Goal: Contribute content: Contribute content

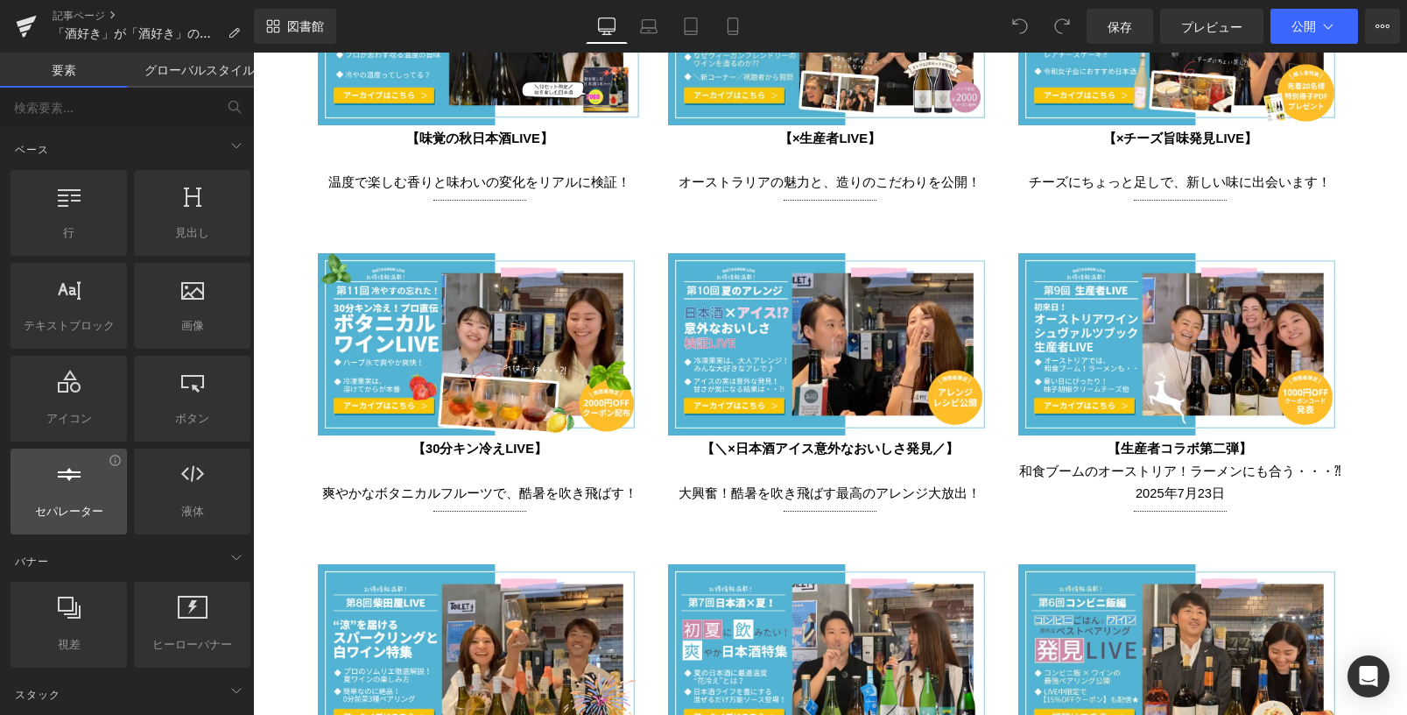
scroll to position [3765, 0]
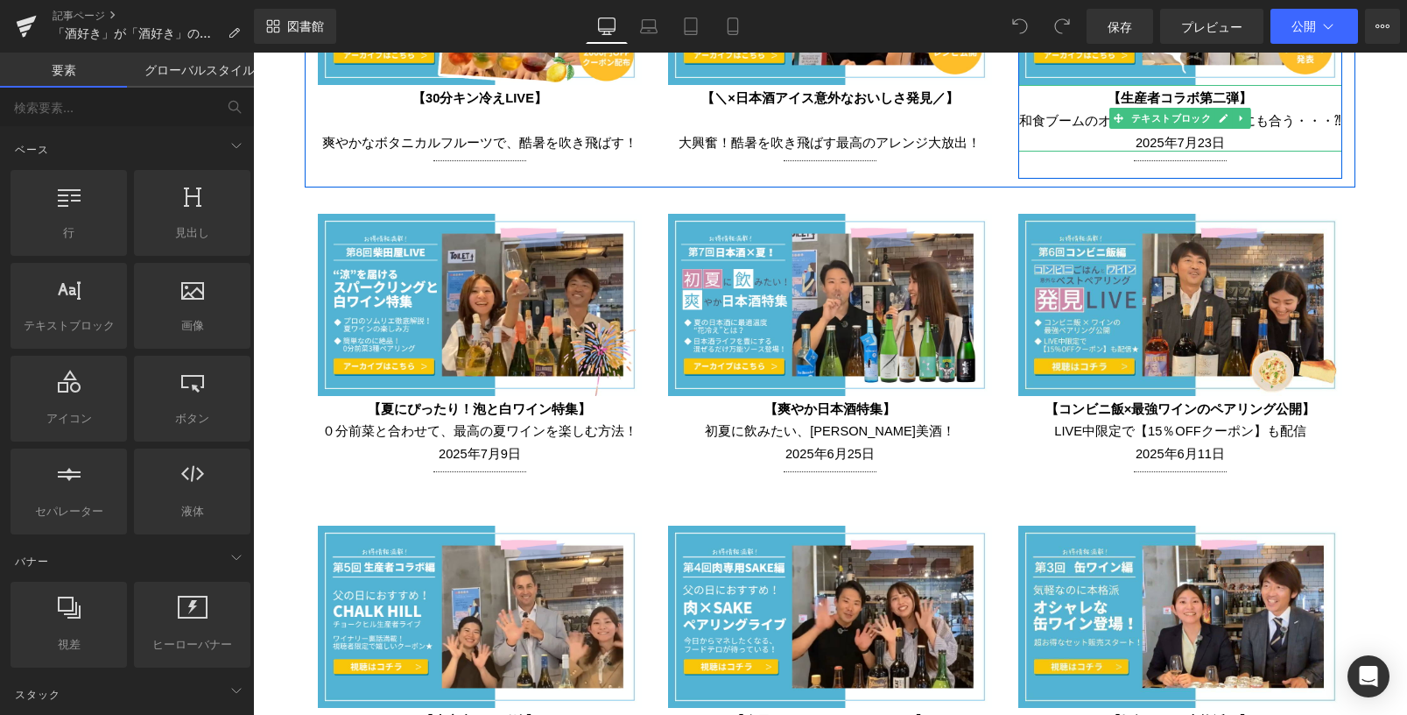
drag, startPoint x: 1308, startPoint y: 172, endPoint x: 1039, endPoint y: 141, distance: 270.6
click at [1063, 107] on b "和食ブームのオーストリア！ラーメンにも合う・・・⁈ 2025年7月23日" at bounding box center [1180, 129] width 322 height 45
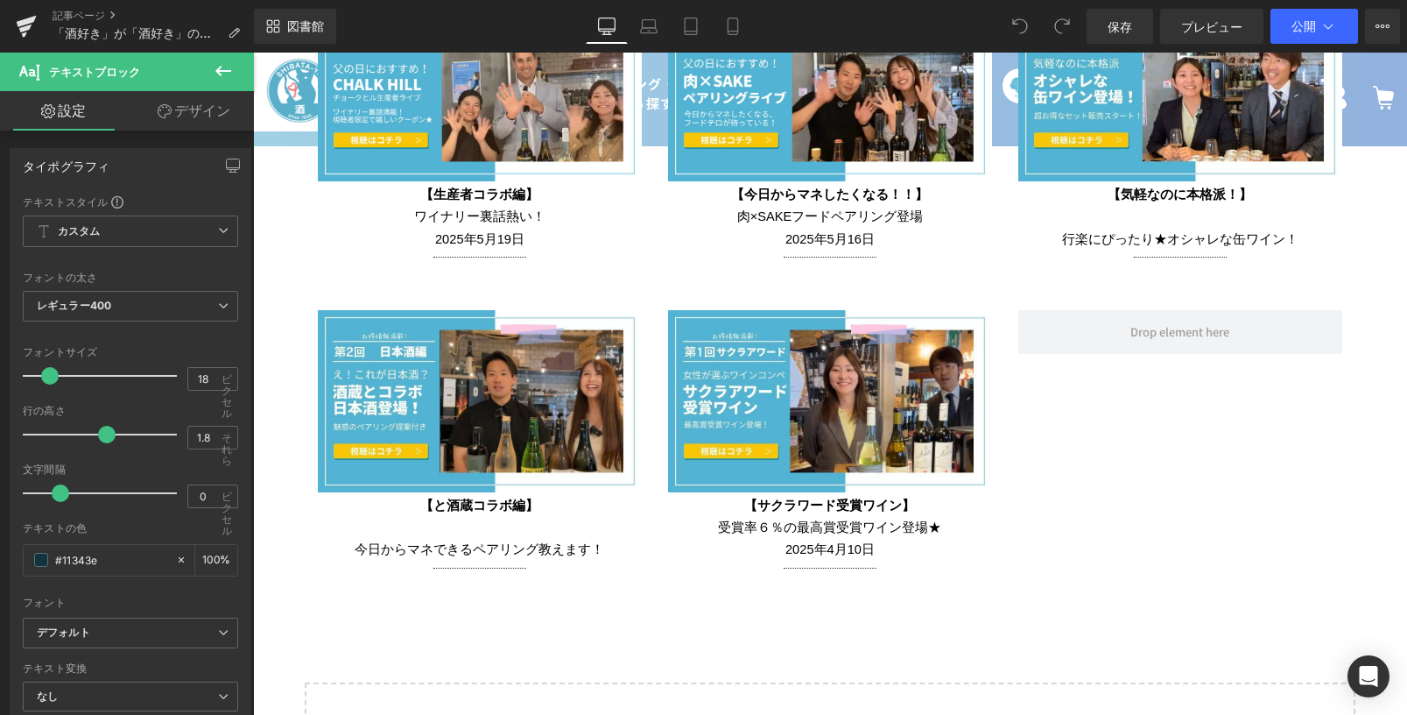
scroll to position [4291, 0]
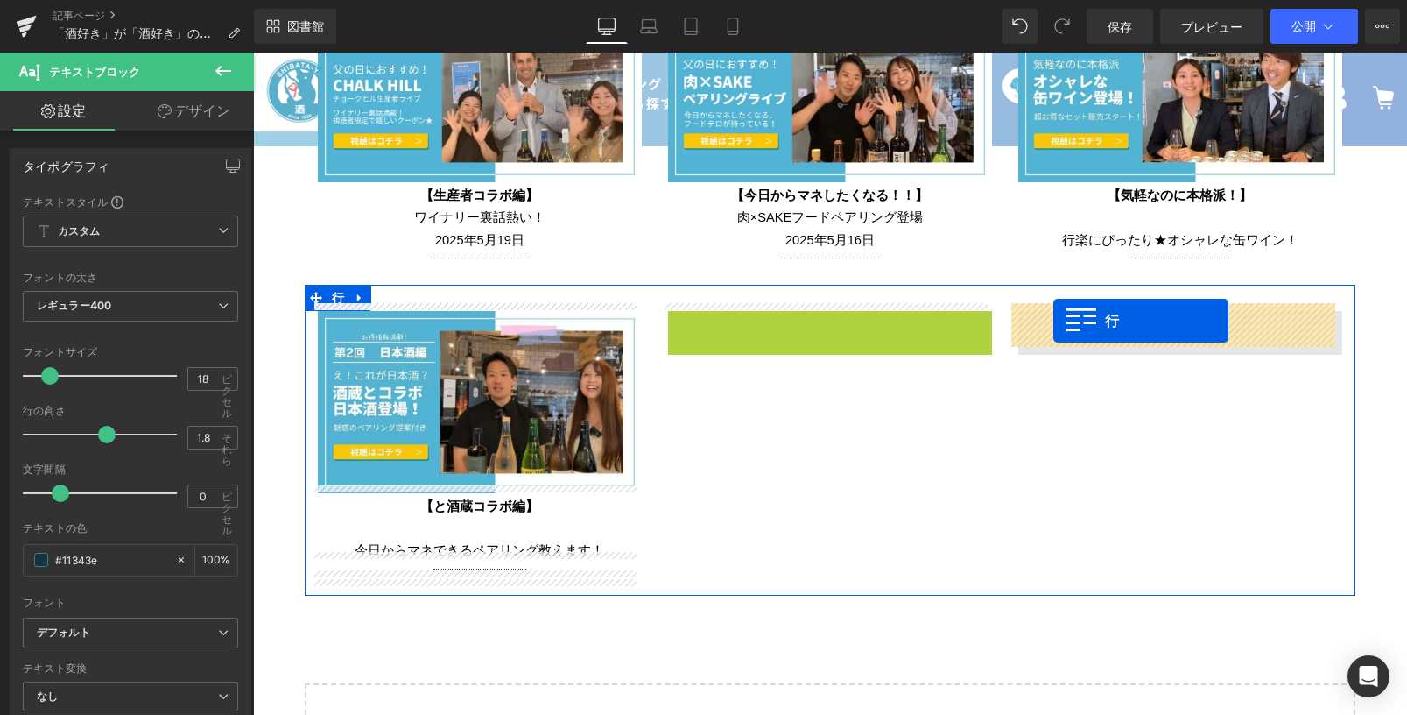
drag, startPoint x: 677, startPoint y: 316, endPoint x: 1053, endPoint y: 320, distance: 376.6
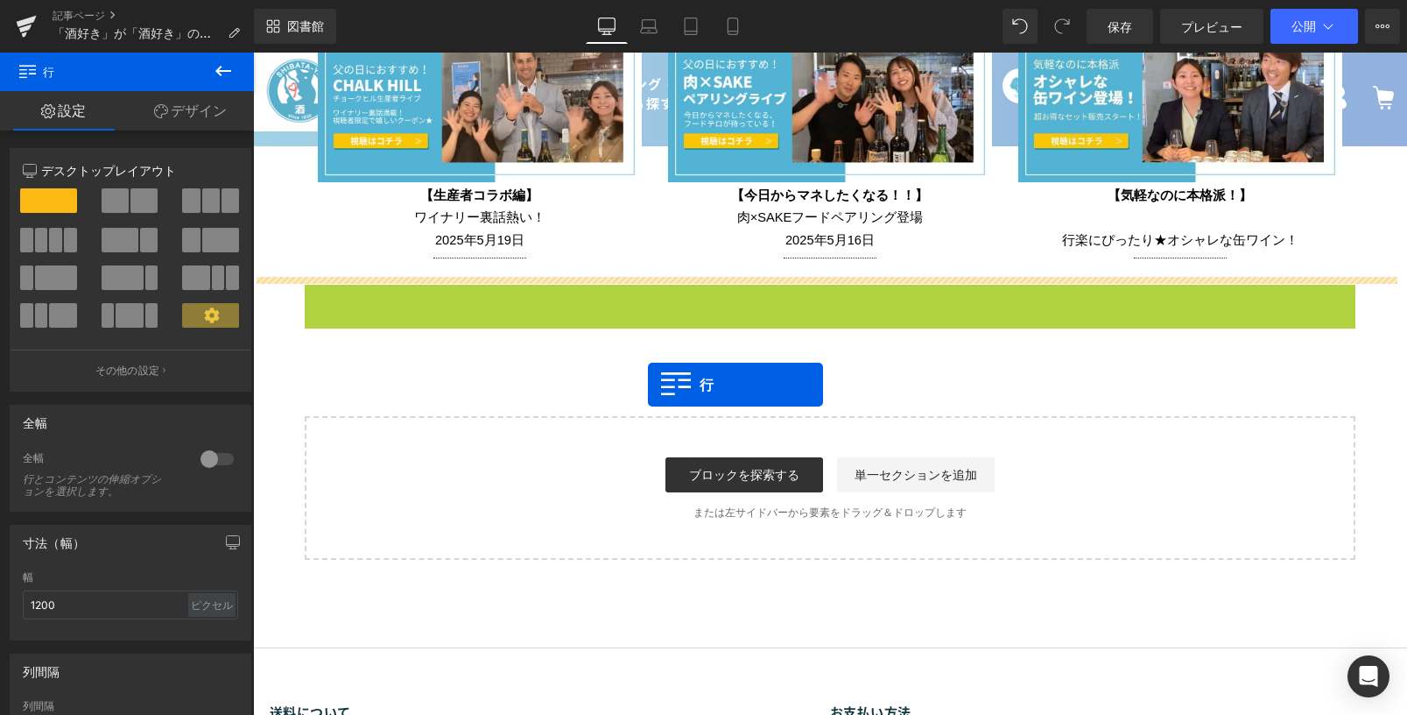
drag, startPoint x: 314, startPoint y: 284, endPoint x: 633, endPoint y: 380, distance: 333.0
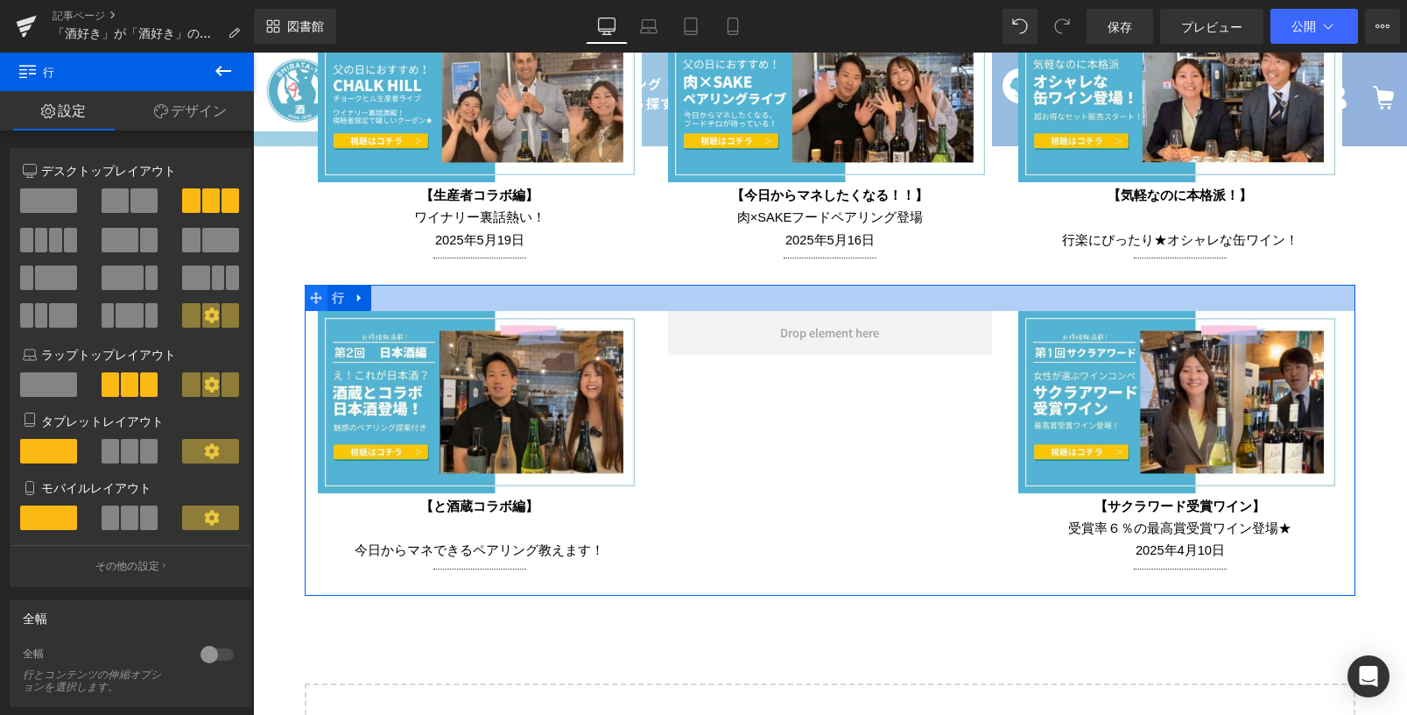
click at [315, 294] on icon at bounding box center [316, 297] width 12 height 13
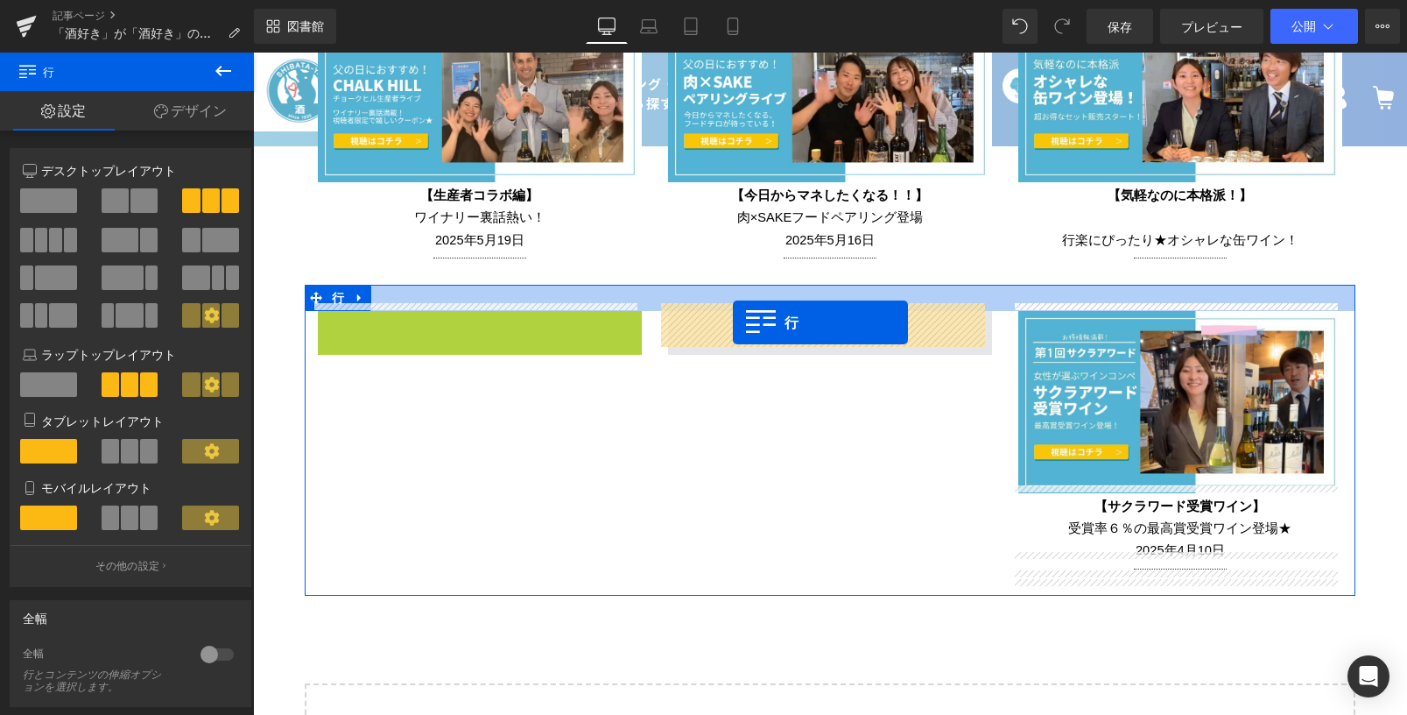
drag, startPoint x: 325, startPoint y: 319, endPoint x: 733, endPoint y: 322, distance: 408.1
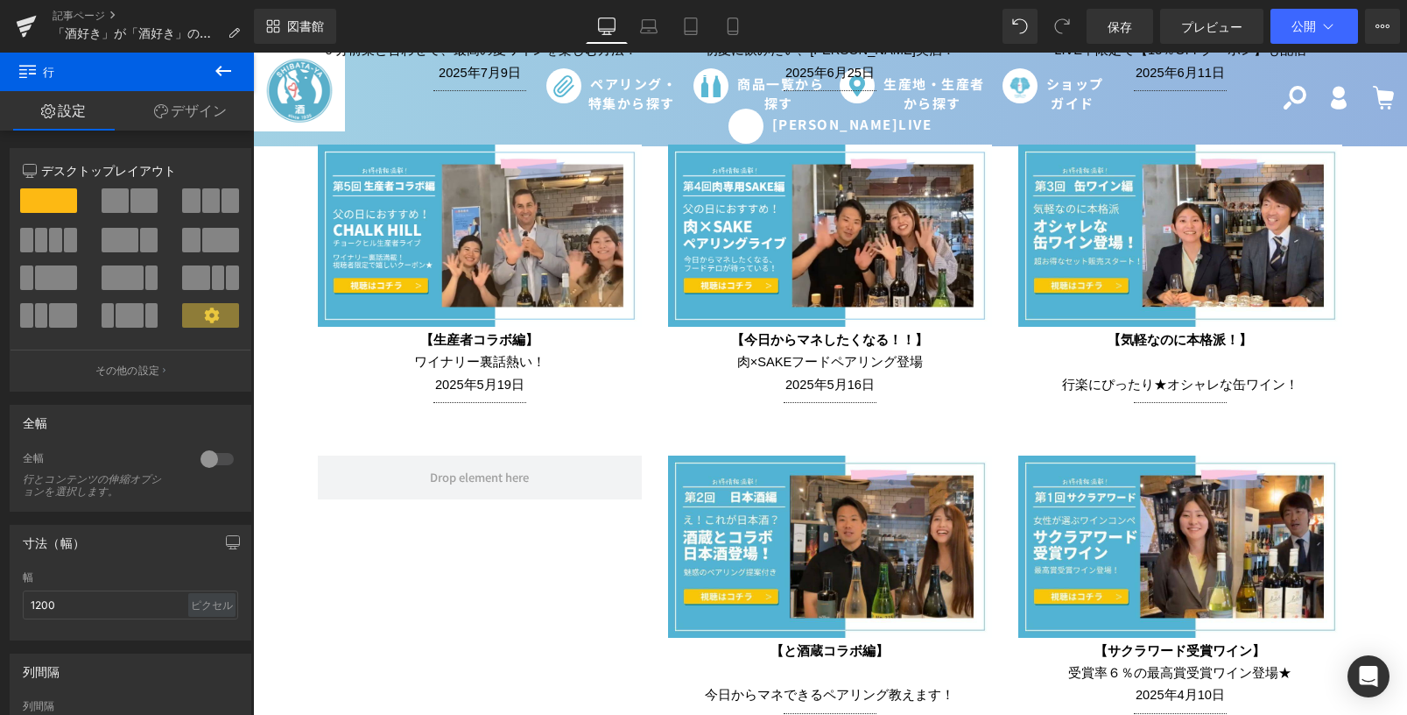
scroll to position [4116, 0]
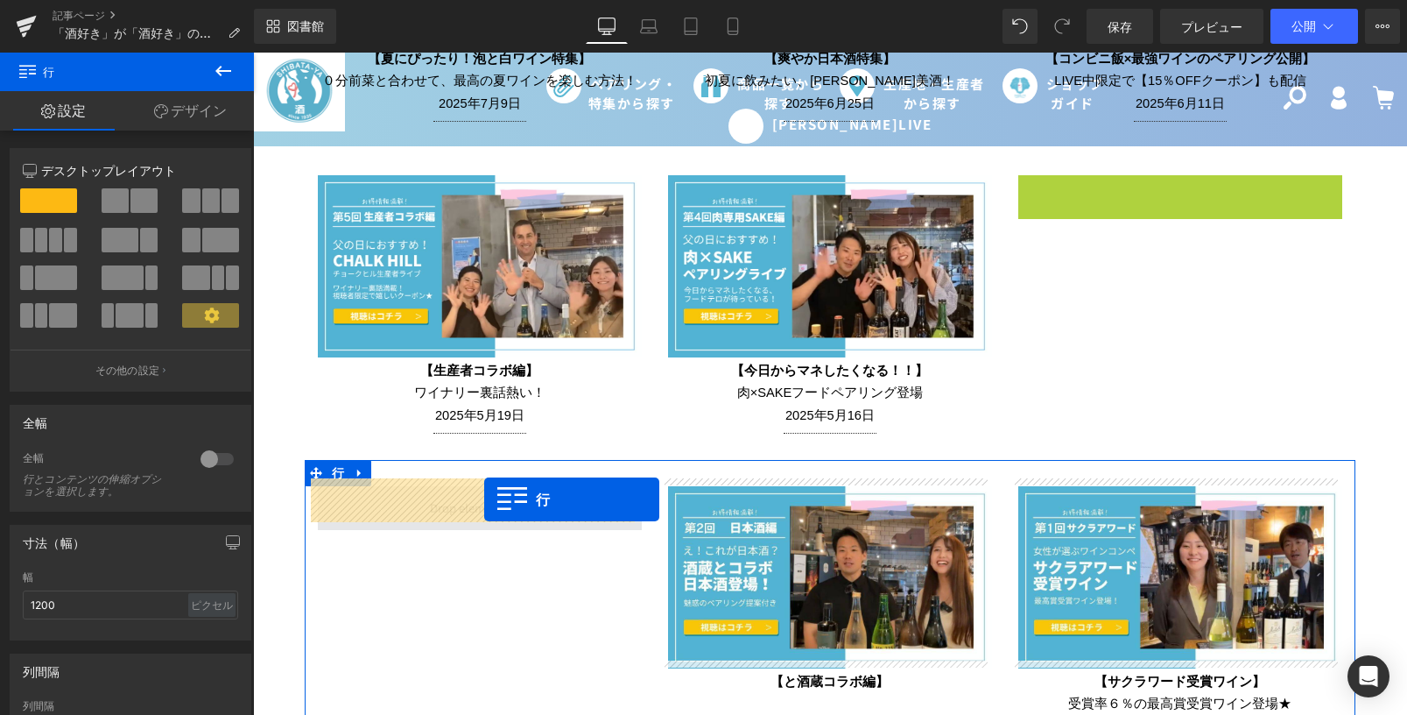
drag, startPoint x: 1031, startPoint y: 180, endPoint x: 484, endPoint y: 499, distance: 632.6
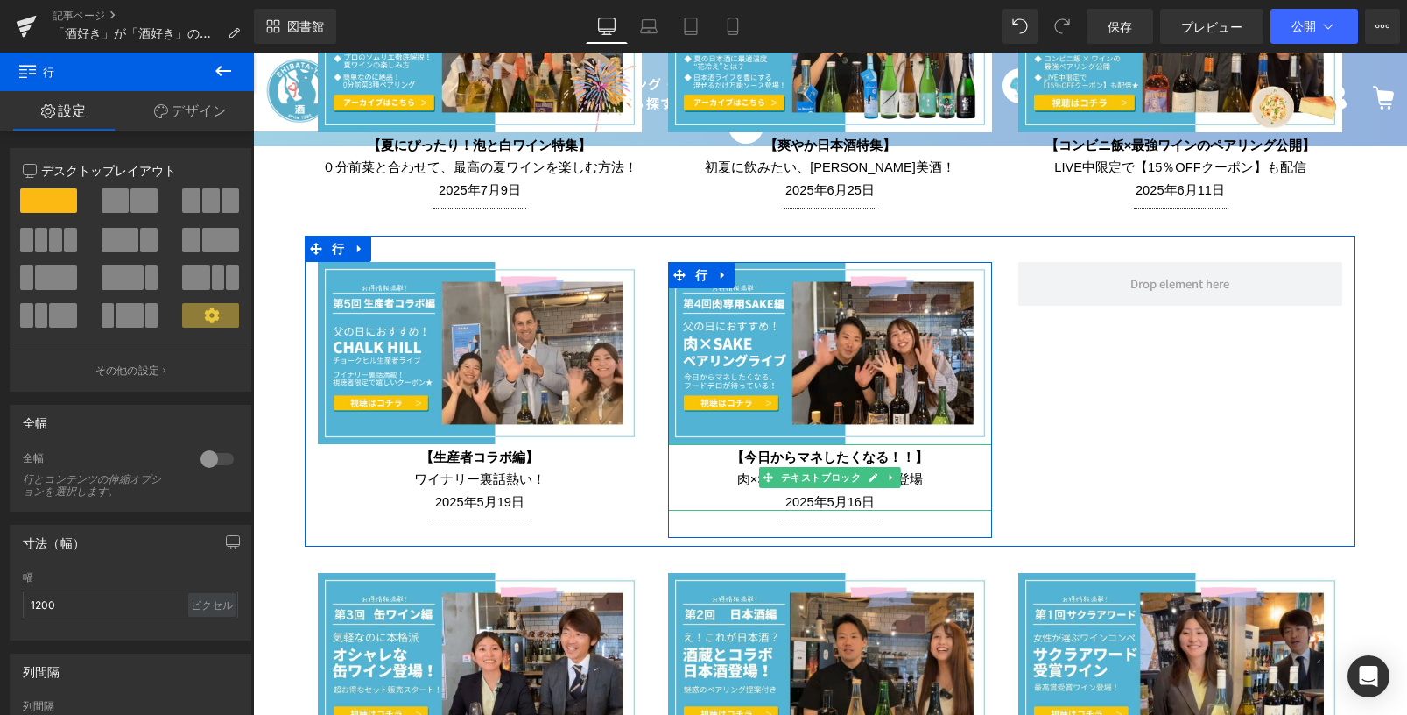
scroll to position [4028, 0]
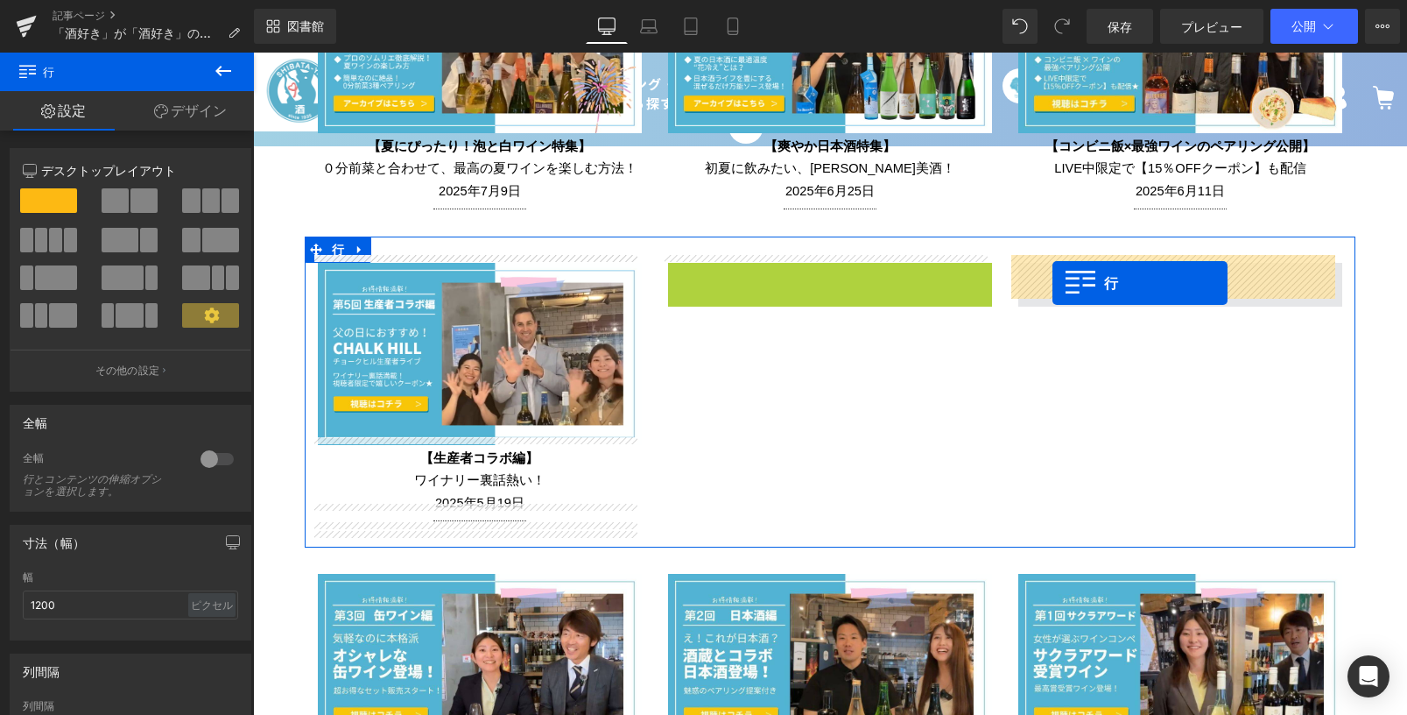
drag, startPoint x: 676, startPoint y: 274, endPoint x: 1053, endPoint y: 283, distance: 376.6
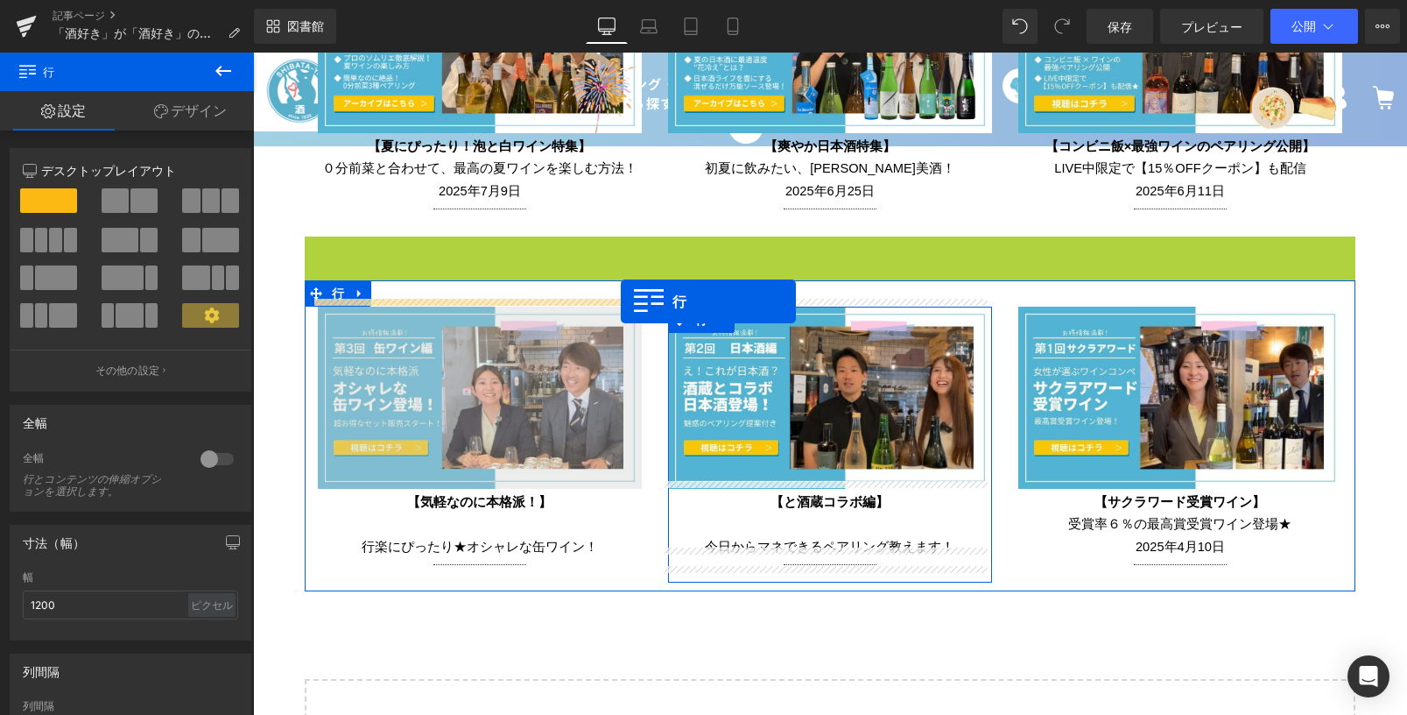
drag, startPoint x: 313, startPoint y: 240, endPoint x: 620, endPoint y: 300, distance: 312.4
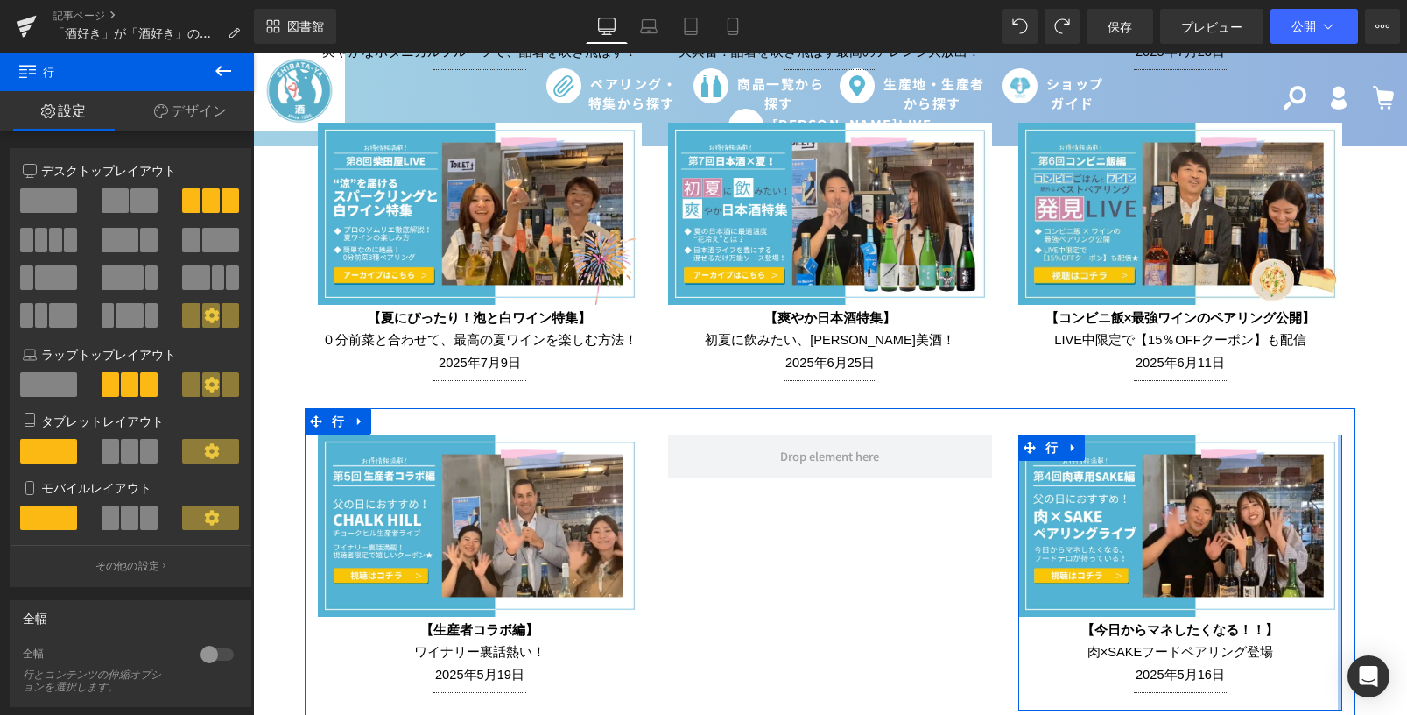
scroll to position [3853, 0]
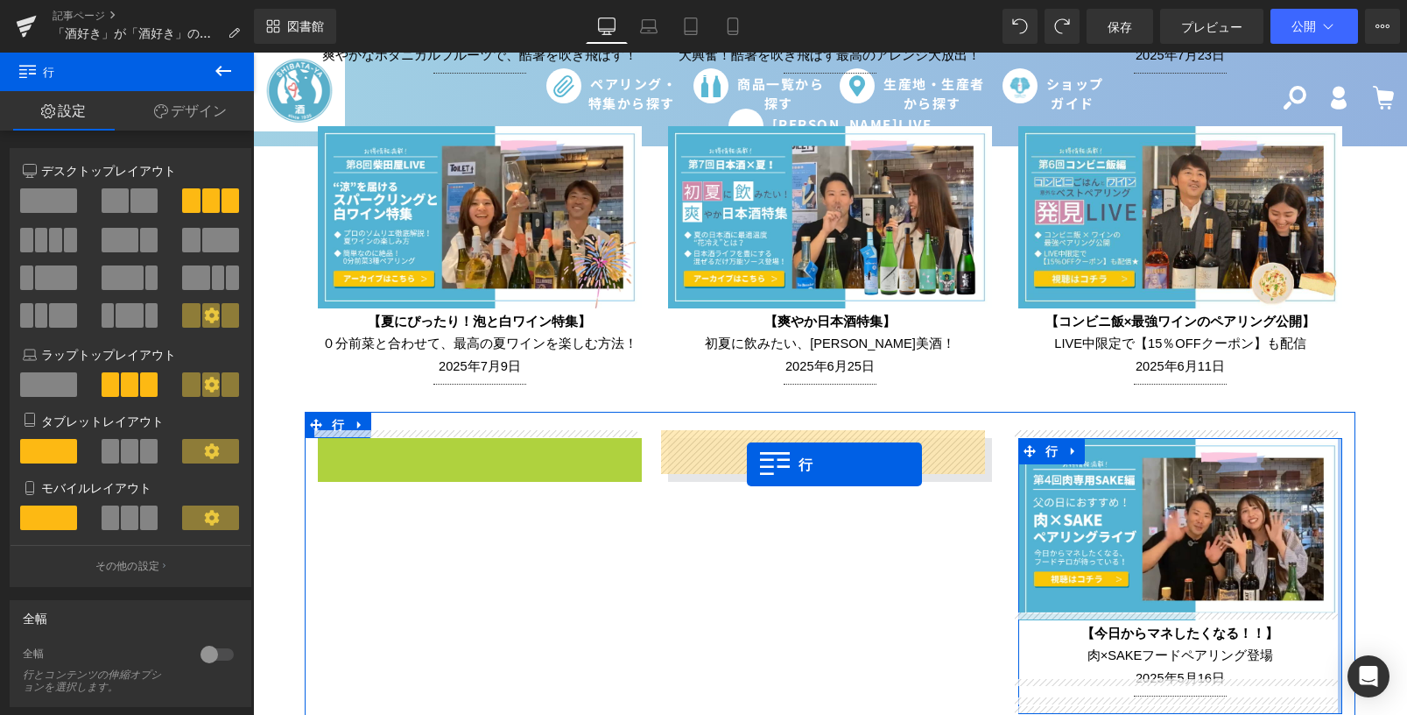
drag, startPoint x: 328, startPoint y: 445, endPoint x: 747, endPoint y: 464, distance: 419.0
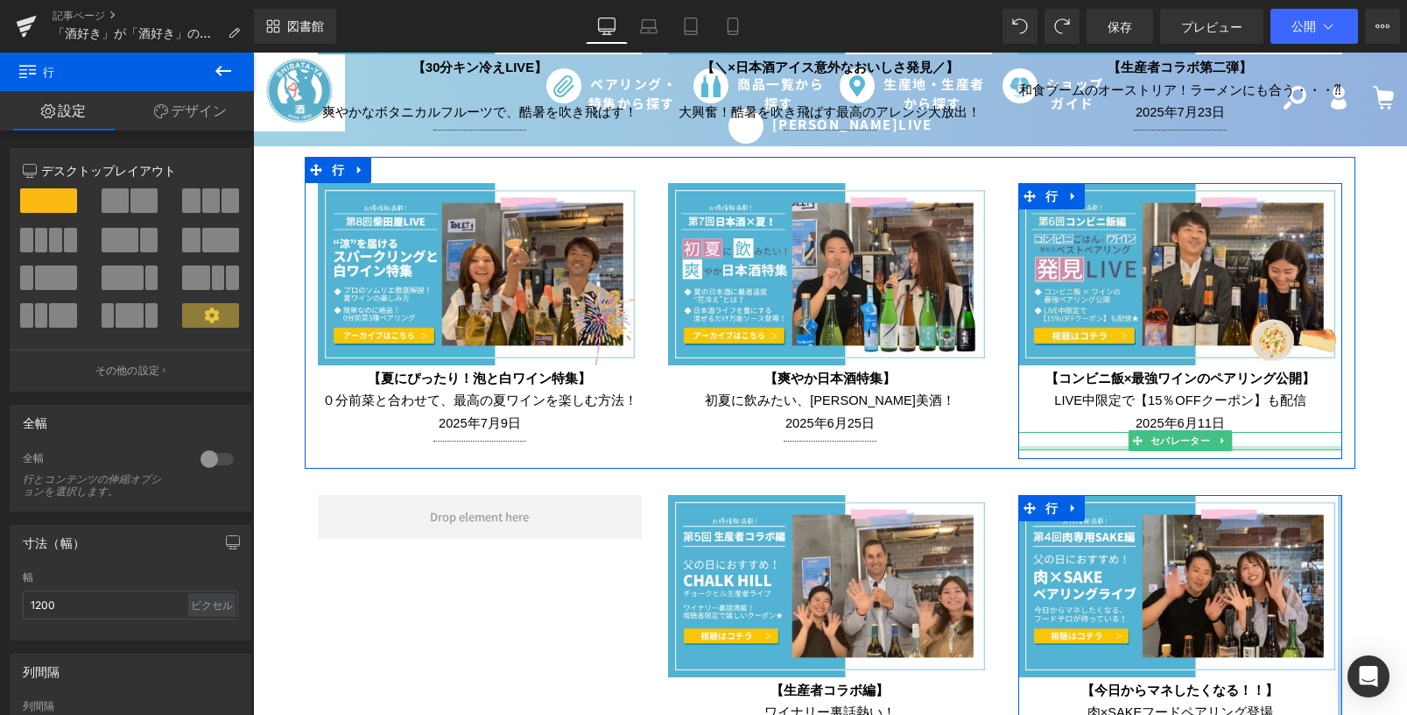
scroll to position [3765, 0]
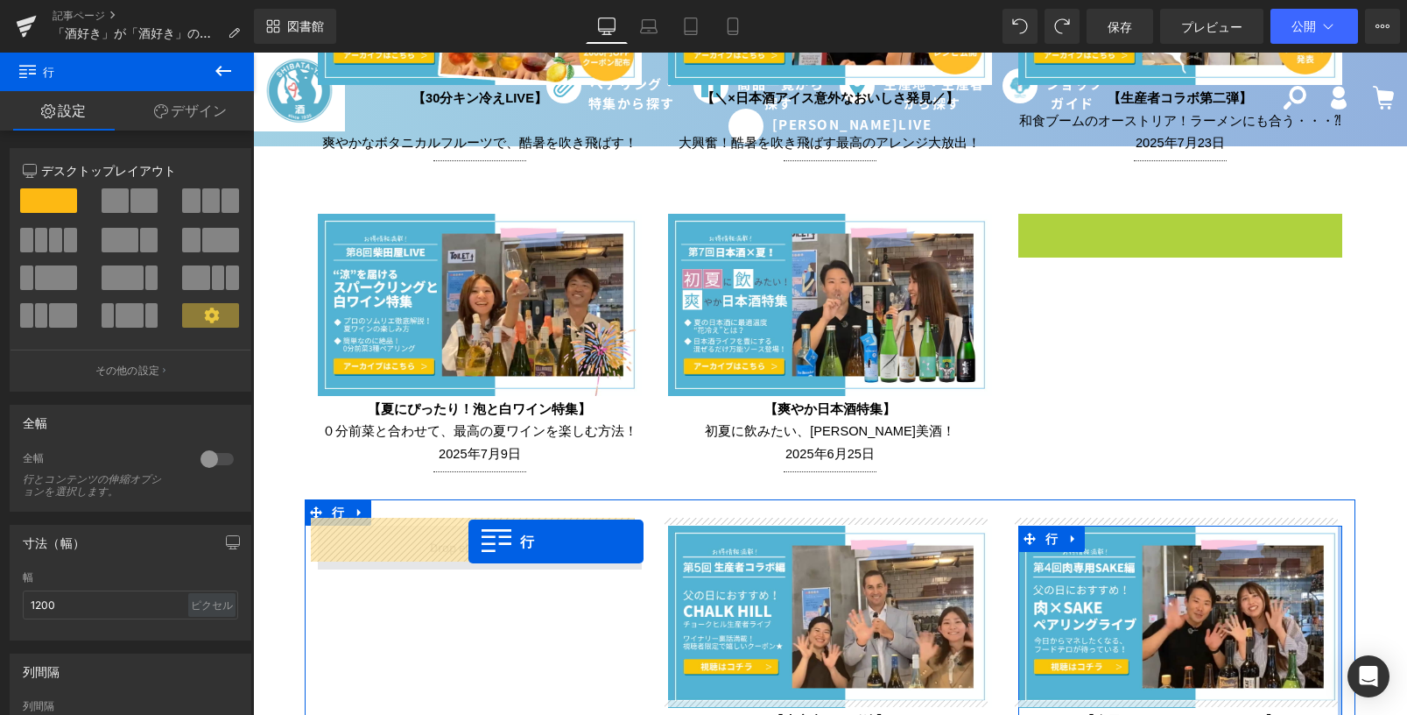
drag, startPoint x: 1022, startPoint y: 213, endPoint x: 468, endPoint y: 541, distance: 643.5
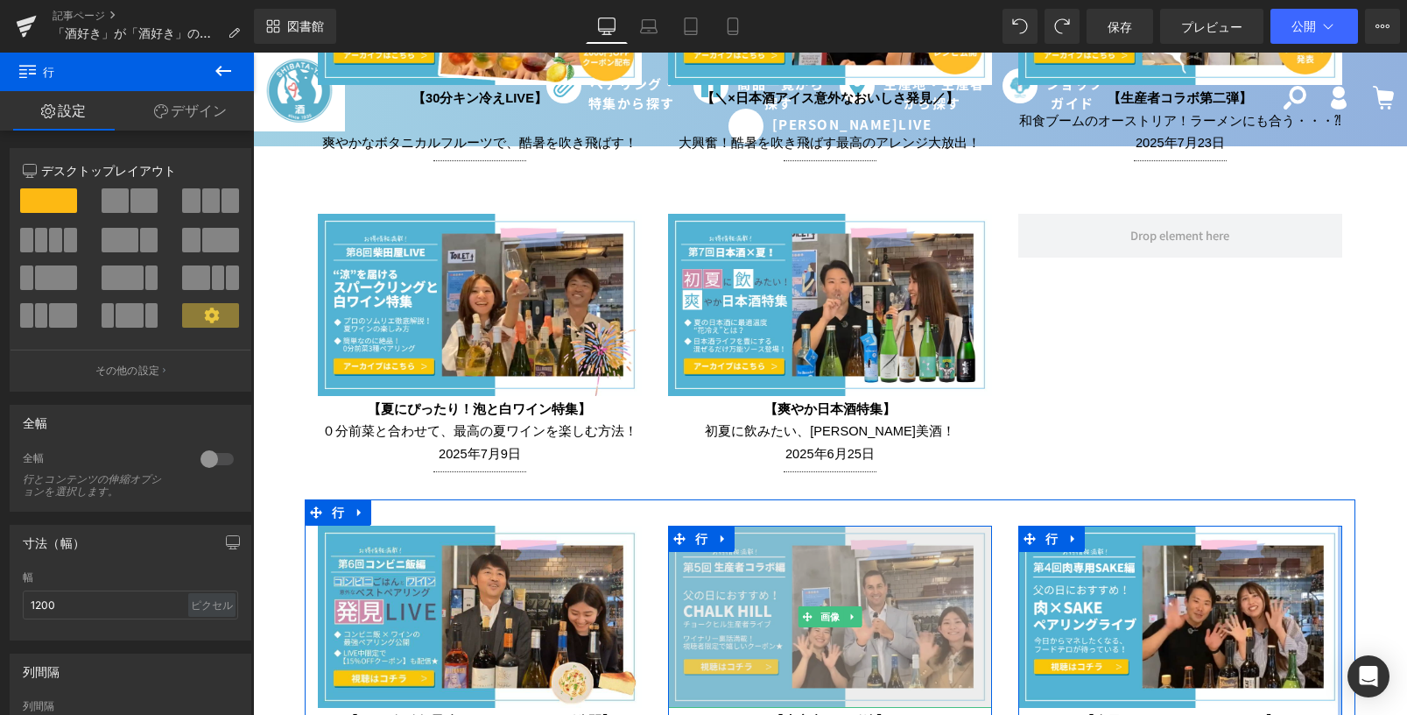
scroll to position [3678, 0]
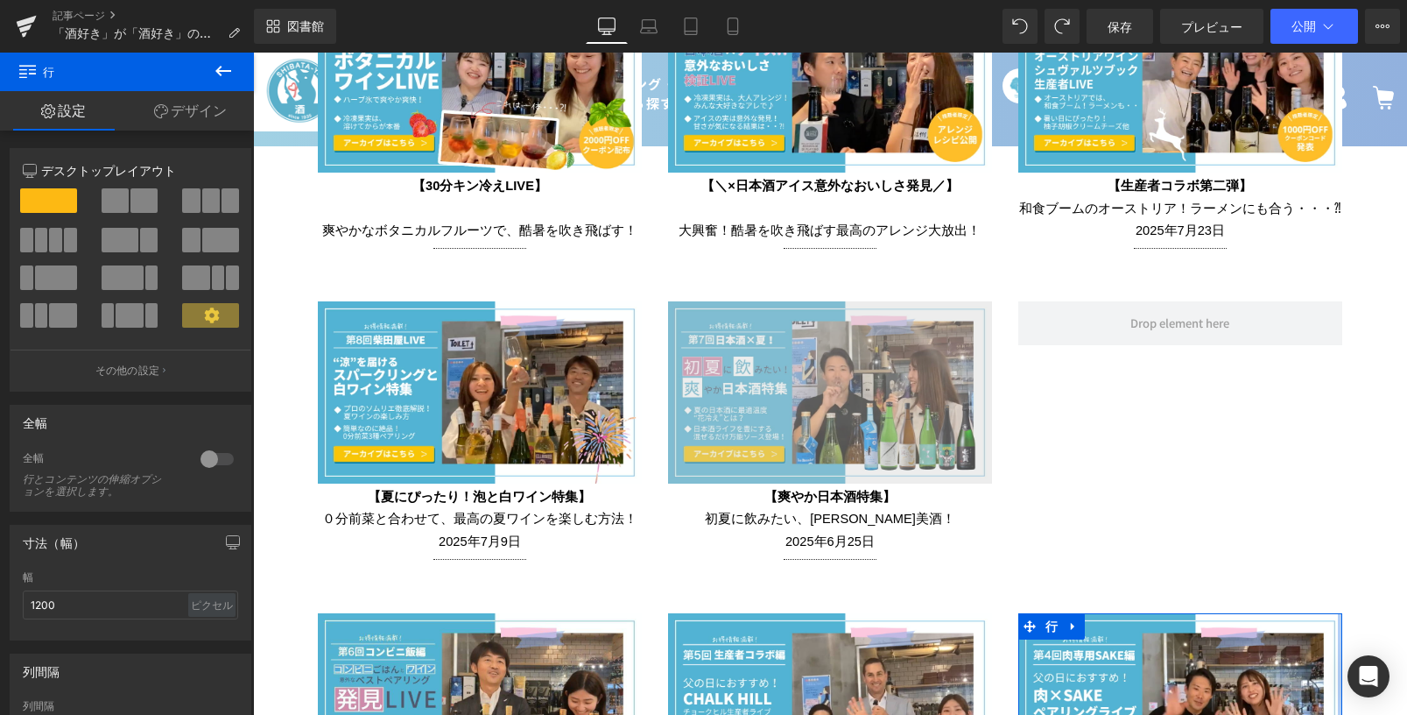
click at [708, 332] on img at bounding box center [830, 392] width 324 height 182
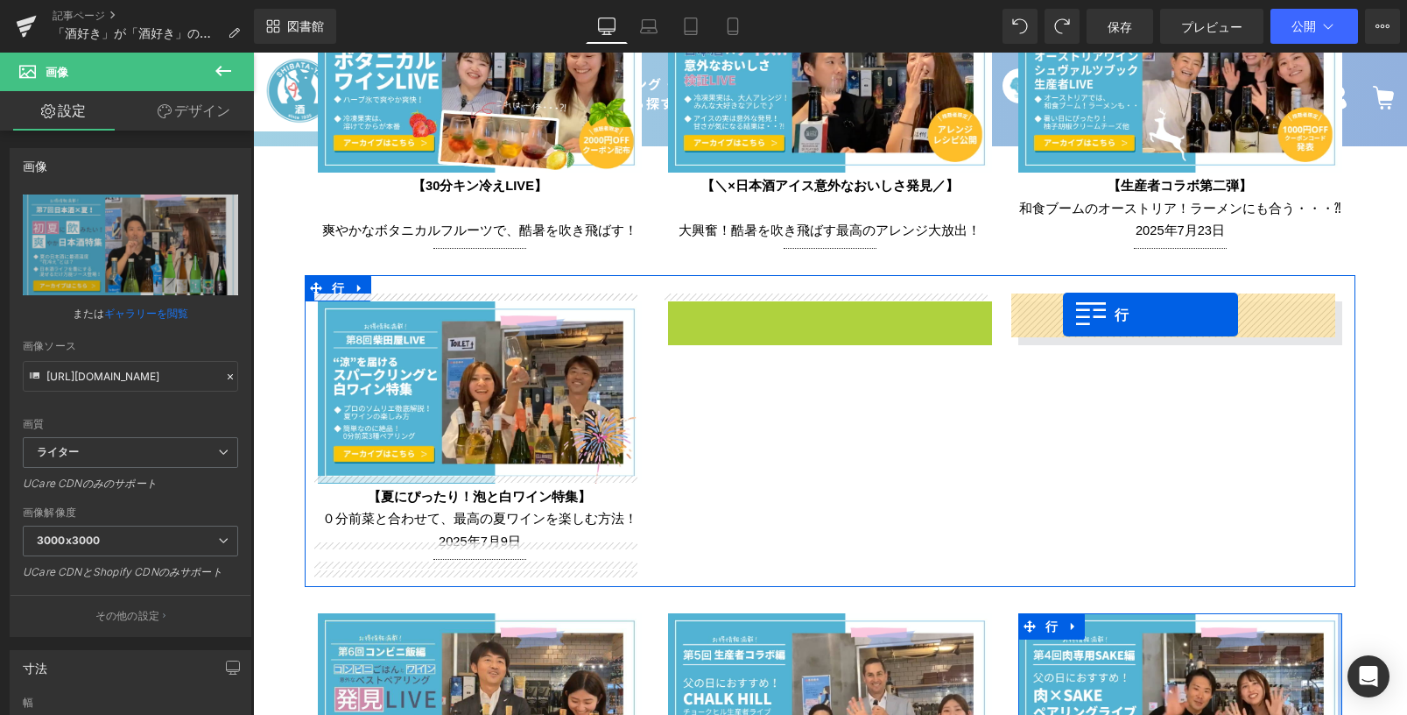
drag, startPoint x: 674, startPoint y: 309, endPoint x: 1063, endPoint y: 314, distance: 388.8
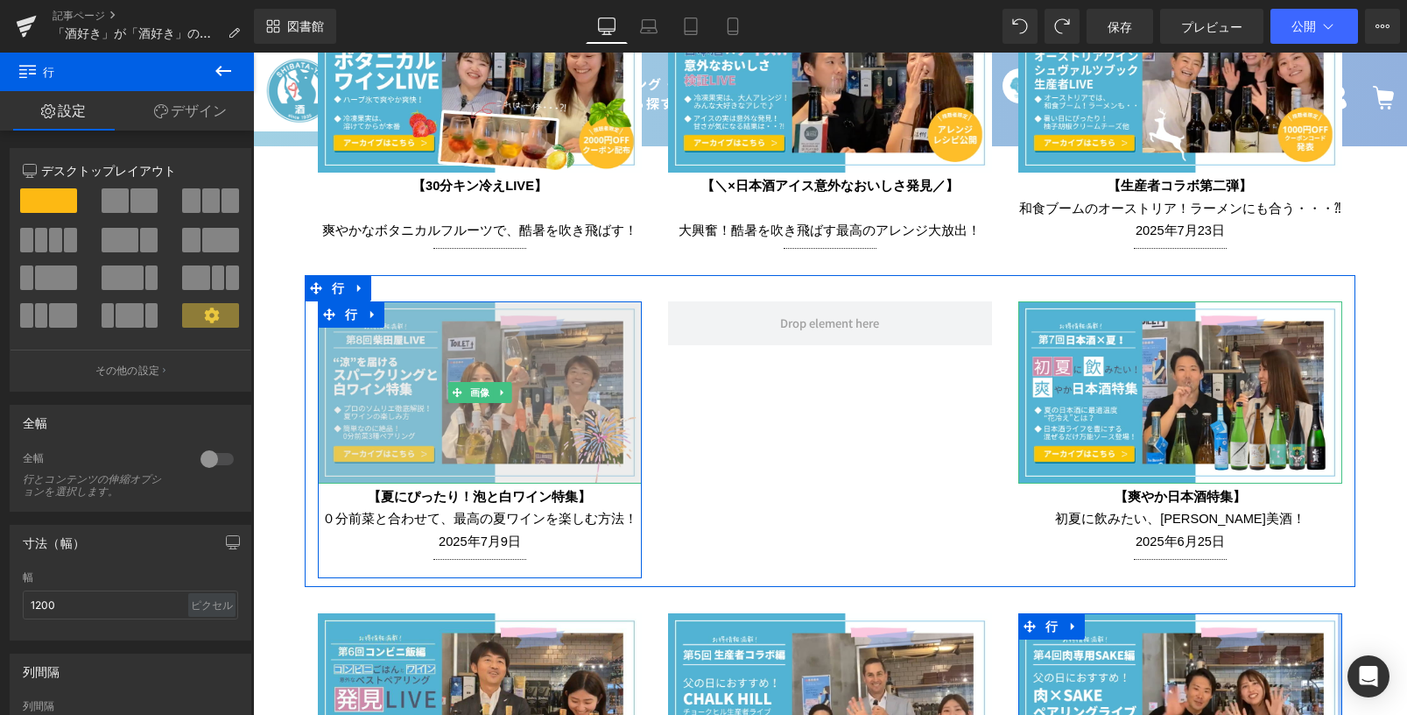
click at [419, 352] on img at bounding box center [480, 392] width 324 height 182
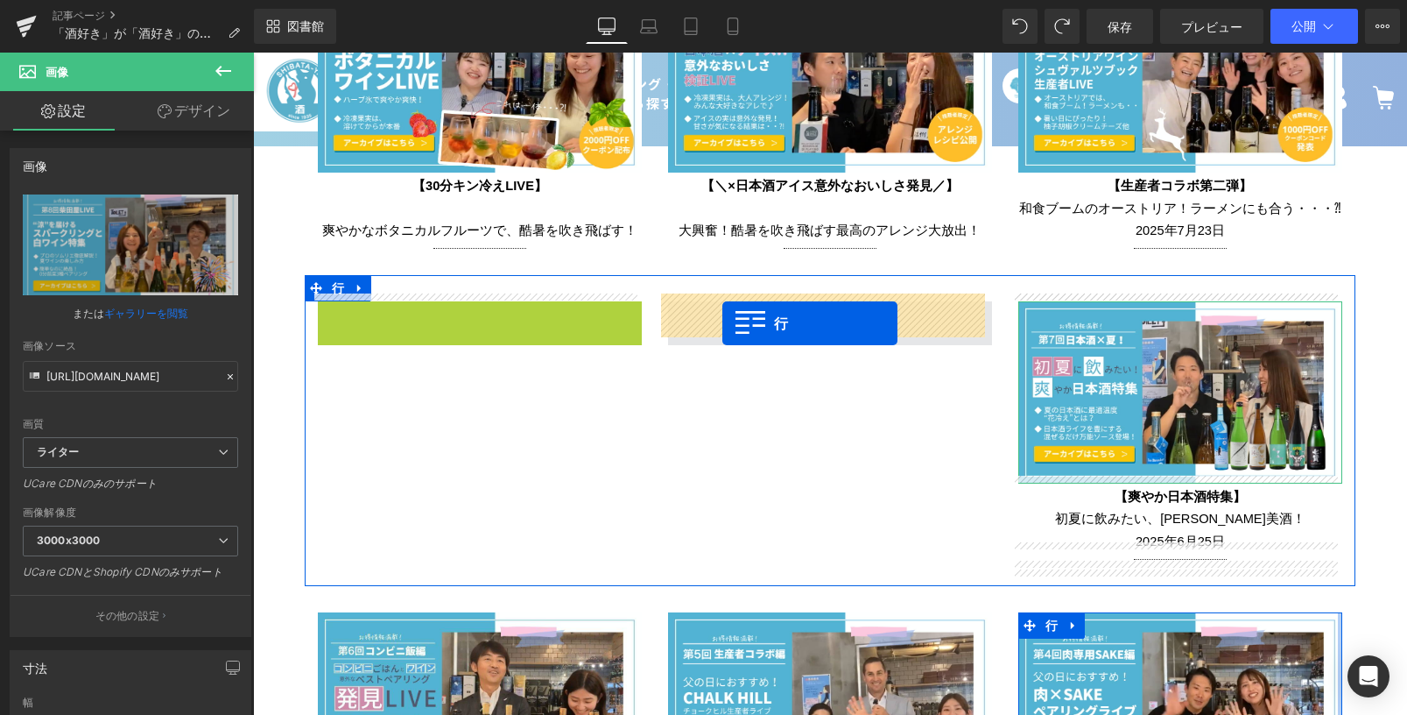
drag, startPoint x: 324, startPoint y: 312, endPoint x: 722, endPoint y: 323, distance: 398.6
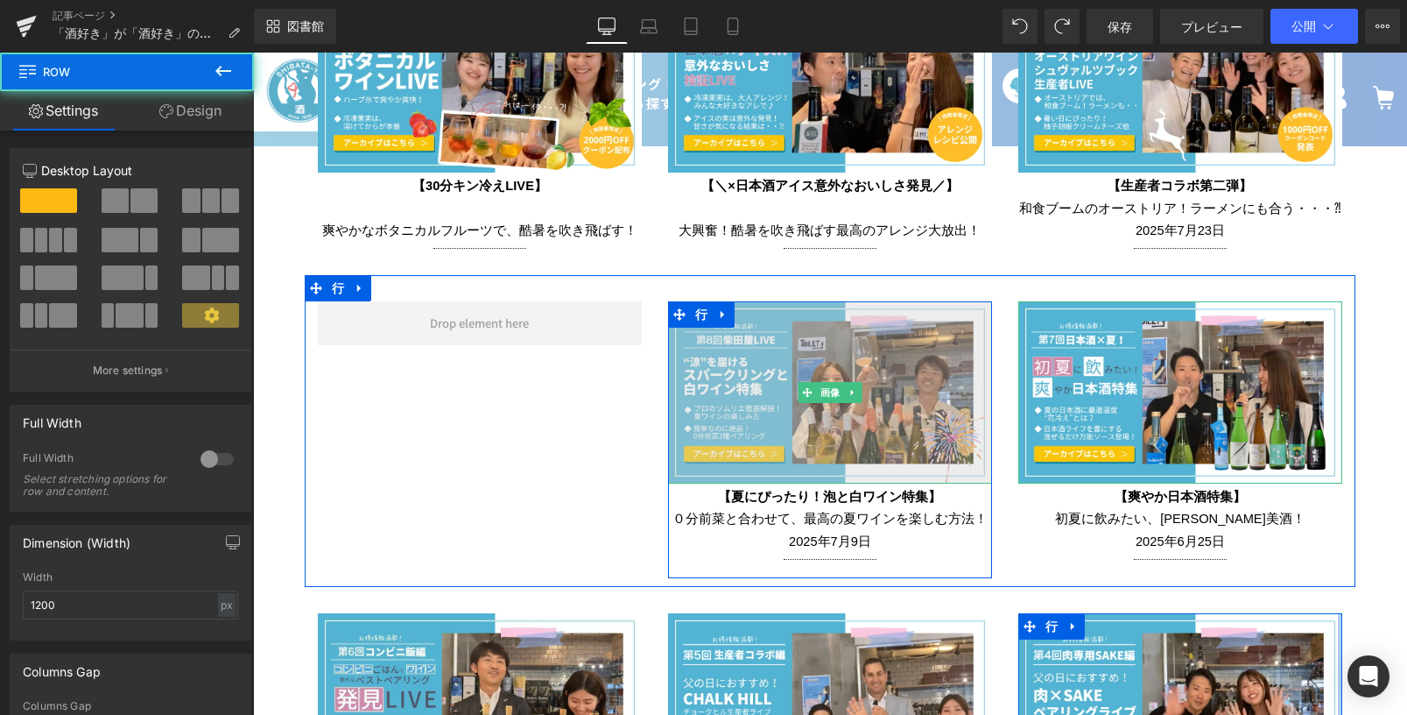
scroll to position [3503, 0]
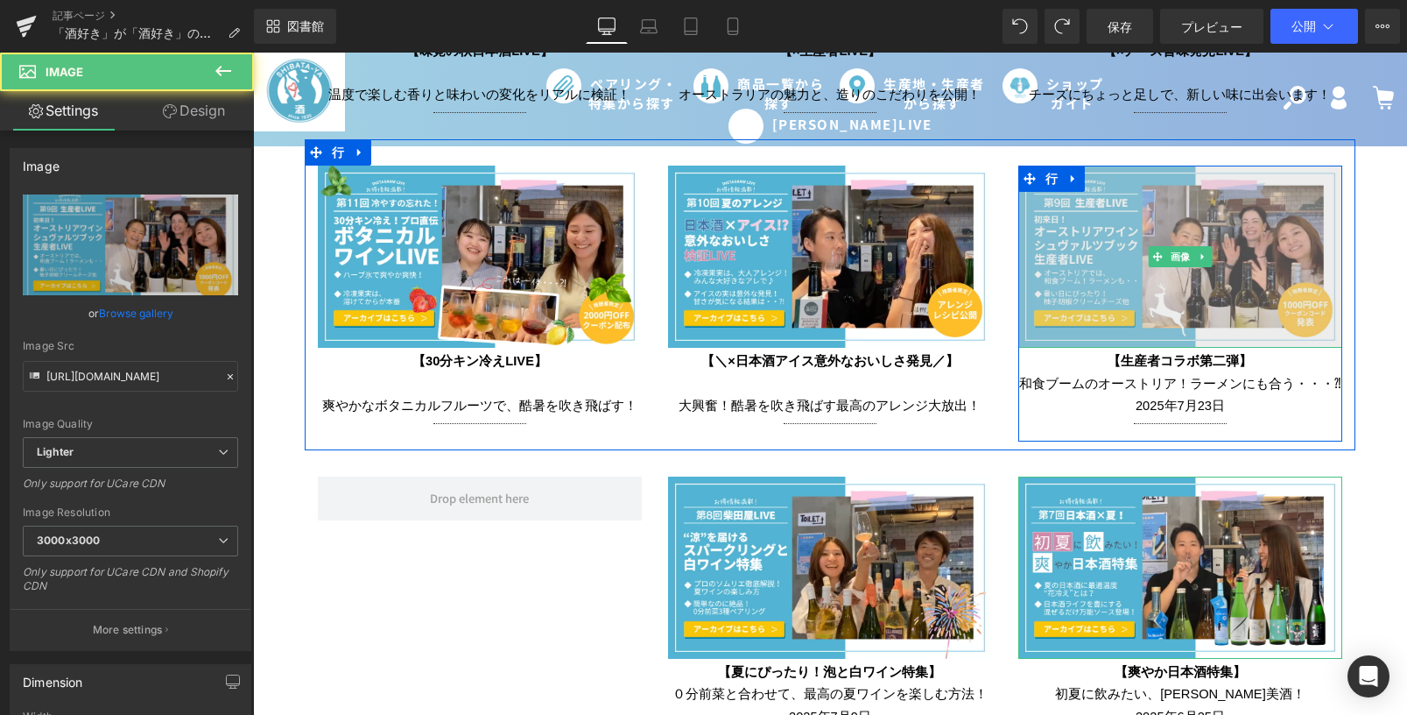
click at [1057, 210] on img at bounding box center [1180, 256] width 324 height 182
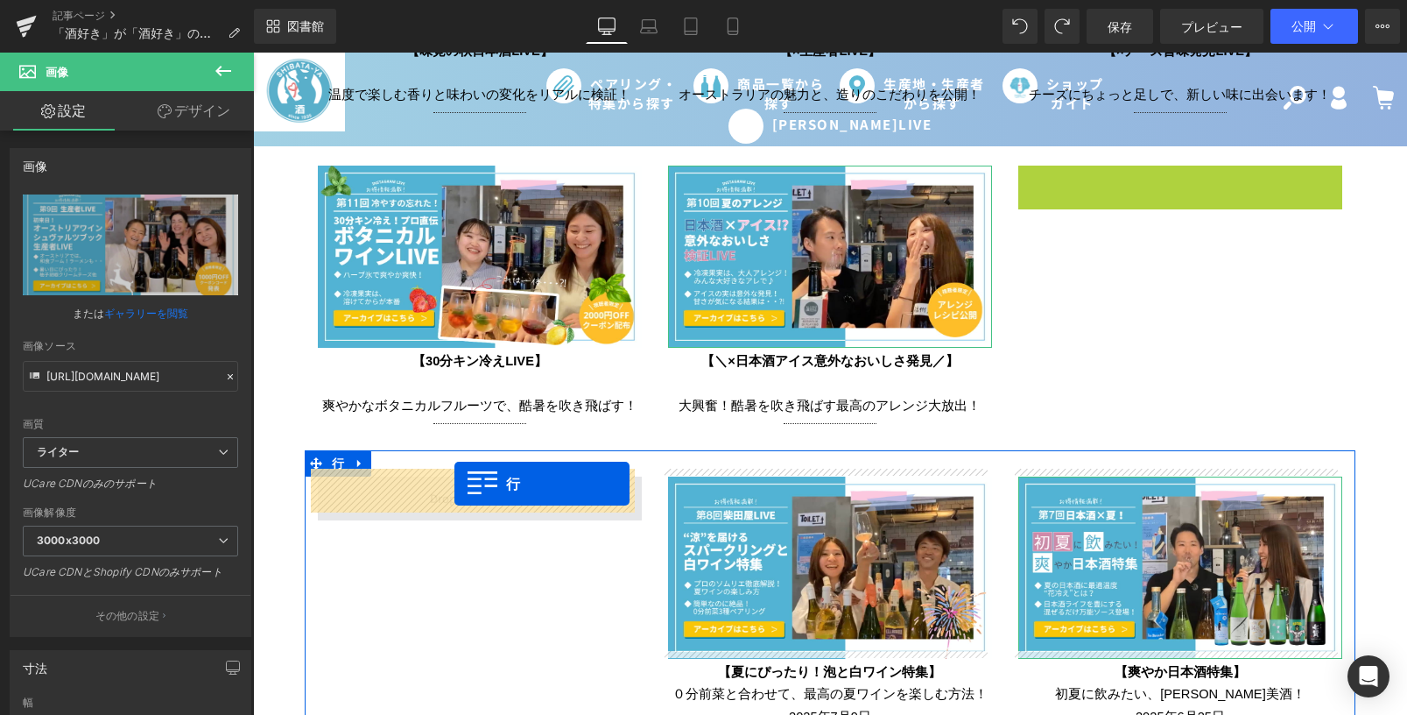
drag, startPoint x: 1019, startPoint y: 171, endPoint x: 454, endPoint y: 483, distance: 645.5
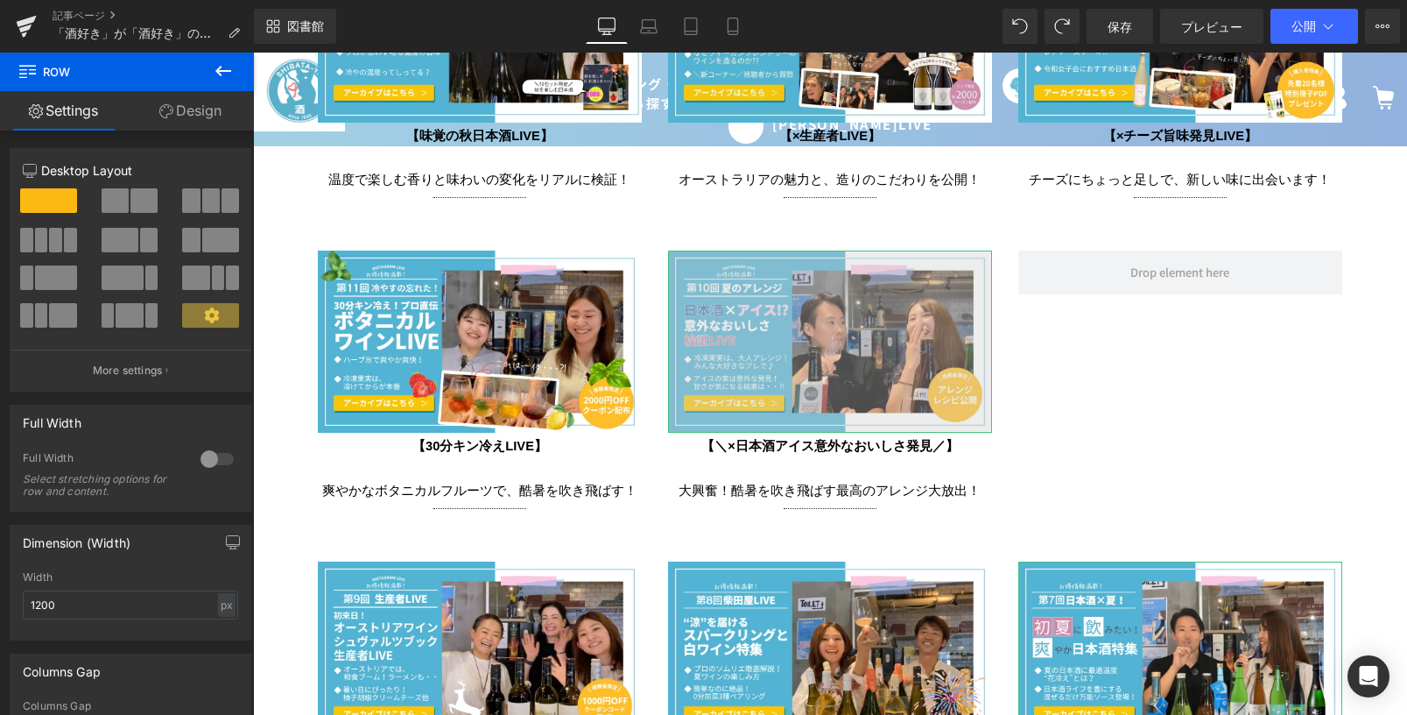
scroll to position [3415, 0]
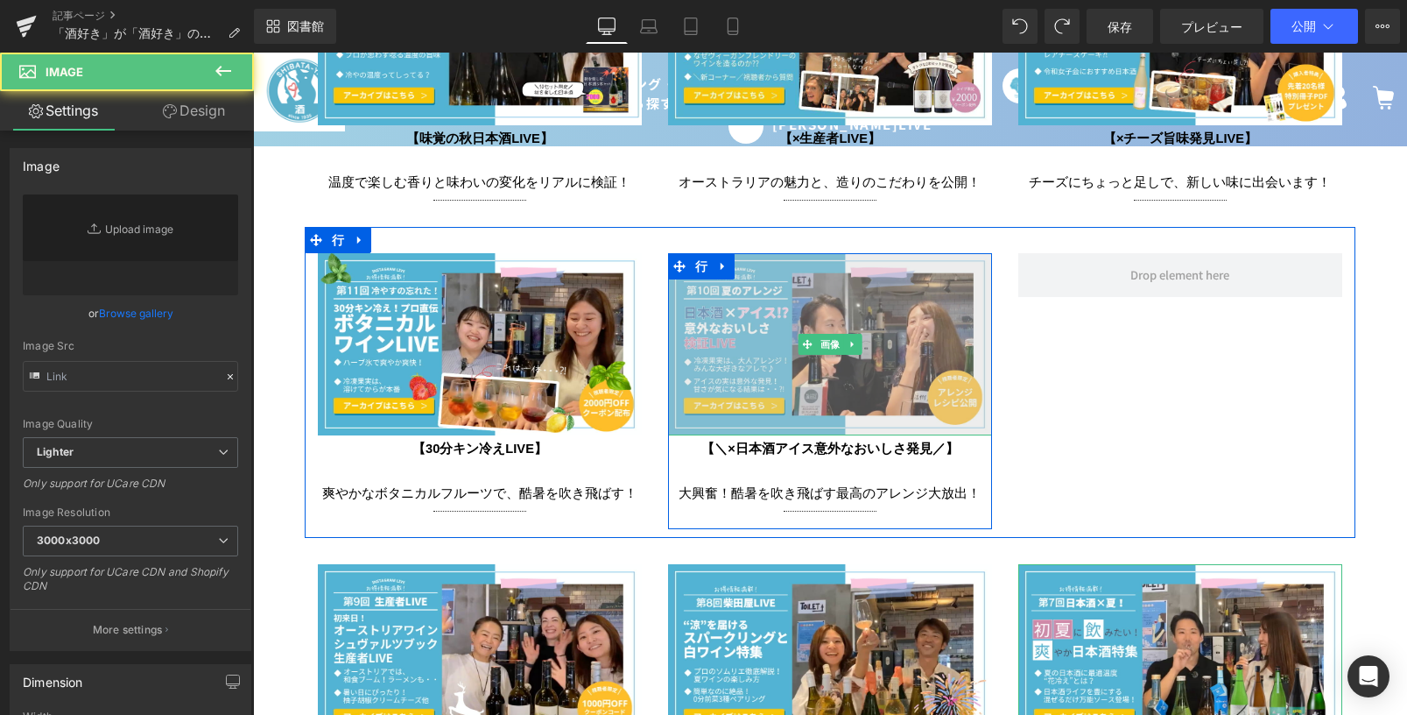
click at [710, 300] on img at bounding box center [830, 344] width 324 height 182
type input "[URL][DOMAIN_NAME]"
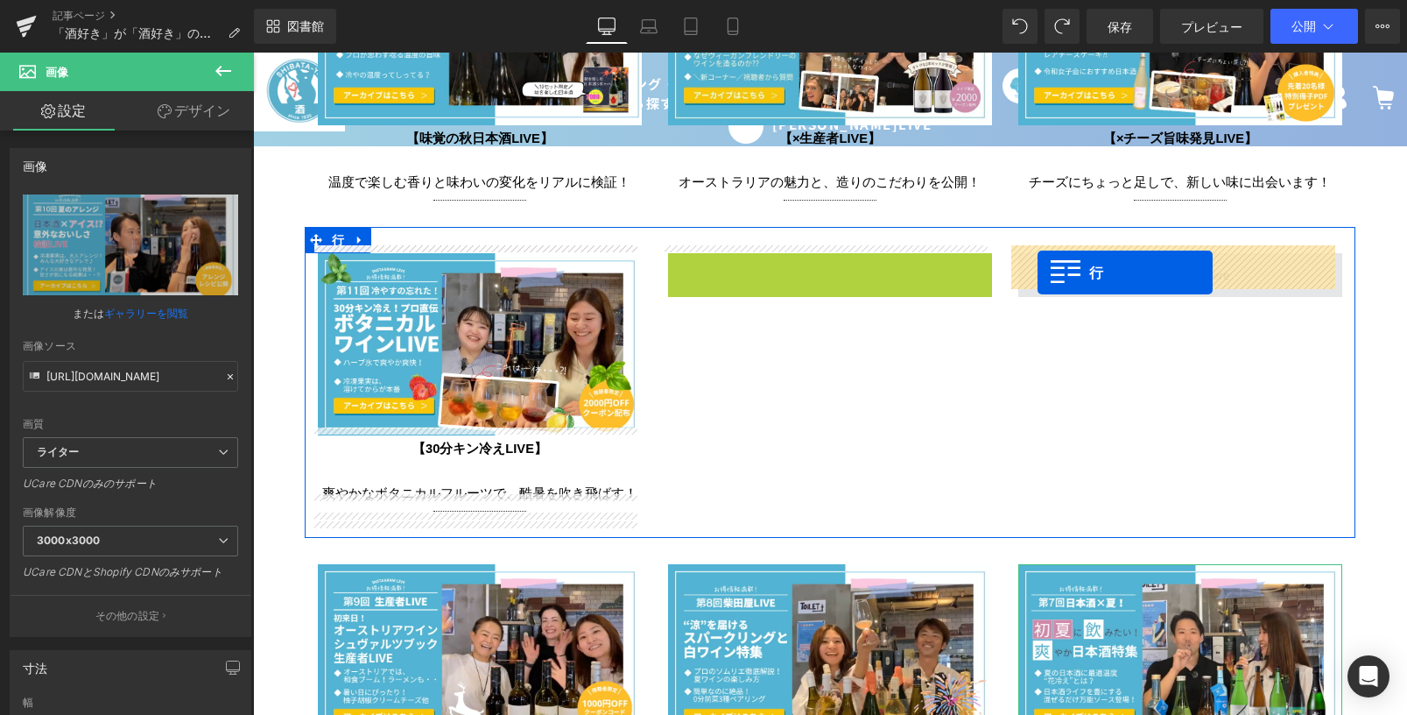
drag, startPoint x: 672, startPoint y: 257, endPoint x: 1038, endPoint y: 272, distance: 366.4
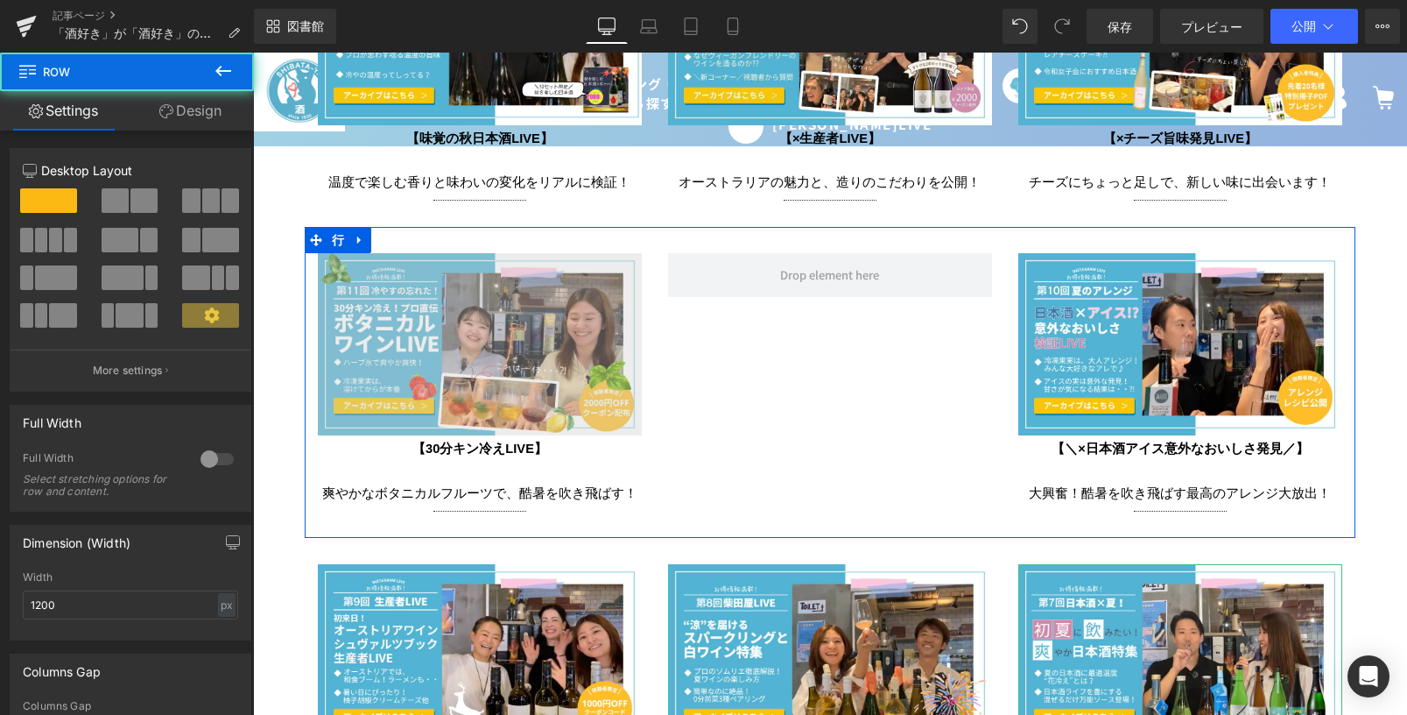
click at [463, 278] on img at bounding box center [480, 344] width 324 height 182
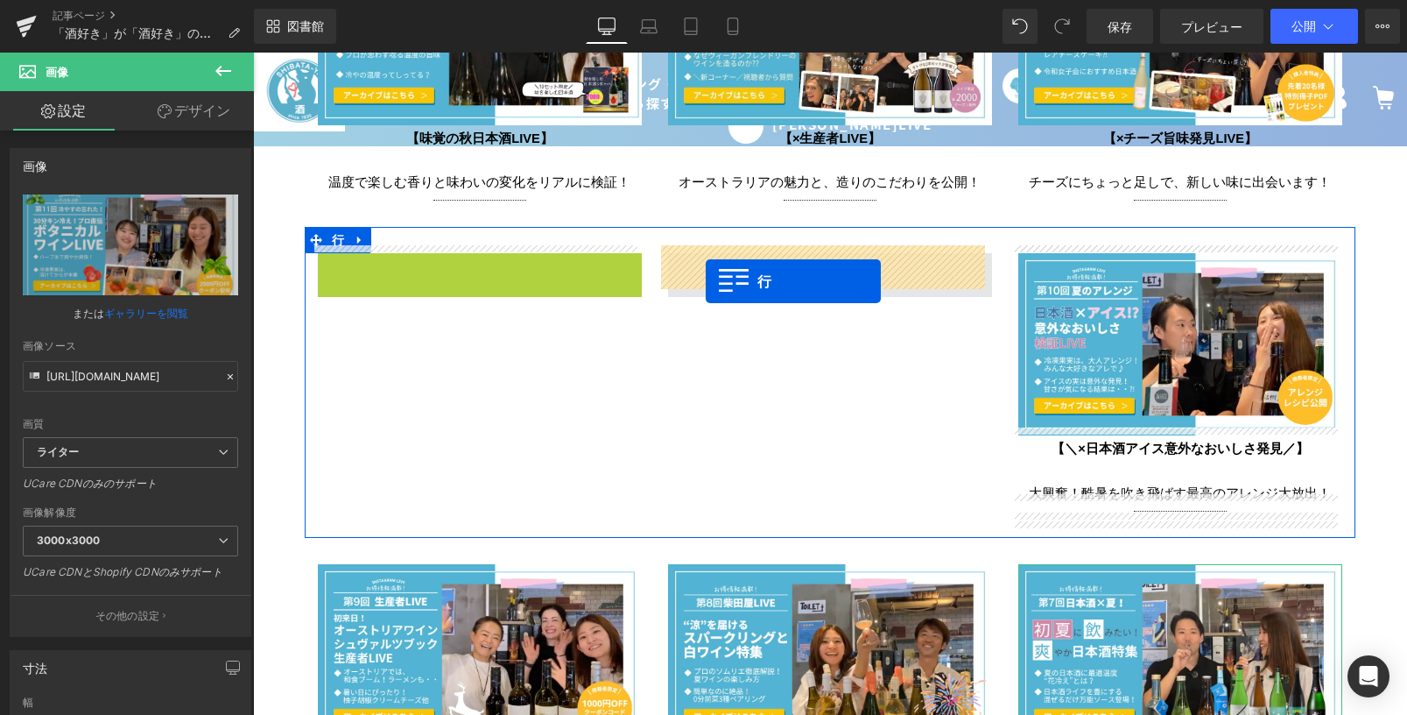
drag, startPoint x: 324, startPoint y: 257, endPoint x: 706, endPoint y: 281, distance: 382.5
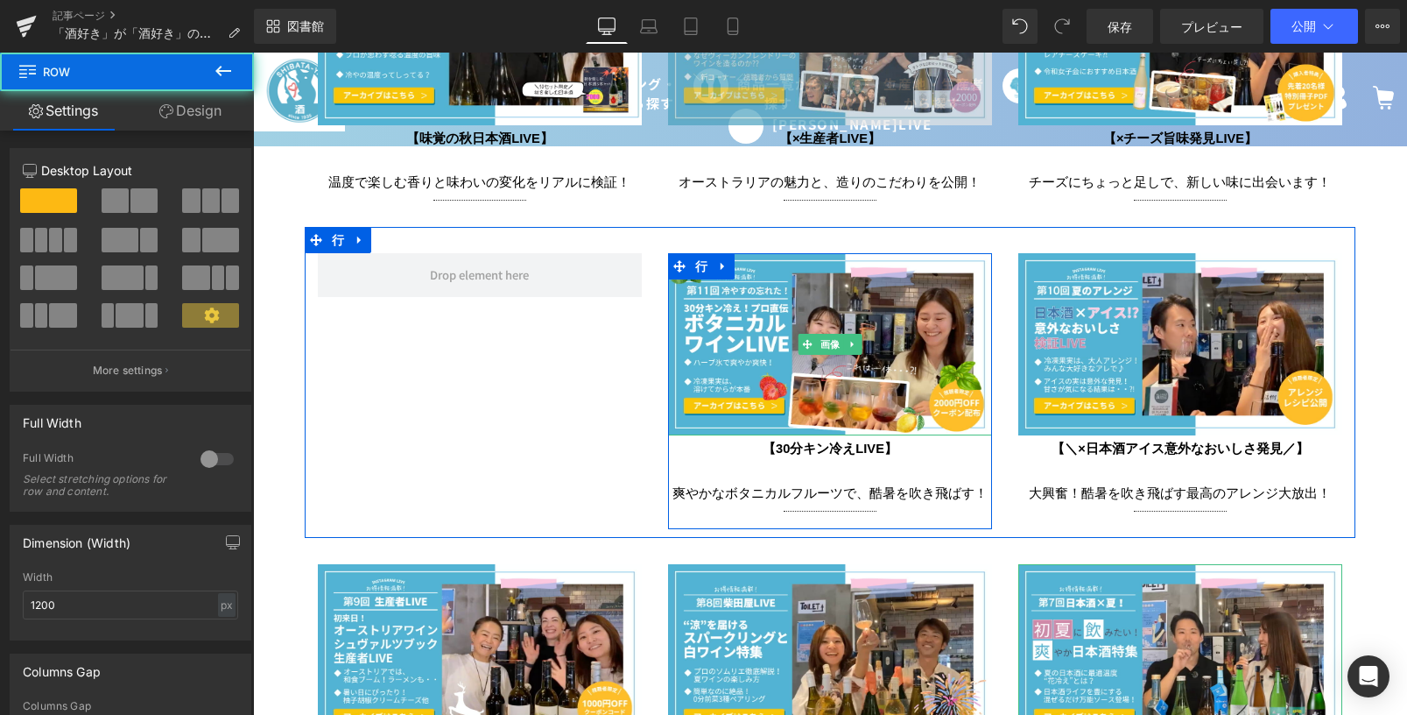
scroll to position [3152, 0]
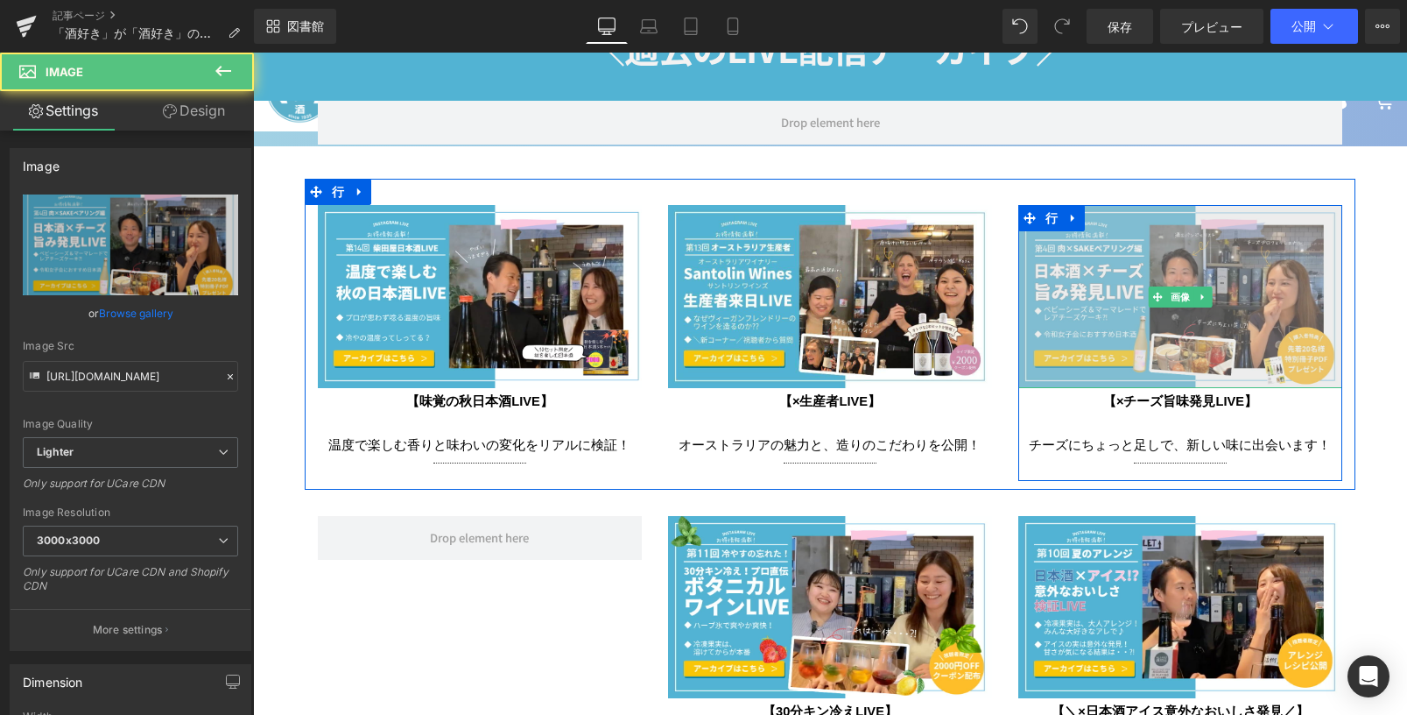
click at [1054, 251] on img at bounding box center [1180, 296] width 324 height 182
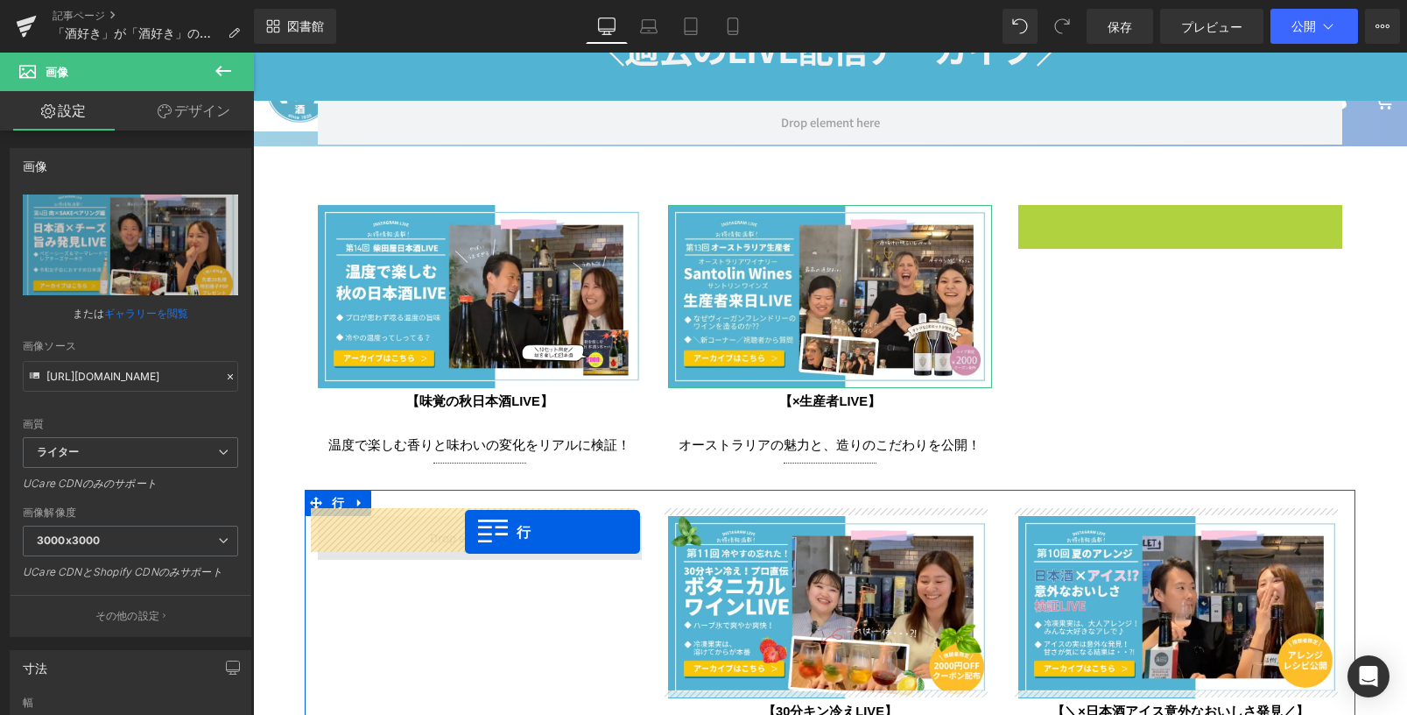
drag, startPoint x: 1029, startPoint y: 213, endPoint x: 465, endPoint y: 532, distance: 647.8
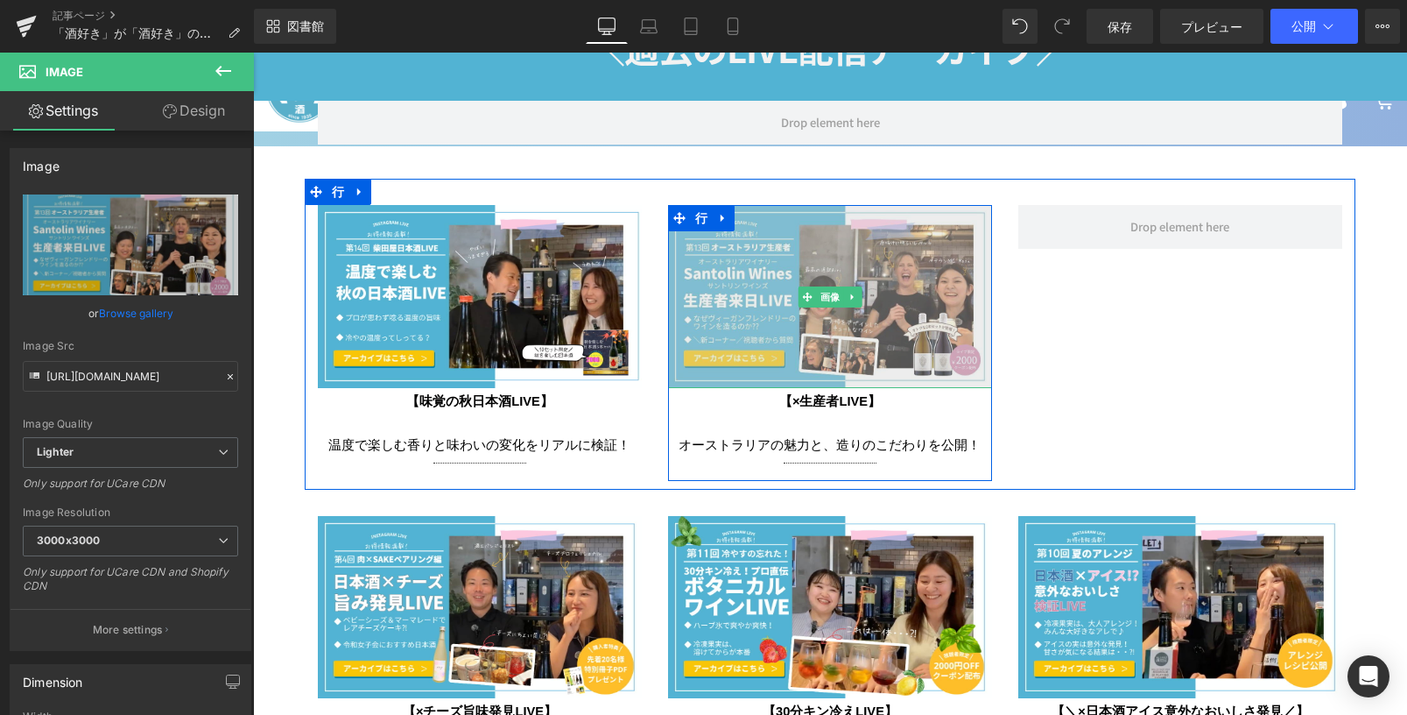
click at [751, 334] on img at bounding box center [830, 296] width 324 height 182
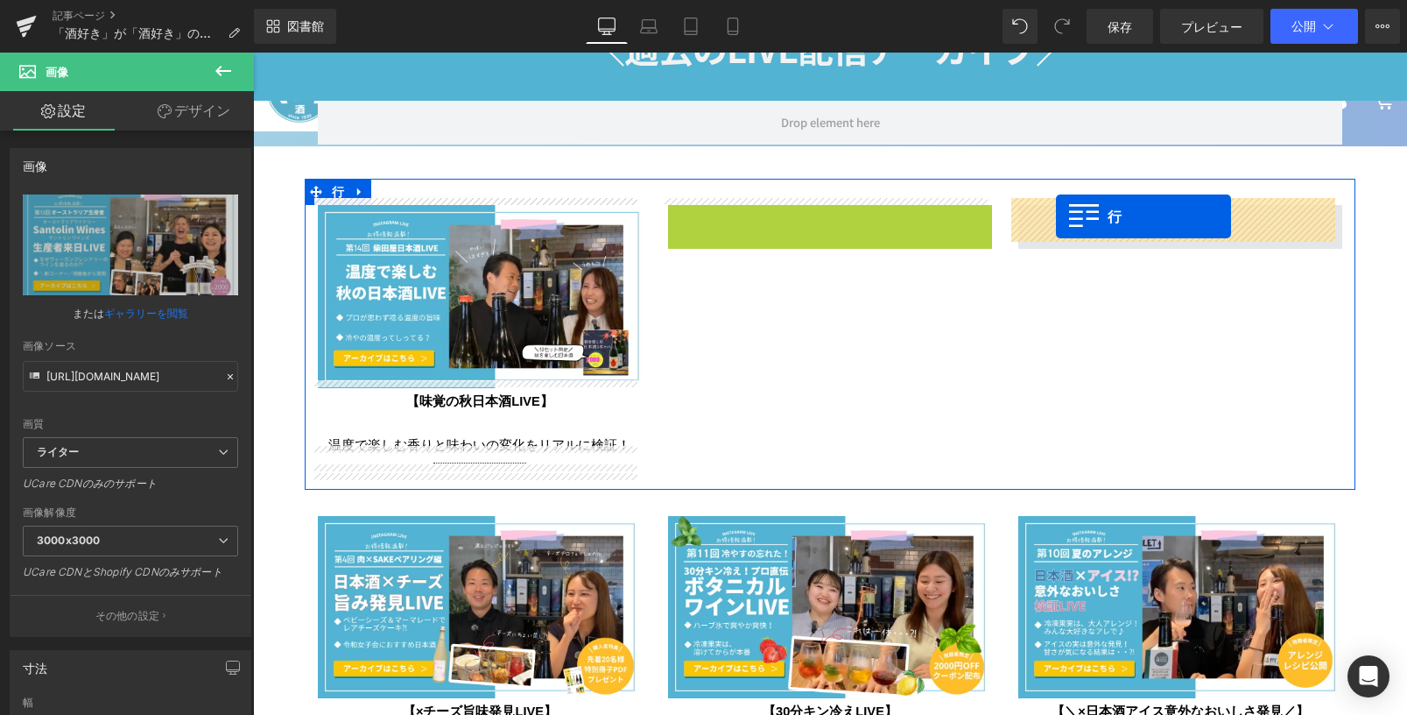
drag, startPoint x: 674, startPoint y: 215, endPoint x: 1056, endPoint y: 216, distance: 381.8
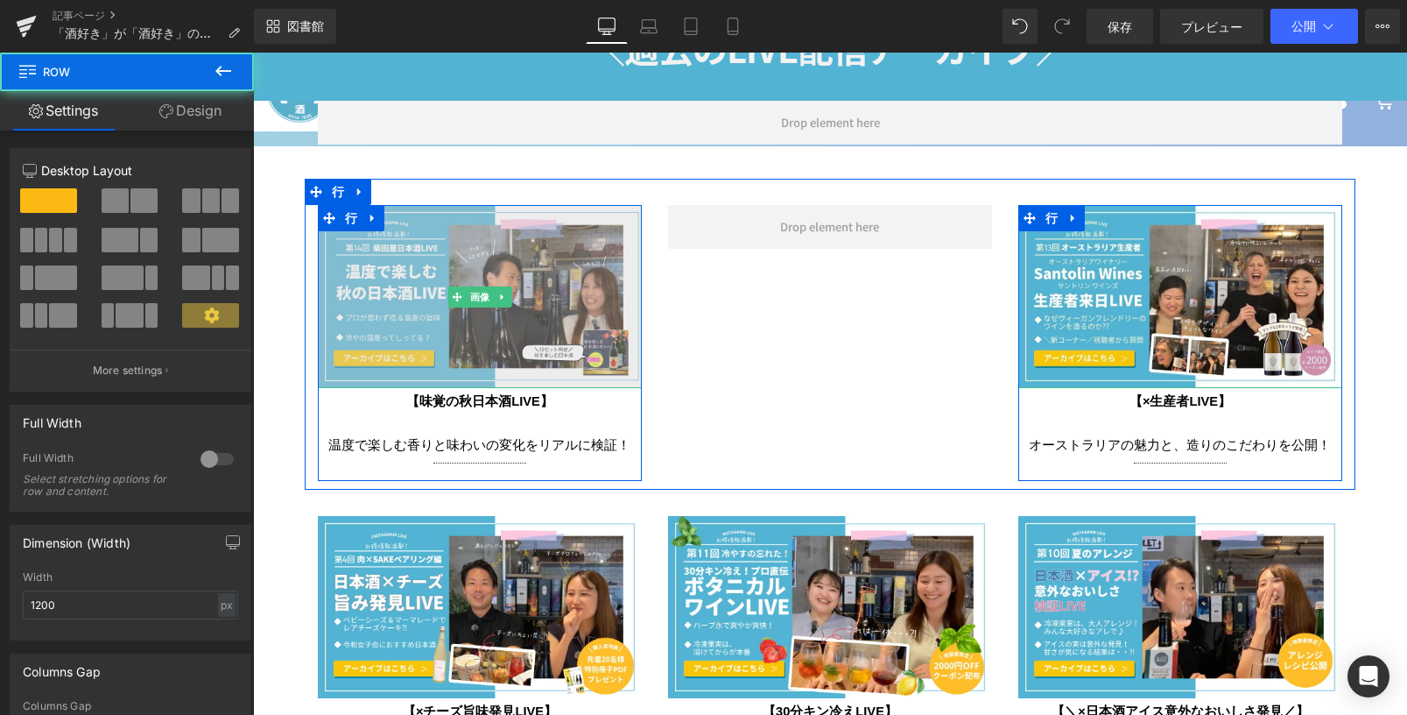
click at [546, 248] on img at bounding box center [480, 296] width 324 height 182
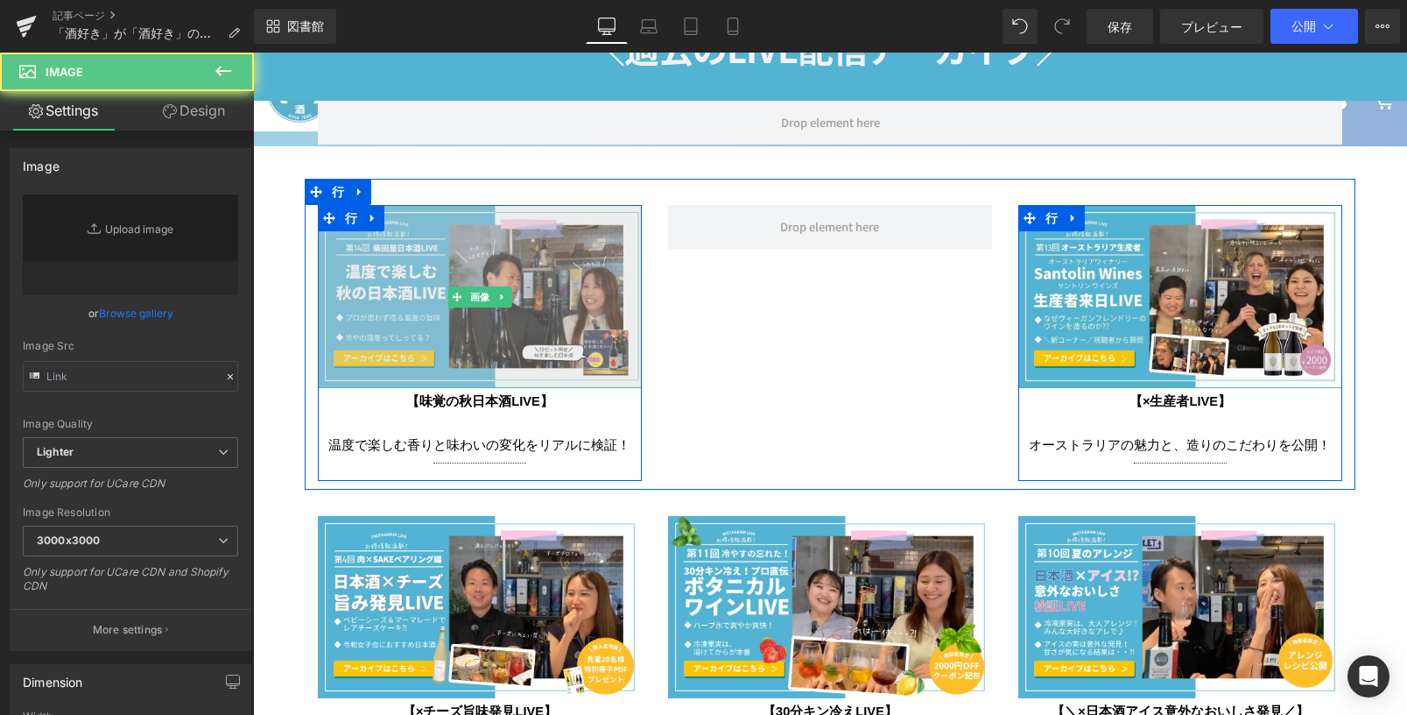
type input "[URL][DOMAIN_NAME]"
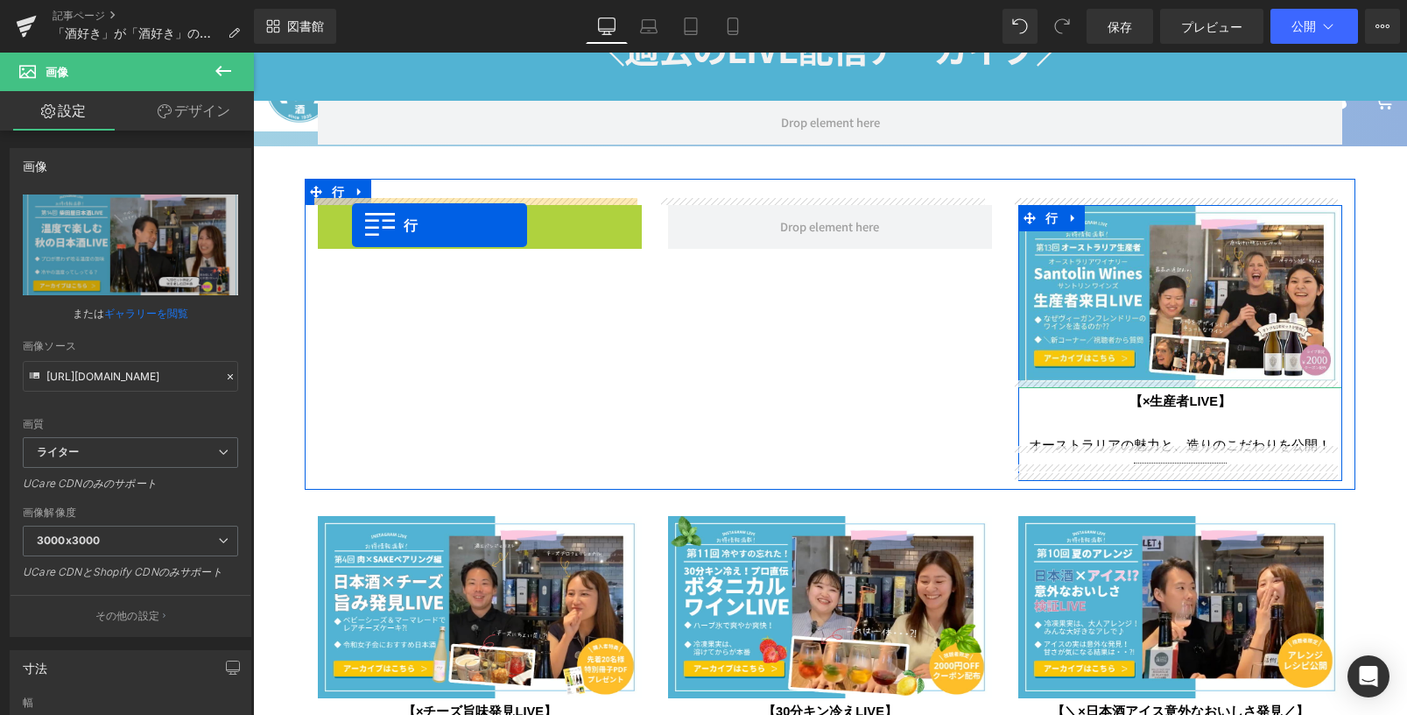
drag, startPoint x: 321, startPoint y: 211, endPoint x: 352, endPoint y: 225, distance: 33.7
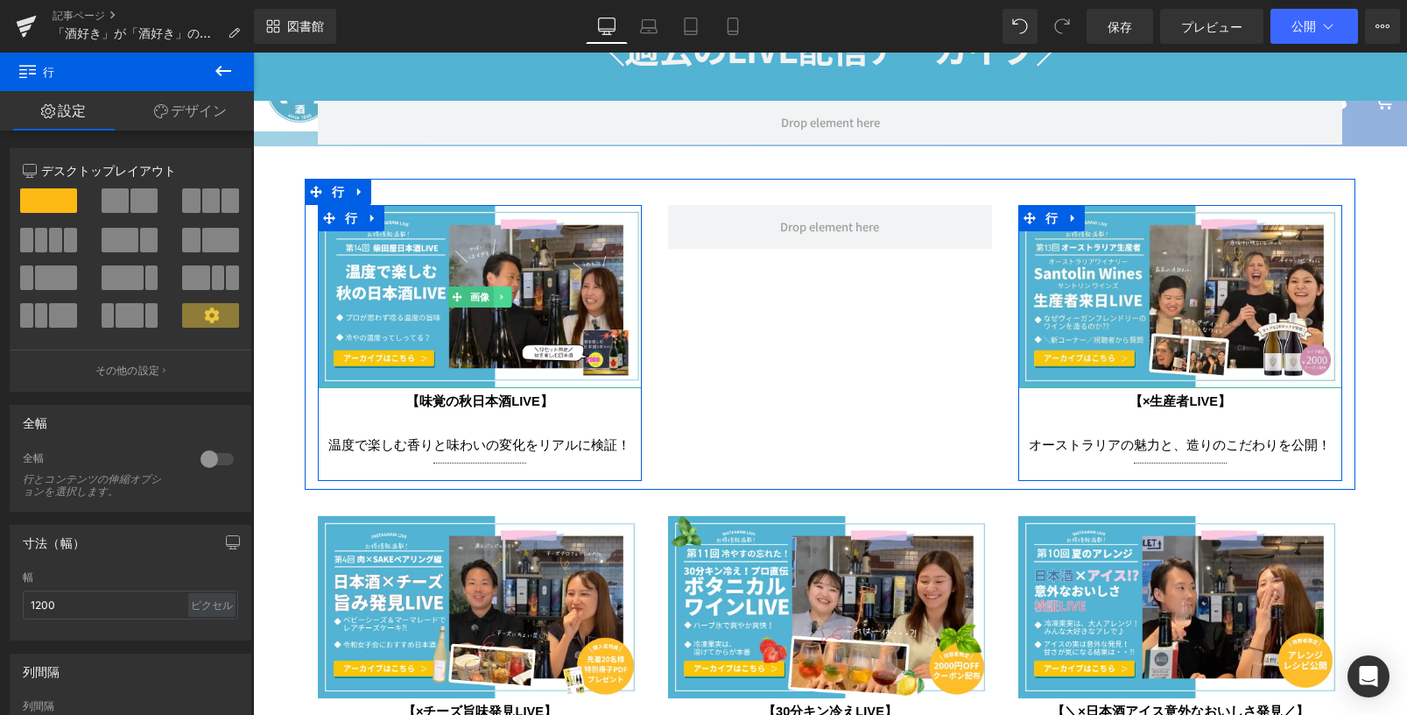
click at [497, 292] on icon at bounding box center [502, 297] width 10 height 11
click at [490, 292] on icon at bounding box center [494, 297] width 10 height 11
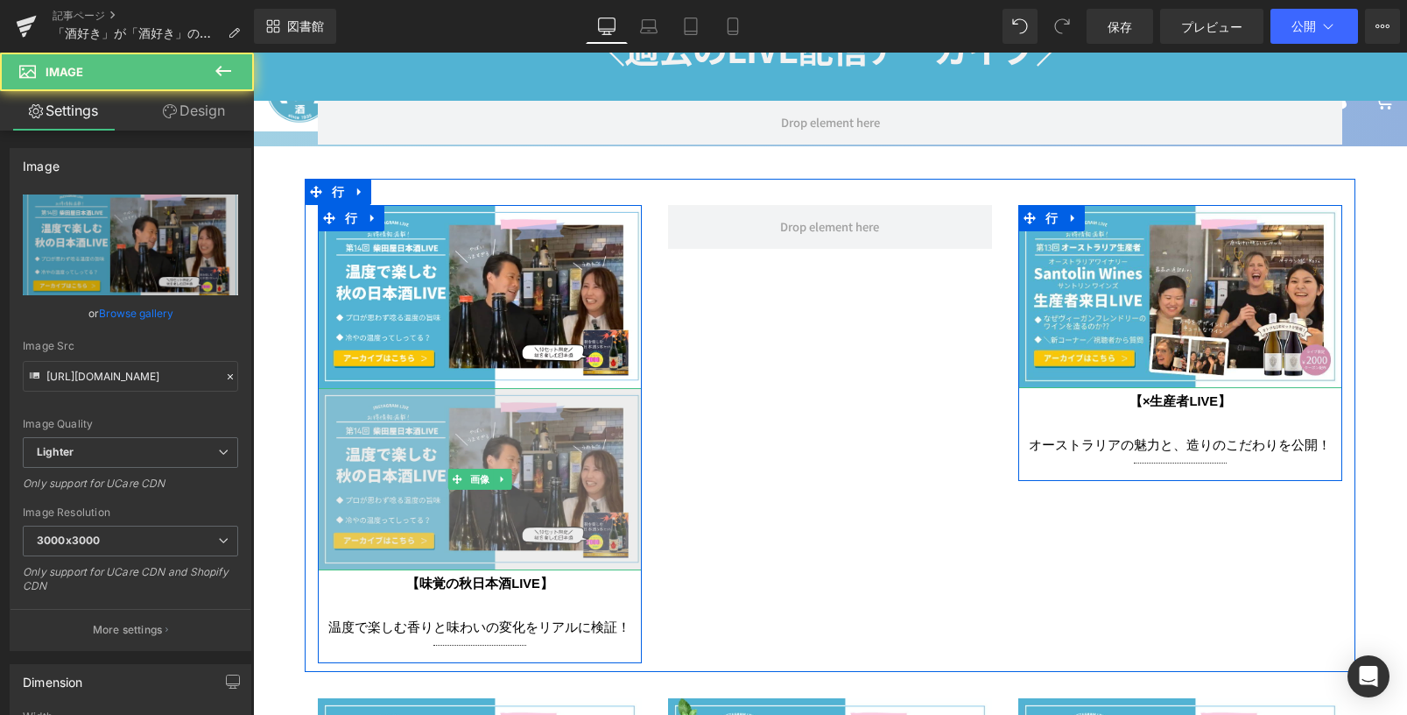
click at [362, 431] on img at bounding box center [480, 479] width 324 height 182
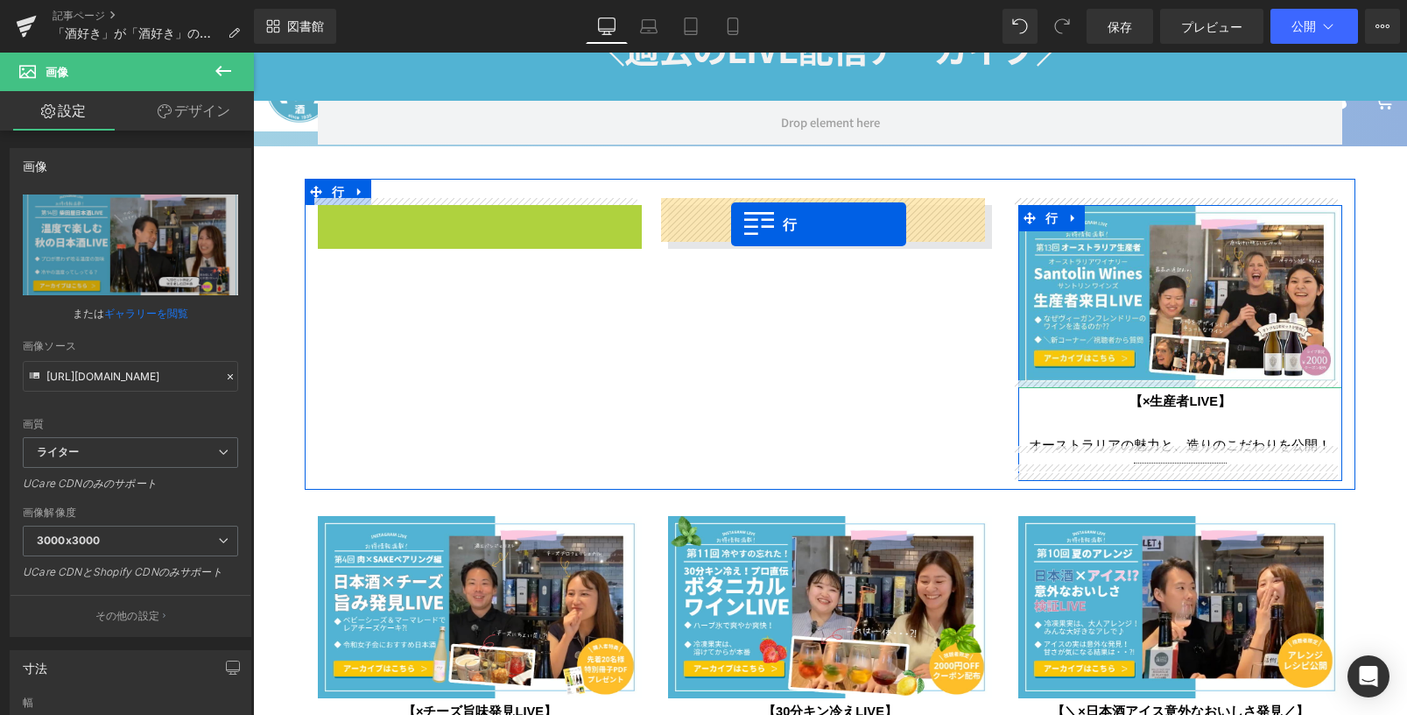
drag, startPoint x: 327, startPoint y: 215, endPoint x: 731, endPoint y: 224, distance: 403.8
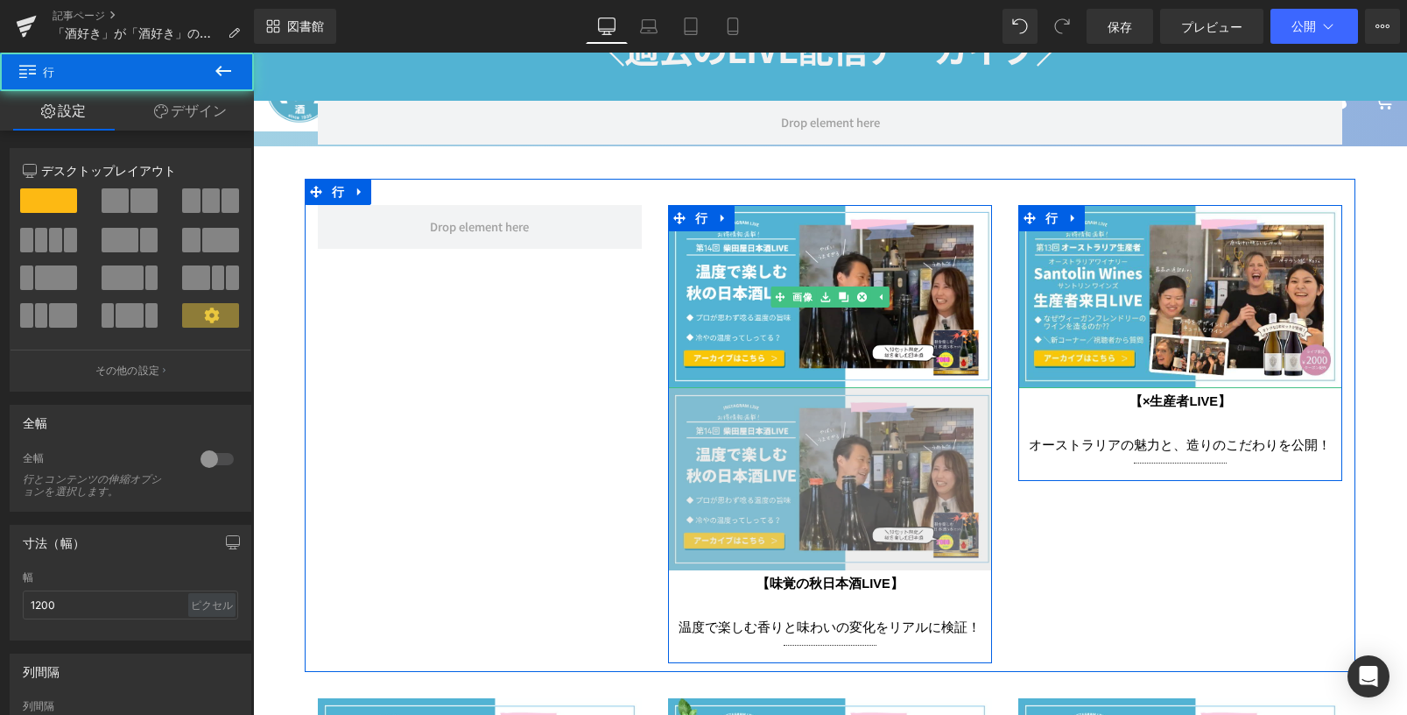
click at [701, 414] on img at bounding box center [830, 479] width 324 height 182
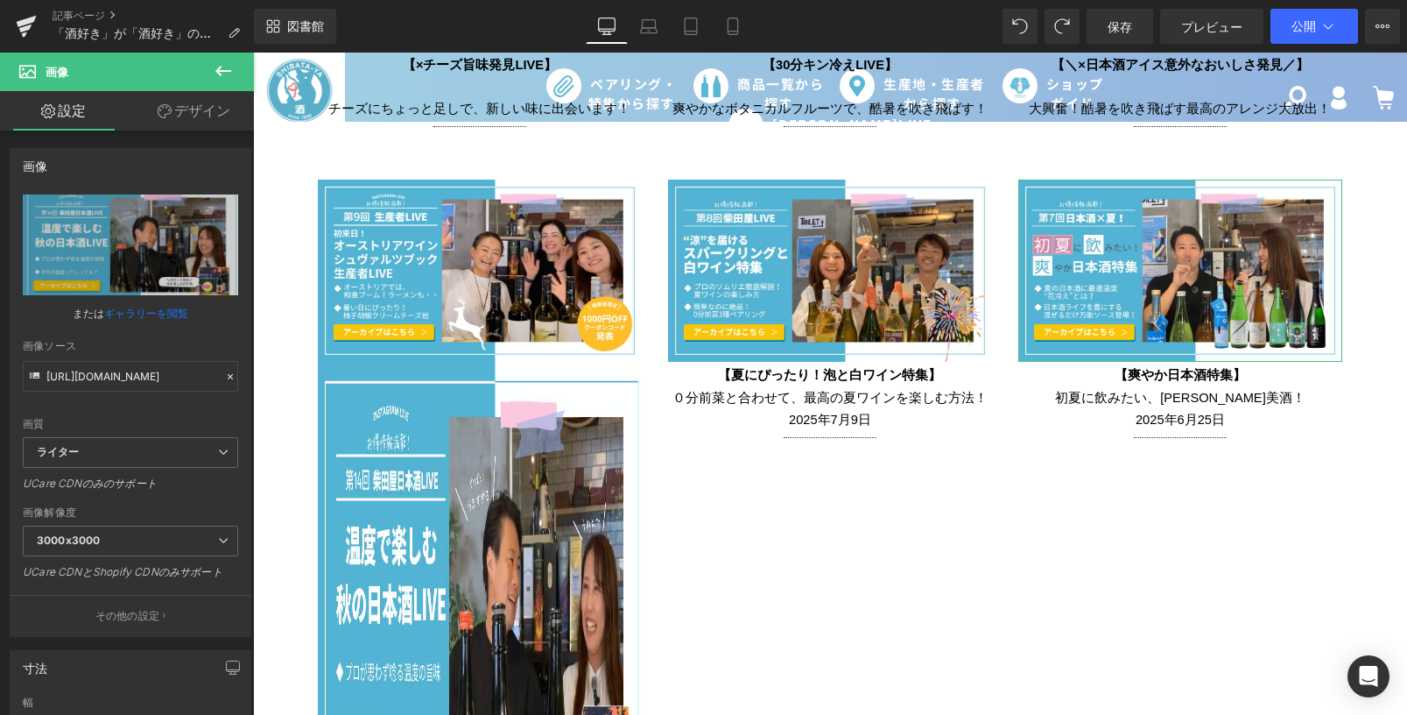
scroll to position [3710, 0]
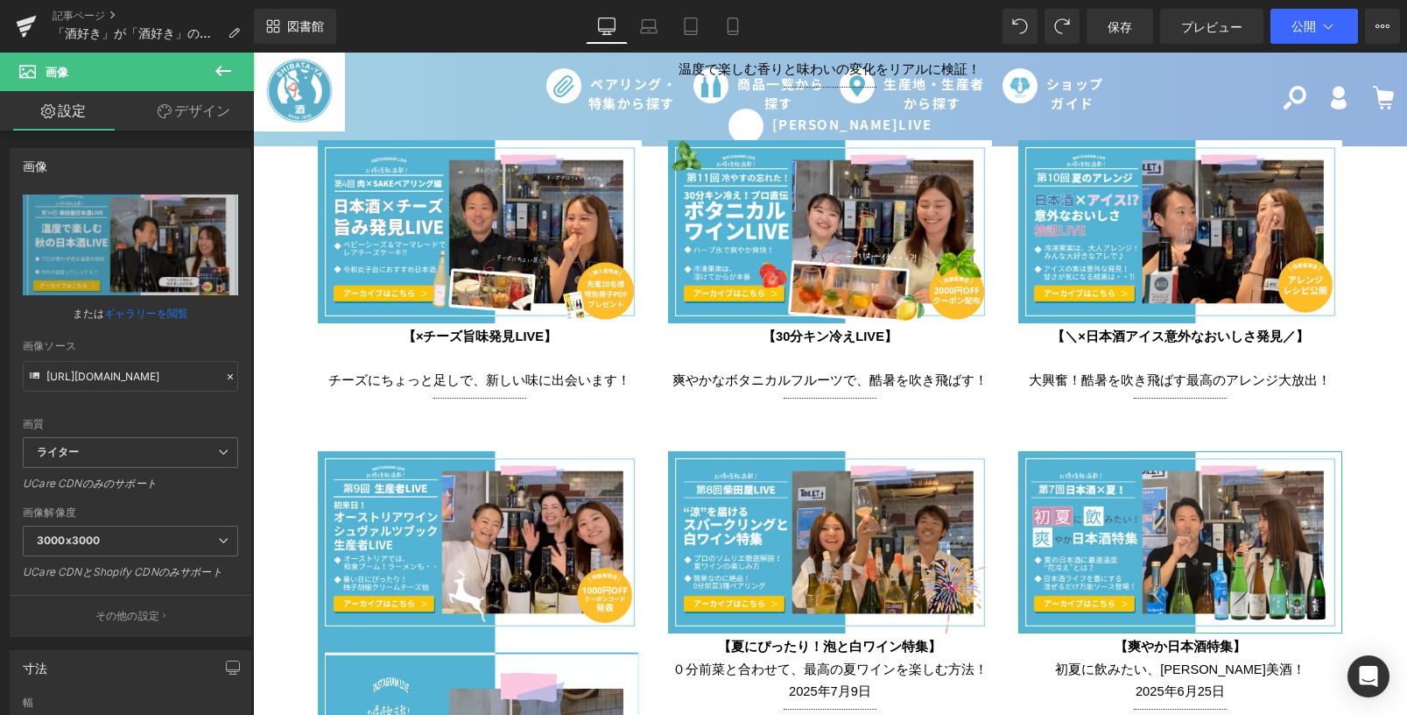
click at [754, 641] on font "コンテンツのレンダリング" at bounding box center [703, 644] width 147 height 15
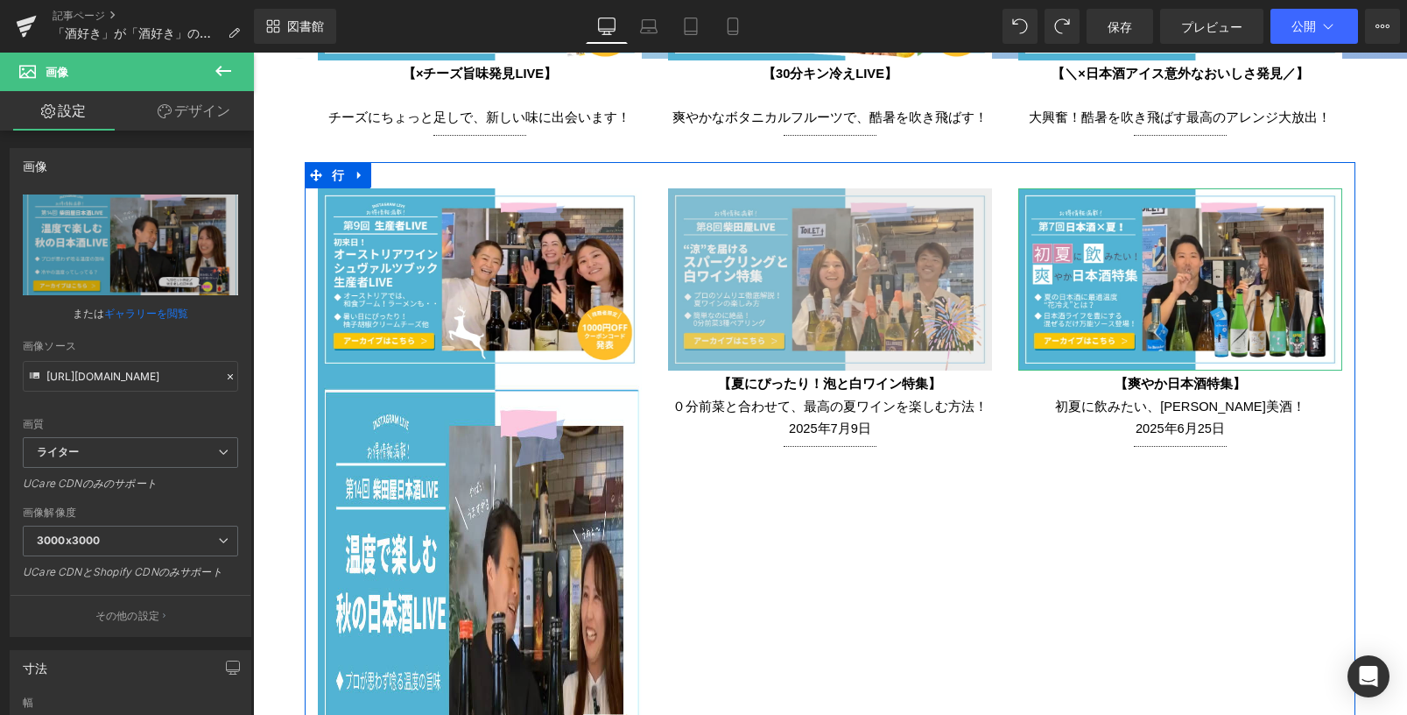
scroll to position [3798, 0]
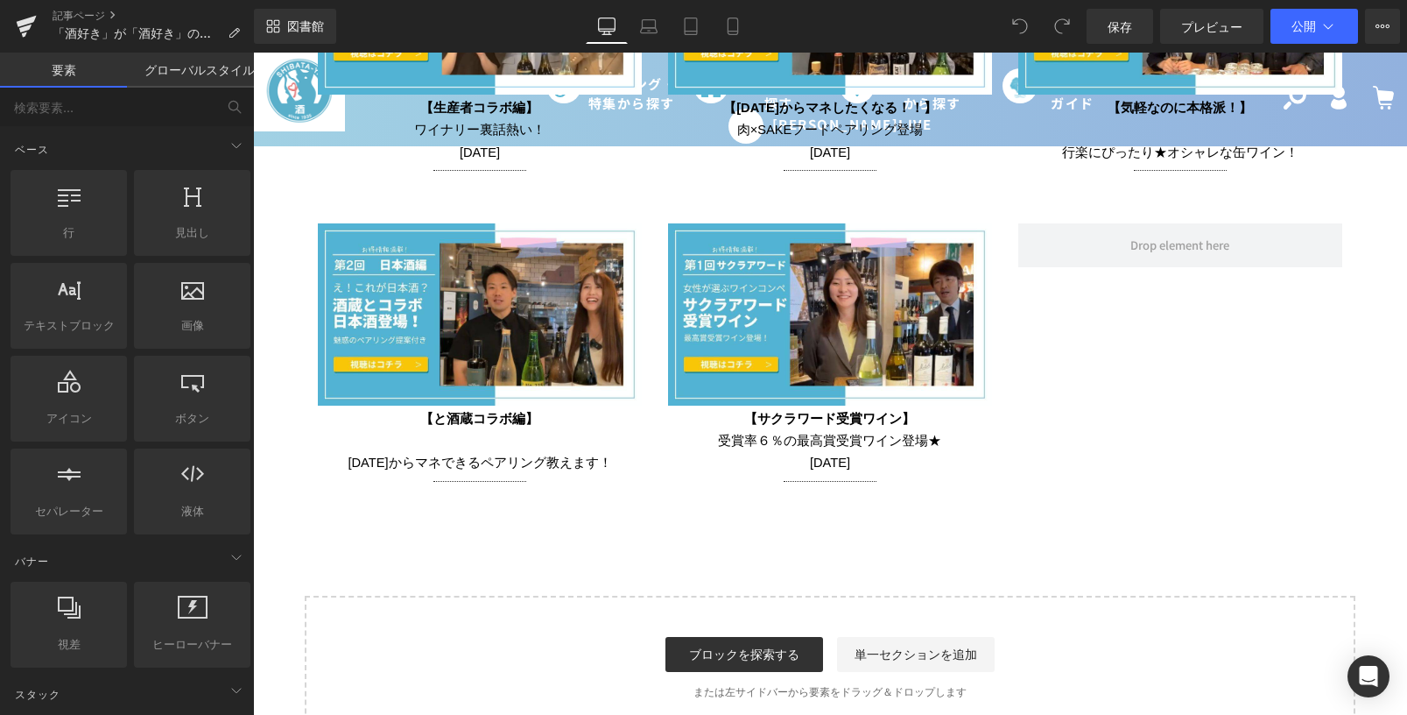
scroll to position [4203, 0]
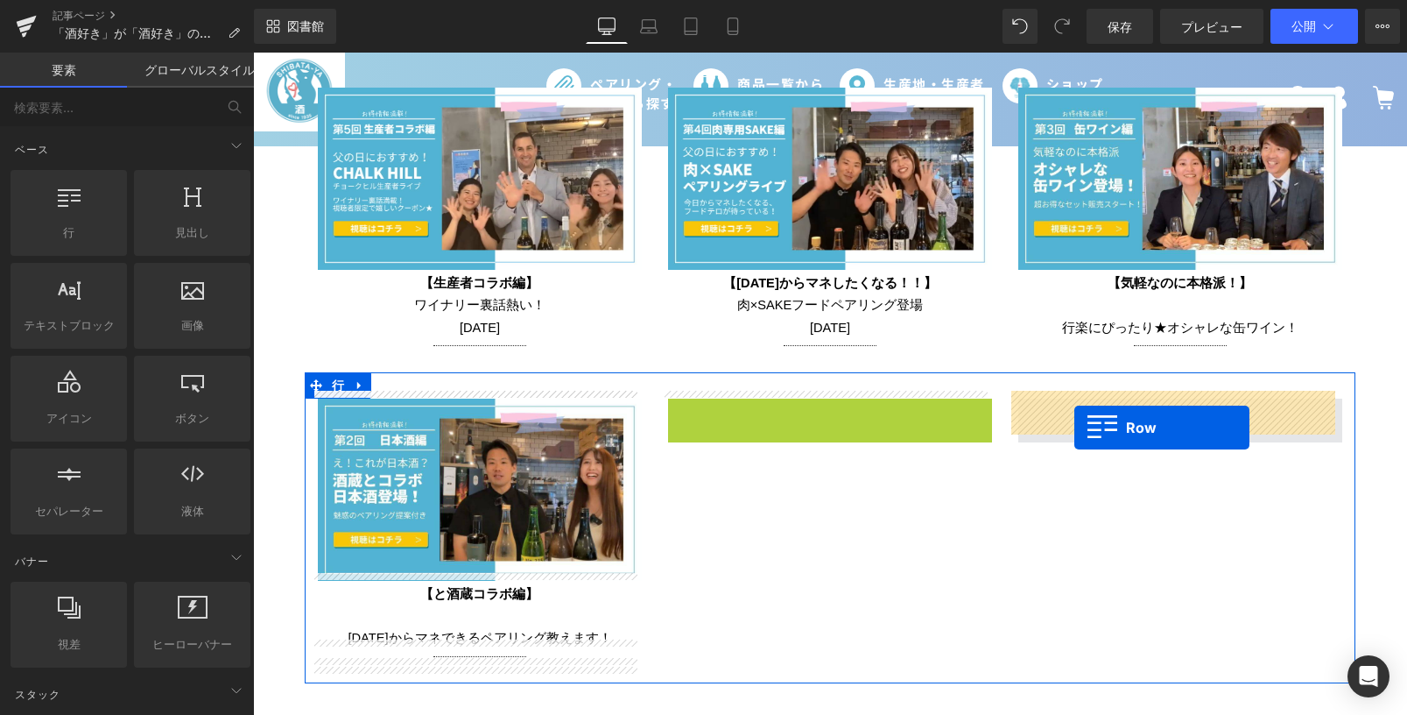
drag, startPoint x: 680, startPoint y: 406, endPoint x: 1074, endPoint y: 427, distance: 395.5
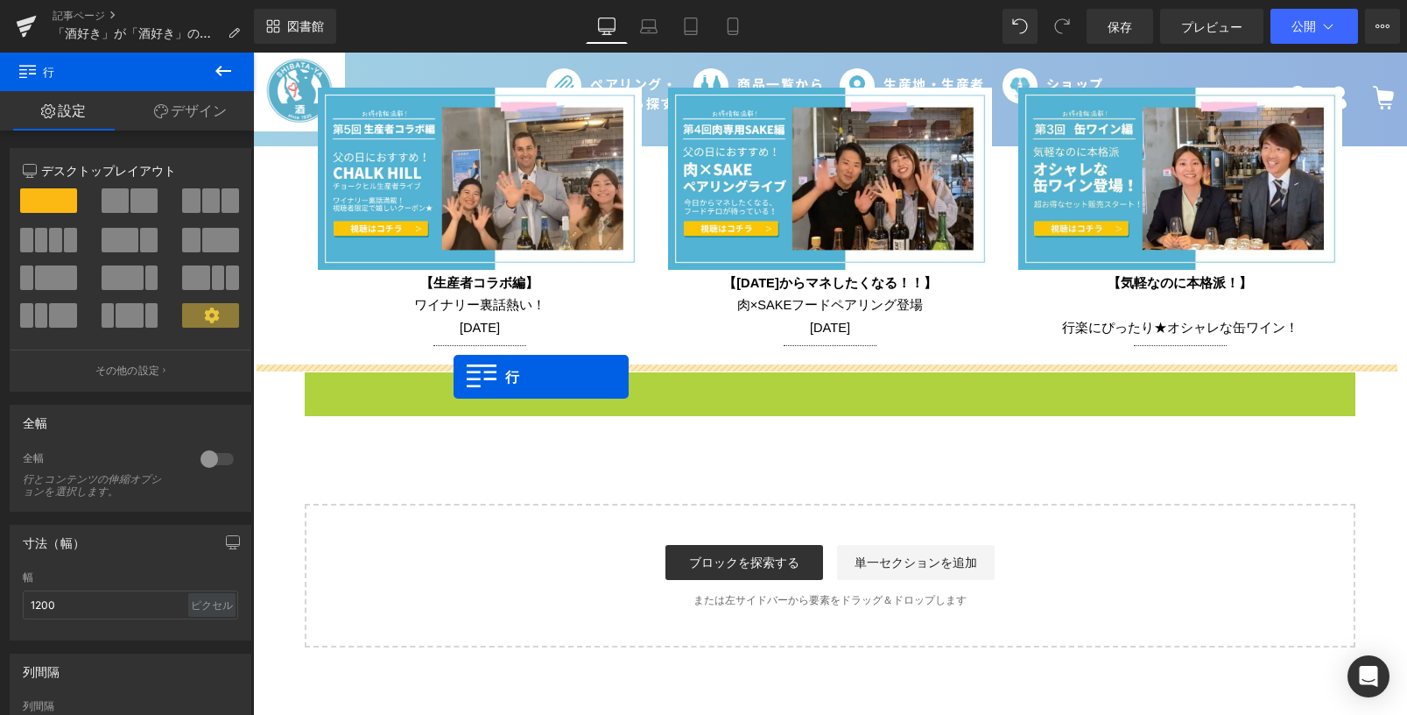
drag, startPoint x: 313, startPoint y: 376, endPoint x: 454, endPoint y: 377, distance: 141.0
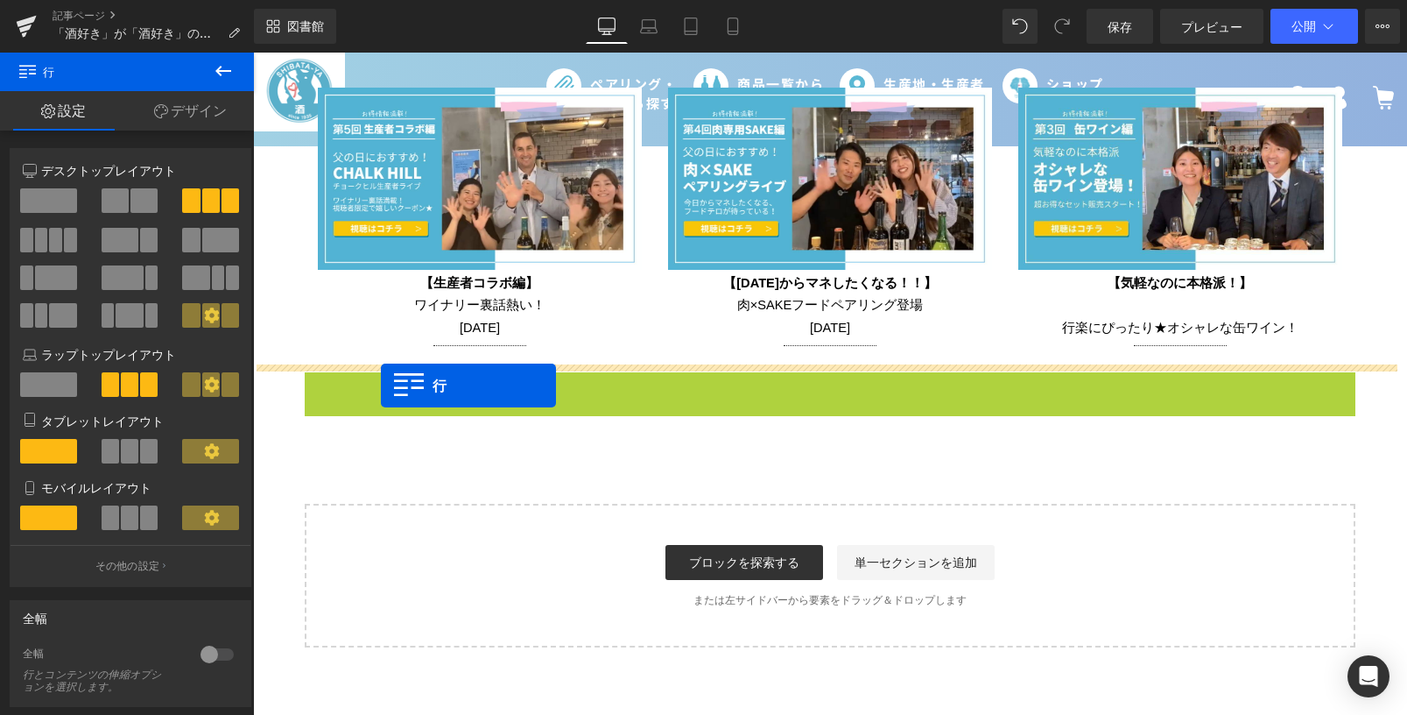
drag, startPoint x: 309, startPoint y: 370, endPoint x: 381, endPoint y: 385, distance: 73.3
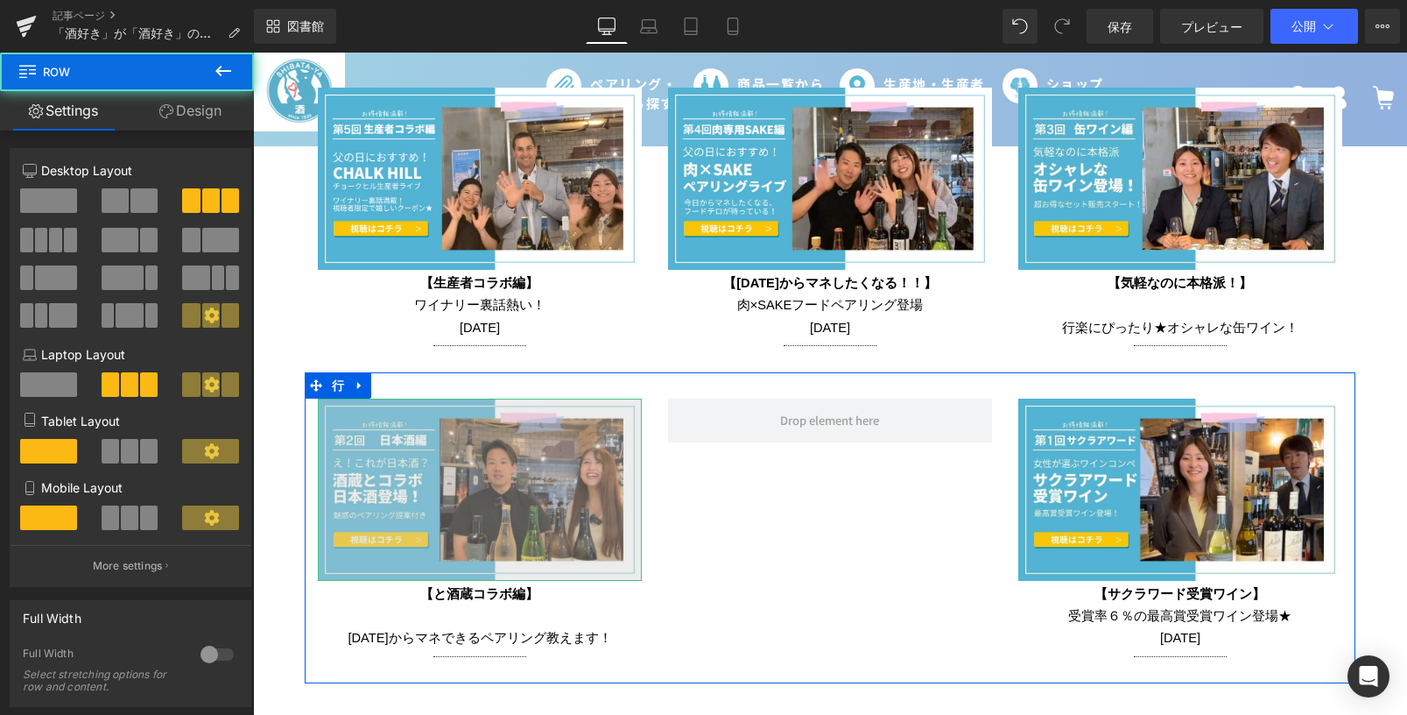
click at [405, 466] on img at bounding box center [480, 489] width 324 height 182
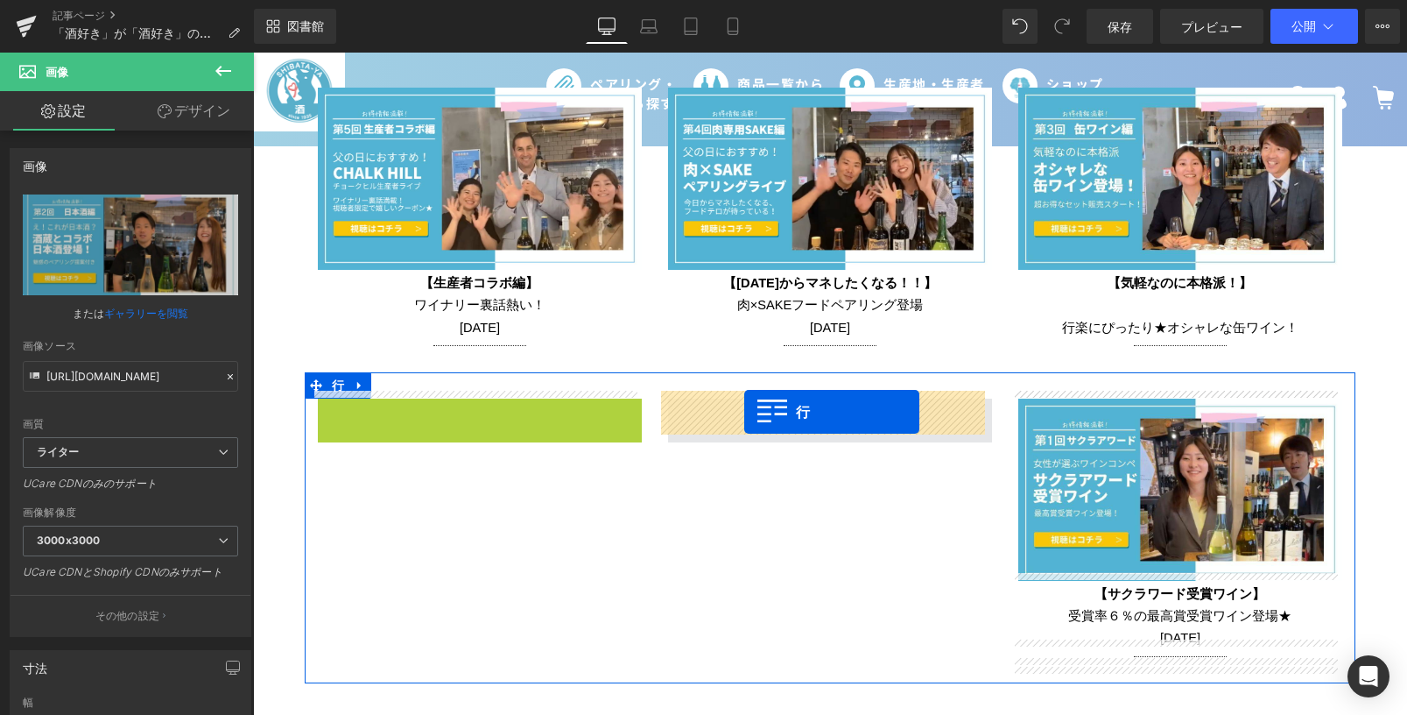
drag, startPoint x: 322, startPoint y: 405, endPoint x: 744, endPoint y: 412, distance: 422.1
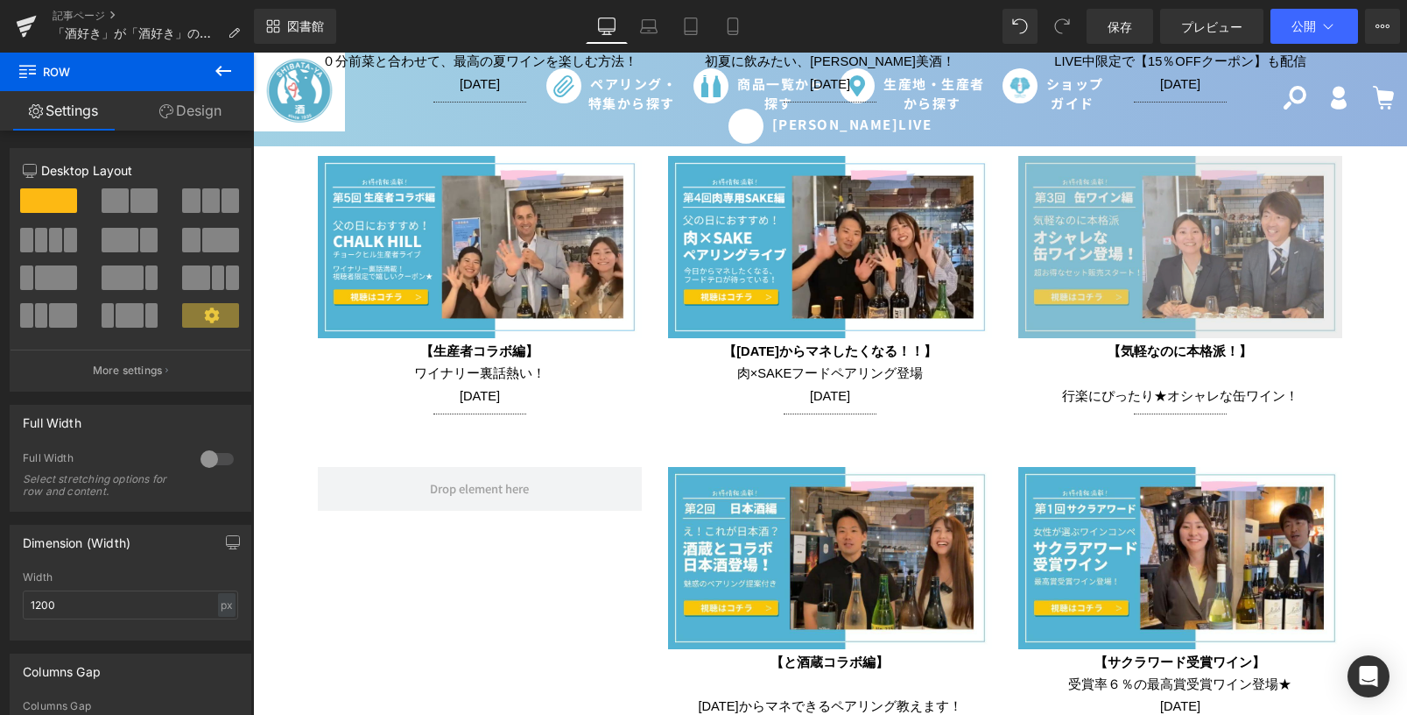
click at [1160, 267] on div "画像" at bounding box center [1180, 247] width 324 height 182
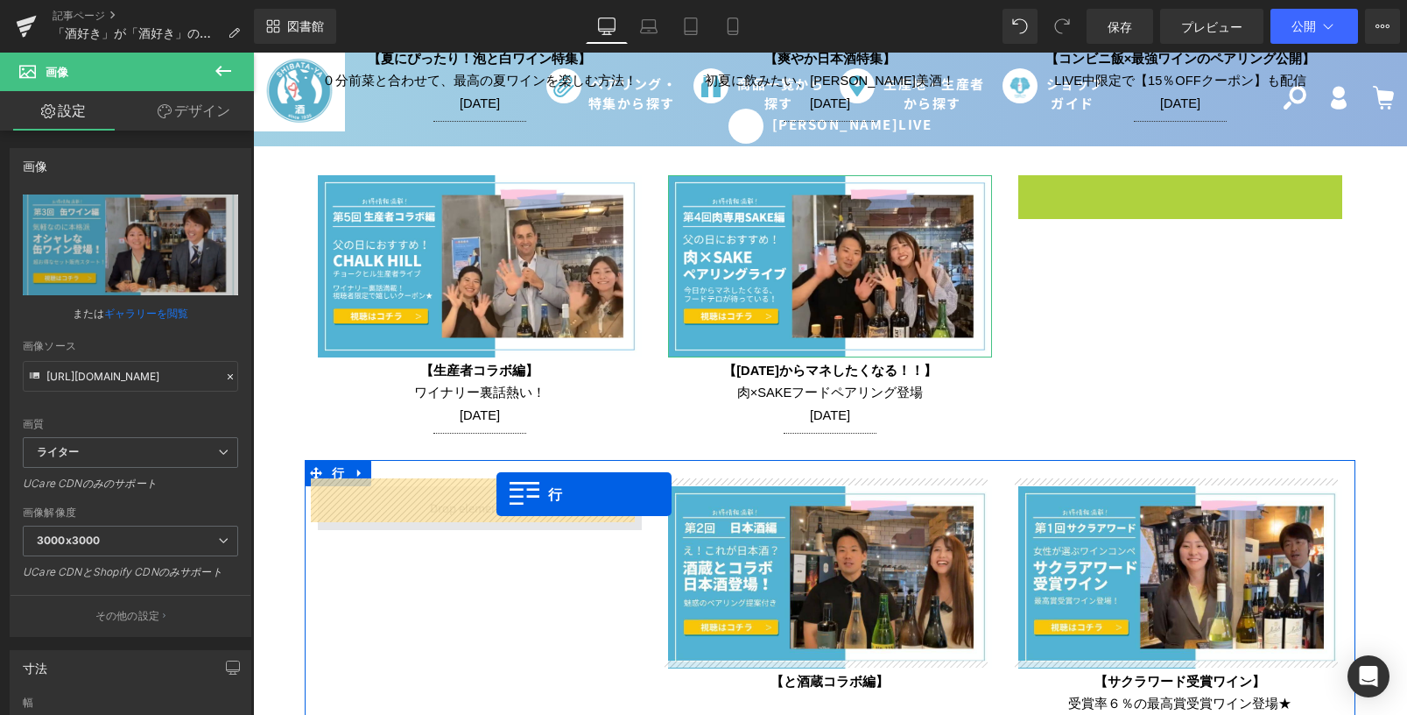
drag, startPoint x: 1025, startPoint y: 175, endPoint x: 496, endPoint y: 494, distance: 616.8
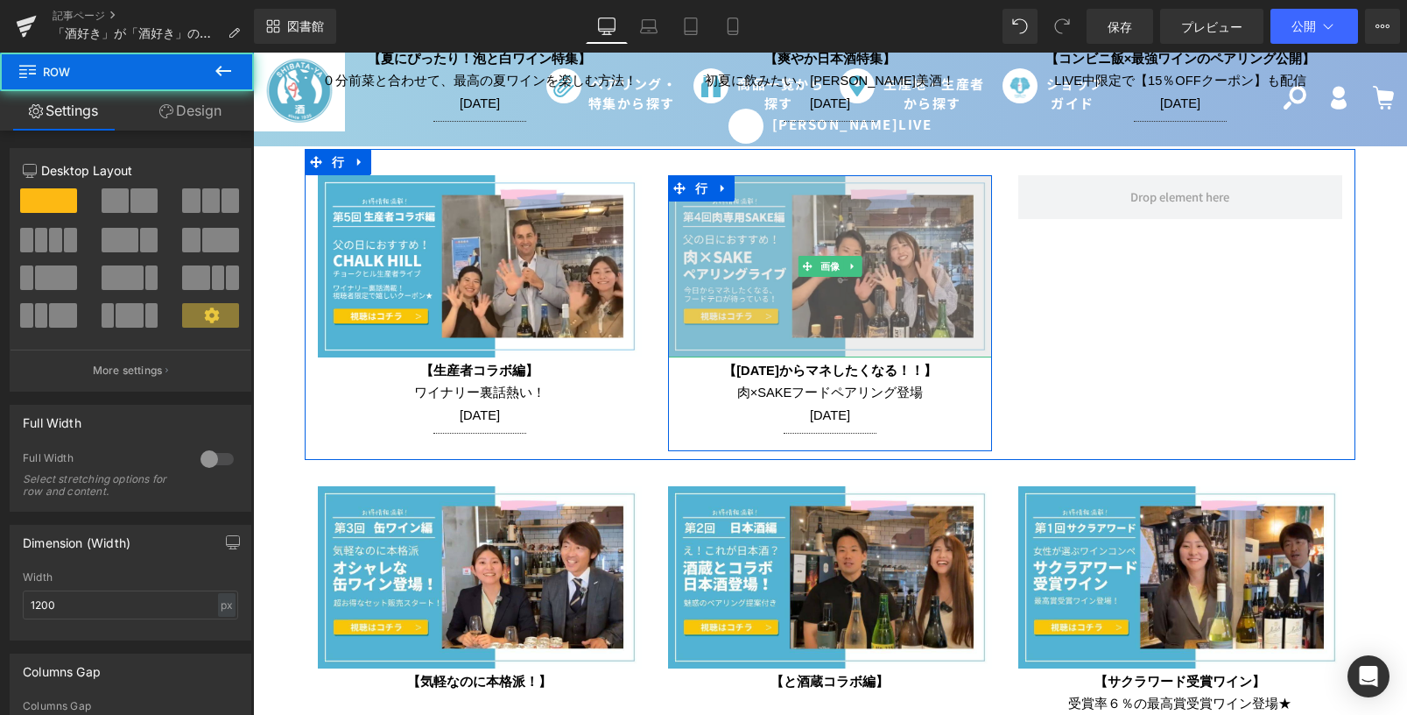
click at [745, 285] on img at bounding box center [830, 266] width 324 height 182
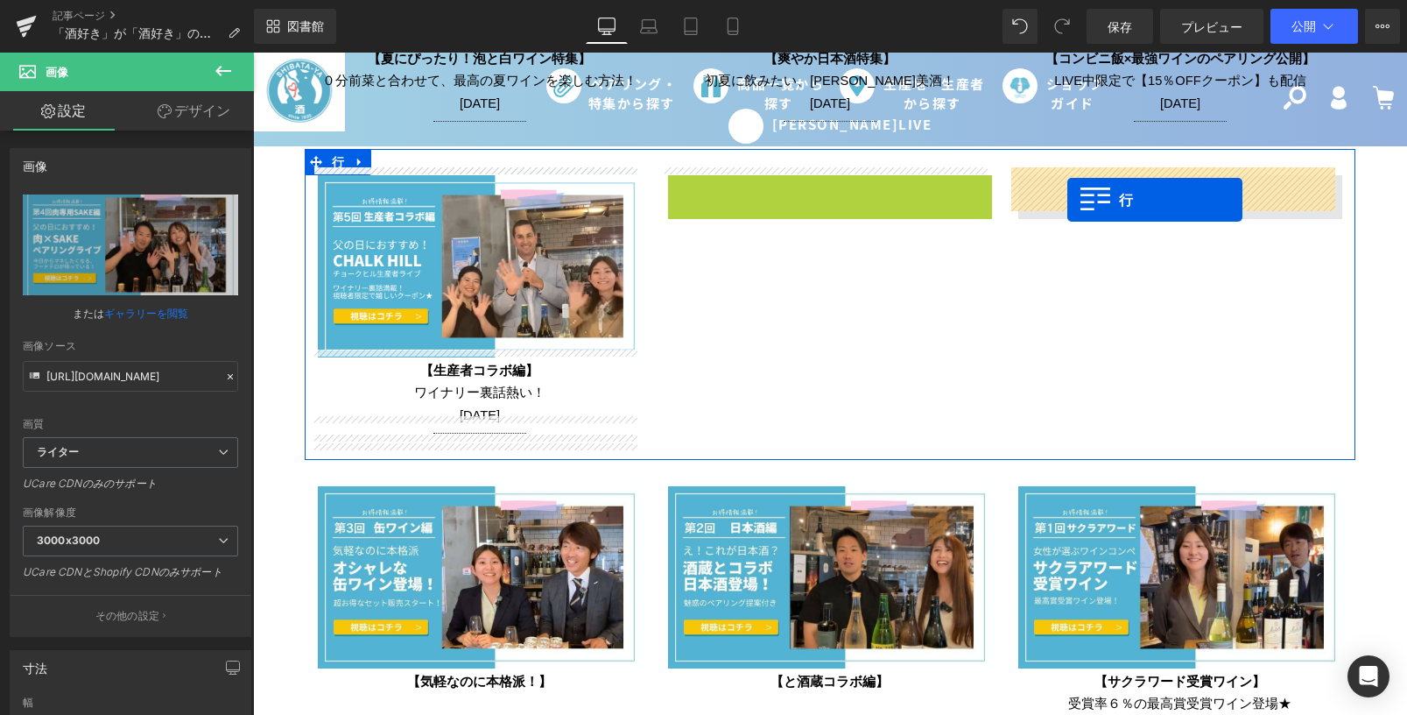
drag, startPoint x: 670, startPoint y: 177, endPoint x: 1067, endPoint y: 200, distance: 398.2
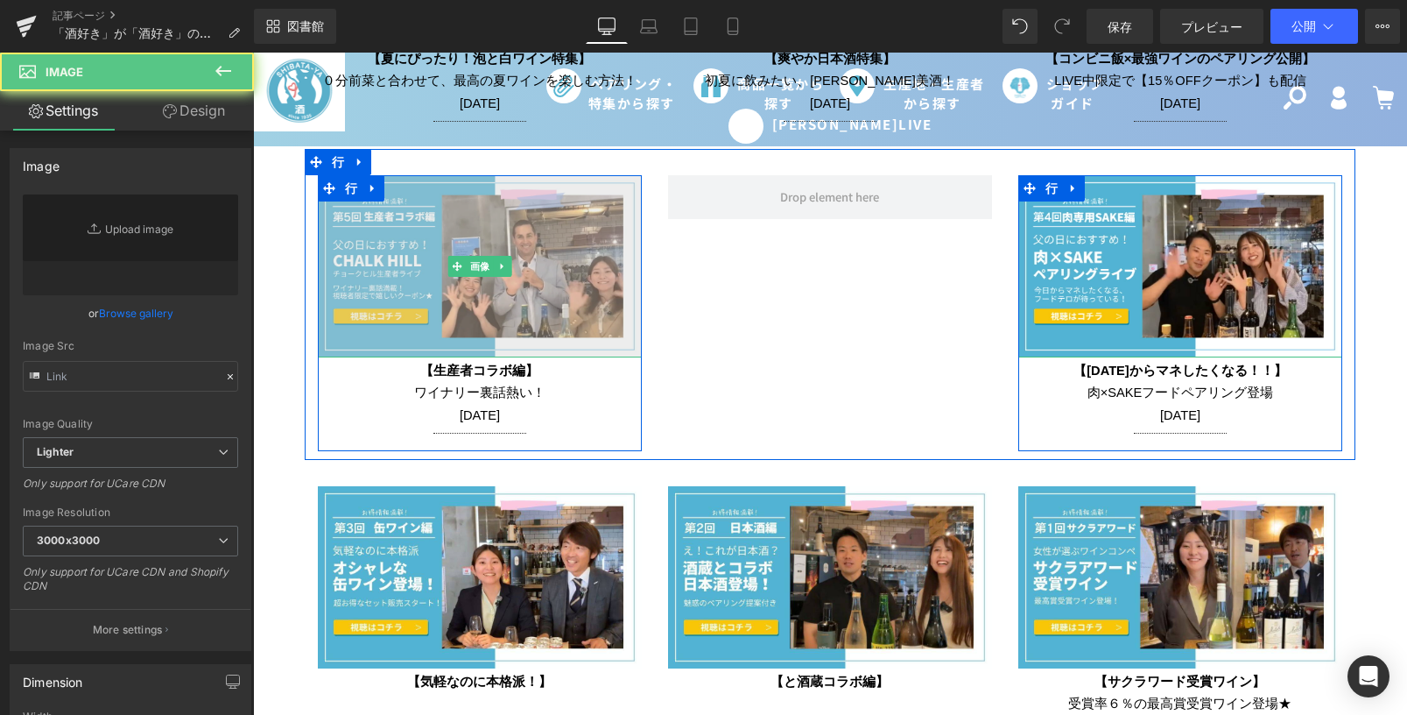
click at [419, 209] on img at bounding box center [480, 266] width 324 height 182
type input "https://ucarecdn.com/c0147a8b-d0c0-4096-8b22-e5f692407221/-/format/auto/-/previ…"
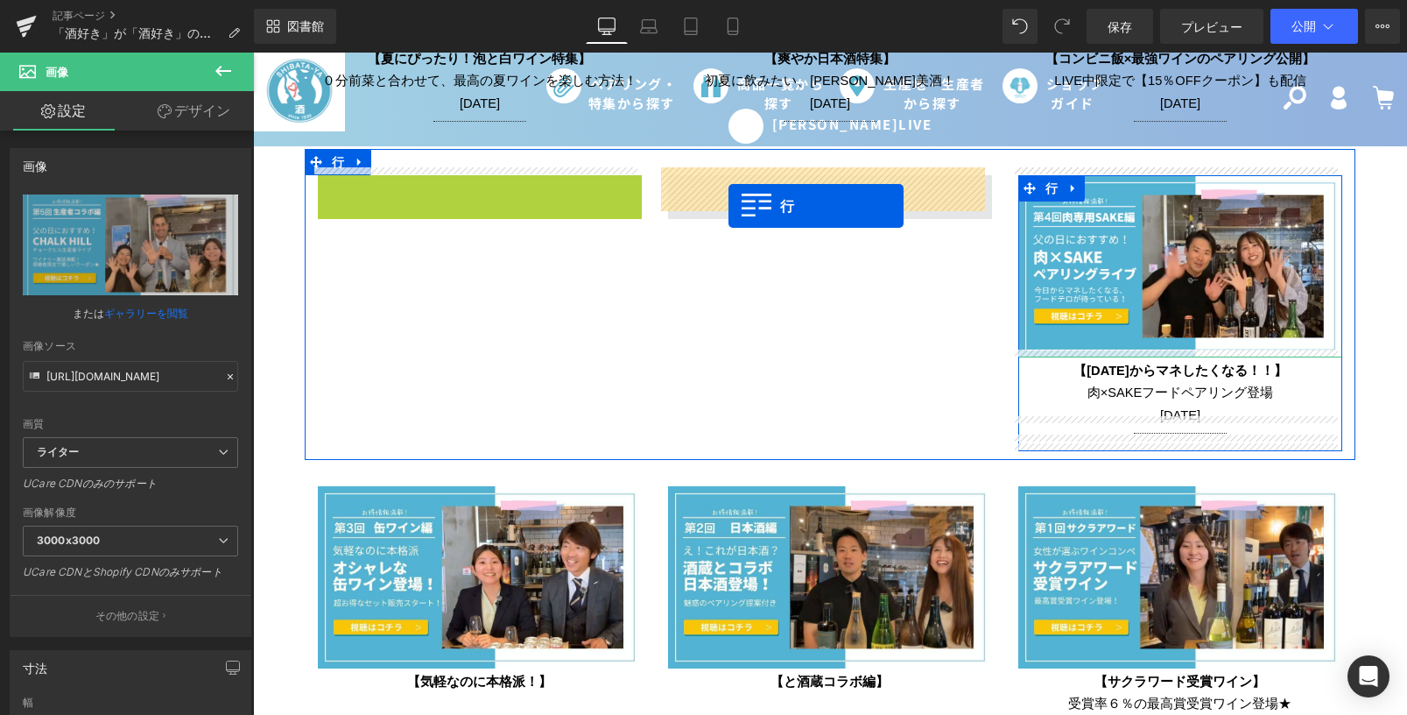
drag, startPoint x: 327, startPoint y: 188, endPoint x: 729, endPoint y: 206, distance: 401.4
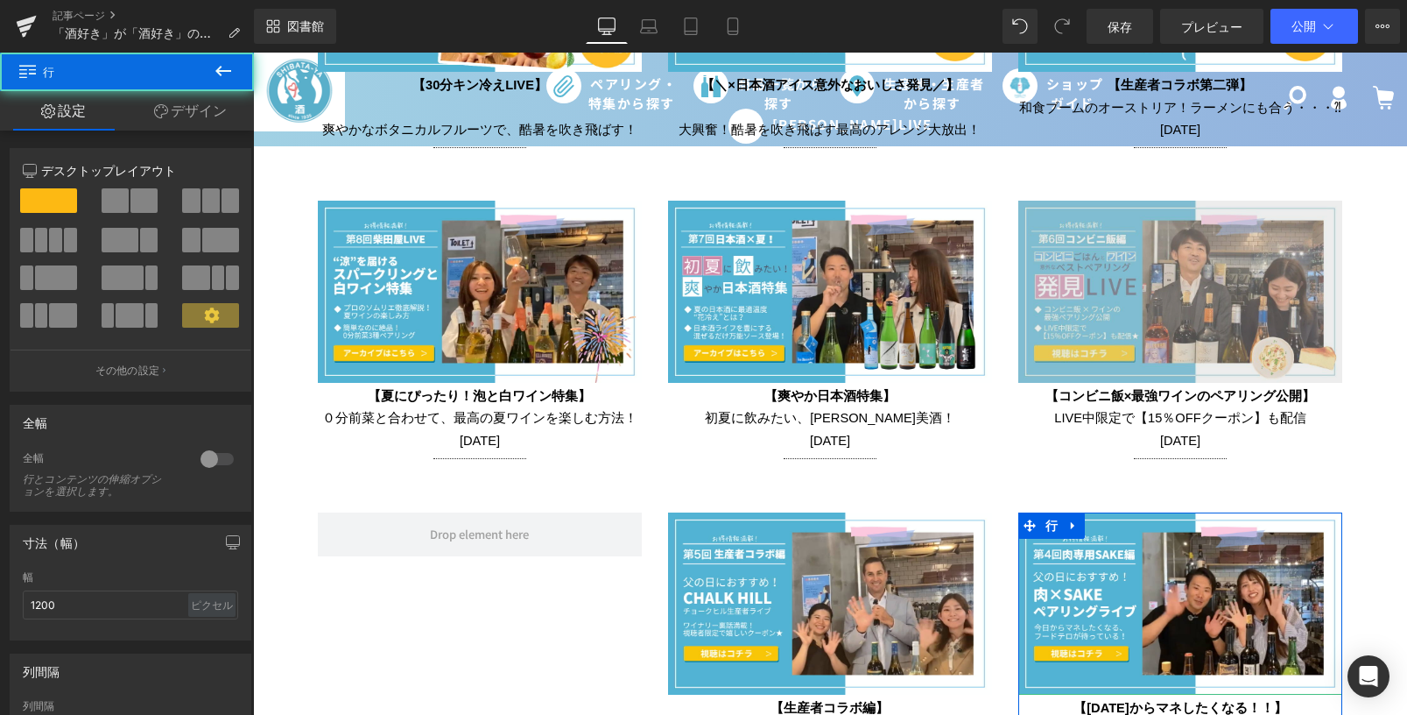
scroll to position [3765, 0]
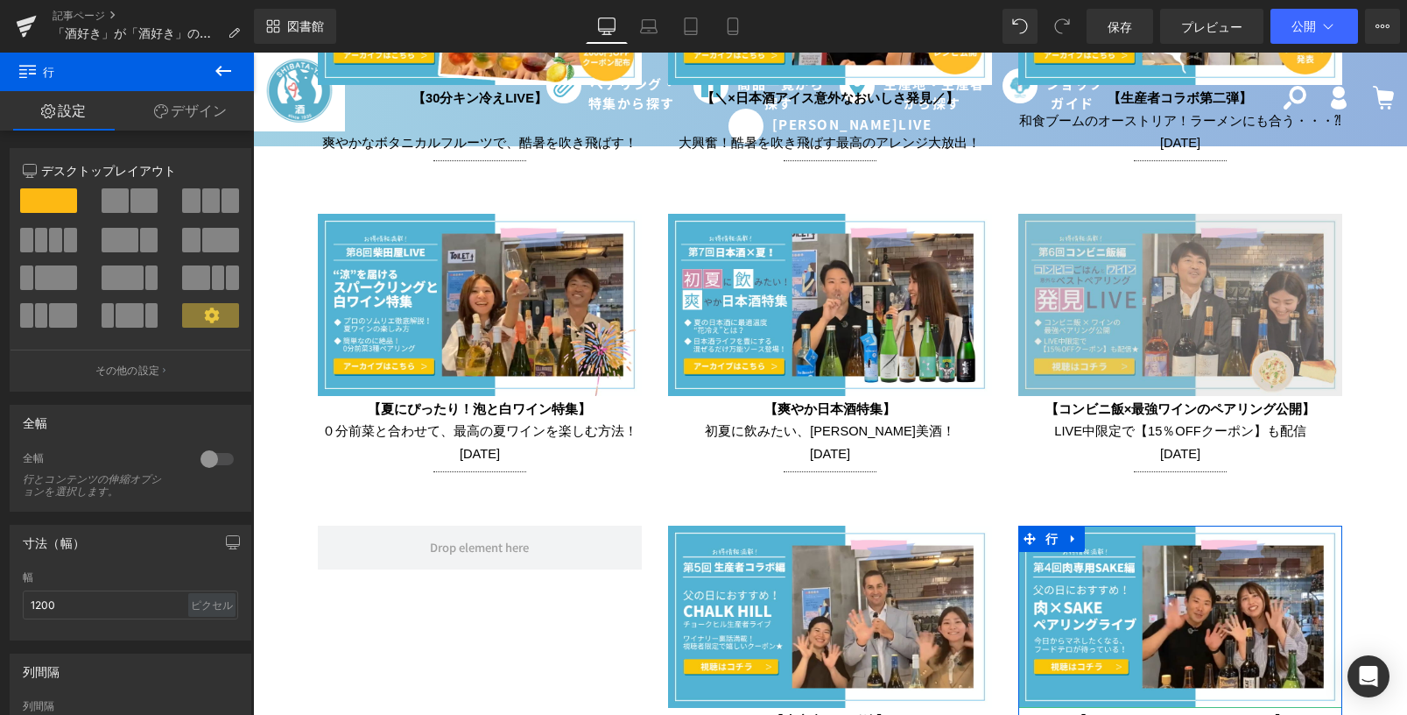
click at [1053, 244] on img at bounding box center [1180, 305] width 324 height 182
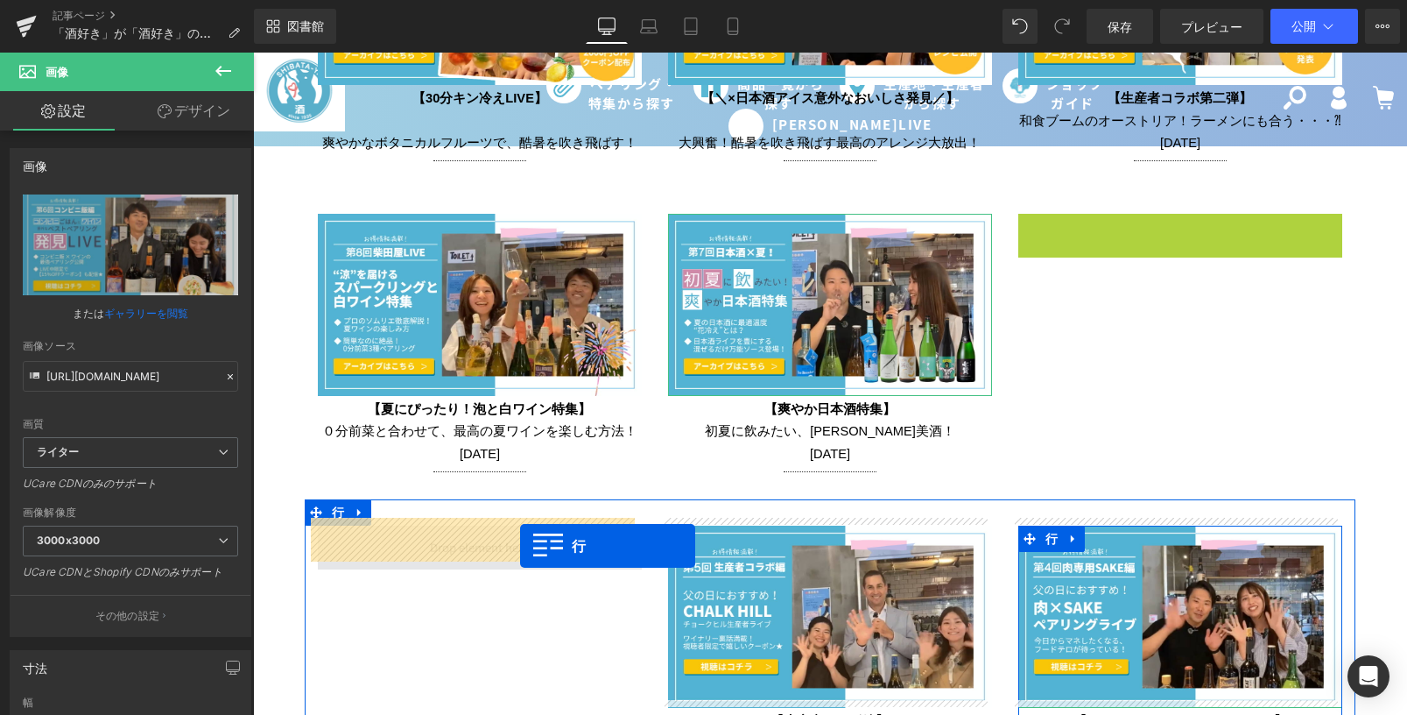
drag, startPoint x: 1027, startPoint y: 217, endPoint x: 520, endPoint y: 546, distance: 604.1
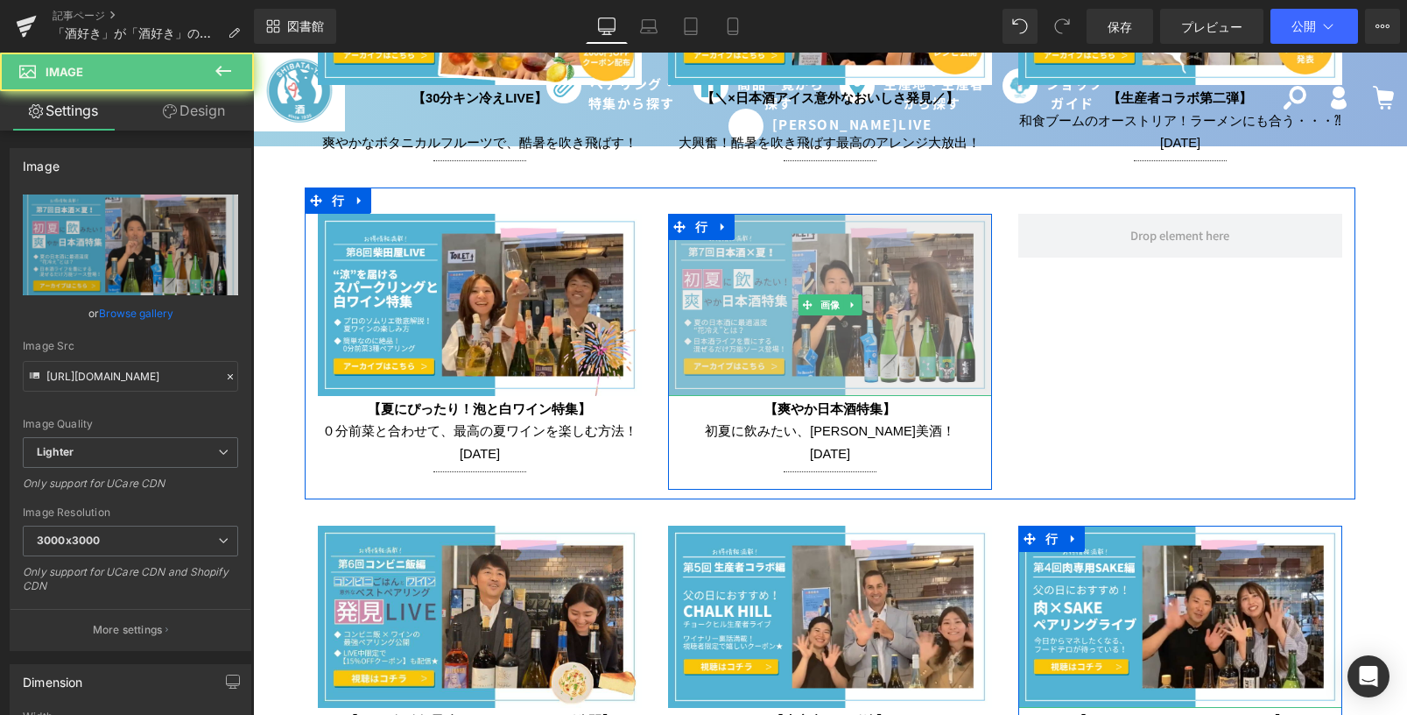
click at [714, 302] on img at bounding box center [830, 305] width 324 height 182
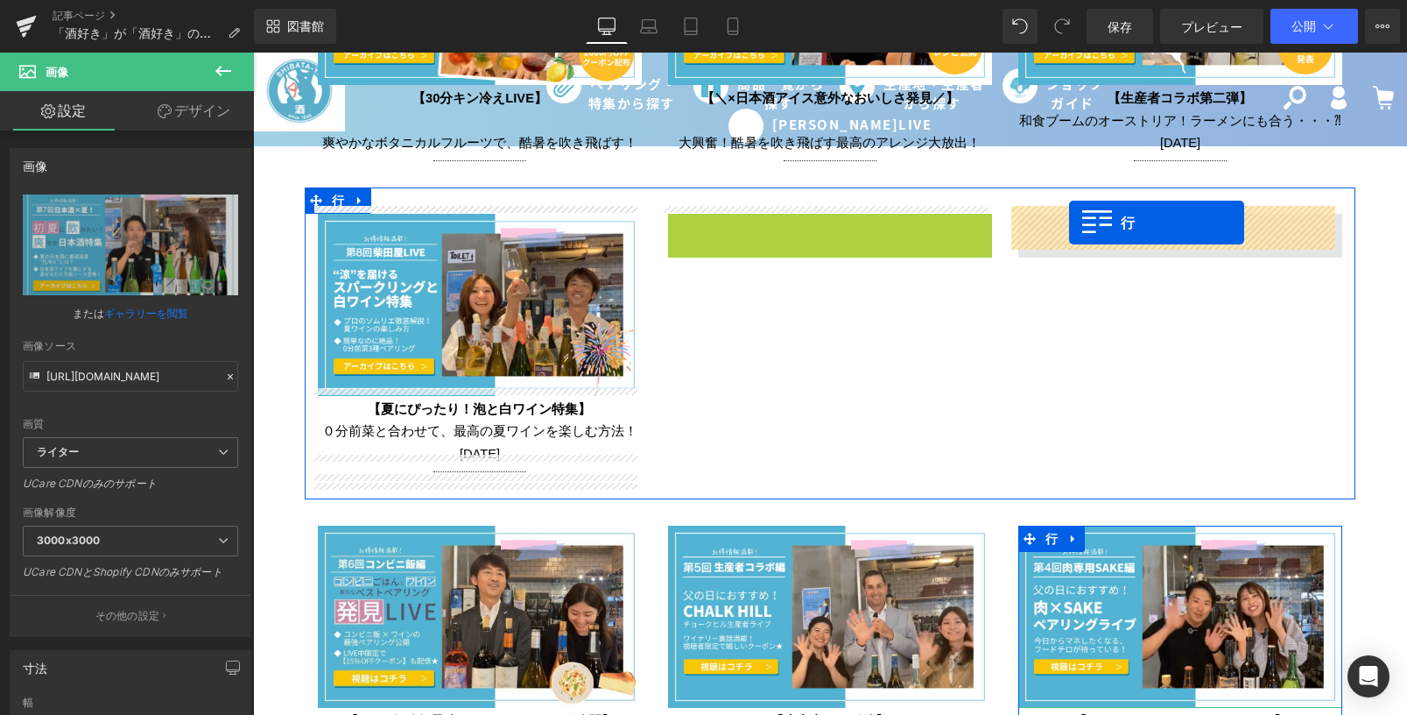
drag, startPoint x: 675, startPoint y: 218, endPoint x: 1070, endPoint y: 224, distance: 395.0
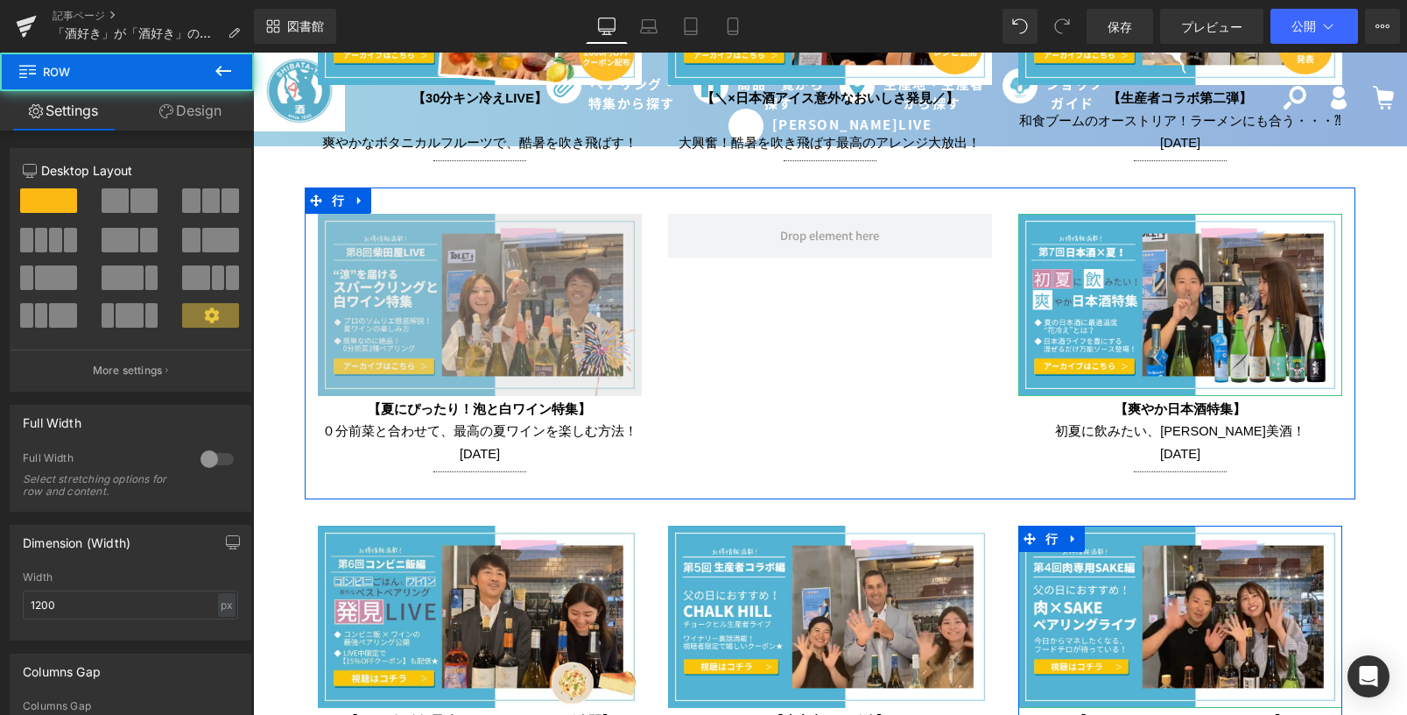
click at [421, 267] on img at bounding box center [480, 305] width 324 height 182
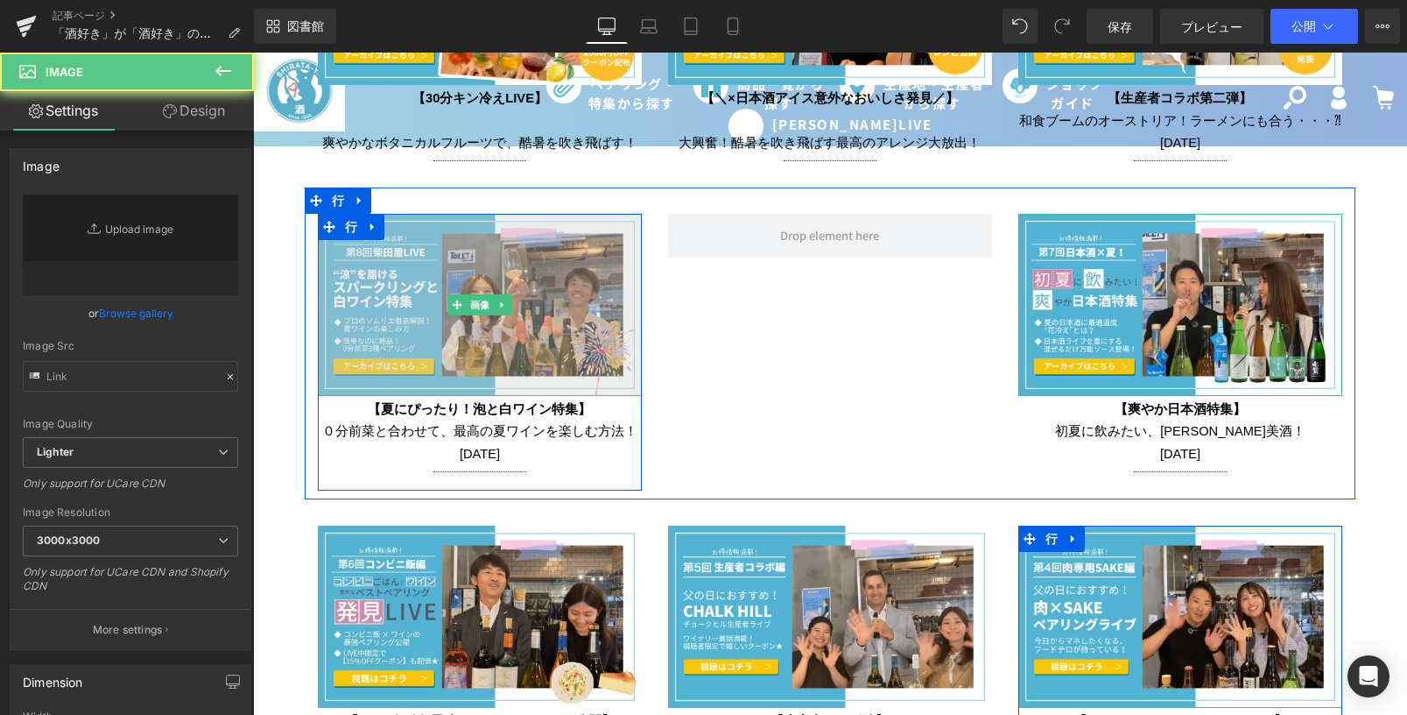
type input "[URL][DOMAIN_NAME]"
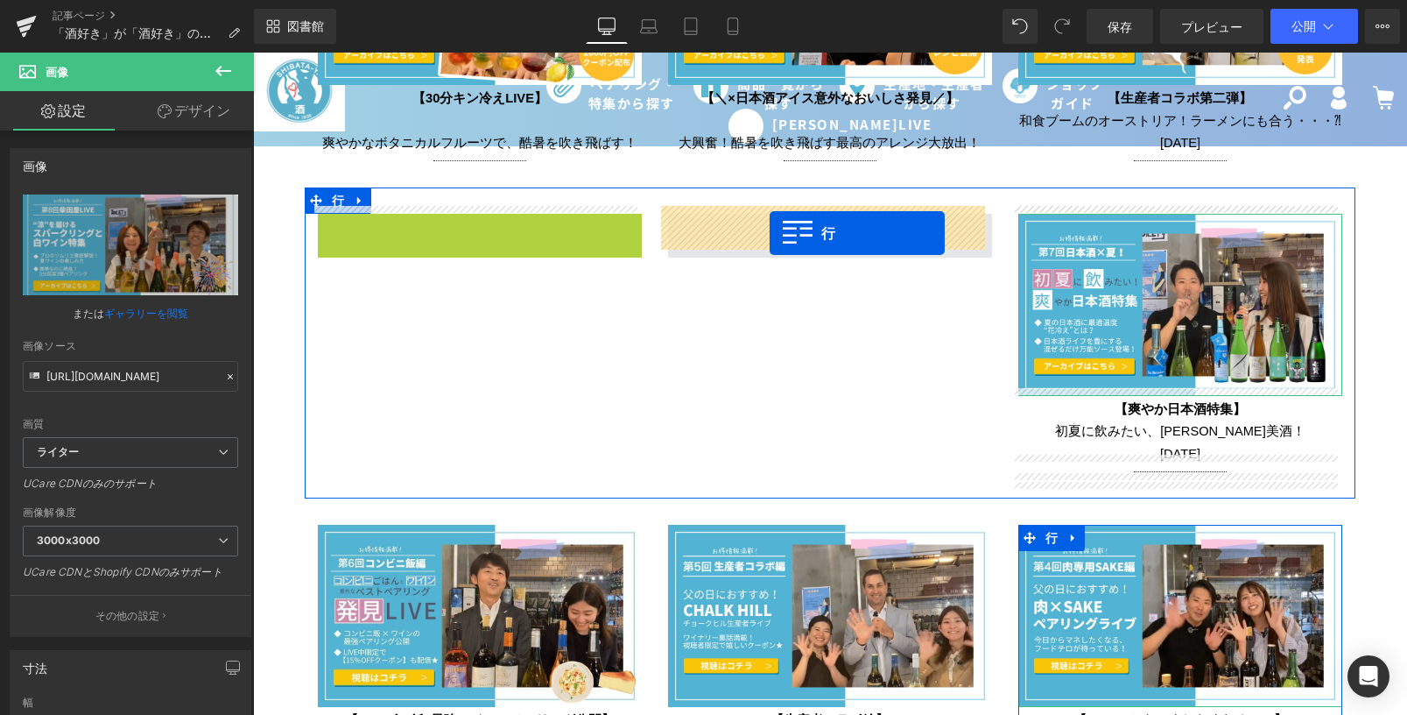
drag, startPoint x: 326, startPoint y: 220, endPoint x: 770, endPoint y: 233, distance: 444.2
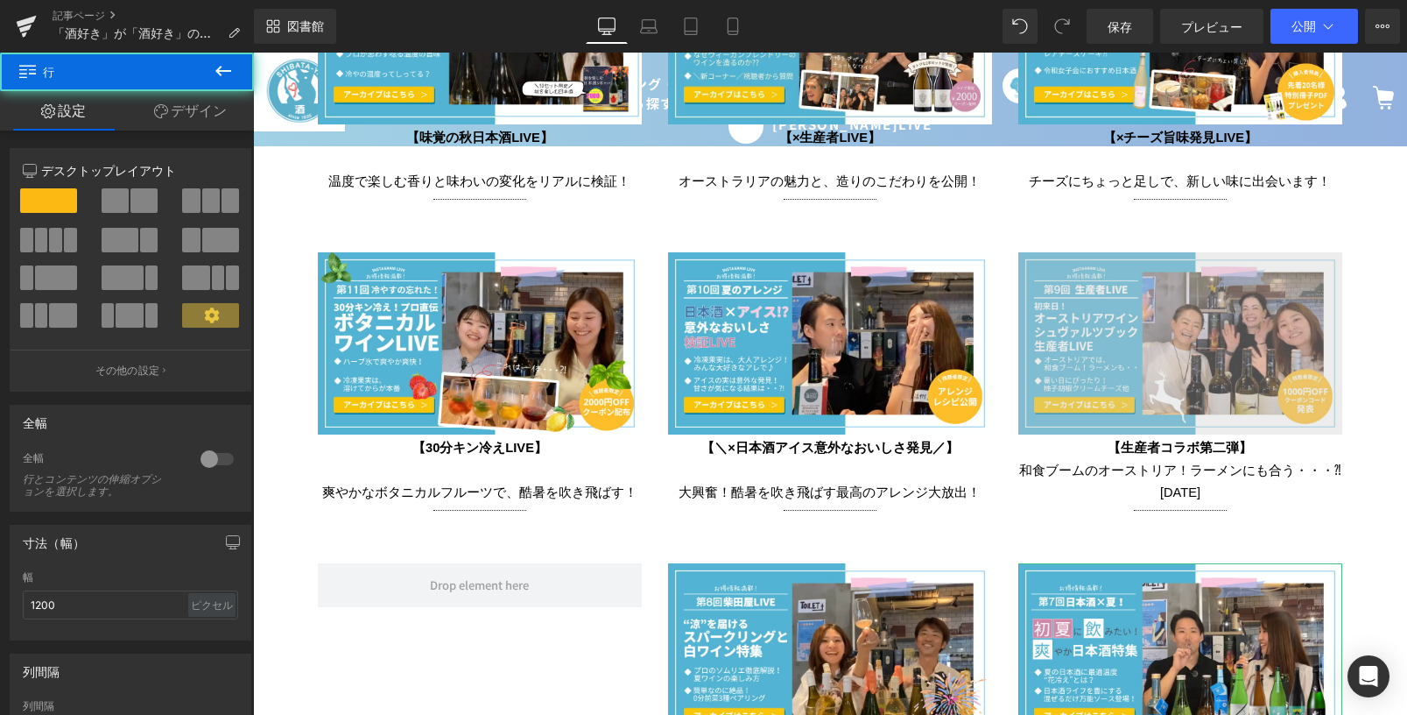
scroll to position [3415, 0]
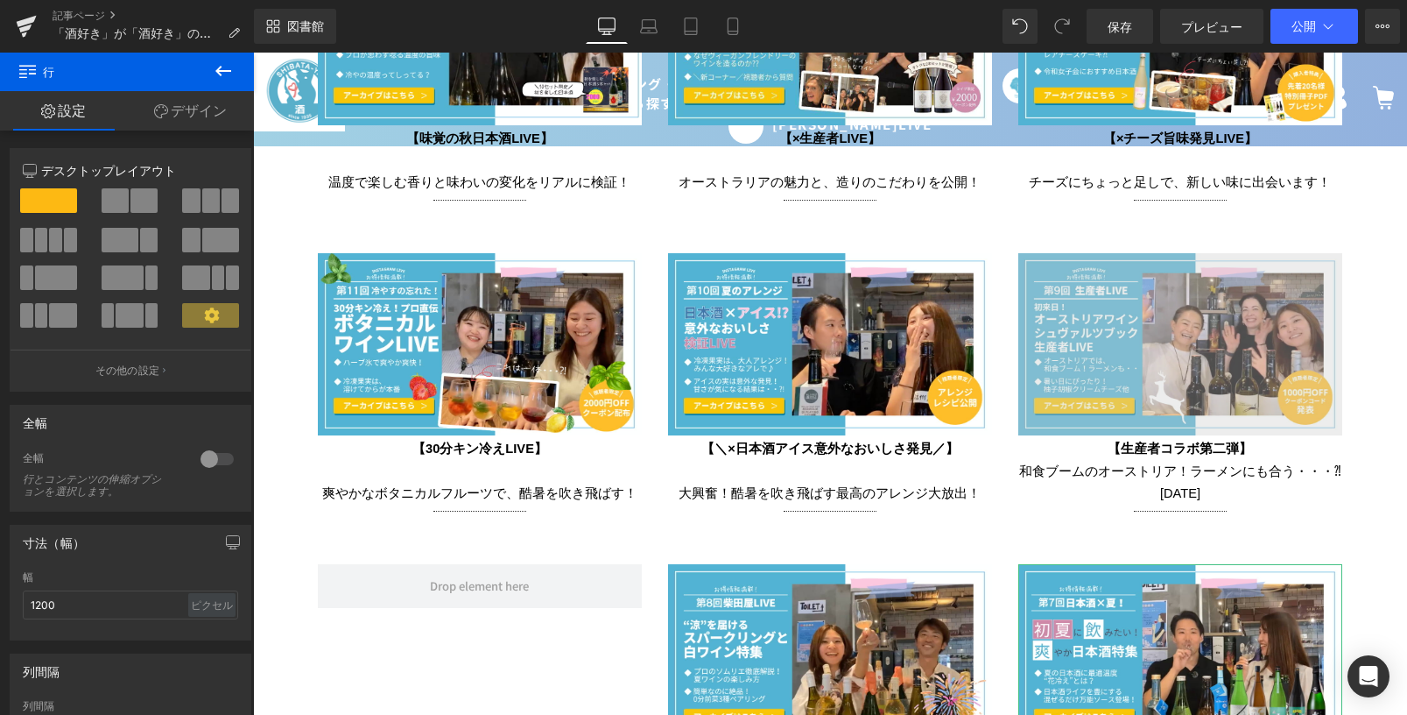
click at [1063, 289] on img at bounding box center [1180, 344] width 324 height 182
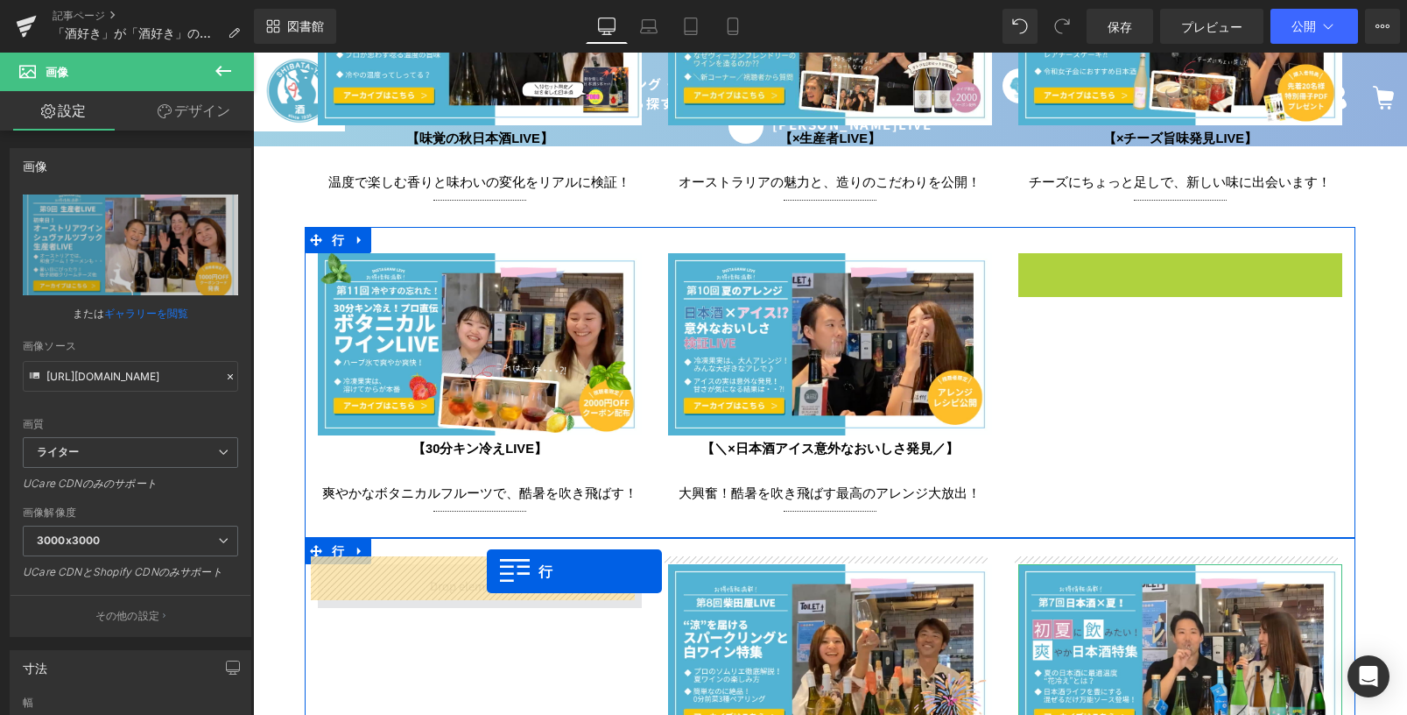
drag, startPoint x: 1029, startPoint y: 261, endPoint x: 487, endPoint y: 571, distance: 624.4
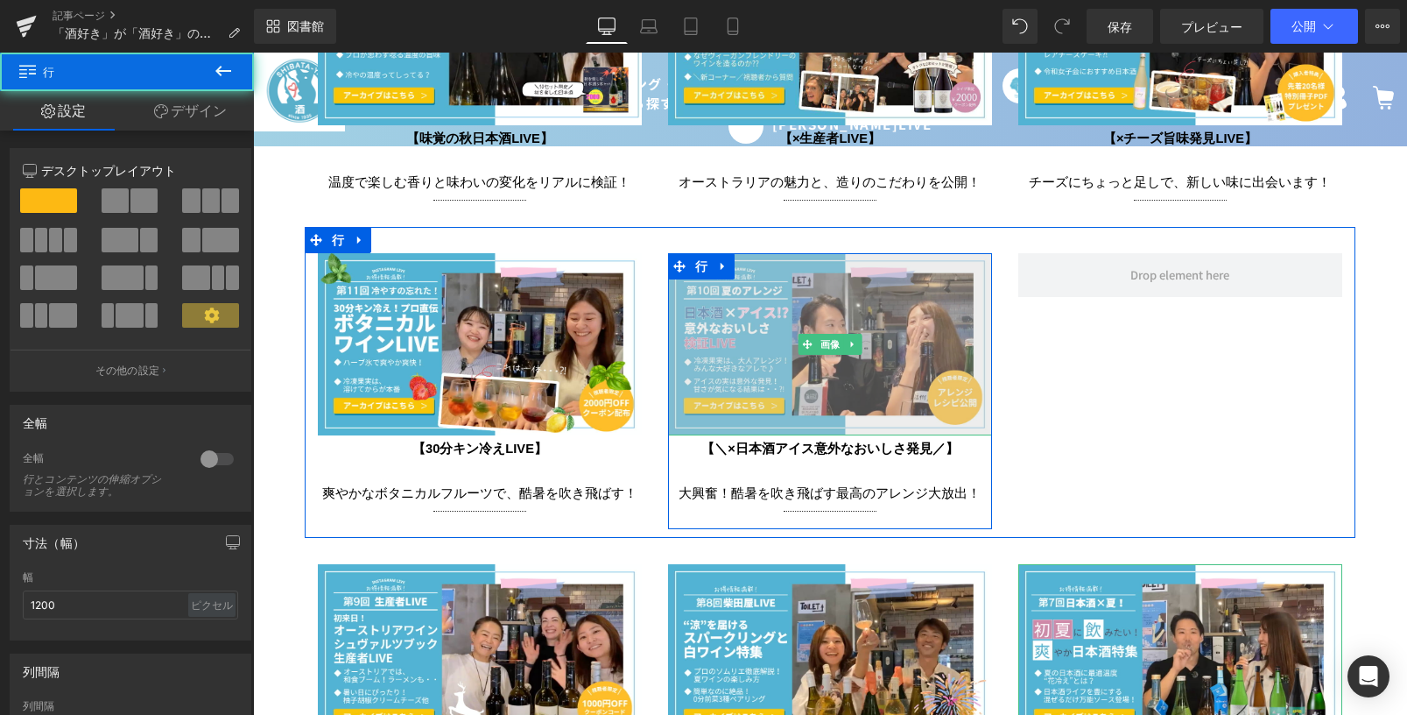
click at [703, 346] on img at bounding box center [830, 344] width 324 height 182
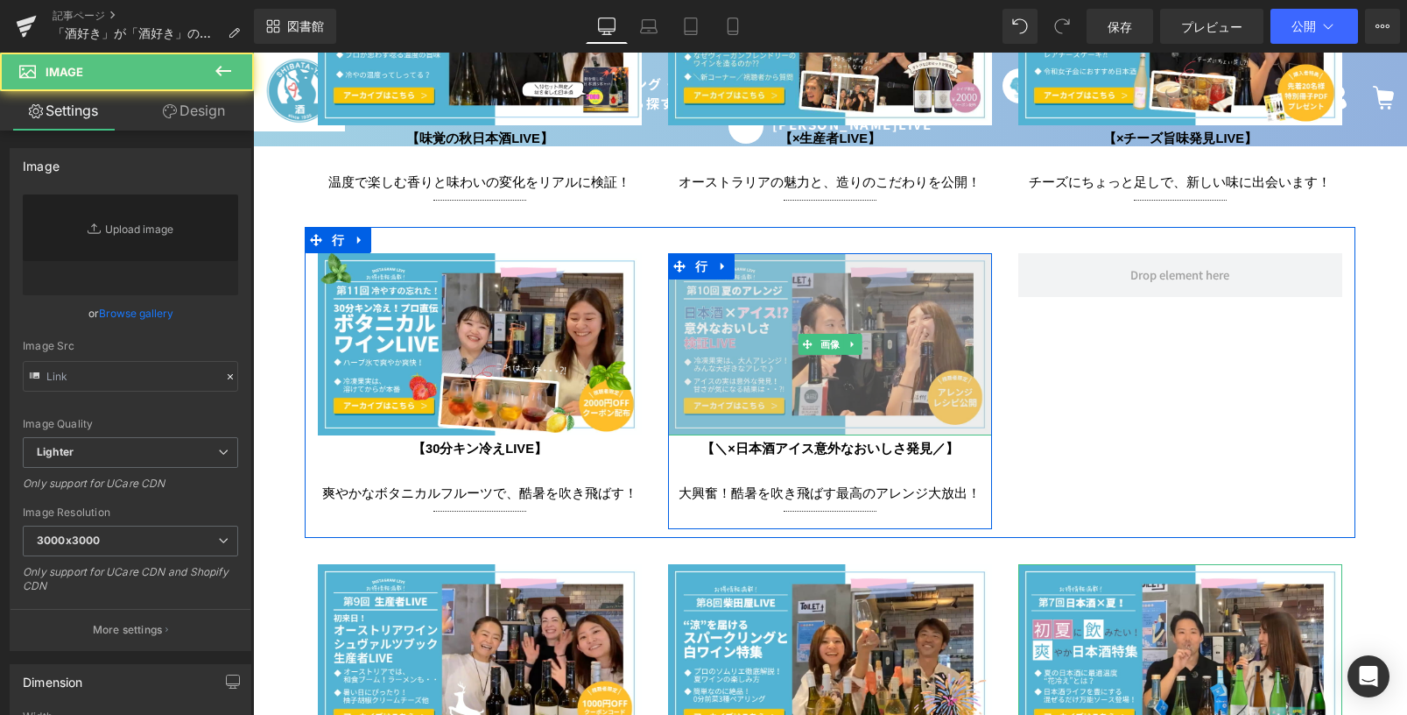
type input "[URL][DOMAIN_NAME]"
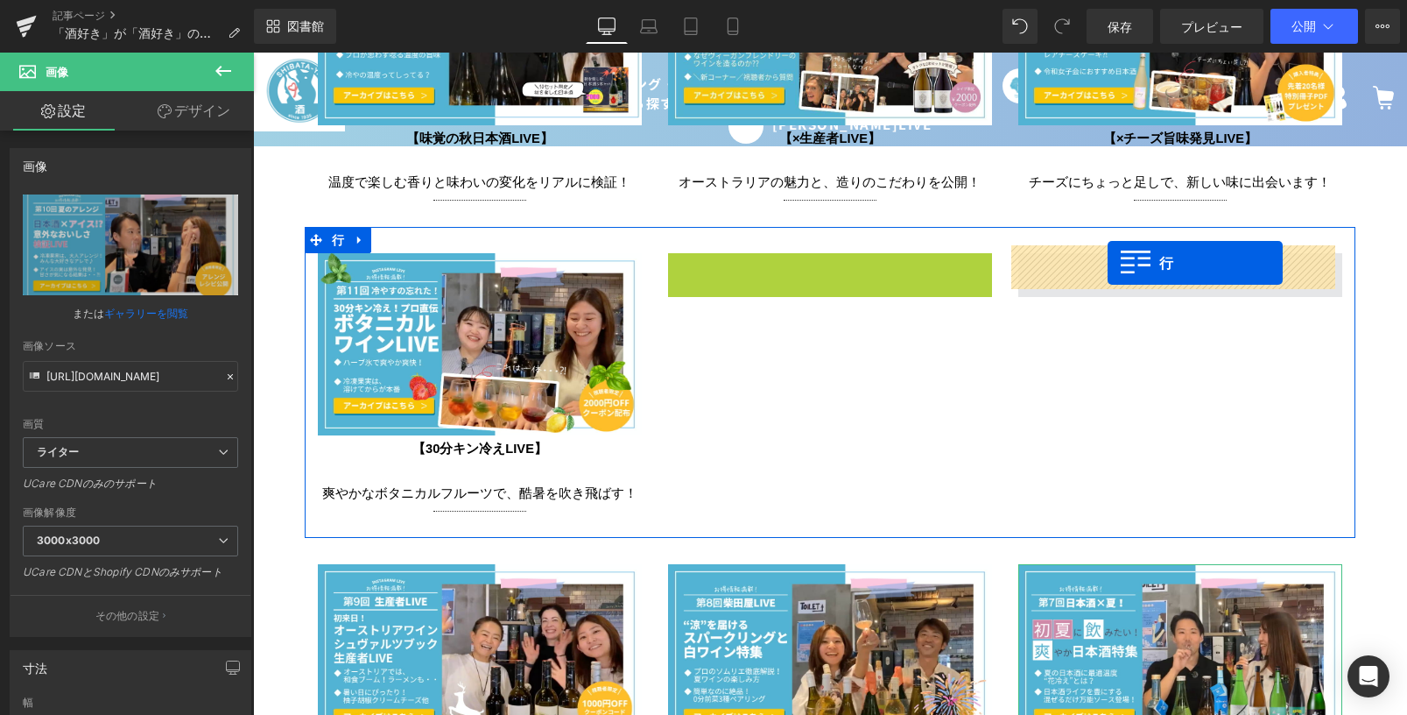
drag, startPoint x: 671, startPoint y: 261, endPoint x: 1108, endPoint y: 263, distance: 437.0
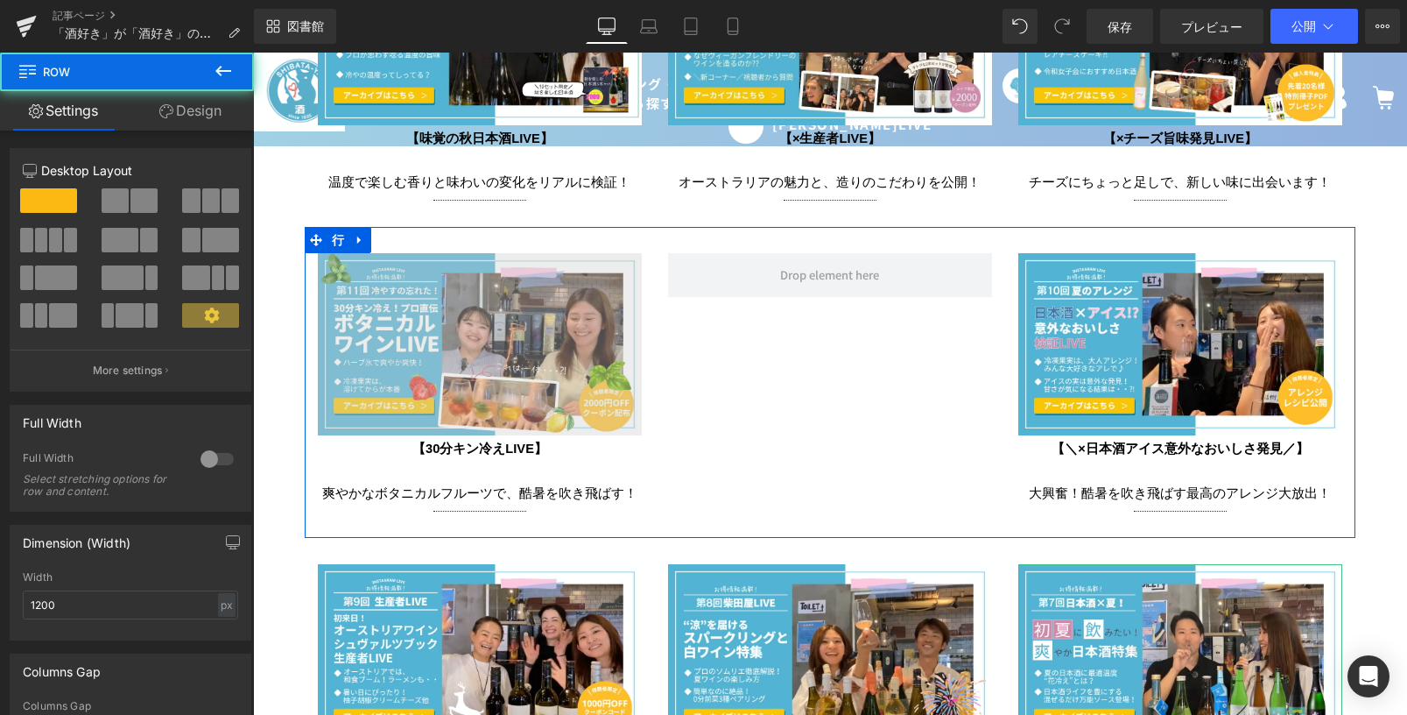
click at [484, 299] on img at bounding box center [480, 344] width 324 height 182
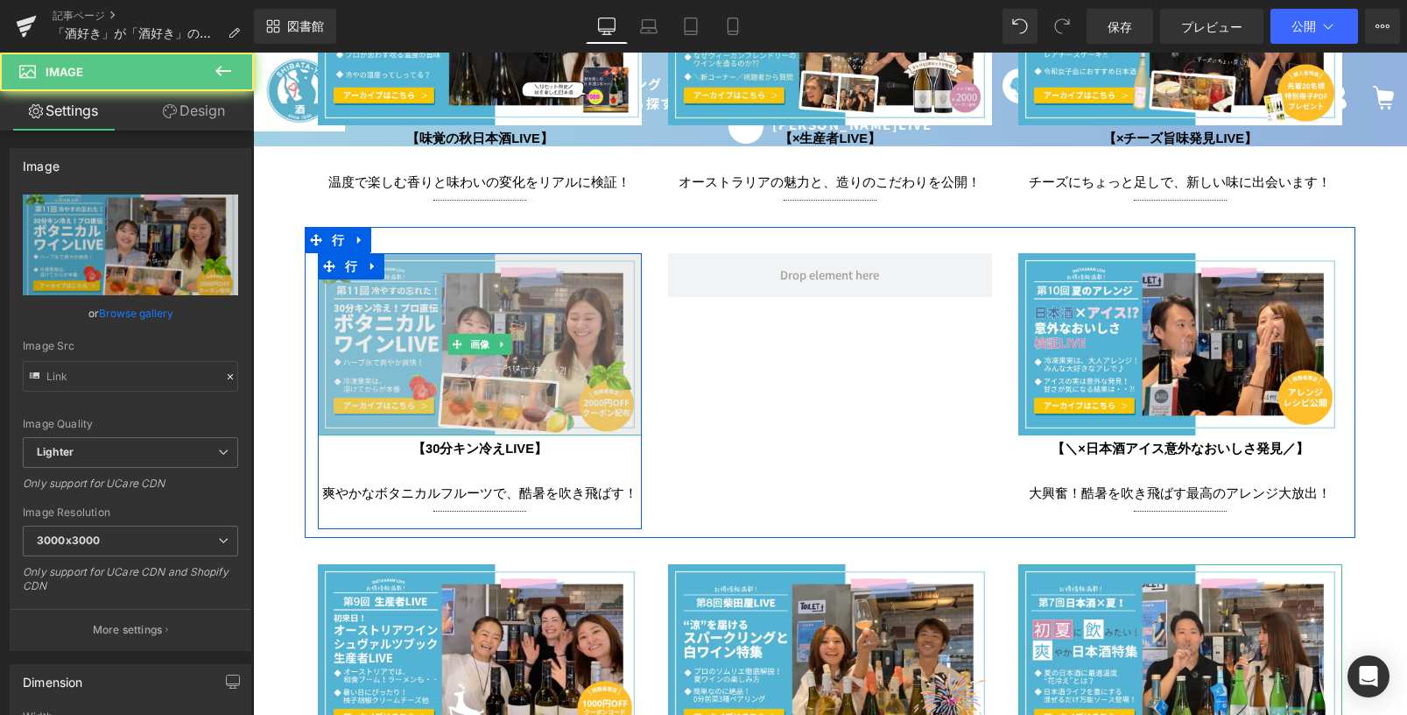
type input "[URL][DOMAIN_NAME]"
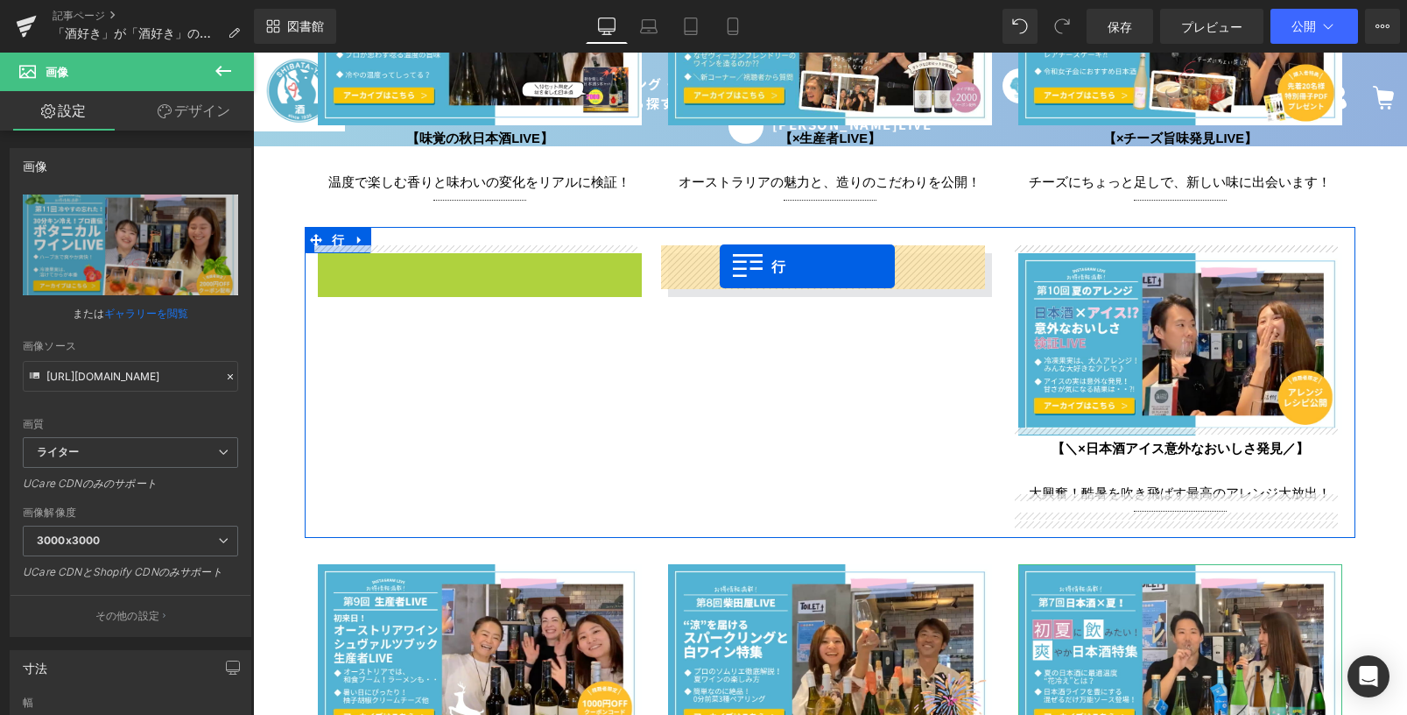
drag, startPoint x: 325, startPoint y: 261, endPoint x: 720, endPoint y: 266, distance: 395.0
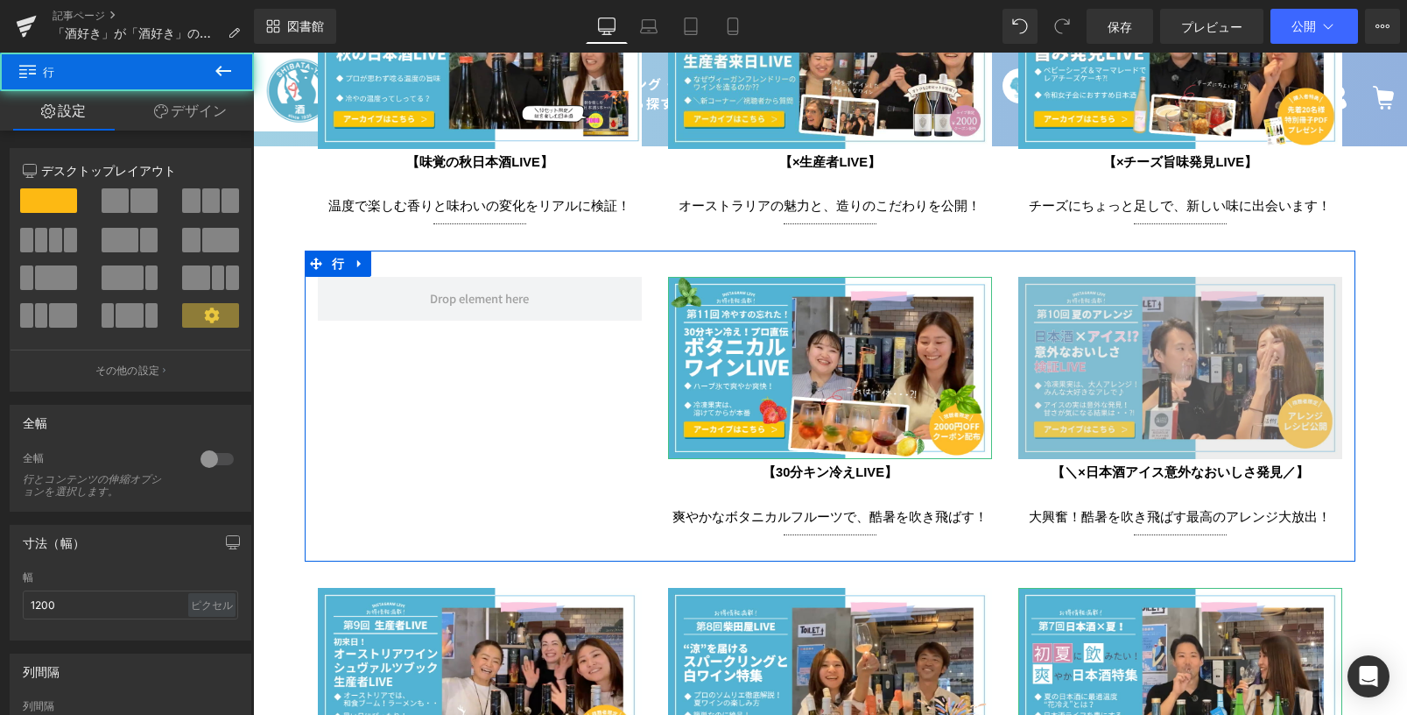
scroll to position [3152, 0]
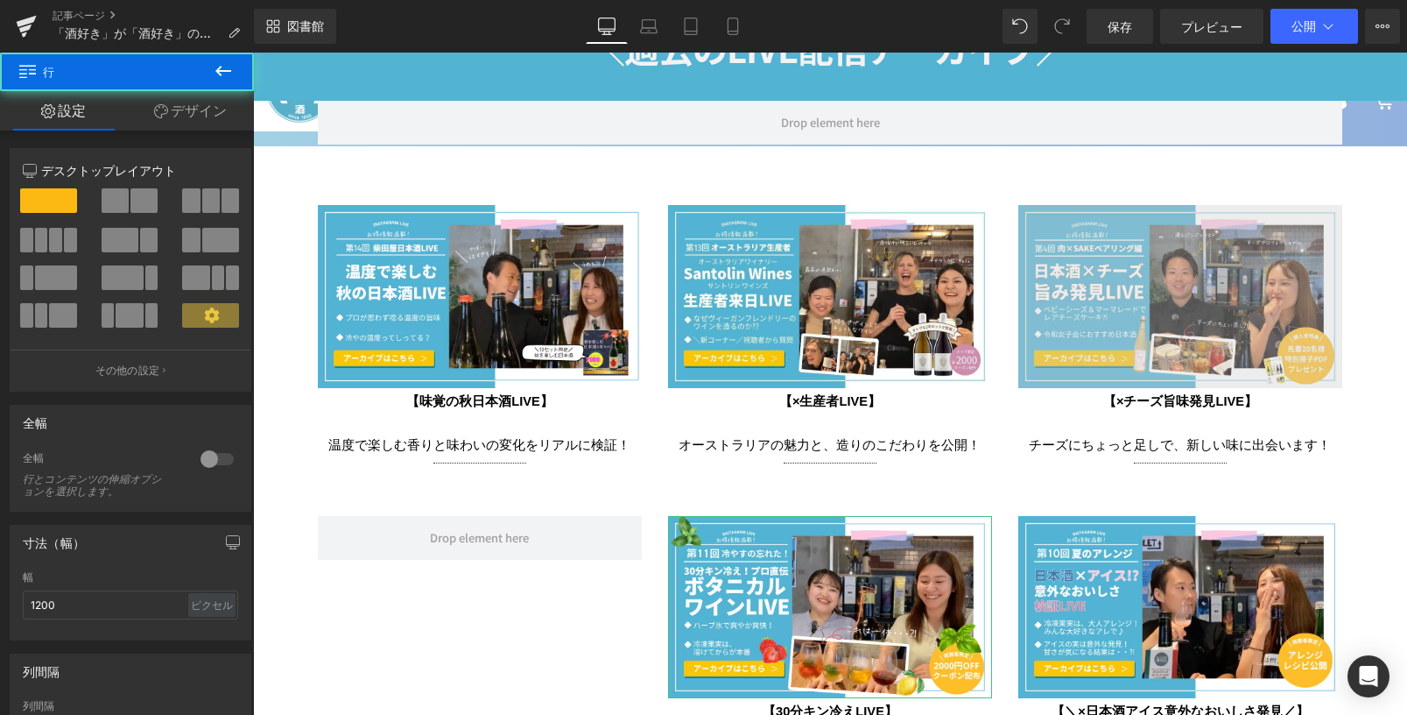
click at [1068, 312] on img at bounding box center [1180, 296] width 324 height 182
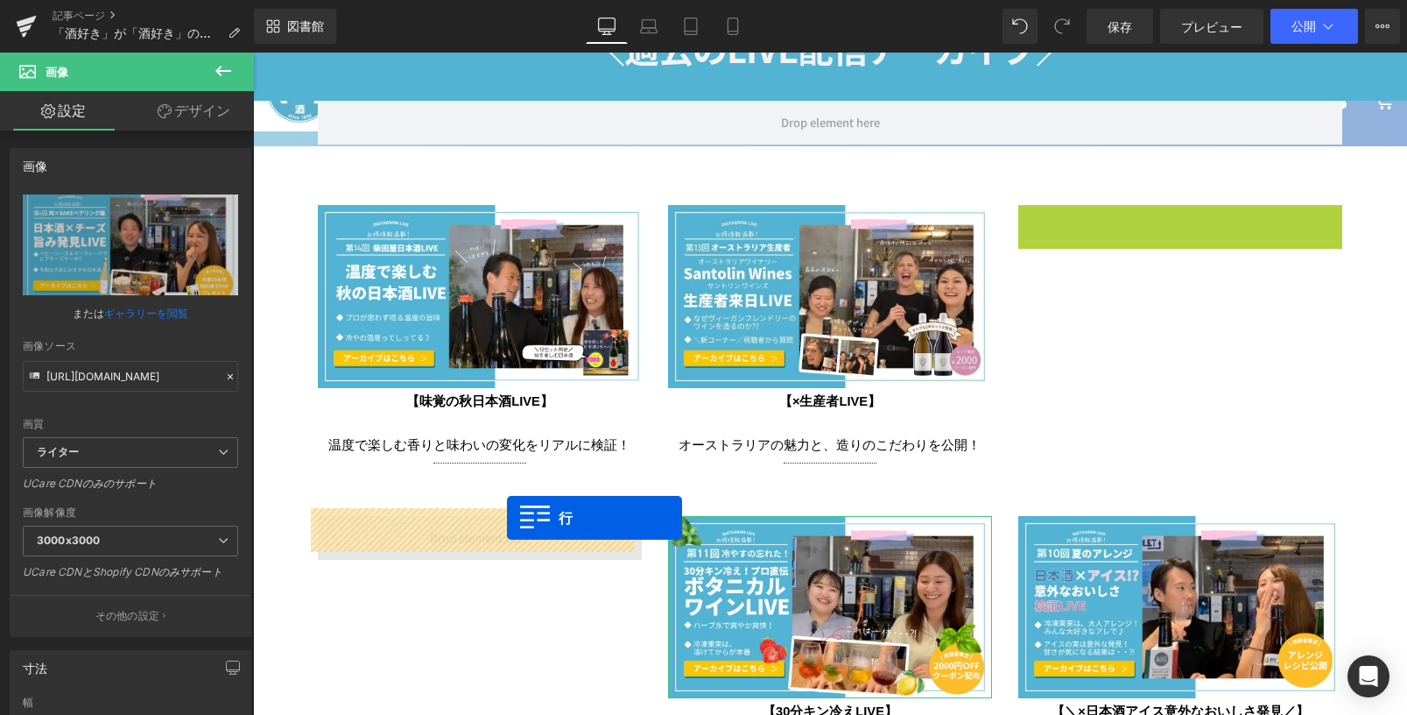
drag, startPoint x: 1016, startPoint y: 215, endPoint x: 507, endPoint y: 518, distance: 591.7
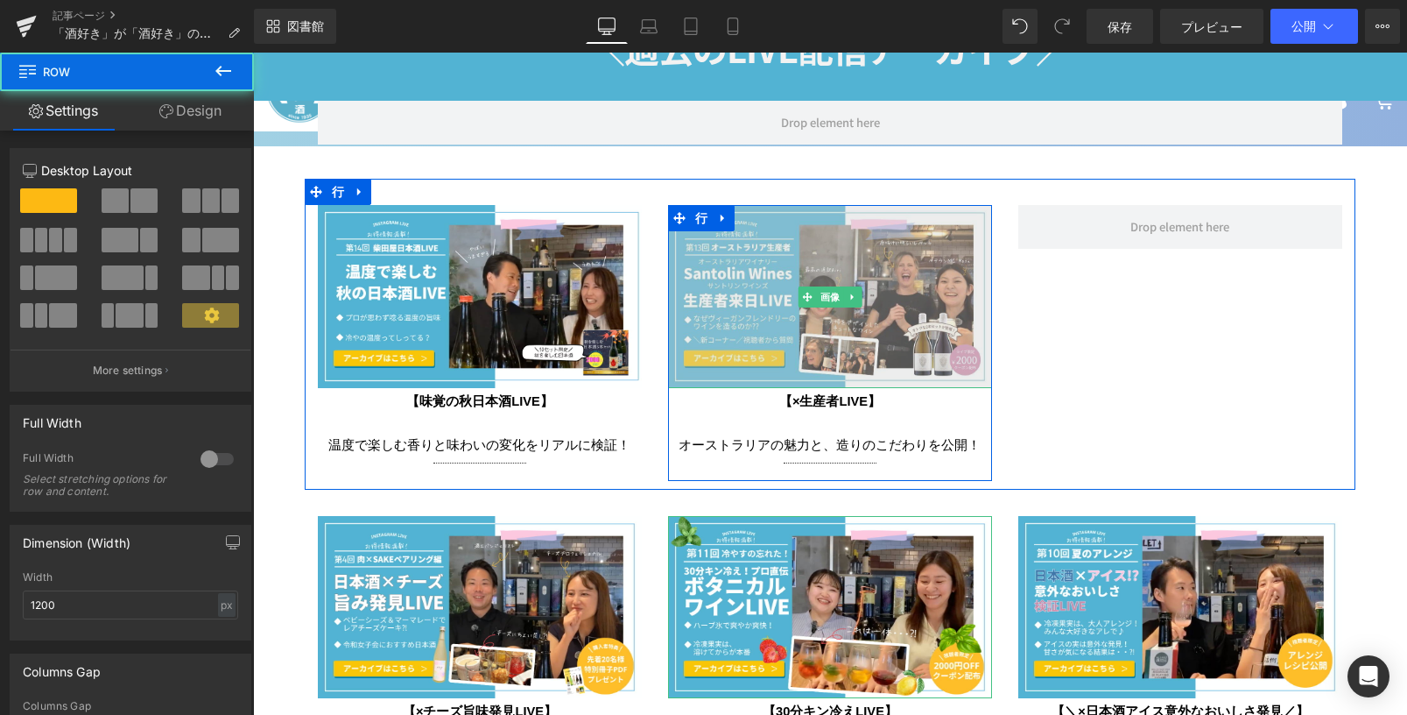
click at [721, 310] on img at bounding box center [830, 296] width 324 height 182
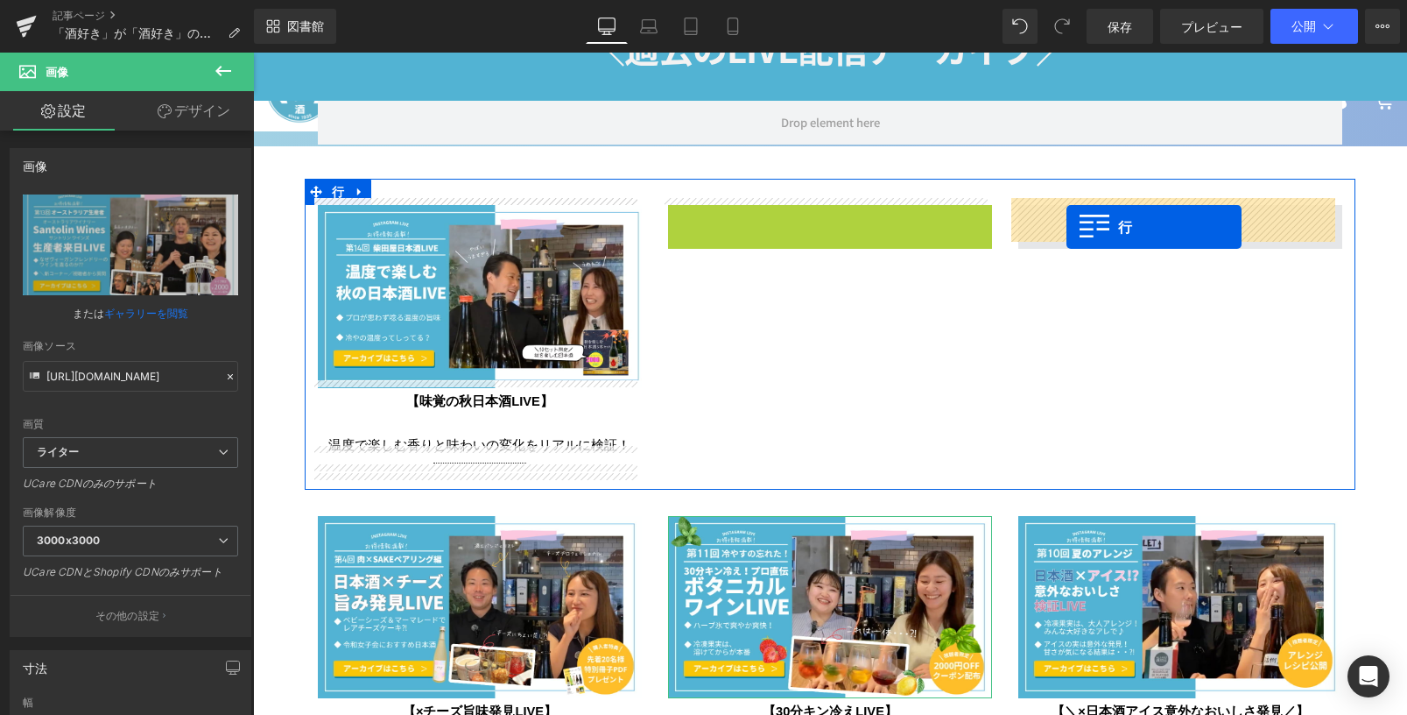
drag, startPoint x: 667, startPoint y: 209, endPoint x: 1067, endPoint y: 227, distance: 399.7
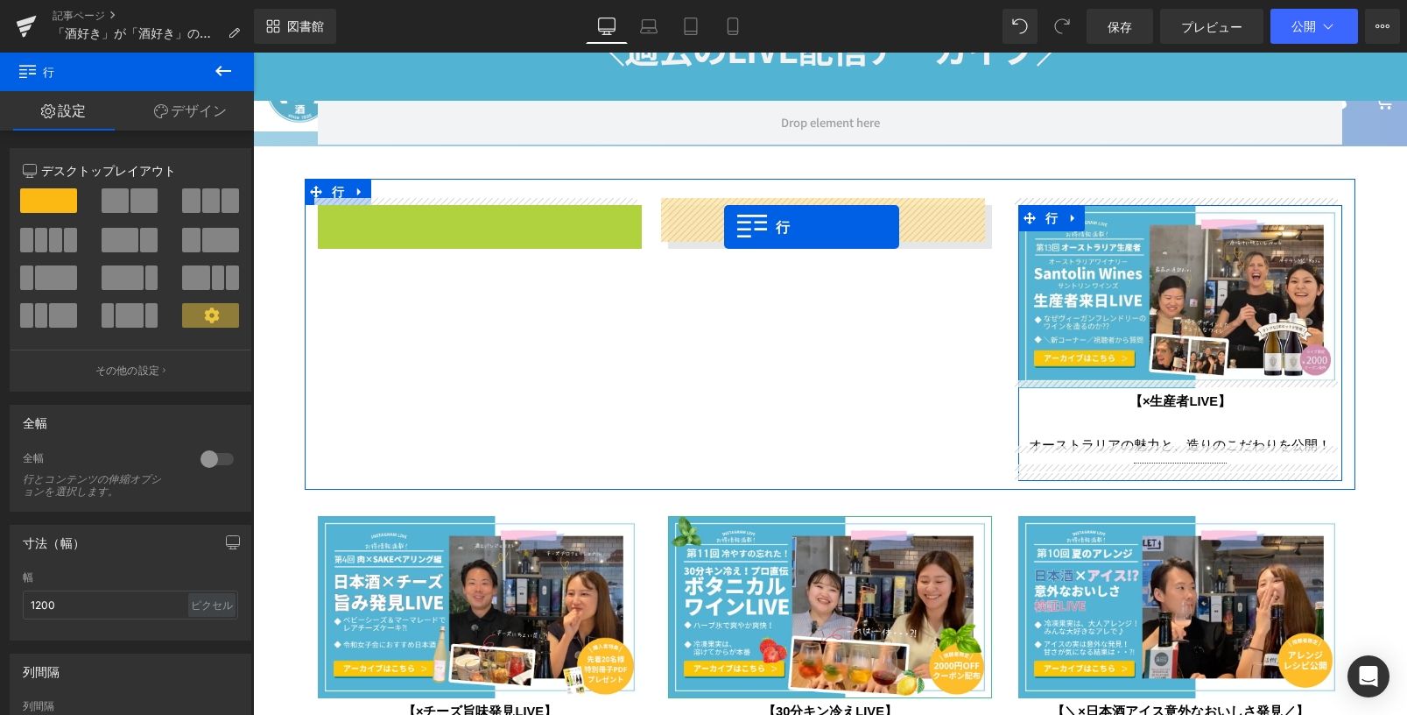
drag, startPoint x: 323, startPoint y: 217, endPoint x: 724, endPoint y: 227, distance: 401.2
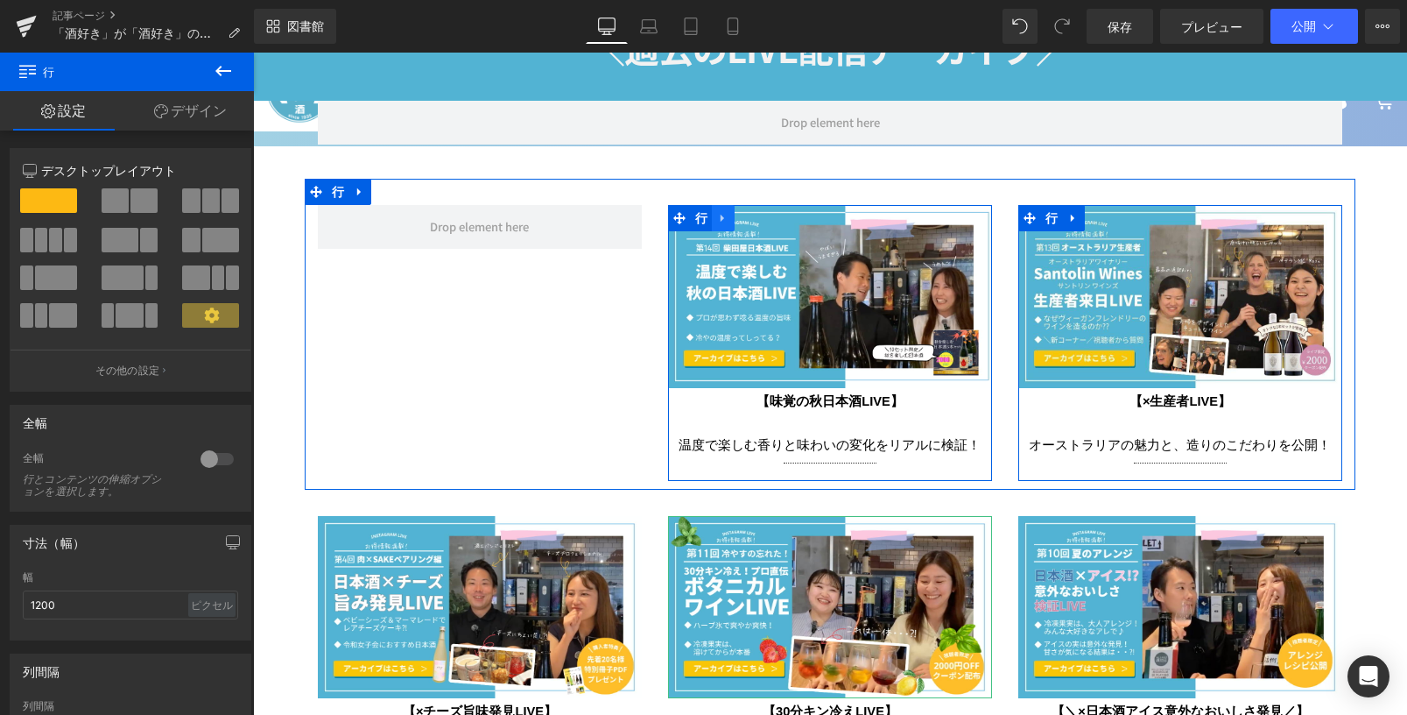
click at [717, 215] on icon at bounding box center [723, 218] width 12 height 13
click at [740, 212] on icon at bounding box center [746, 218] width 12 height 12
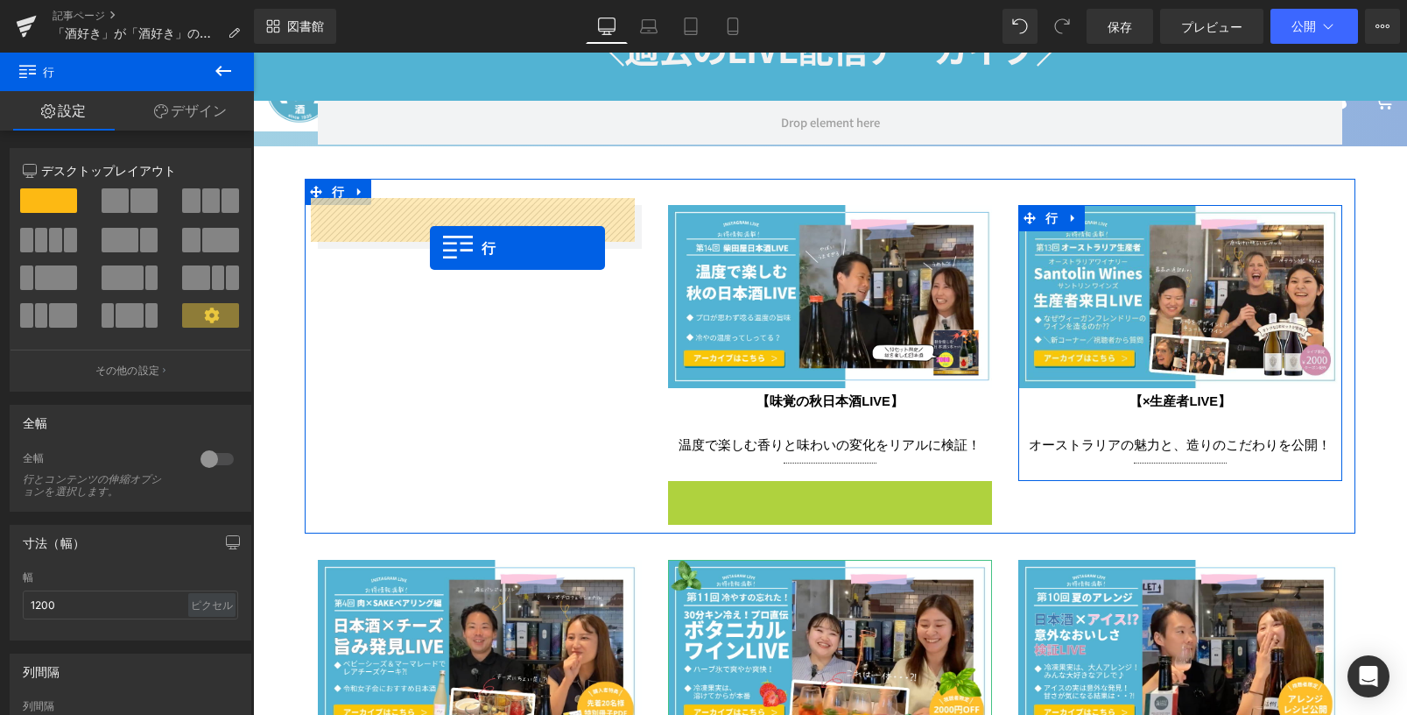
drag, startPoint x: 676, startPoint y: 485, endPoint x: 429, endPoint y: 246, distance: 343.7
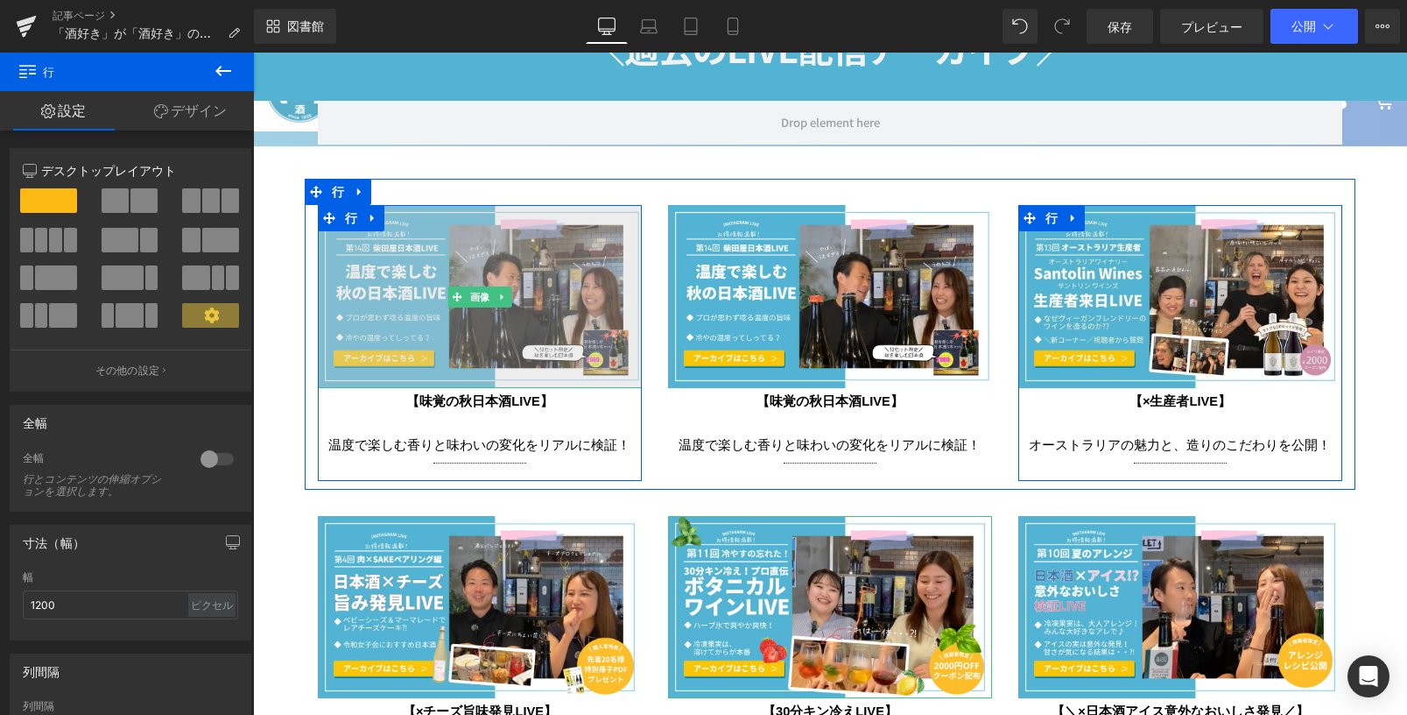
click at [490, 302] on img at bounding box center [480, 296] width 324 height 182
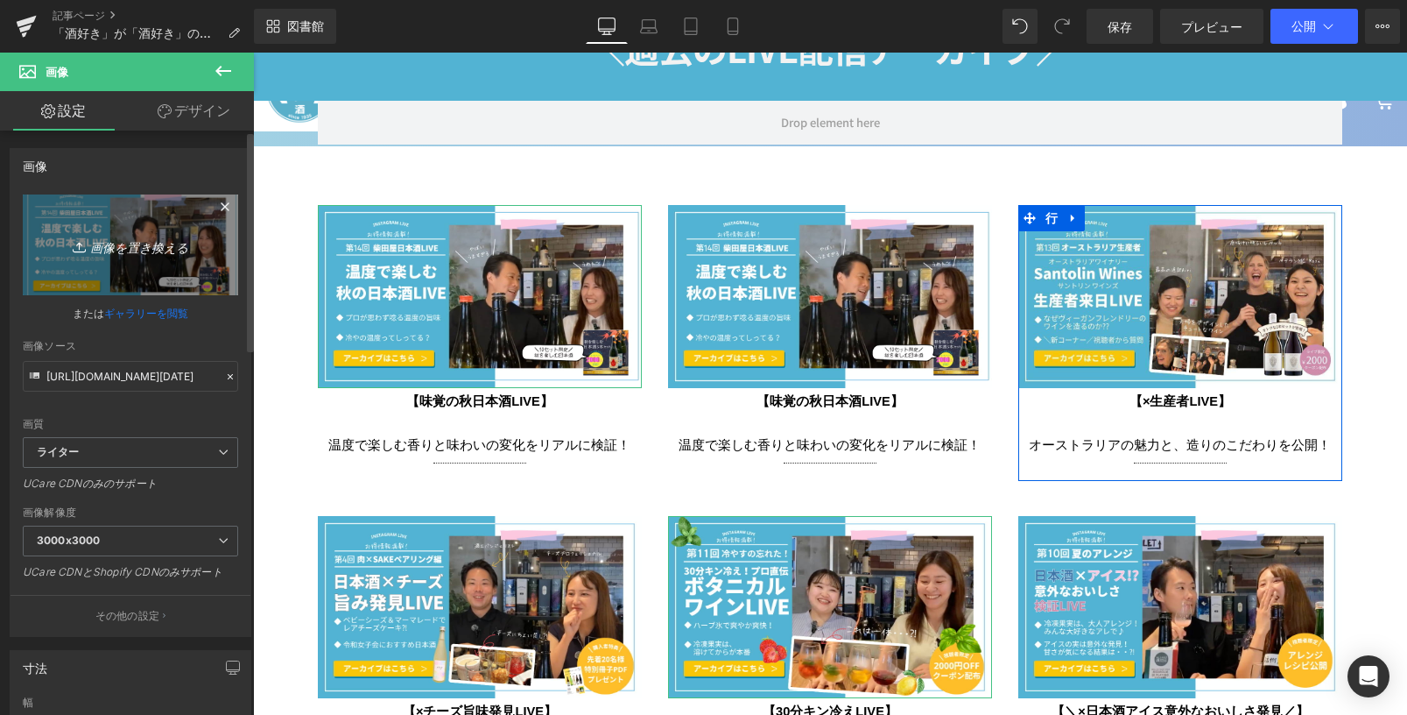
click at [181, 275] on link "画像を置き換える" at bounding box center [130, 244] width 215 height 101
type input "C:\fakepath\オンラインサムネSAKE-YAイベント(1024 x 576 px) (3).jpg"
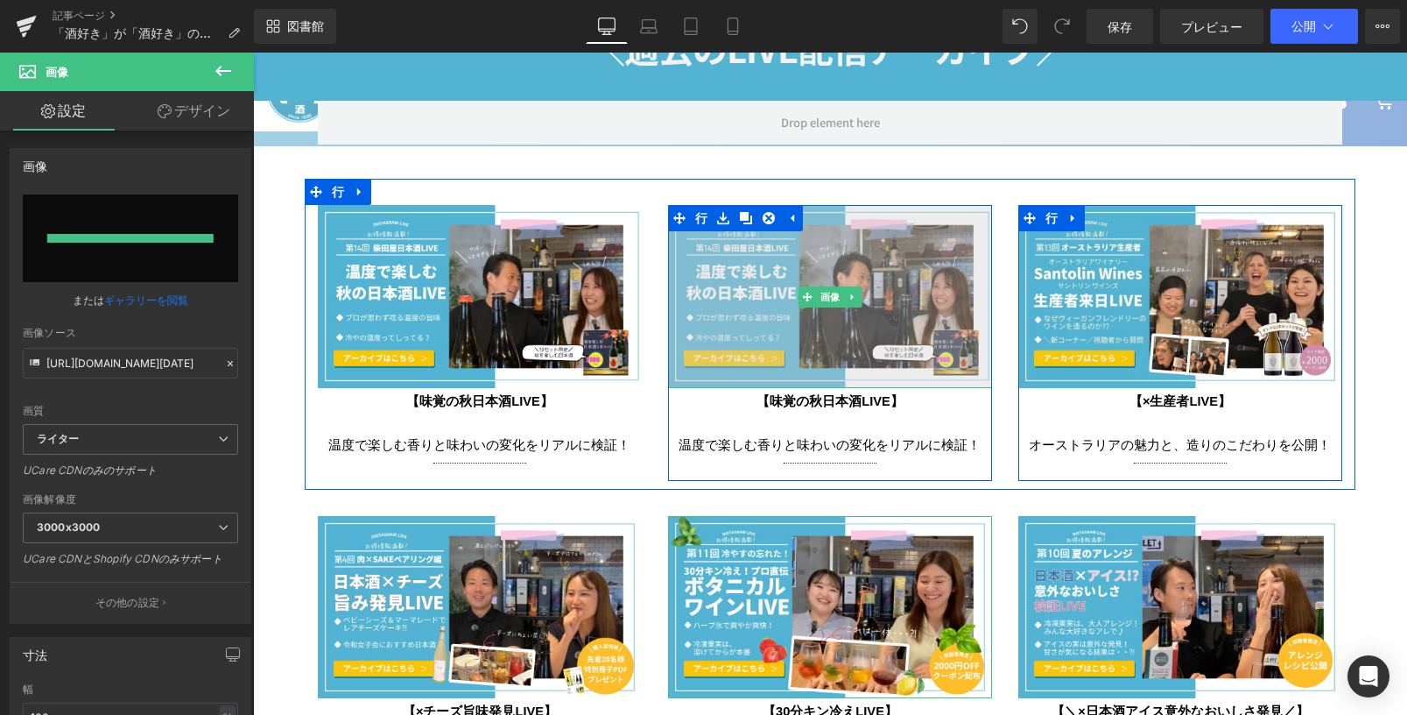
type input "https://ucarecdn.com/8cad80f1-25a2-4a05-8e26-d4f08f185ee9/-/format/auto/-/previ…"
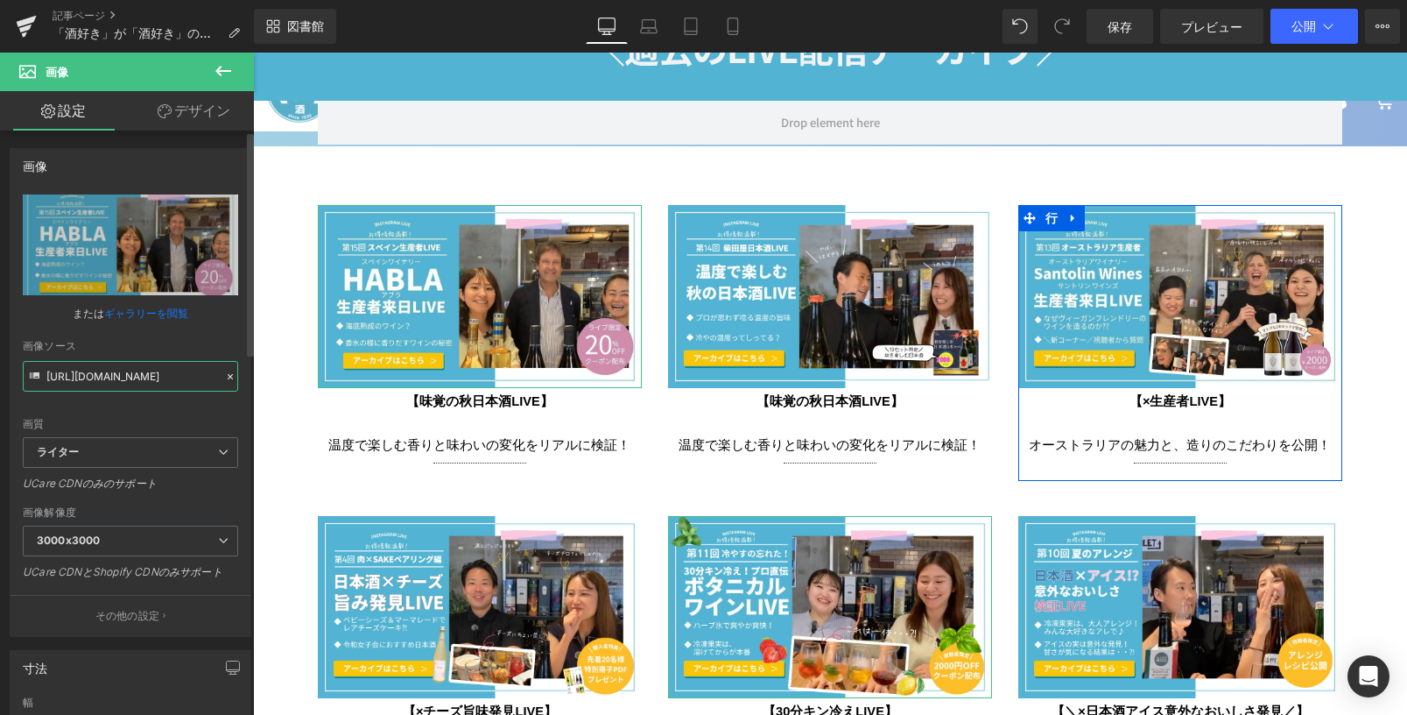
click at [140, 380] on input "https://ucarecdn.com/8cad80f1-25a2-4a05-8e26-d4f08f185ee9/-/format/auto/-/previ…" at bounding box center [130, 376] width 215 height 31
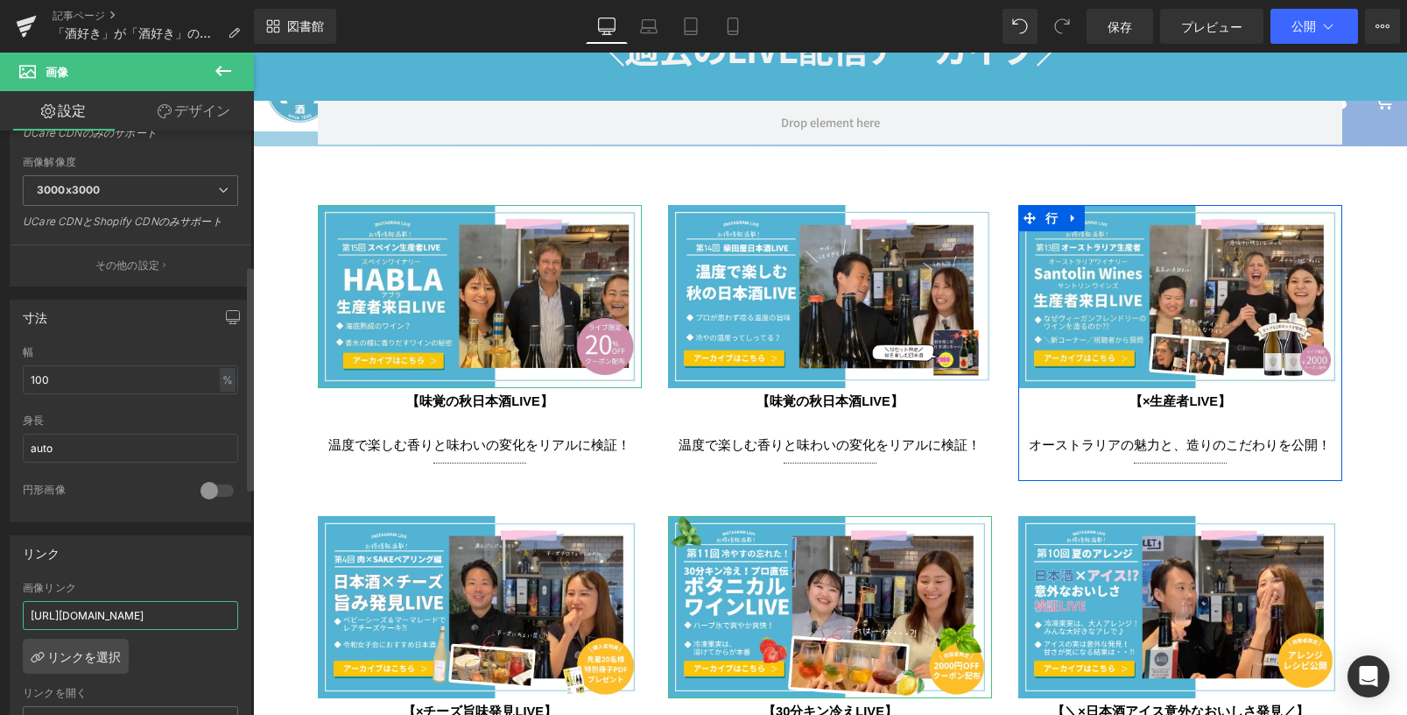
click at [73, 619] on input "[URL][DOMAIN_NAME]" at bounding box center [130, 615] width 215 height 29
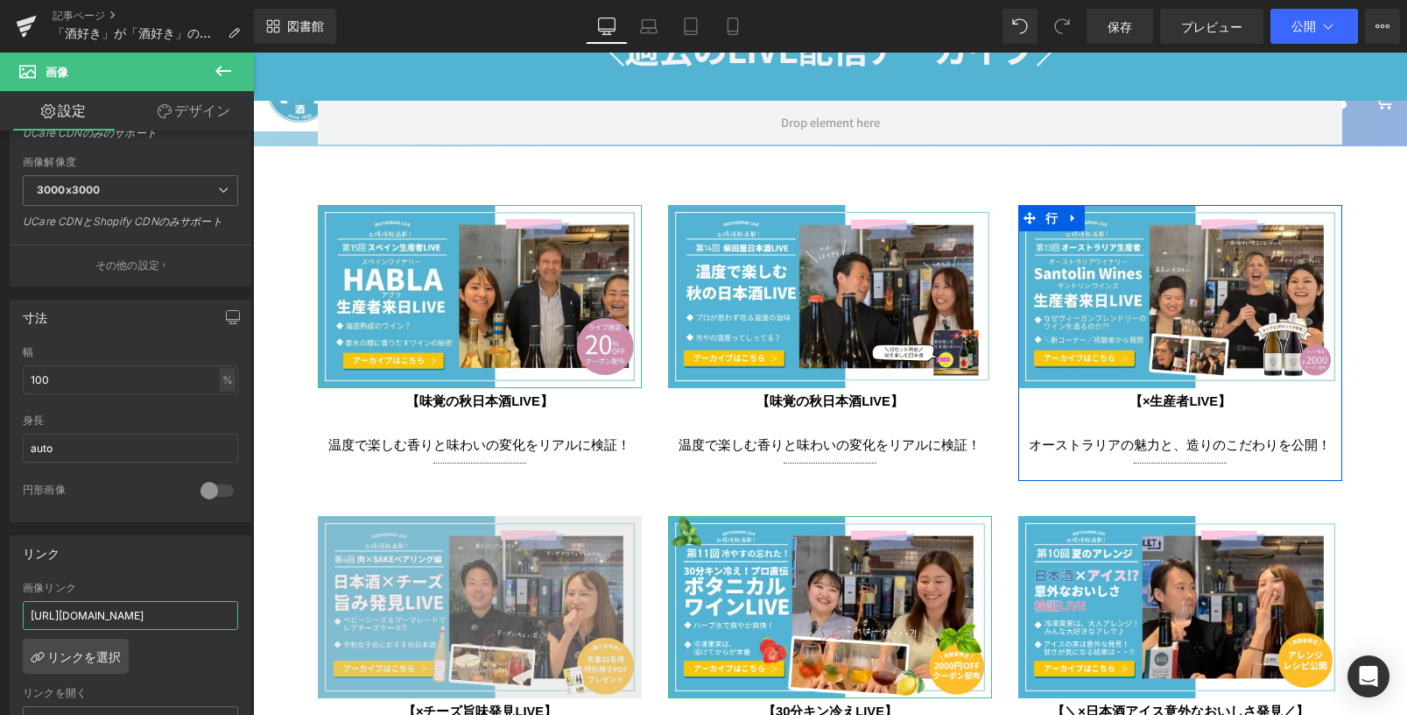
scroll to position [0, 164]
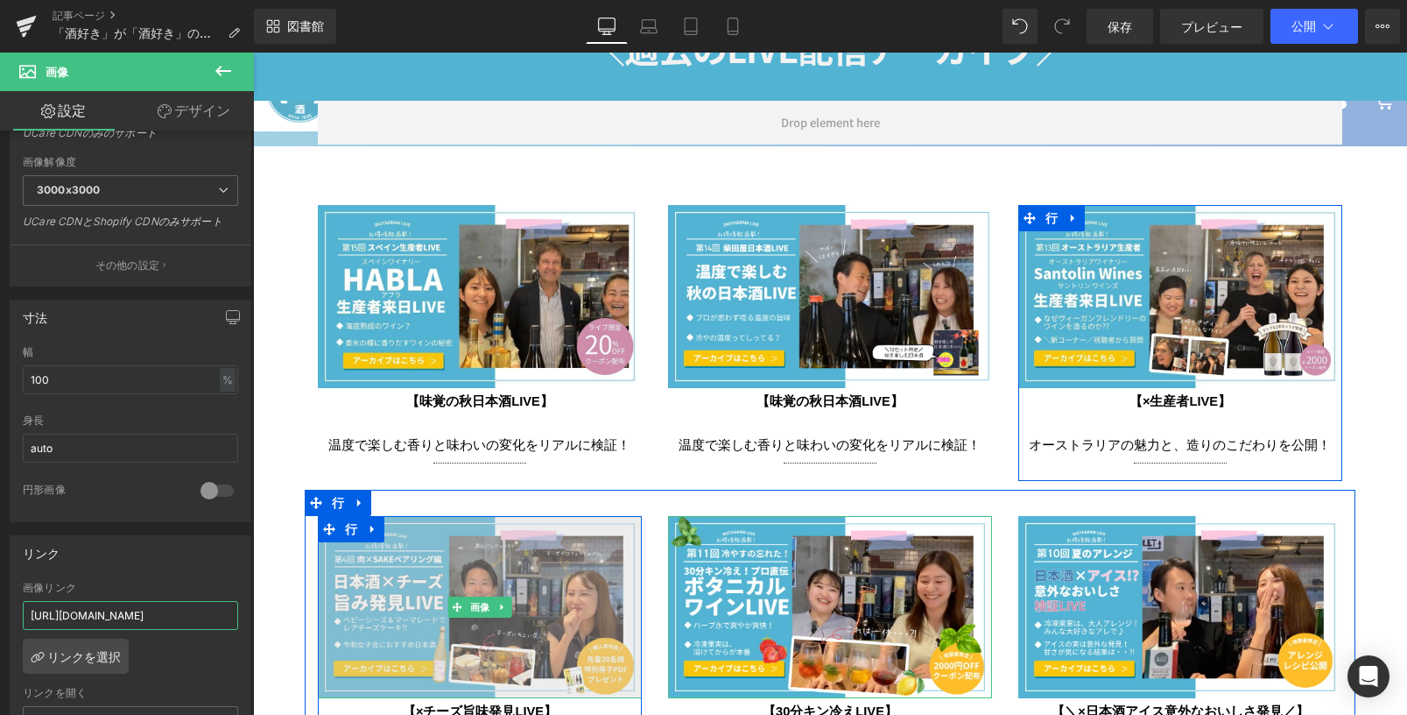
drag, startPoint x: 285, startPoint y: 666, endPoint x: 383, endPoint y: 630, distance: 104.4
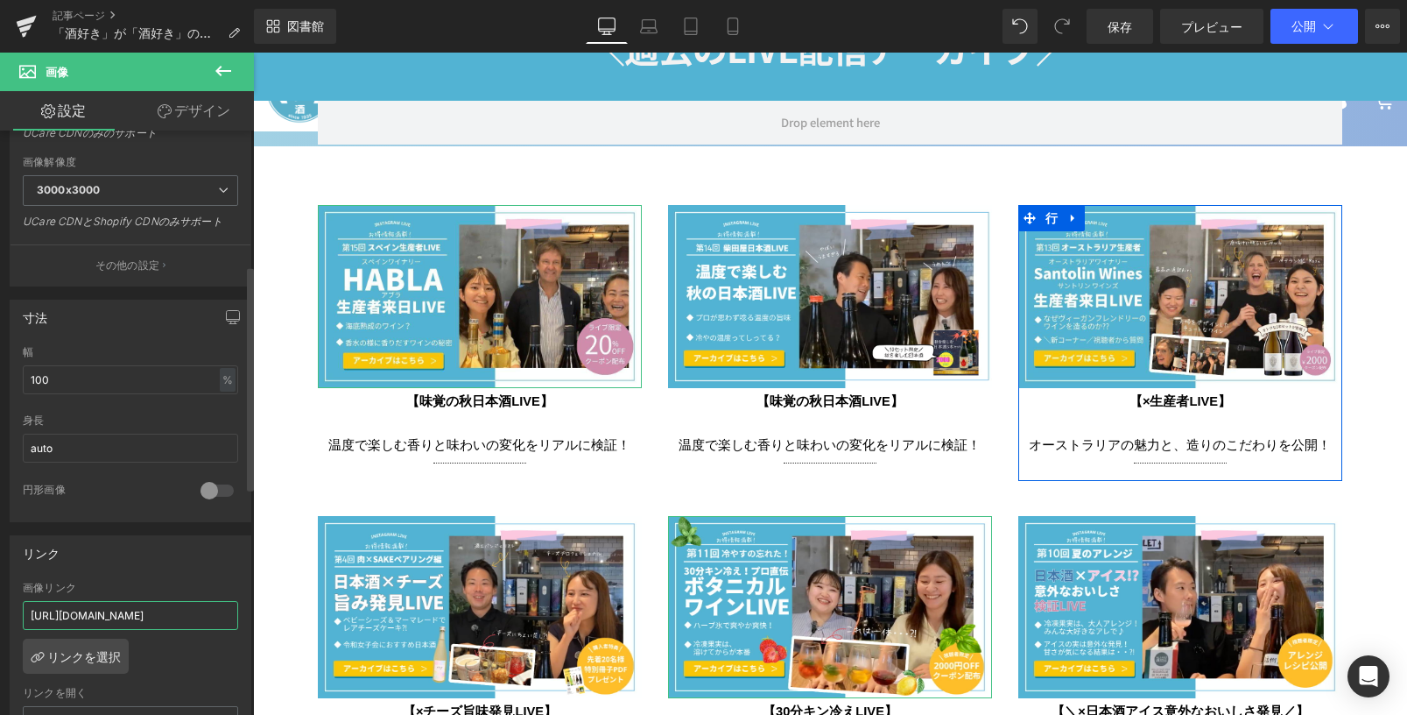
click at [135, 604] on input "[URL][DOMAIN_NAME]" at bounding box center [130, 615] width 215 height 29
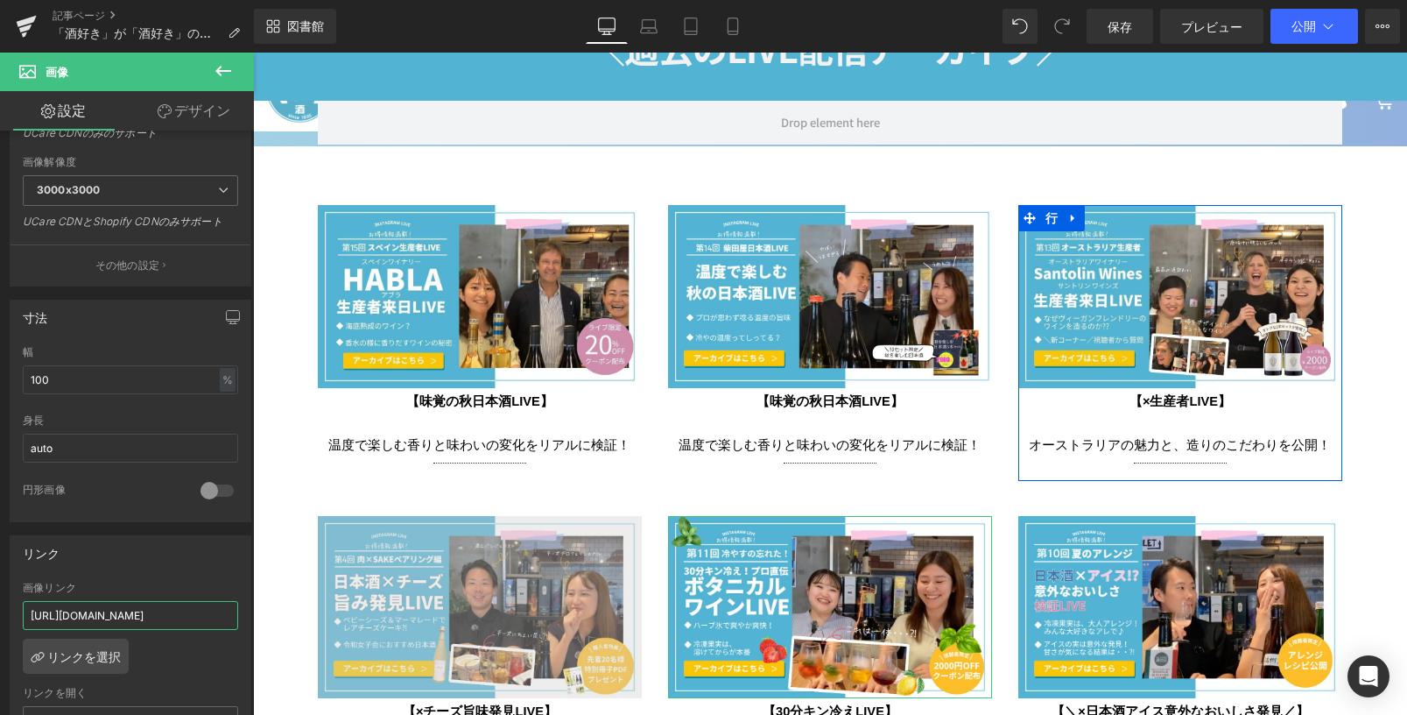
drag, startPoint x: 277, startPoint y: 669, endPoint x: 502, endPoint y: 639, distance: 227.0
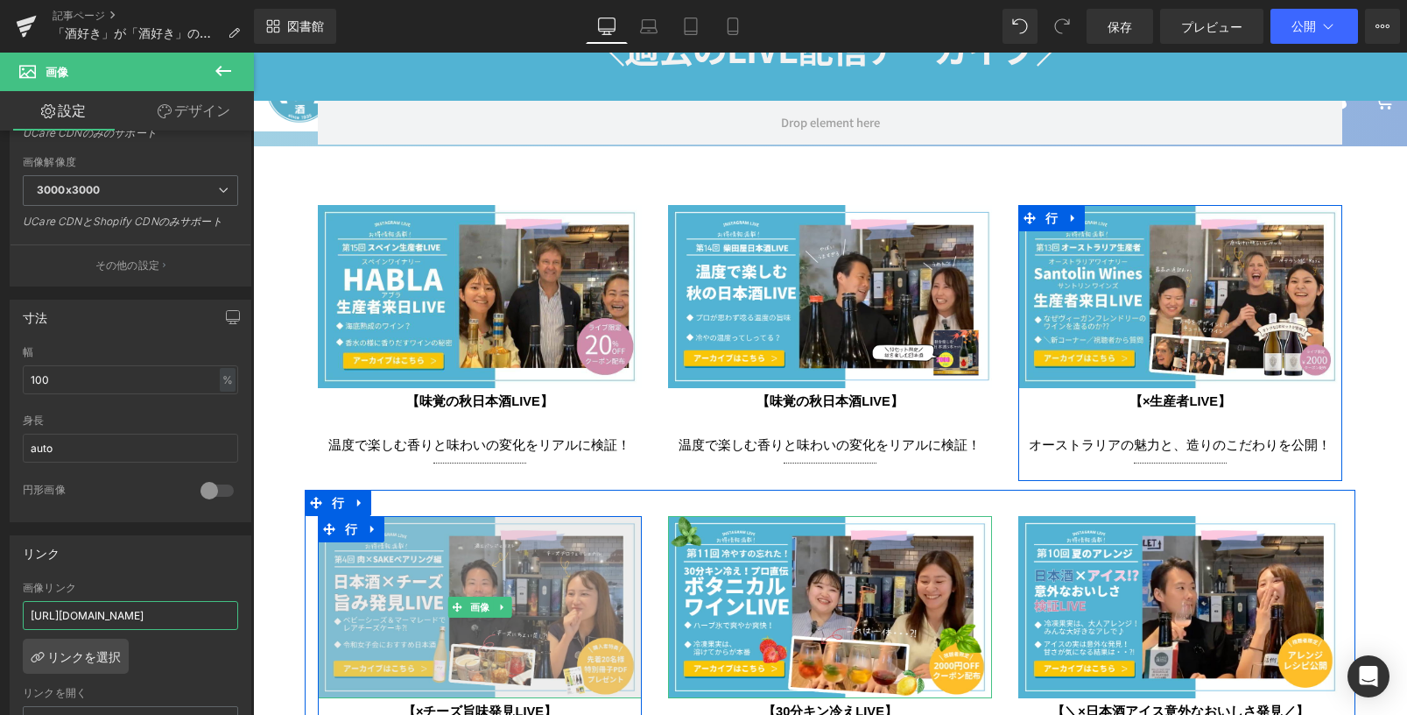
paste input "https://www.sake-ya.jp/pages/short?tig_id=c7ea40c3ef898d01b29c&ta_tag=EC&&cats_…"
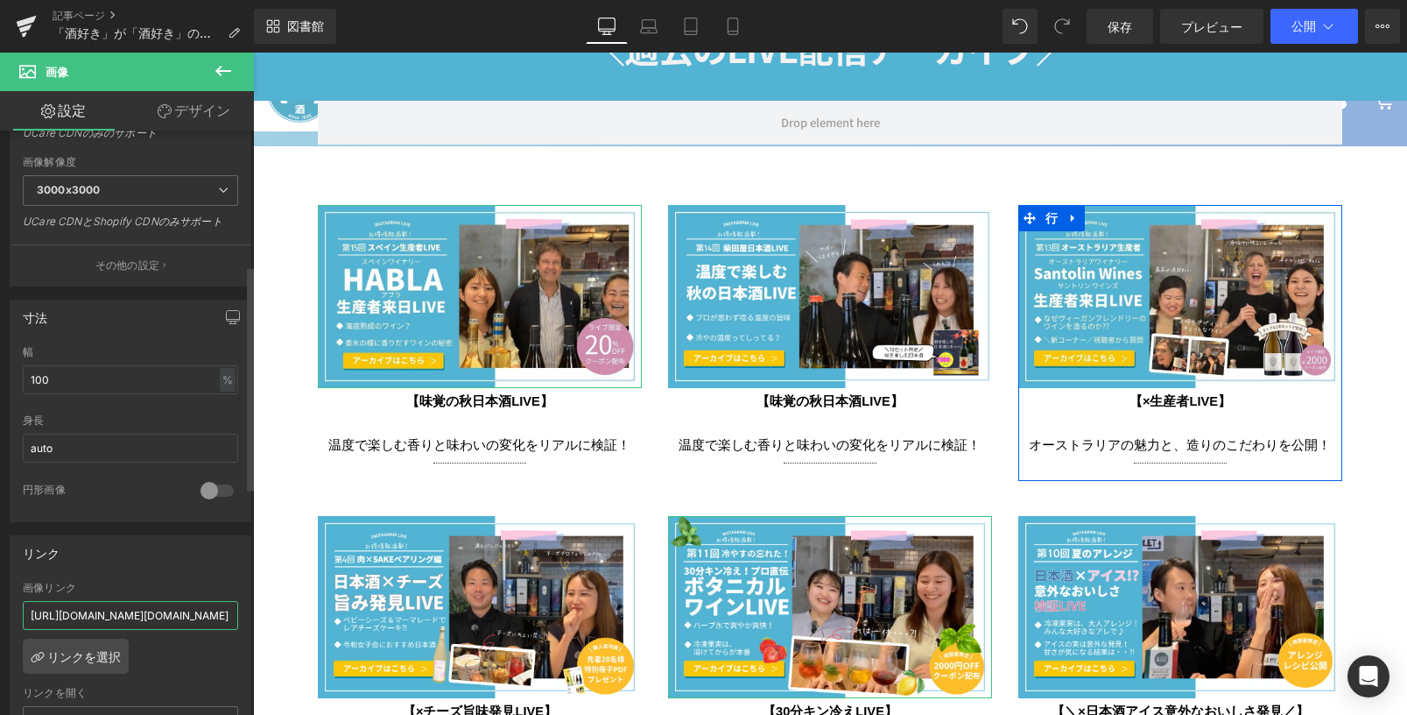
type input "https://tigmedia.jp/live/relay?tighttps://www.sake-ya.jp/pages/short?tig_id=c7e…"
click at [218, 654] on div "https://tigmedia.jp/live/relay?tighttps://www.sake-ya.jp/pages/short?tig_id=c7e…" at bounding box center [131, 671] width 240 height 180
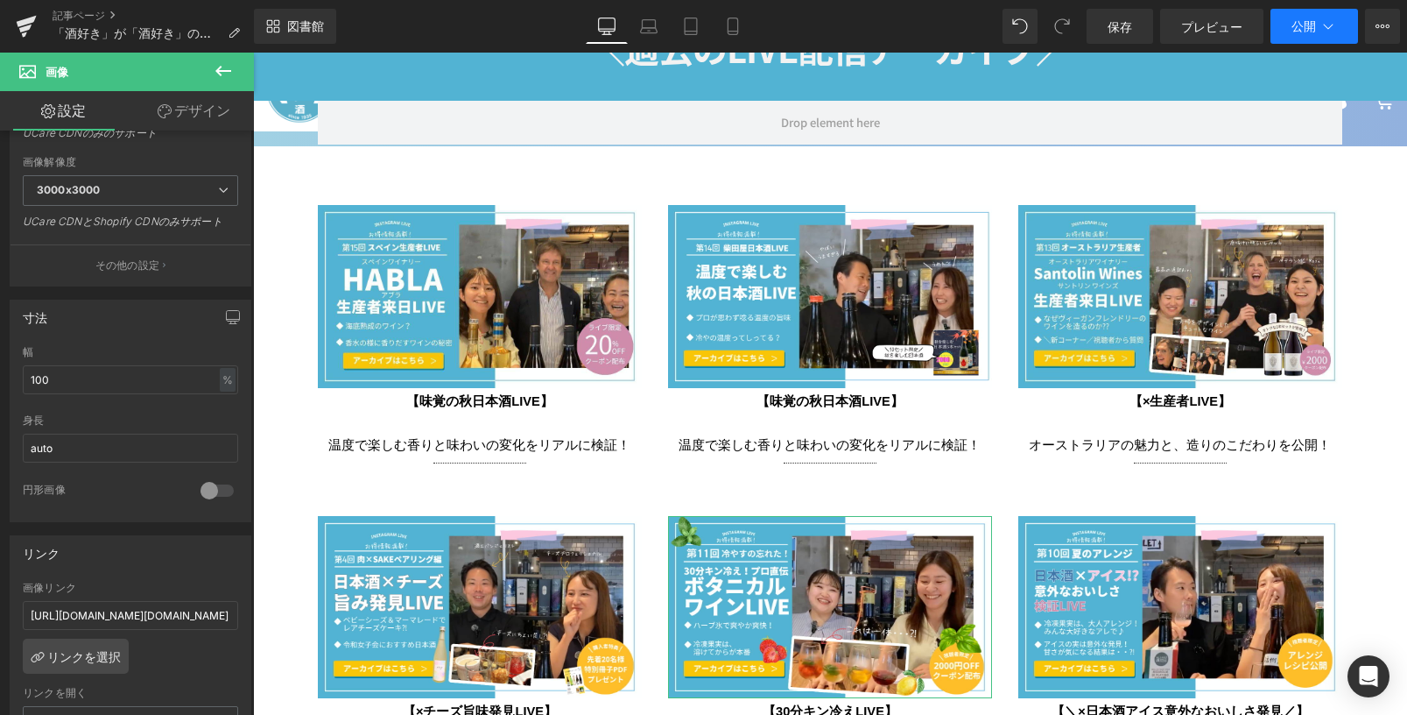
click at [1336, 31] on icon at bounding box center [1329, 27] width 18 height 18
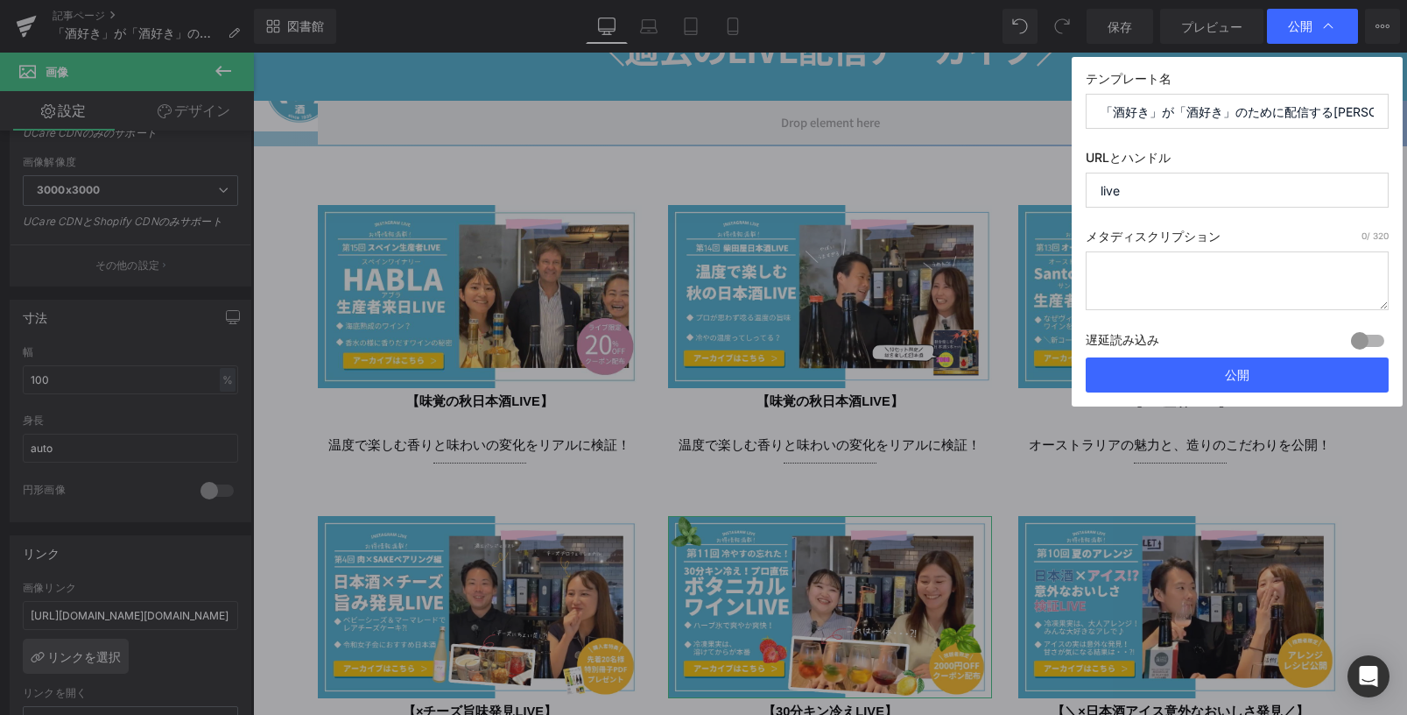
click at [1197, 392] on div "テンプレート名 「酒好き」が「酒好き」のために配信する柴田屋LIVE URLとハンドル live メタディスクリプション 0 / 320 遅延読み込み 建てる…" at bounding box center [1237, 231] width 331 height 349
click at [1197, 377] on button "公開" at bounding box center [1237, 374] width 303 height 35
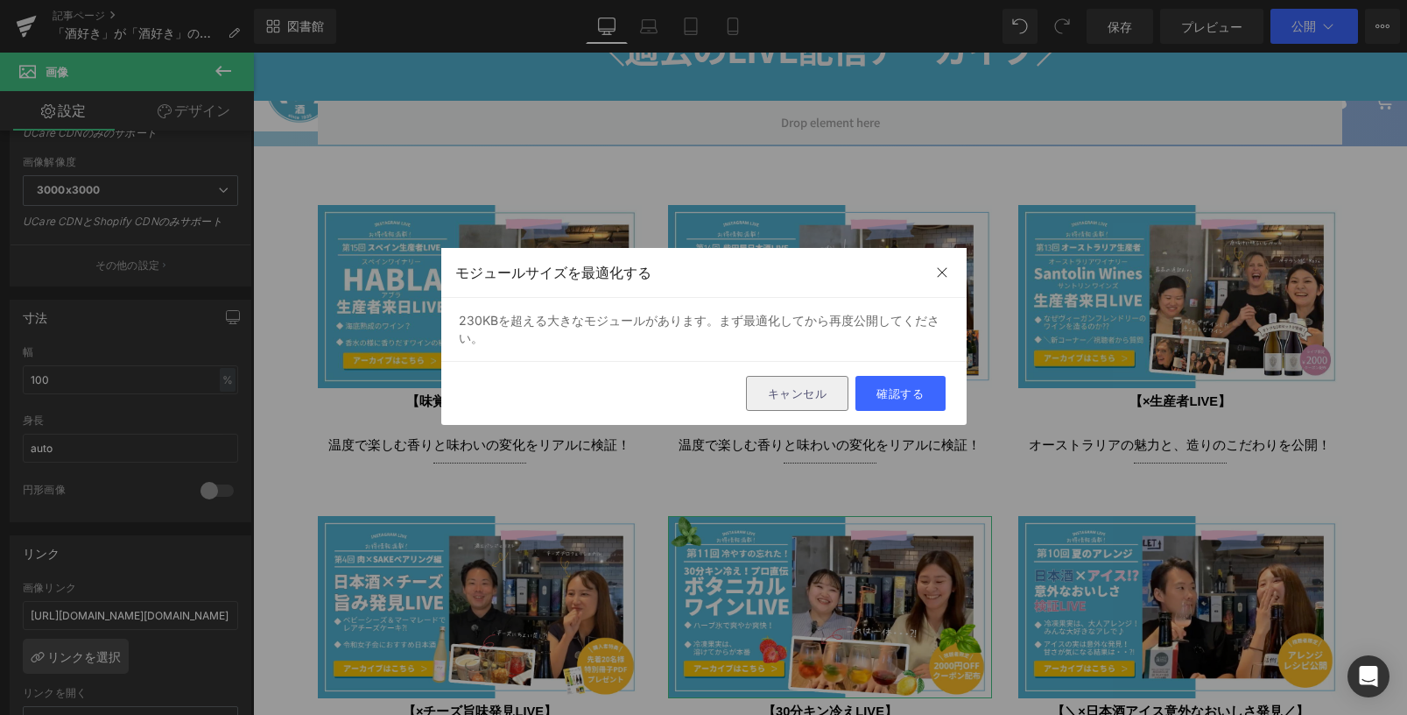
drag, startPoint x: 837, startPoint y: 399, endPoint x: 247, endPoint y: 448, distance: 592.2
click at [837, 399] on button "キャンセル" at bounding box center [797, 393] width 103 height 35
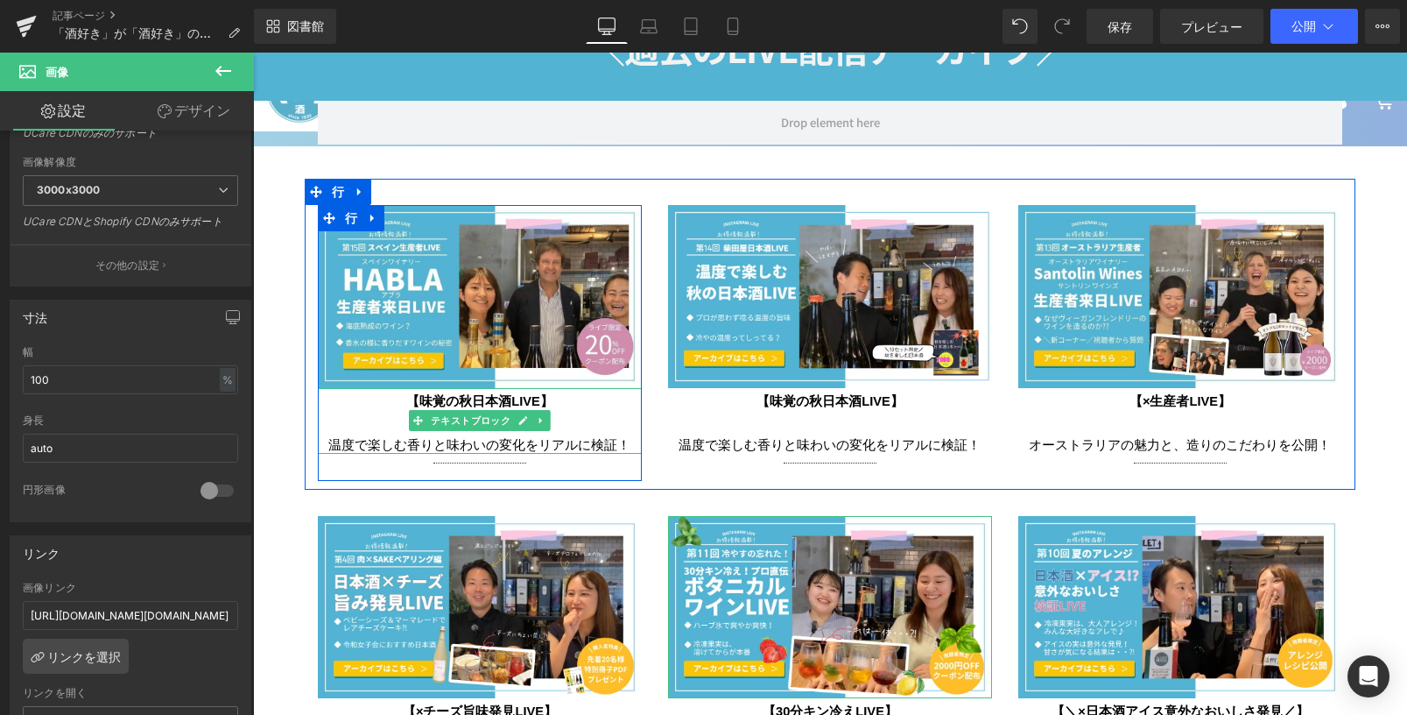
drag, startPoint x: 445, startPoint y: 385, endPoint x: 435, endPoint y: 385, distance: 9.6
click at [445, 387] on span "【味覚の秋日本酒LIVE】" at bounding box center [479, 398] width 147 height 23
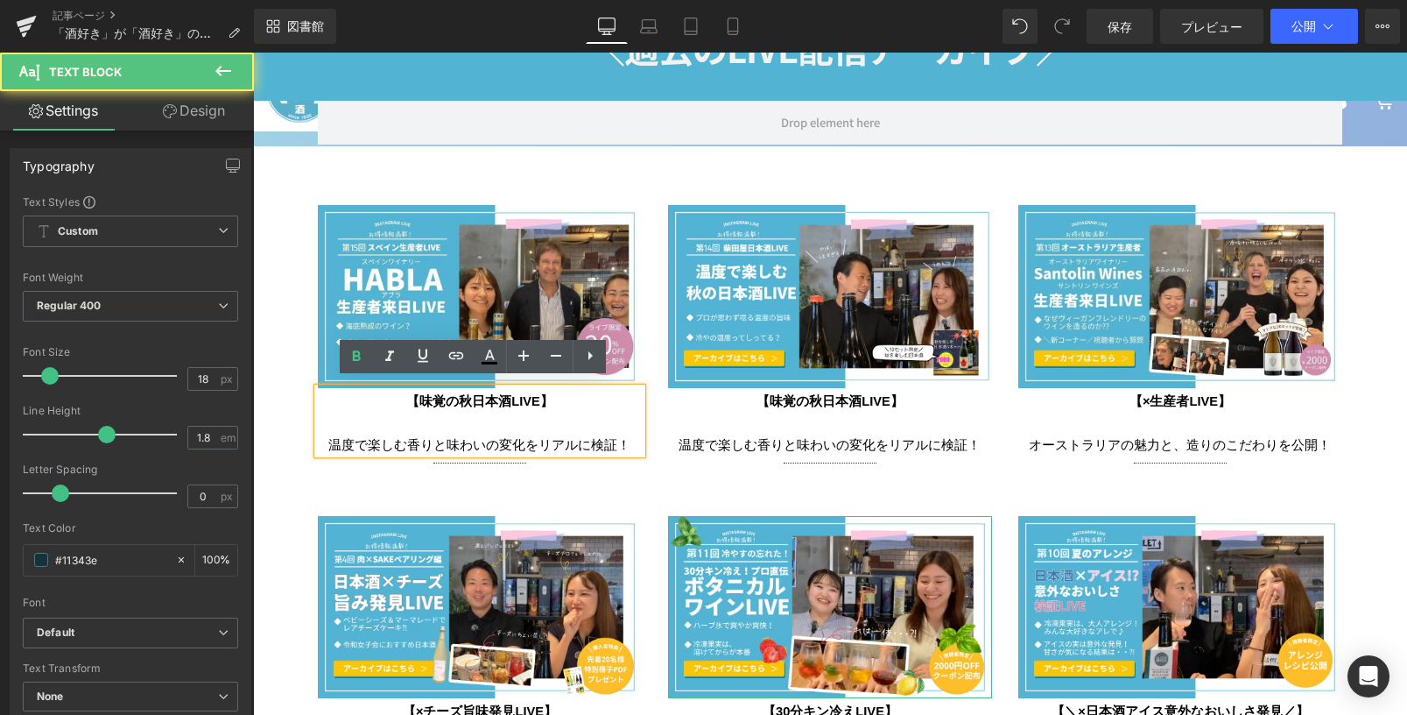
click at [437, 389] on span "【味覚の秋日本酒LIVE】" at bounding box center [479, 398] width 147 height 23
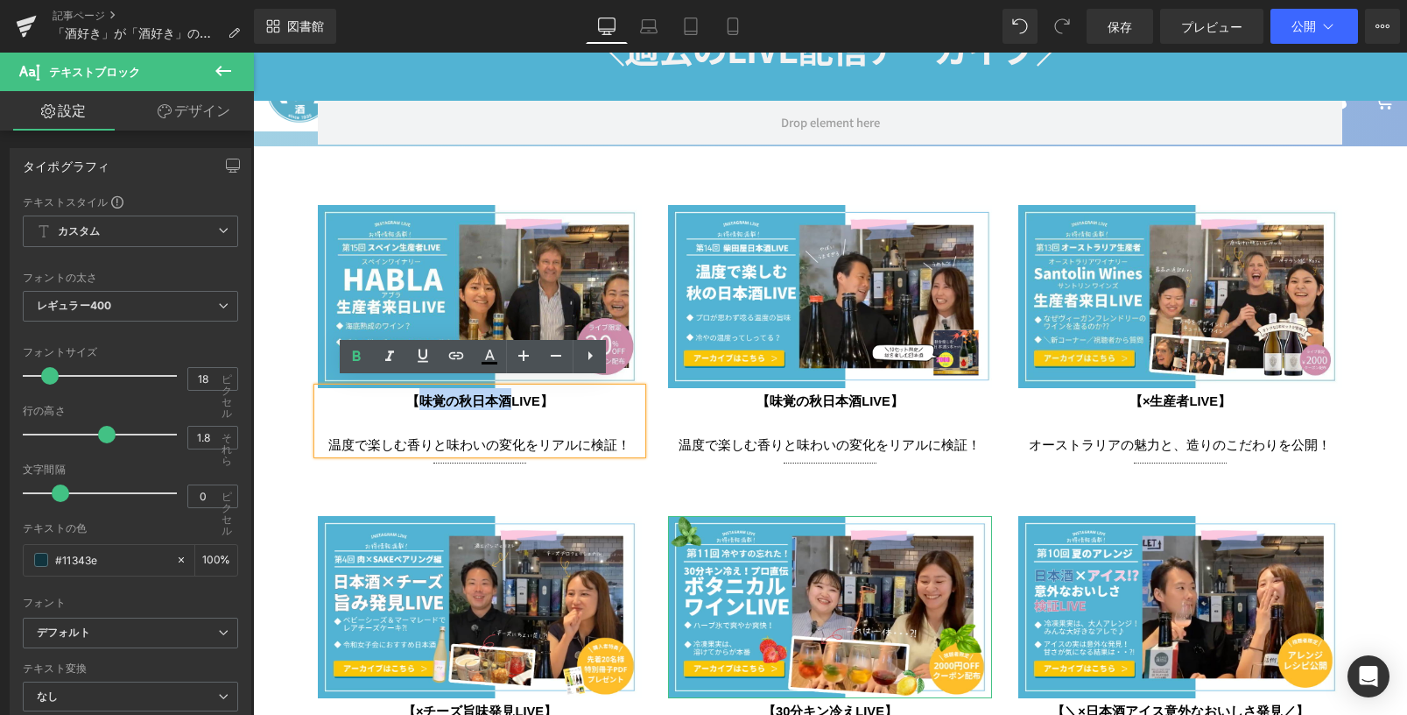
drag, startPoint x: 414, startPoint y: 391, endPoint x: 504, endPoint y: 387, distance: 90.3
click at [504, 394] on font "【味覚の秋日本酒LIVE】" at bounding box center [479, 401] width 147 height 14
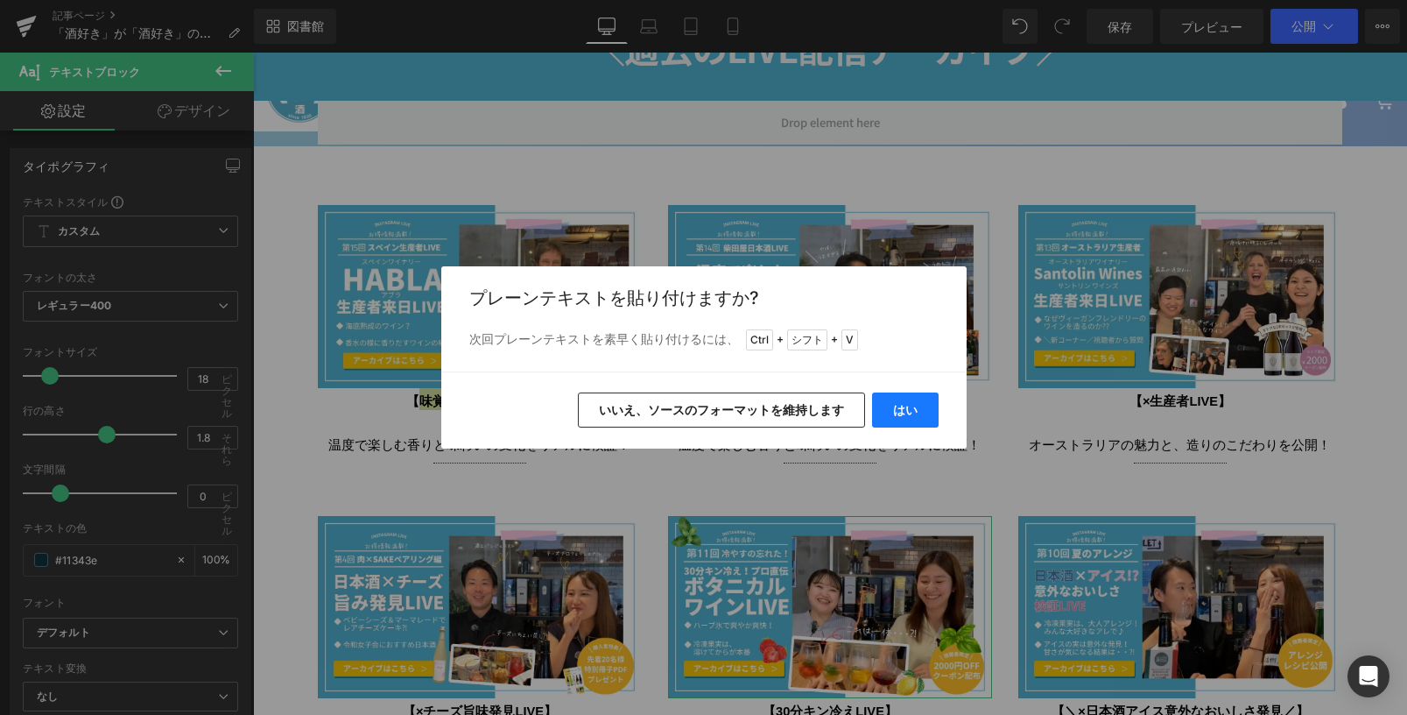
click at [907, 417] on button "はい" at bounding box center [905, 409] width 67 height 35
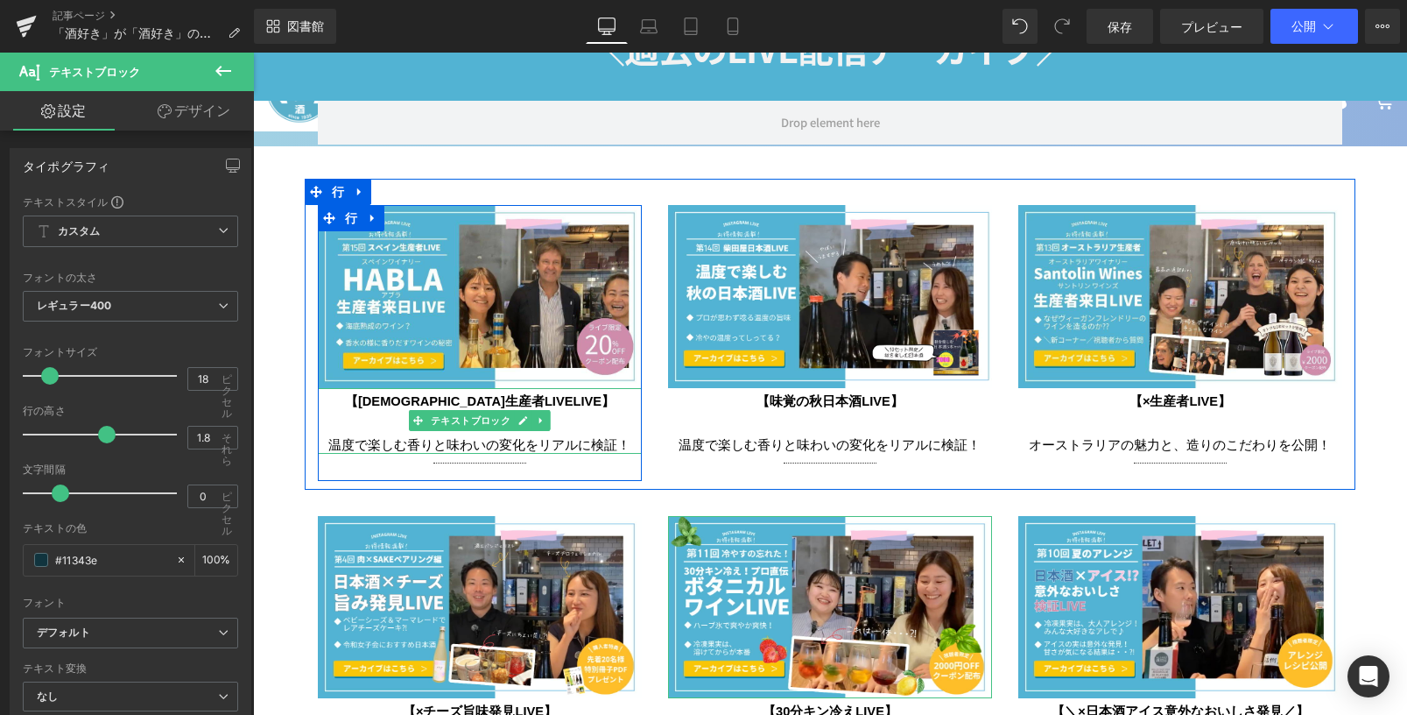
click at [363, 438] on font "温度で楽しむ香りと味わいの変化をリアルに検証！" at bounding box center [479, 445] width 302 height 14
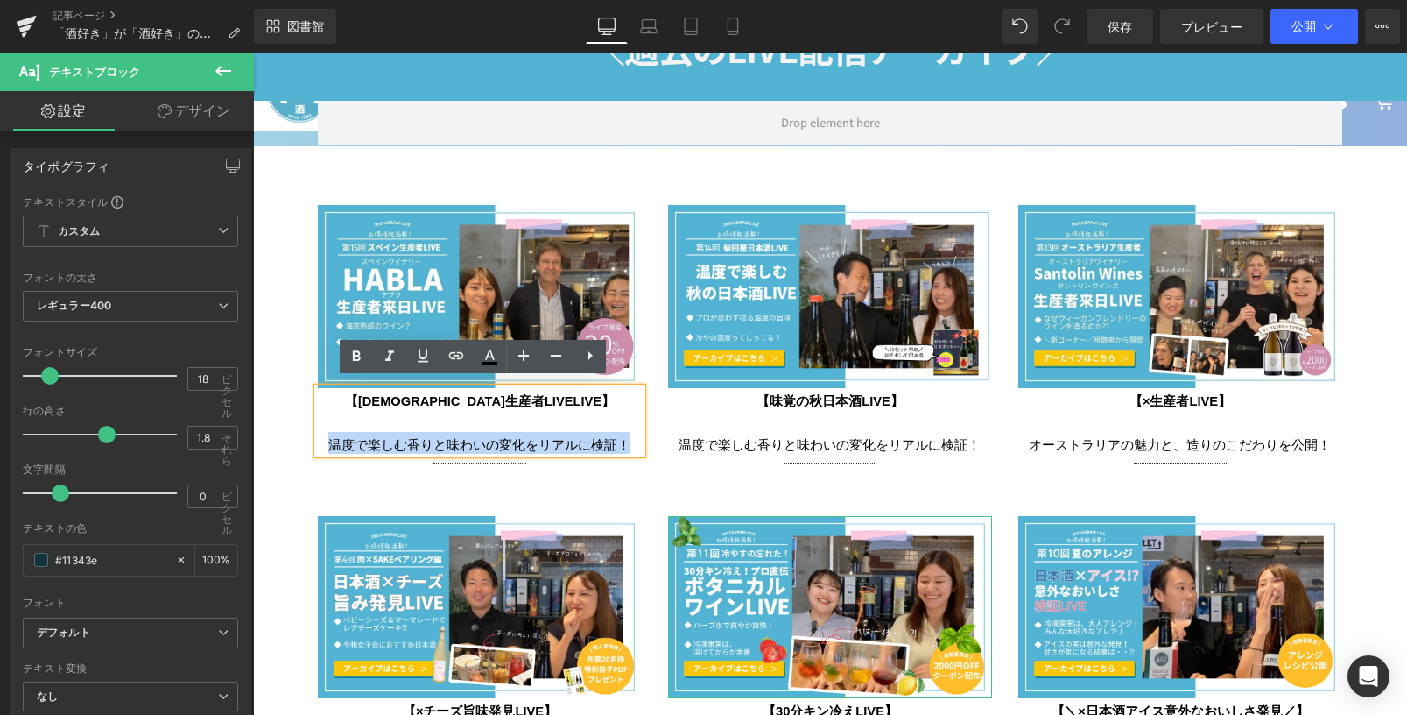
drag, startPoint x: 327, startPoint y: 440, endPoint x: 626, endPoint y: 433, distance: 298.7
click at [626, 433] on p "温度で楽しむ香りと味わいの変化をリアルに検証！" at bounding box center [480, 432] width 324 height 44
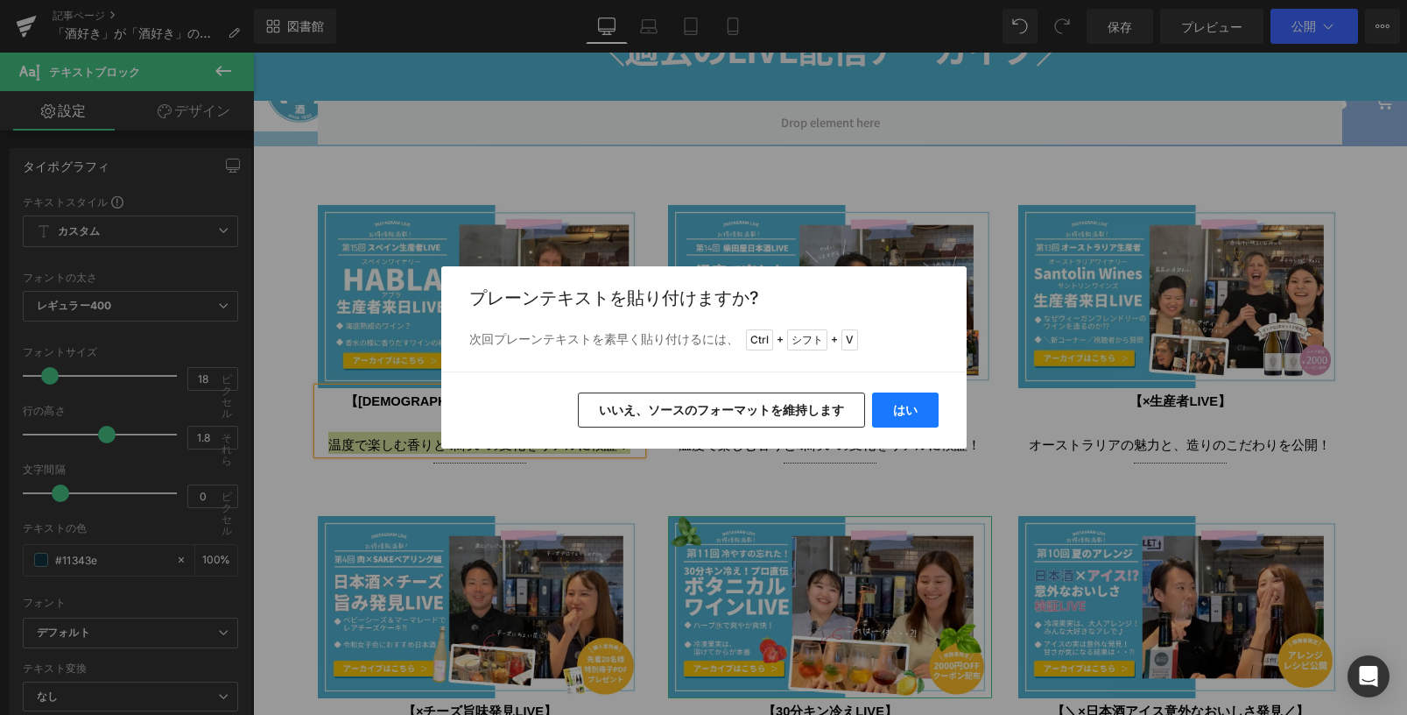
drag, startPoint x: 913, startPoint y: 414, endPoint x: 660, endPoint y: 362, distance: 258.5
click at [913, 414] on font "はい" at bounding box center [905, 409] width 25 height 15
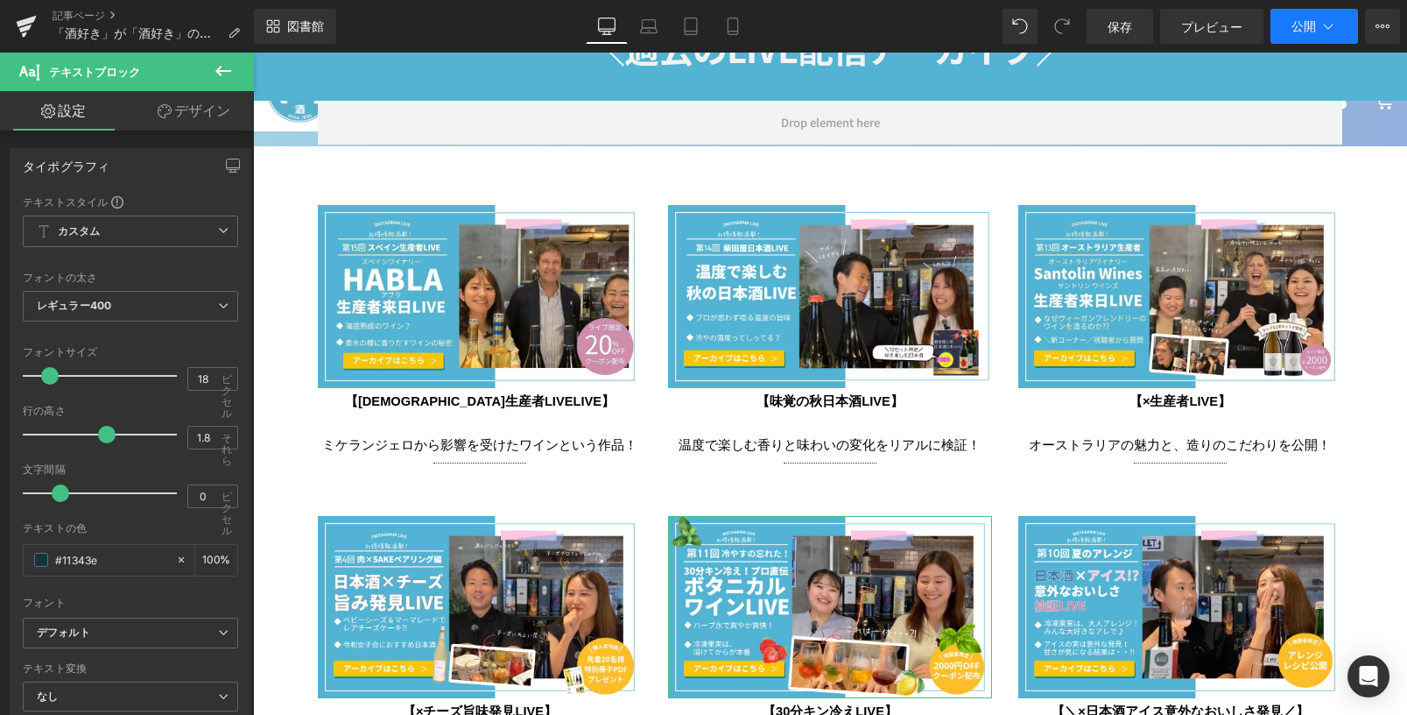
click at [1294, 20] on font "公開" at bounding box center [1304, 25] width 25 height 15
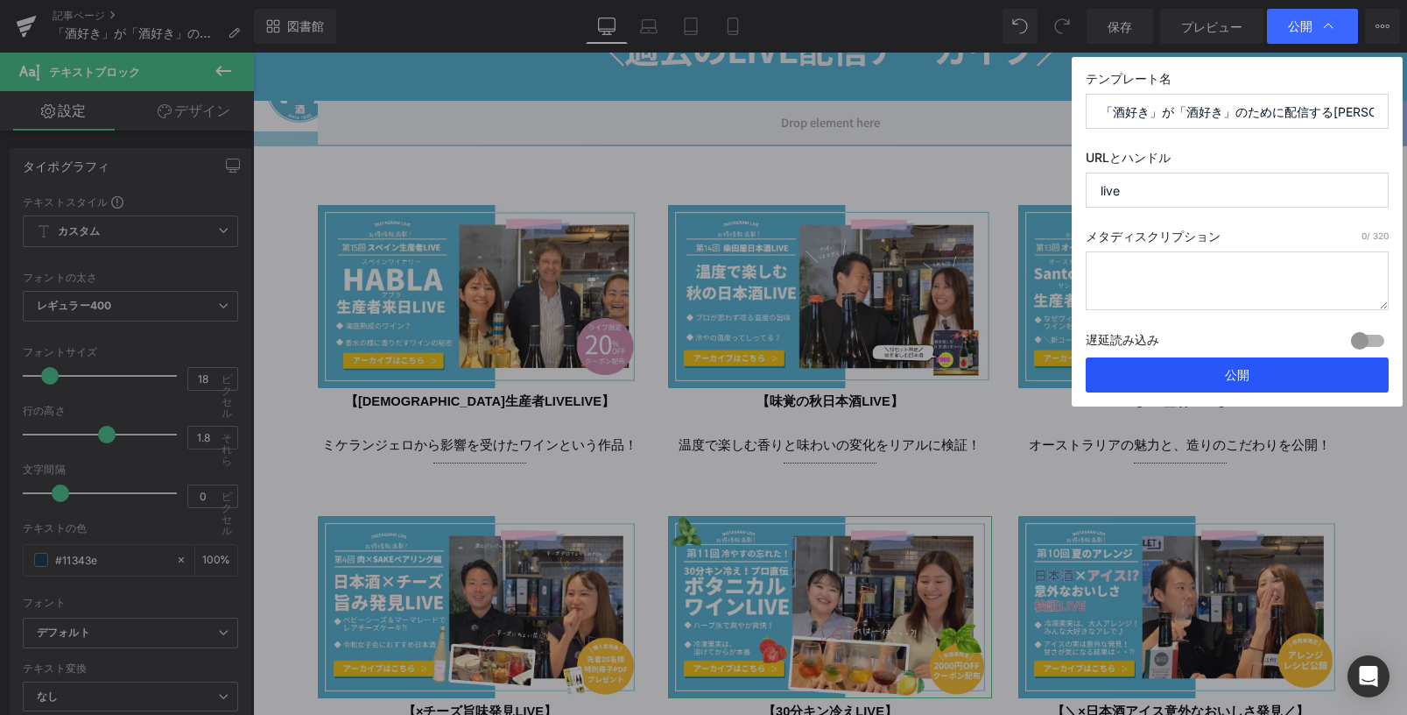
click at [1215, 374] on button "公開" at bounding box center [1237, 374] width 303 height 35
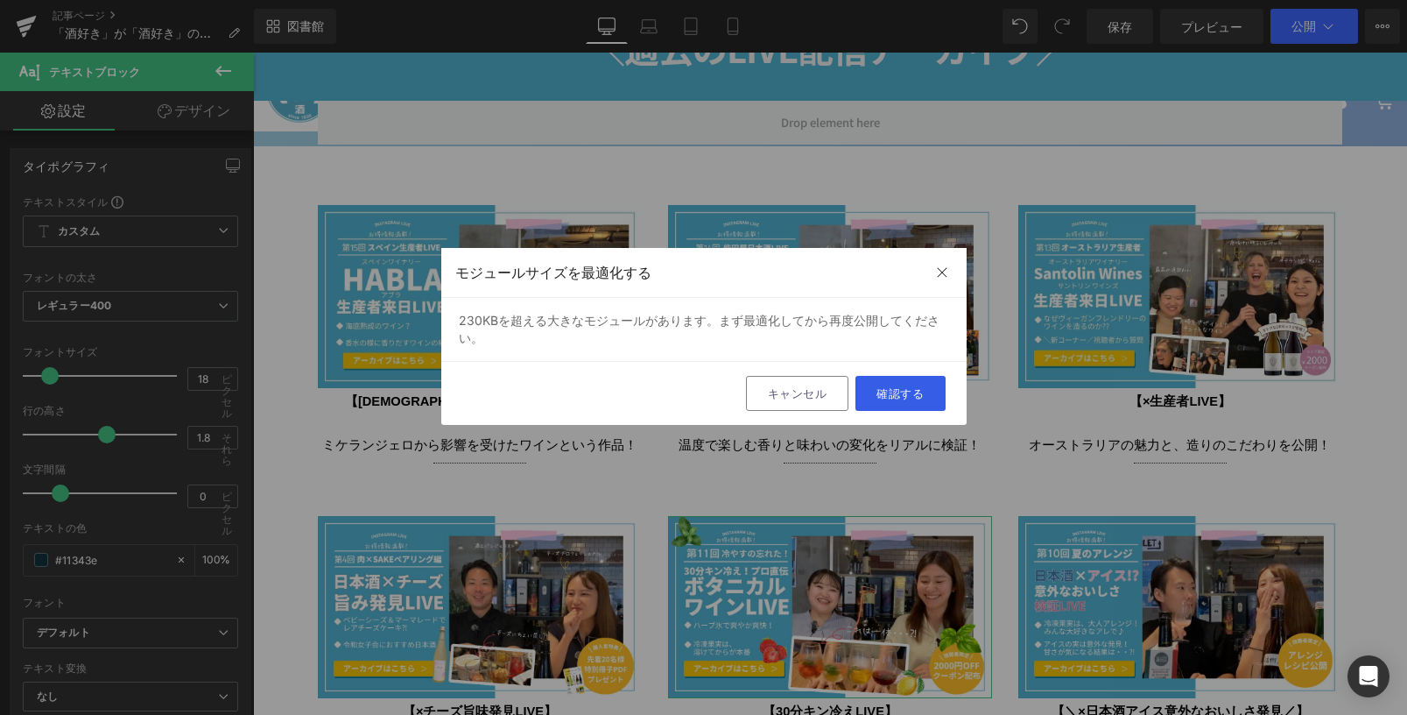
click at [914, 398] on font "確認する" at bounding box center [900, 393] width 47 height 14
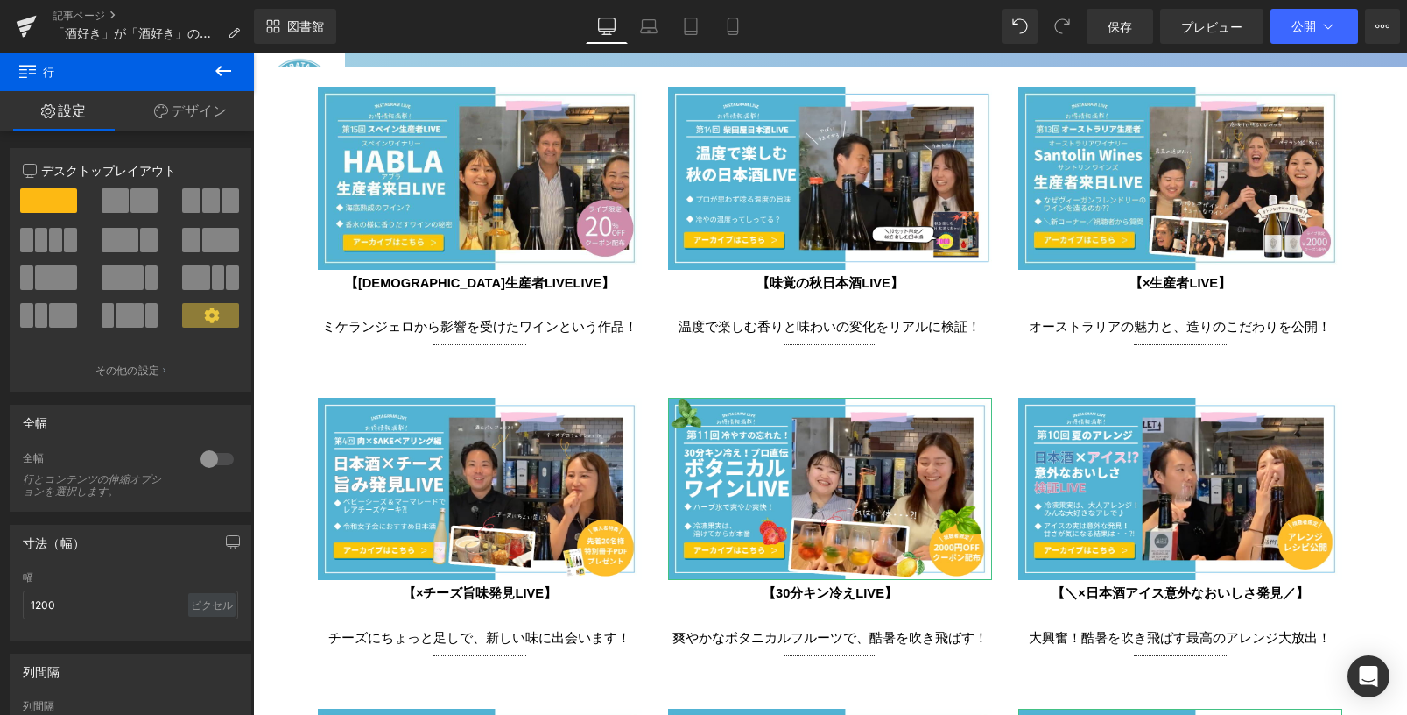
scroll to position [3194, 0]
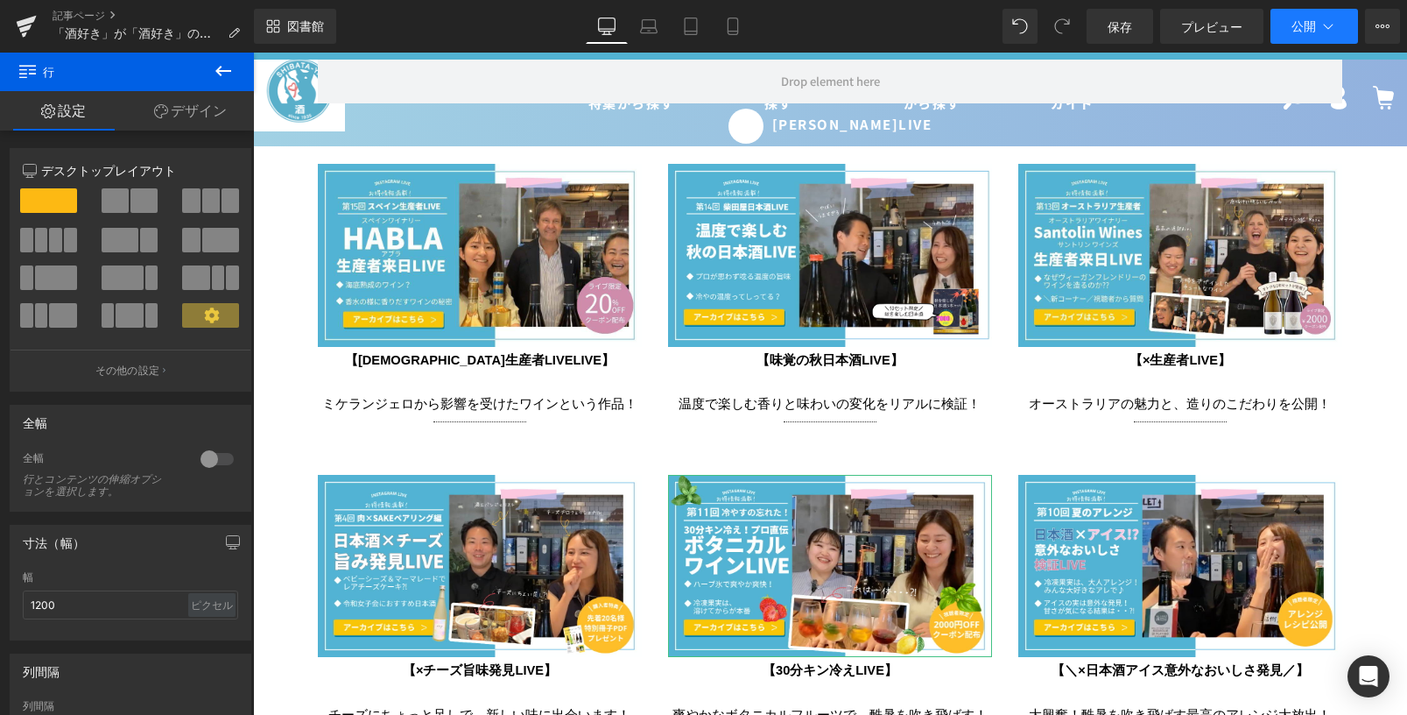
click at [1320, 38] on button "公開" at bounding box center [1315, 26] width 88 height 35
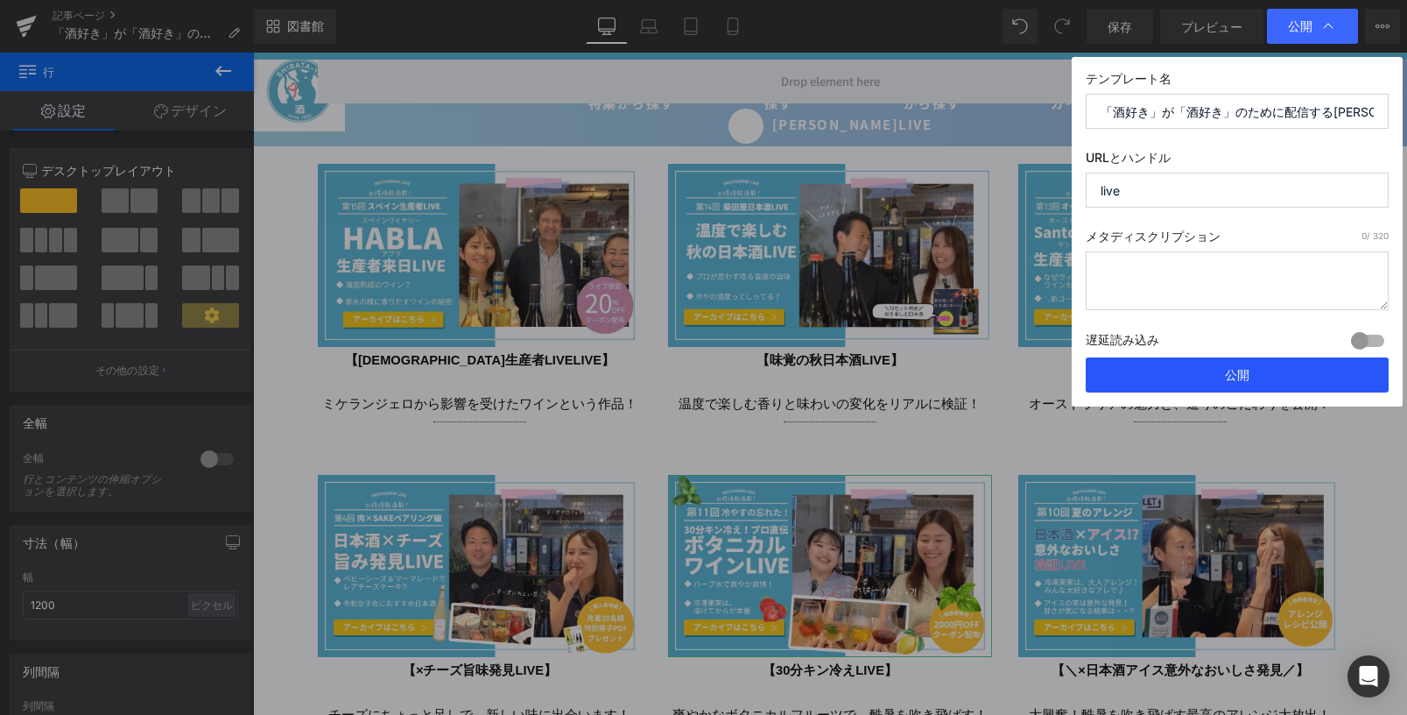
click at [1266, 362] on button "公開" at bounding box center [1237, 374] width 303 height 35
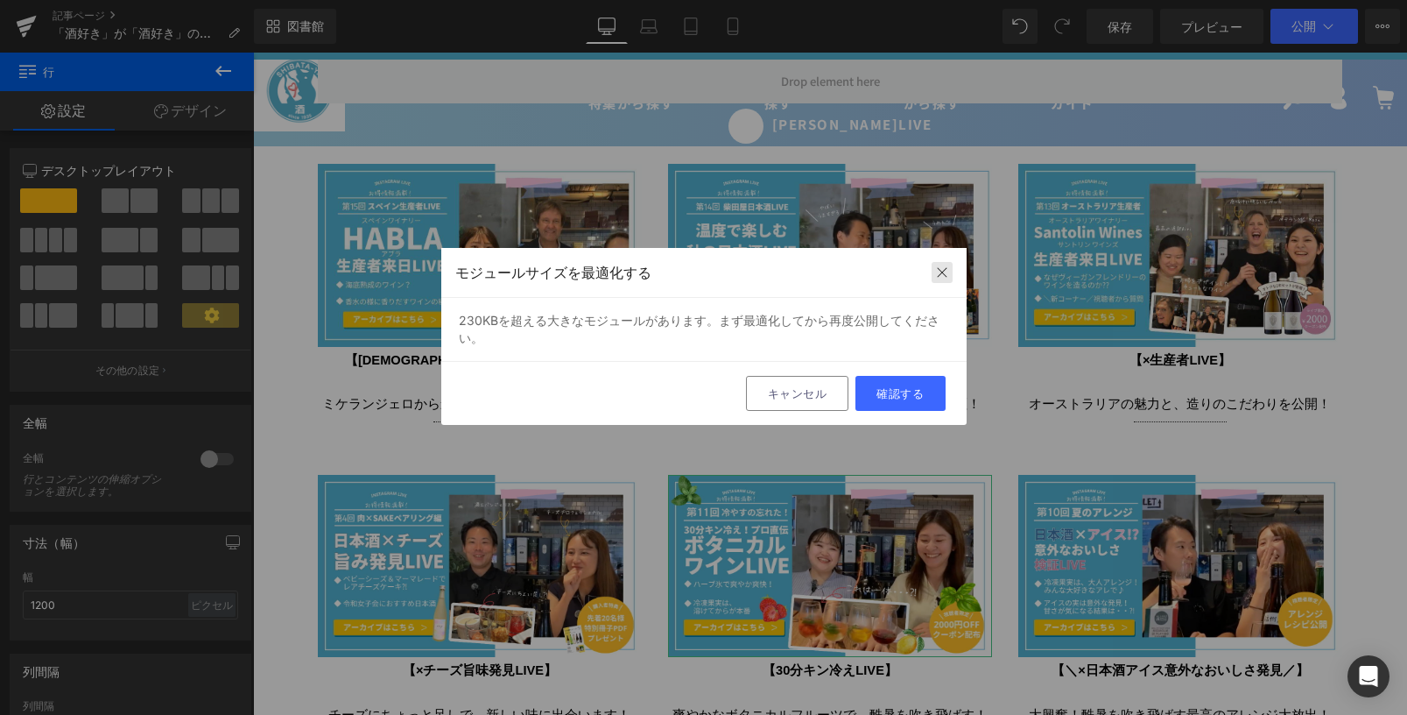
click at [946, 266] on img at bounding box center [942, 272] width 14 height 14
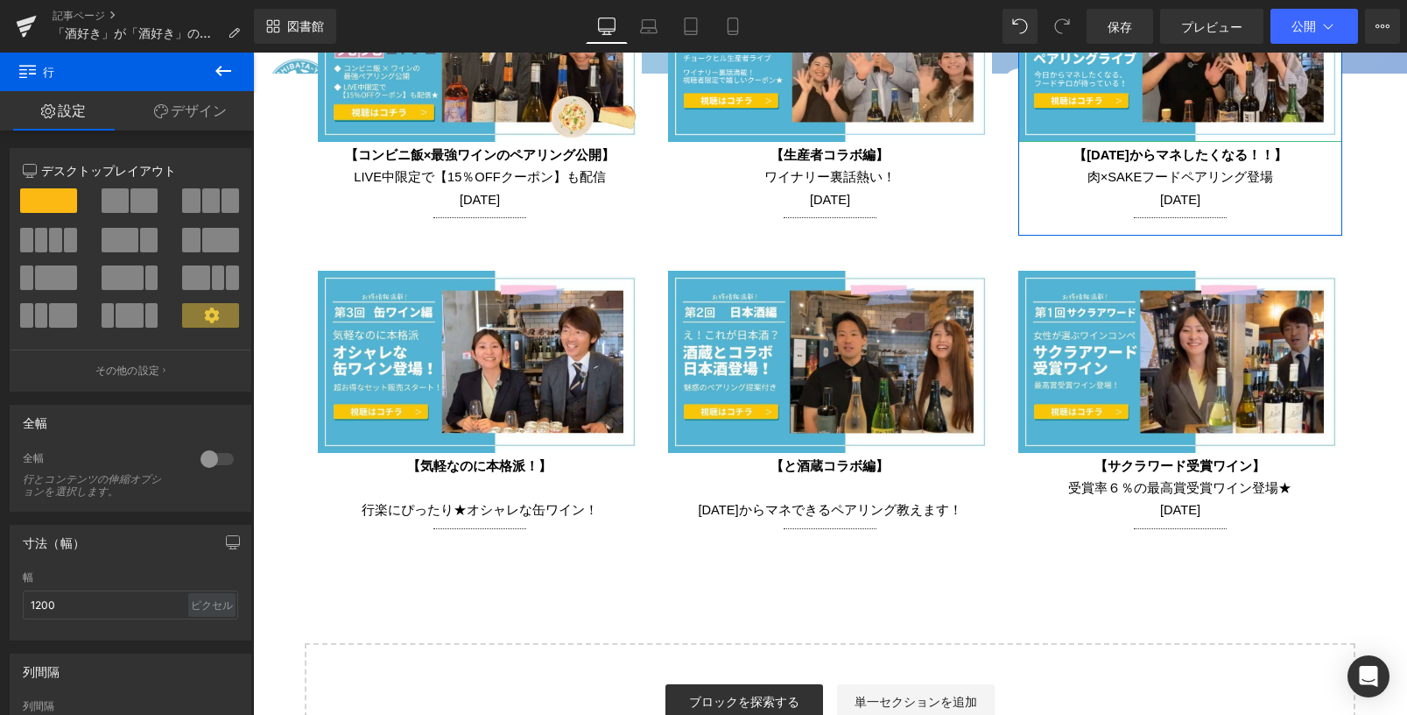
scroll to position [4332, 0]
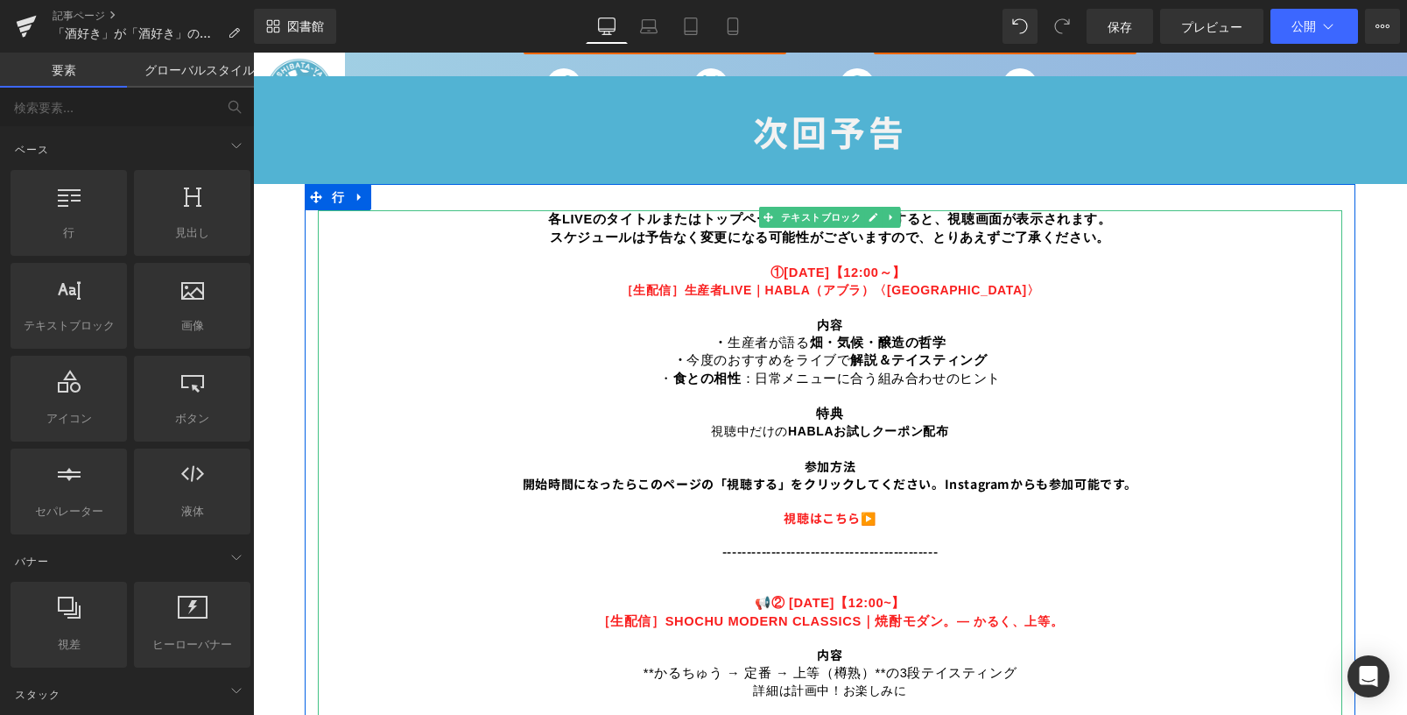
scroll to position [1004, 0]
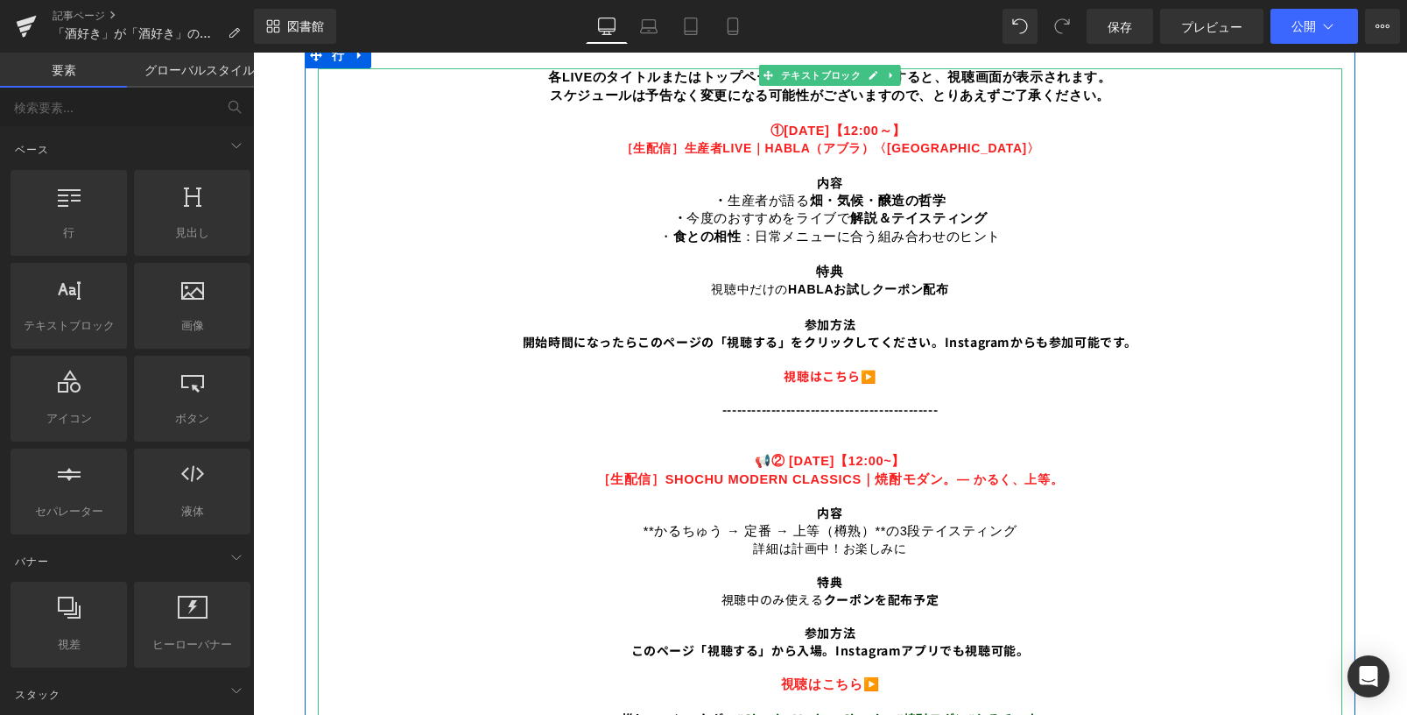
click at [743, 420] on p "📢 ② 10/15（水）【12:00~】" at bounding box center [830, 445] width 1025 height 52
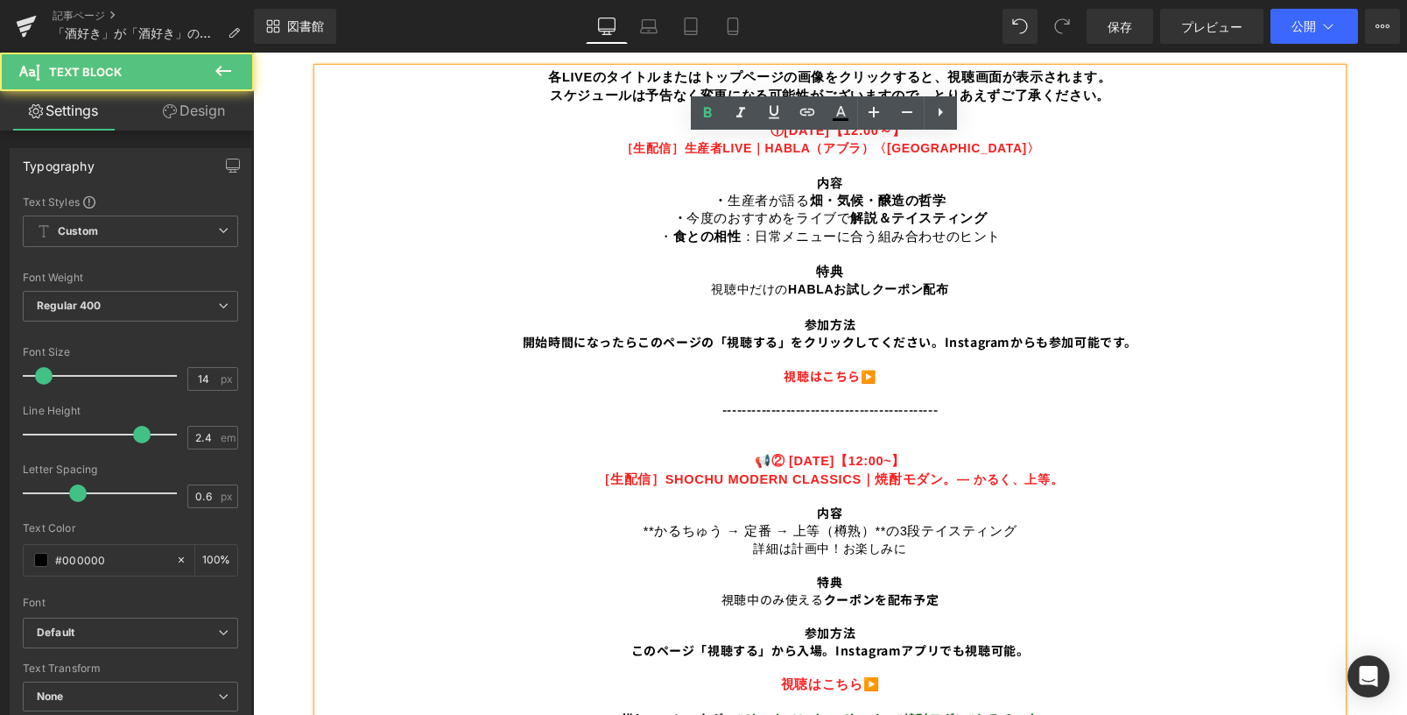
click at [743, 420] on p "📢 ② 10/15（水）【12:00~】" at bounding box center [830, 445] width 1025 height 52
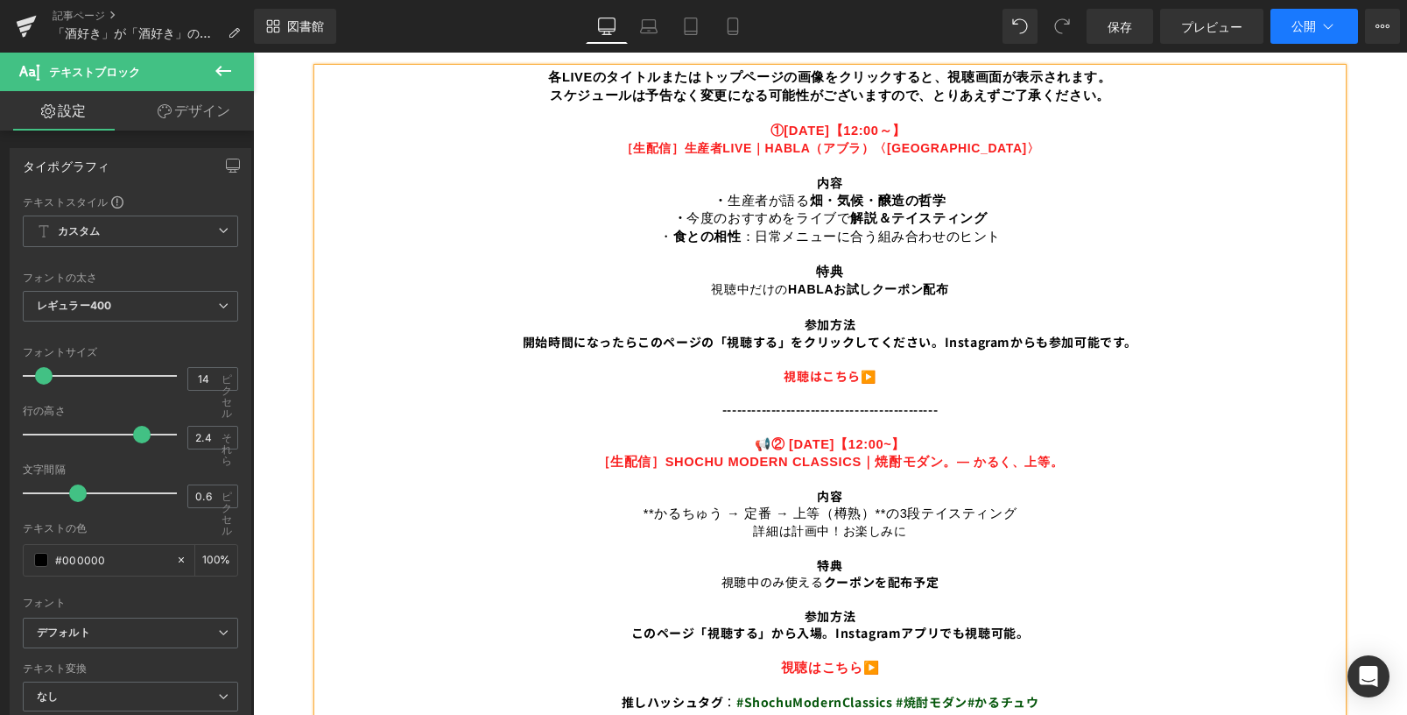
click at [1316, 12] on button "公開" at bounding box center [1315, 26] width 88 height 35
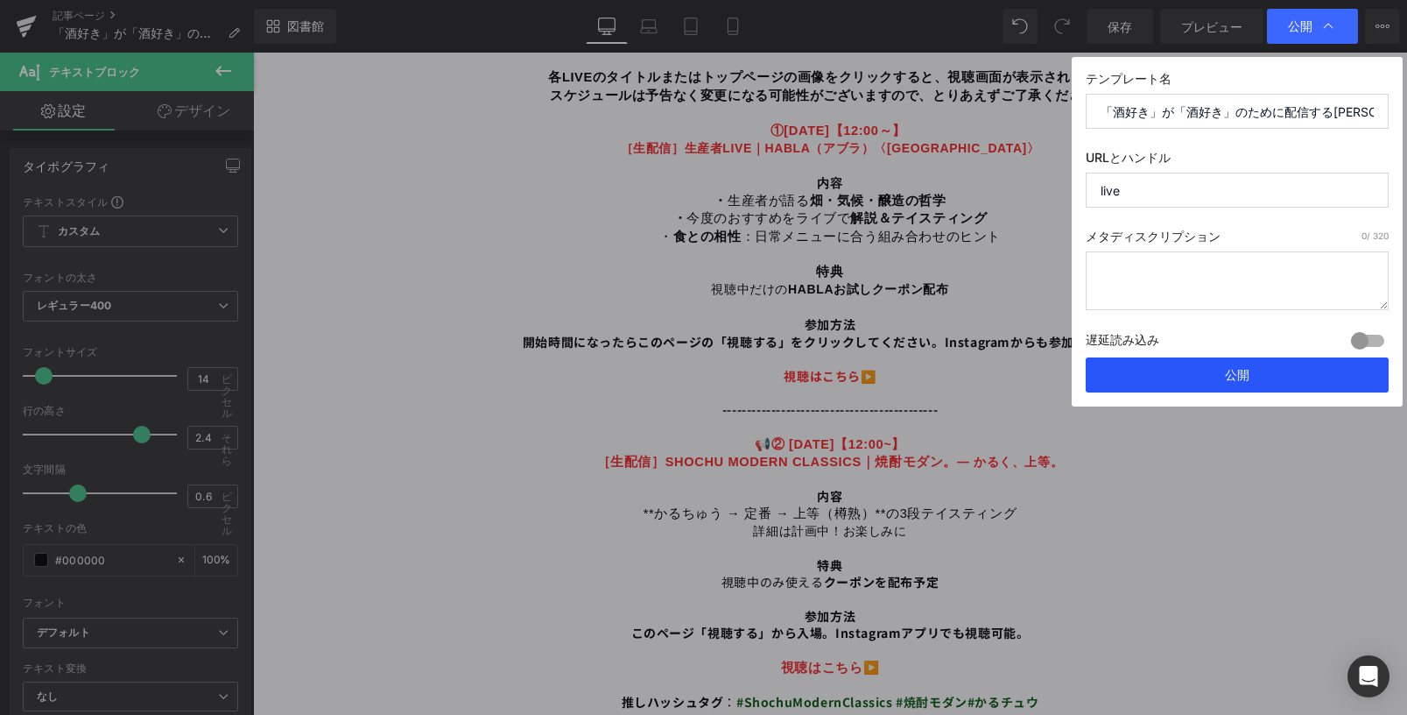
click at [1262, 379] on button "公開" at bounding box center [1237, 374] width 303 height 35
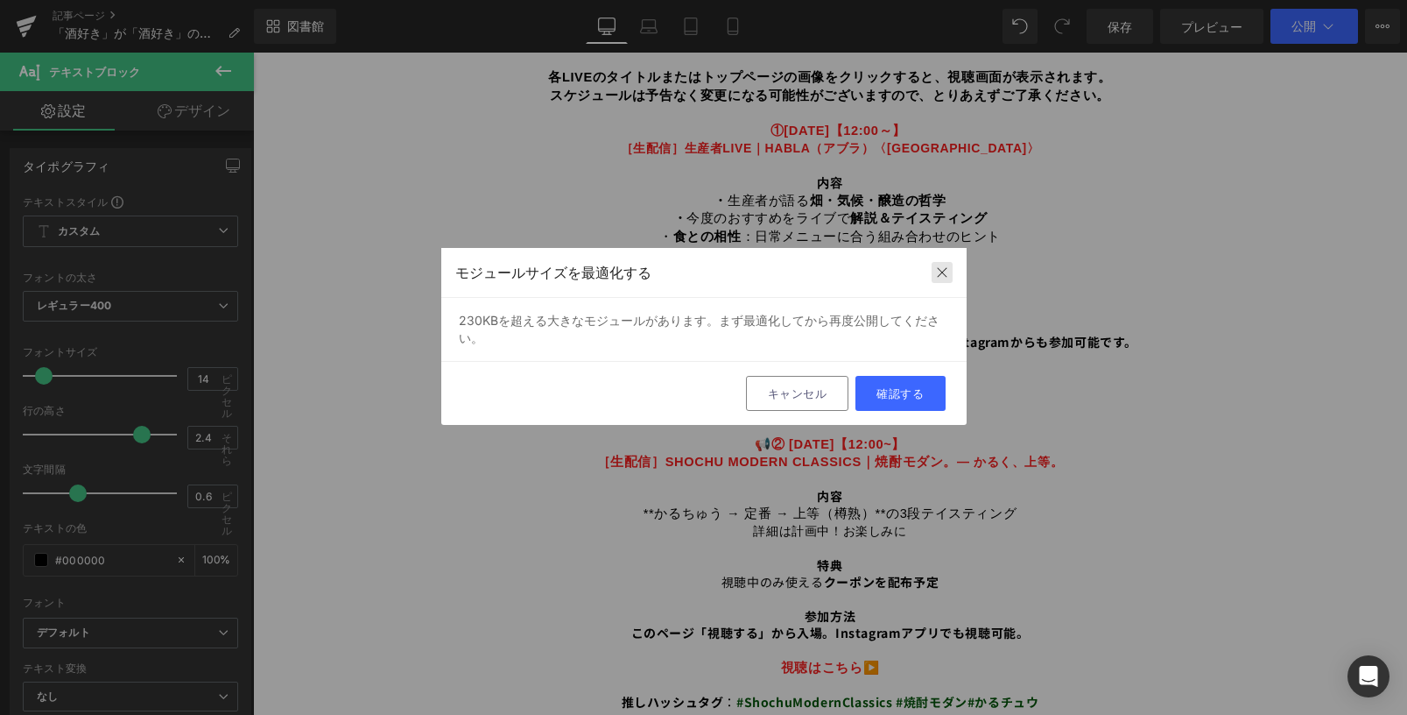
click at [951, 275] on div at bounding box center [942, 272] width 21 height 21
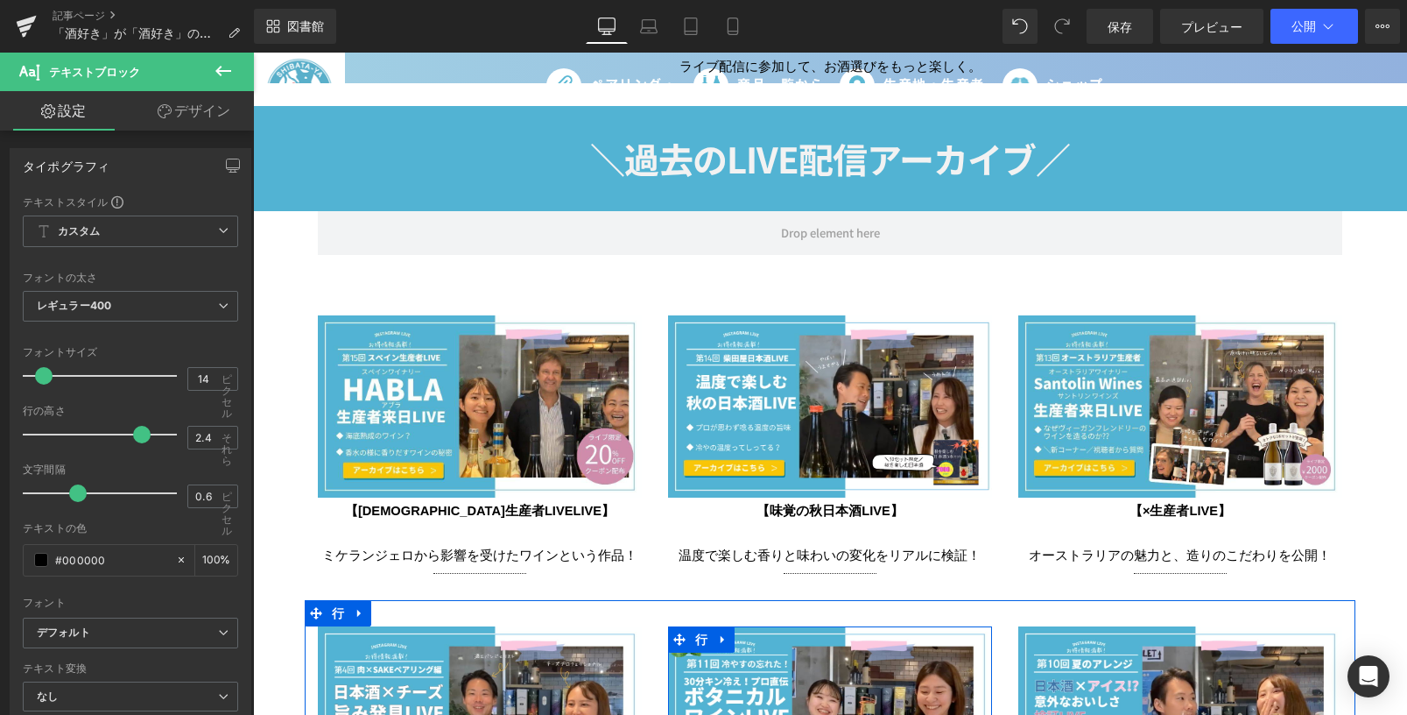
scroll to position [3018, 0]
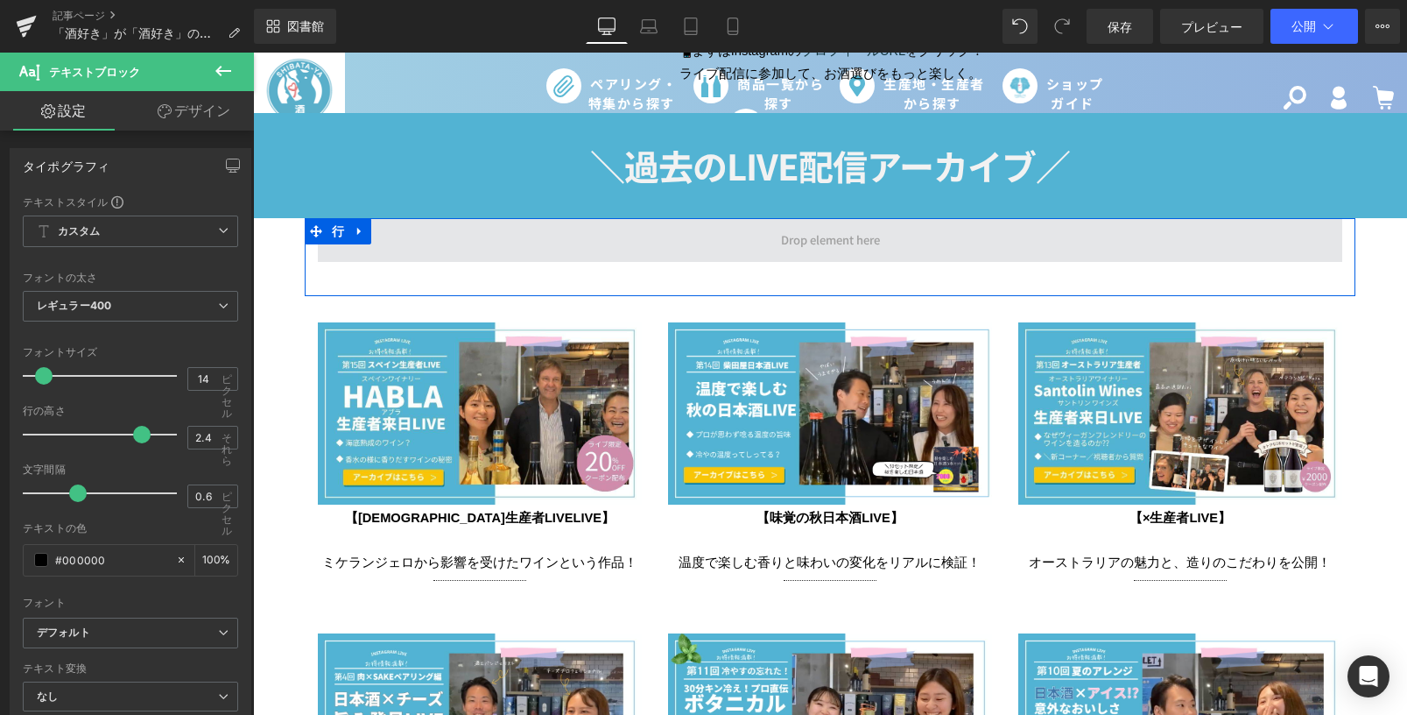
click at [659, 236] on span at bounding box center [830, 240] width 1025 height 44
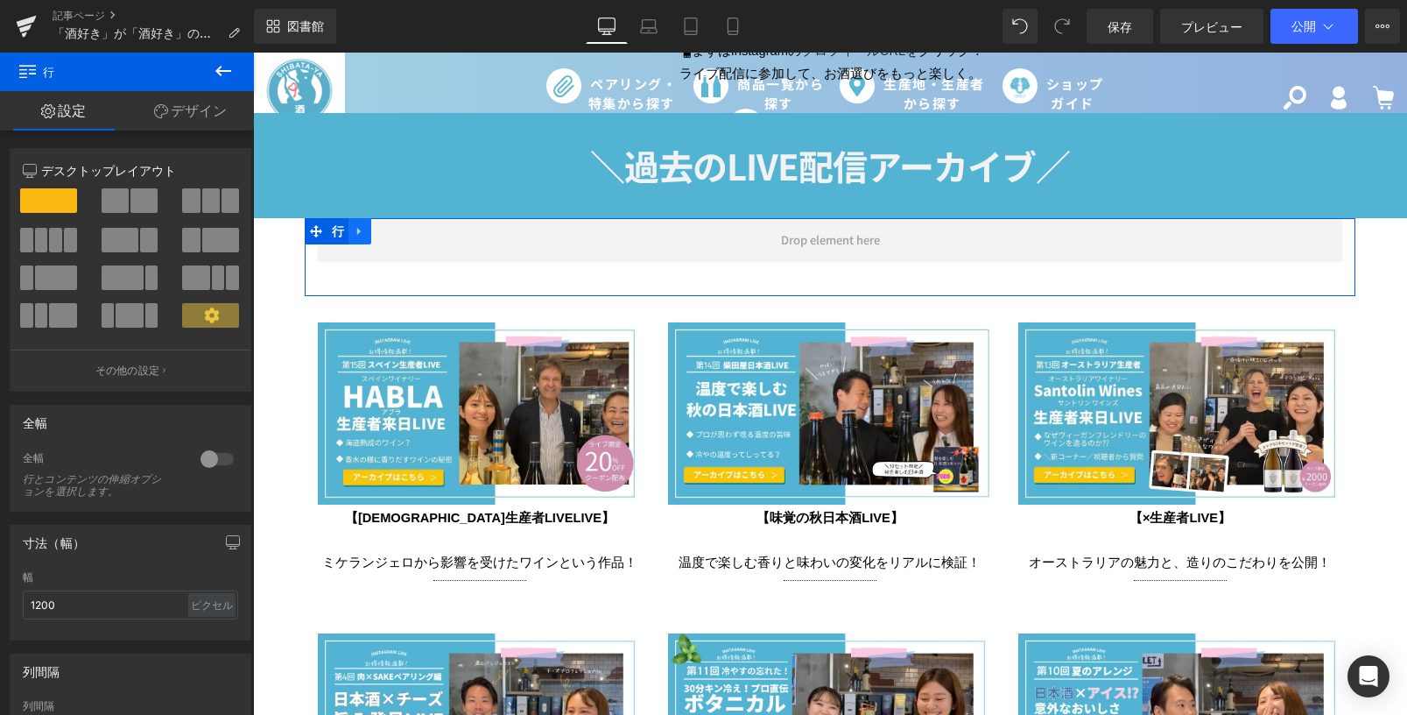
click at [357, 225] on icon at bounding box center [360, 231] width 12 height 13
click at [400, 231] on link at bounding box center [405, 231] width 23 height 26
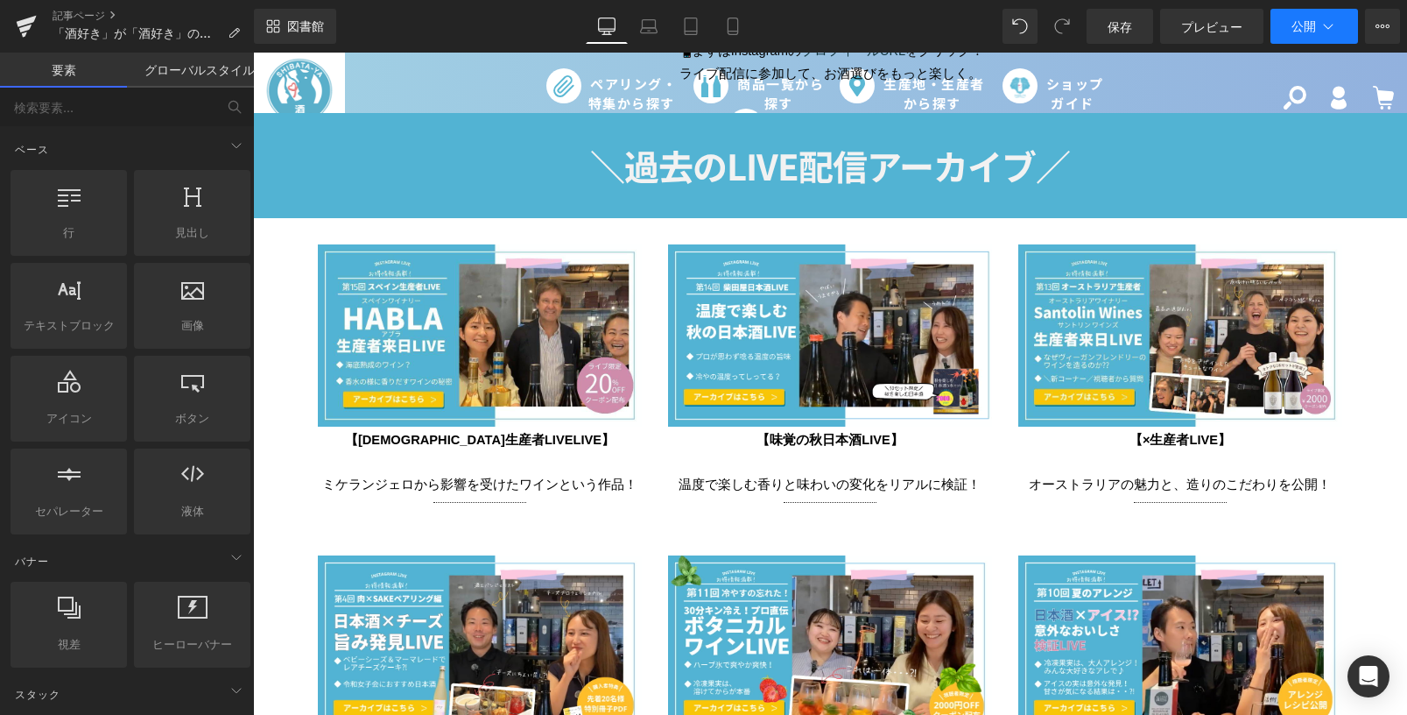
click at [1329, 32] on icon at bounding box center [1329, 27] width 18 height 18
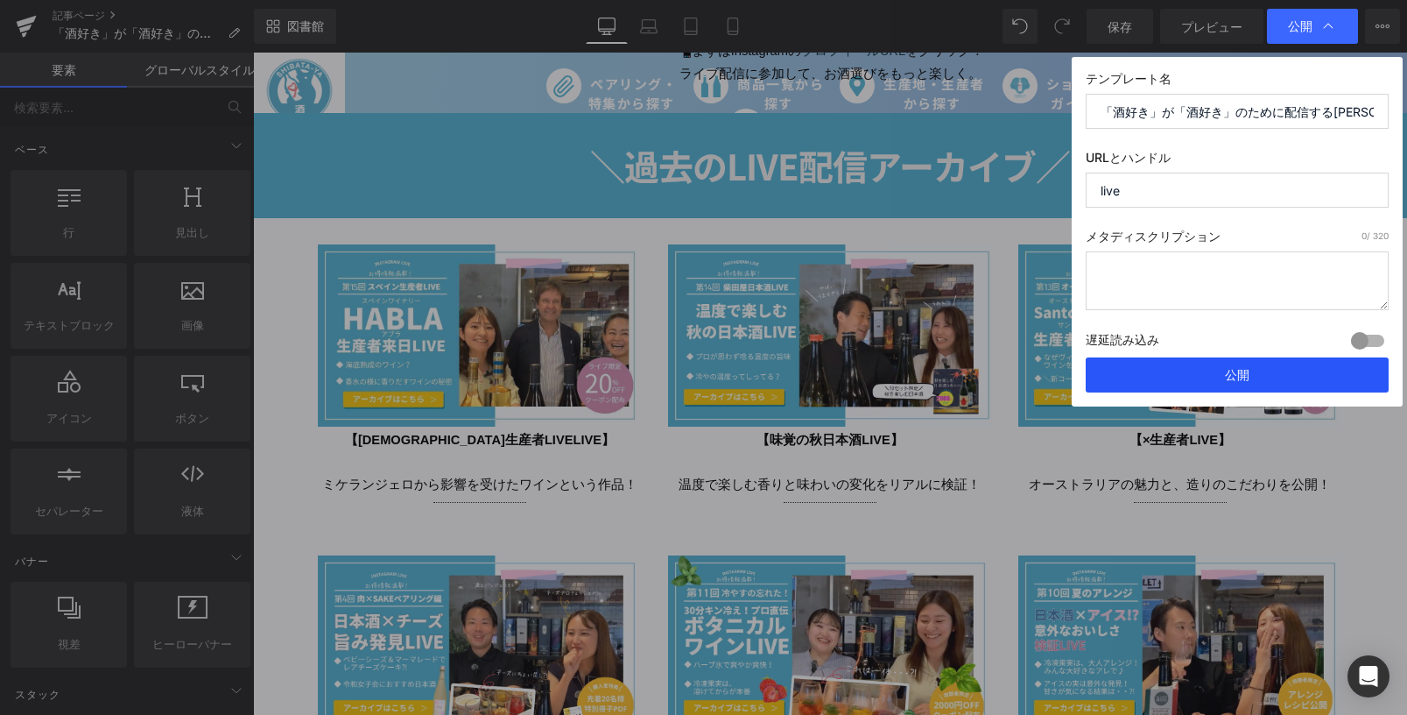
drag, startPoint x: 1251, startPoint y: 369, endPoint x: 1005, endPoint y: 318, distance: 251.2
click at [1251, 369] on button "公開" at bounding box center [1237, 374] width 303 height 35
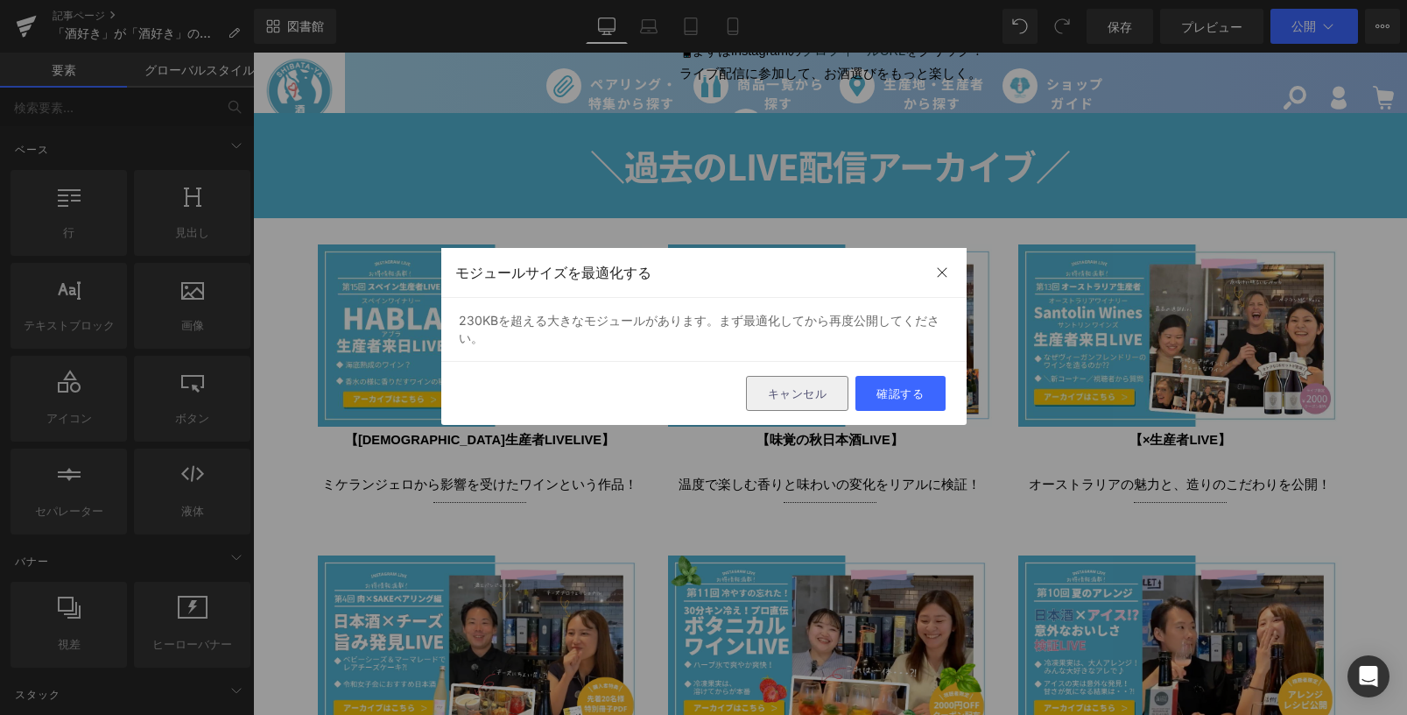
click at [788, 391] on font "キャンセル" at bounding box center [798, 393] width 60 height 14
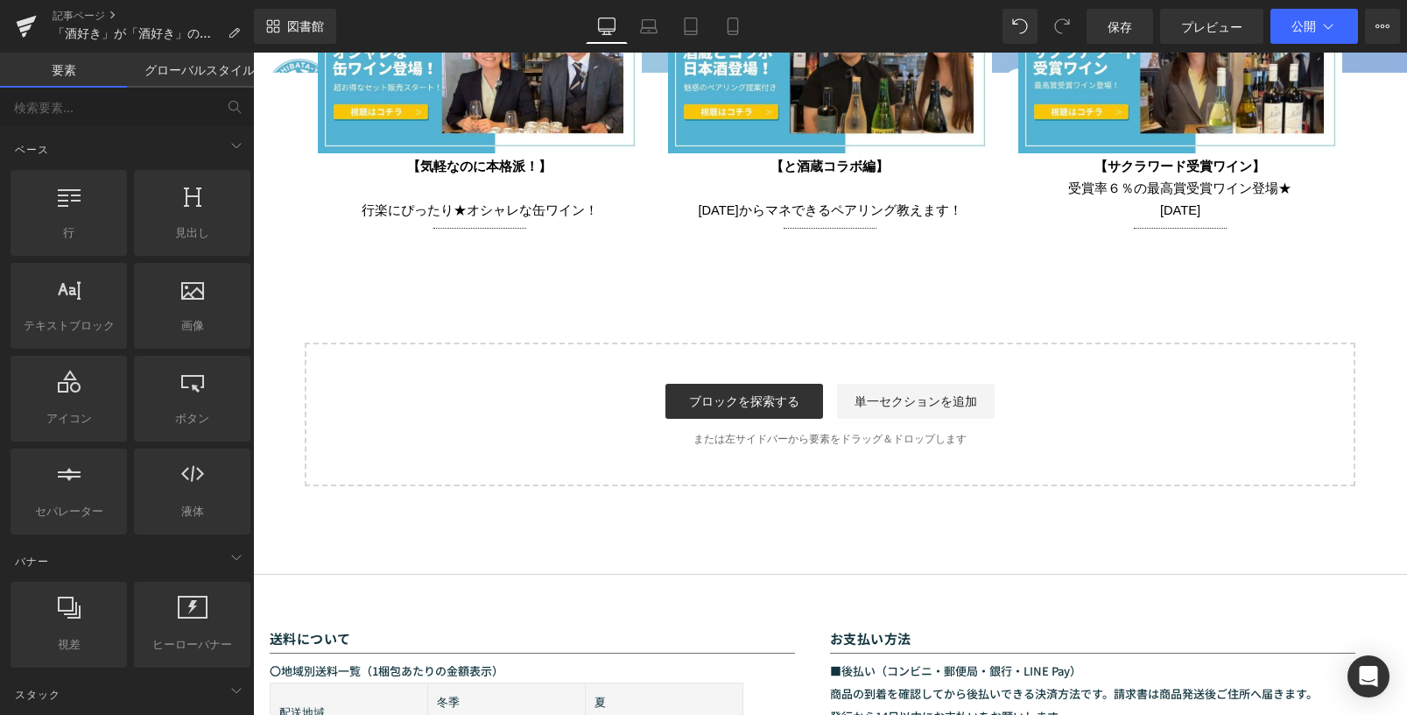
scroll to position [4419, 0]
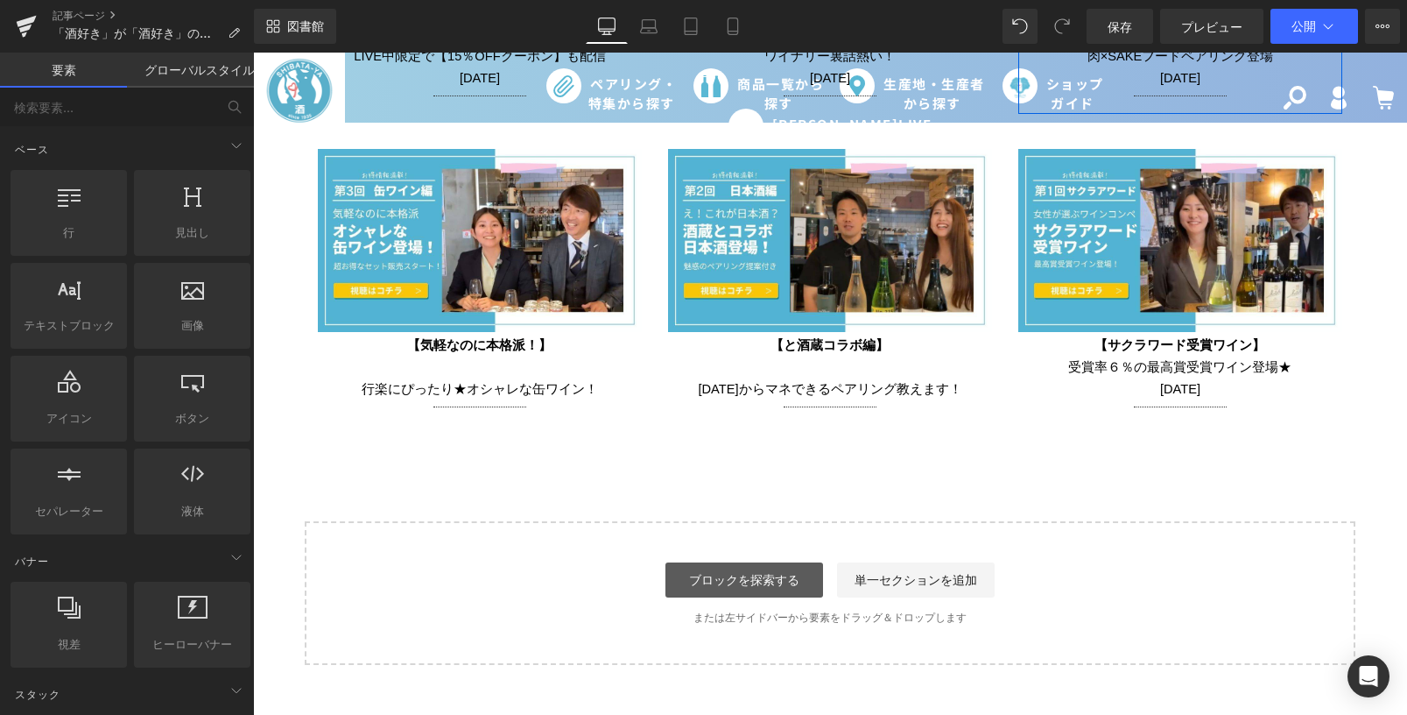
scroll to position [4332, 0]
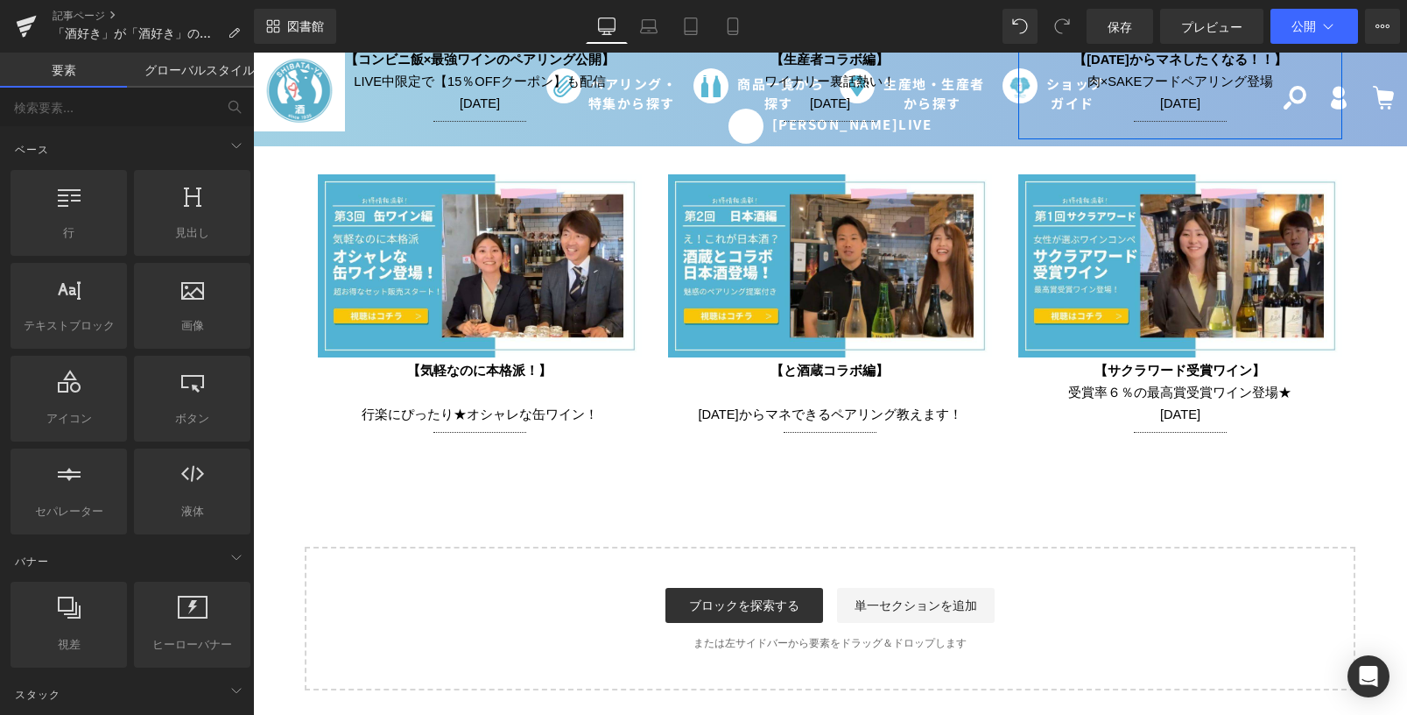
click at [1289, 20] on button "公開" at bounding box center [1315, 26] width 88 height 35
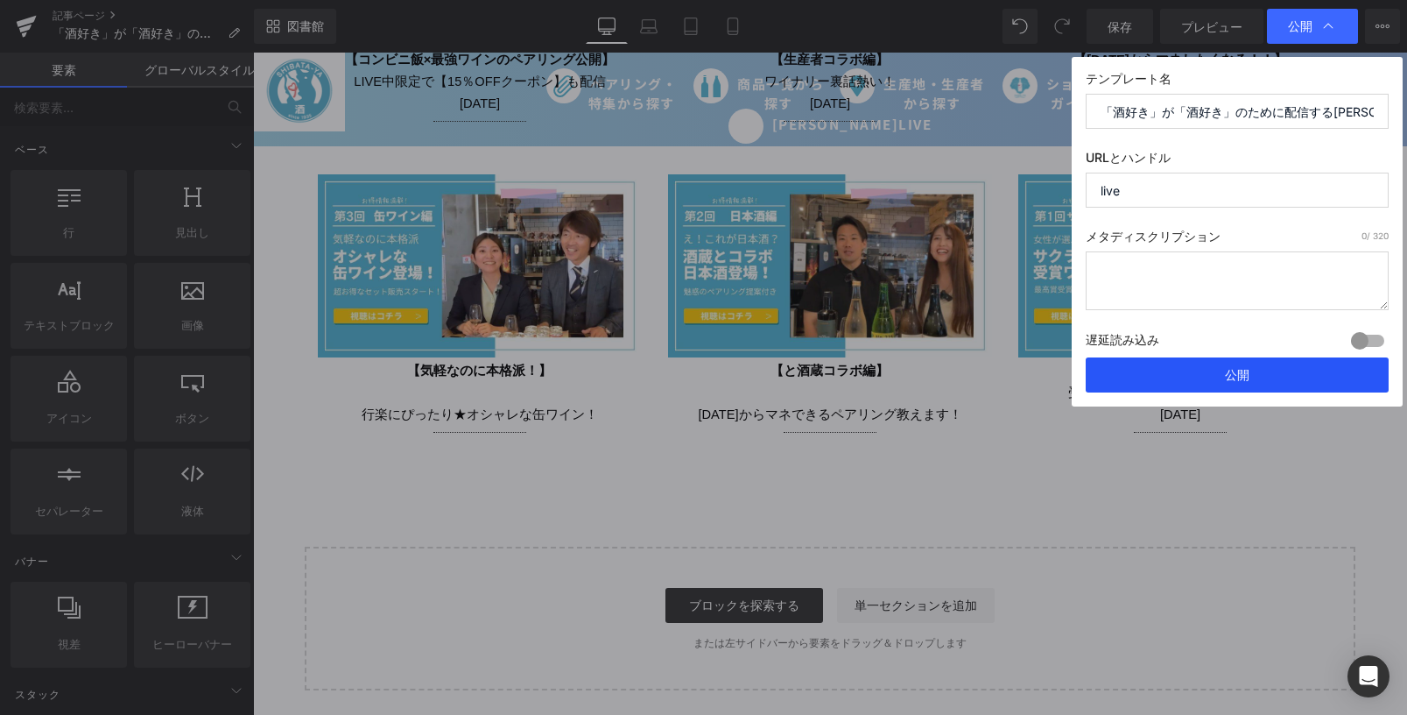
click at [1187, 370] on button "公開" at bounding box center [1237, 374] width 303 height 35
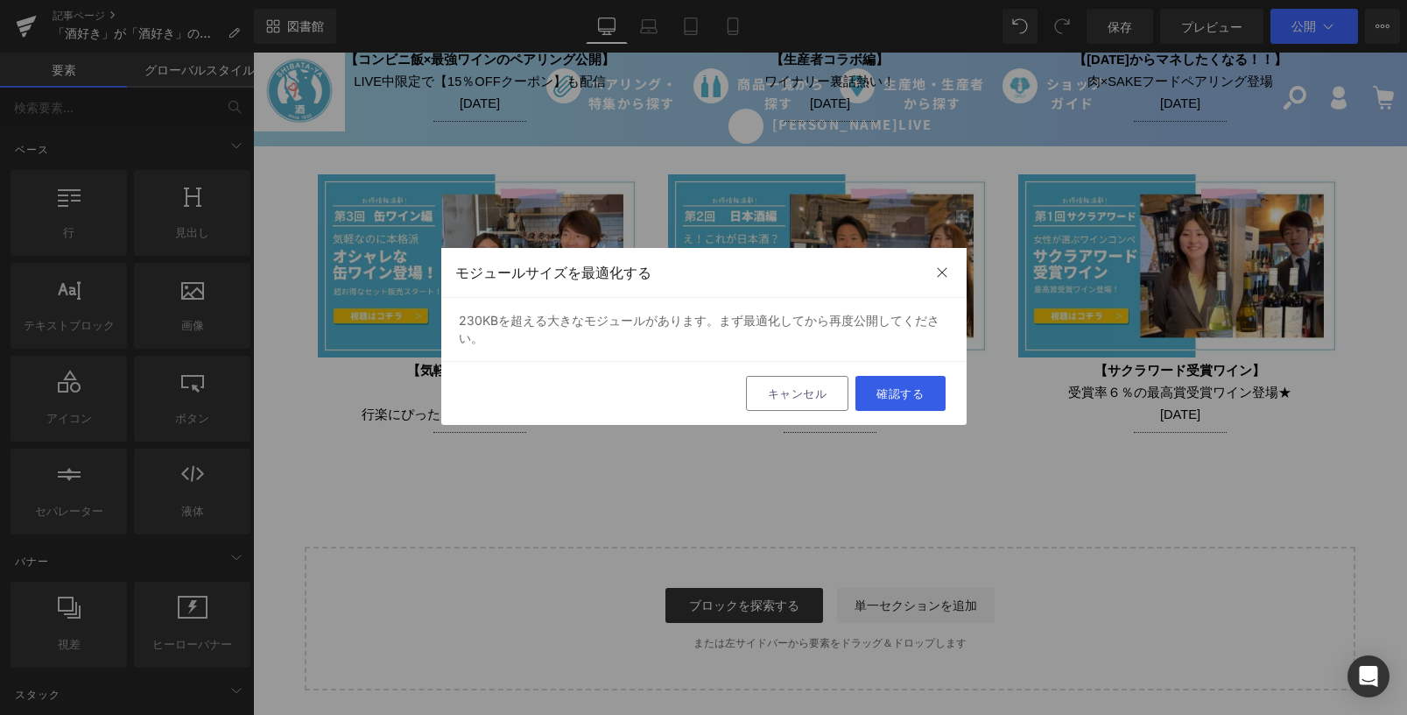
click at [884, 387] on font "確認する" at bounding box center [900, 393] width 47 height 14
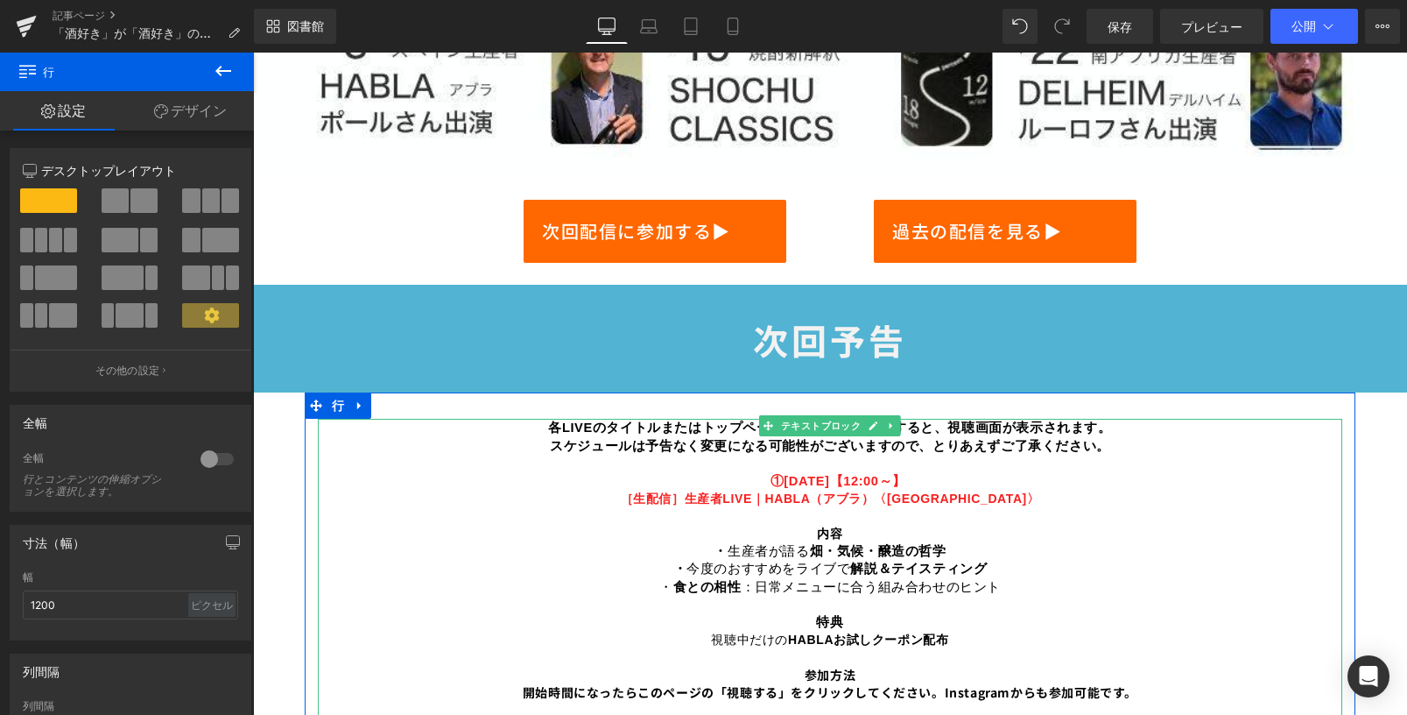
scroll to position [742, 0]
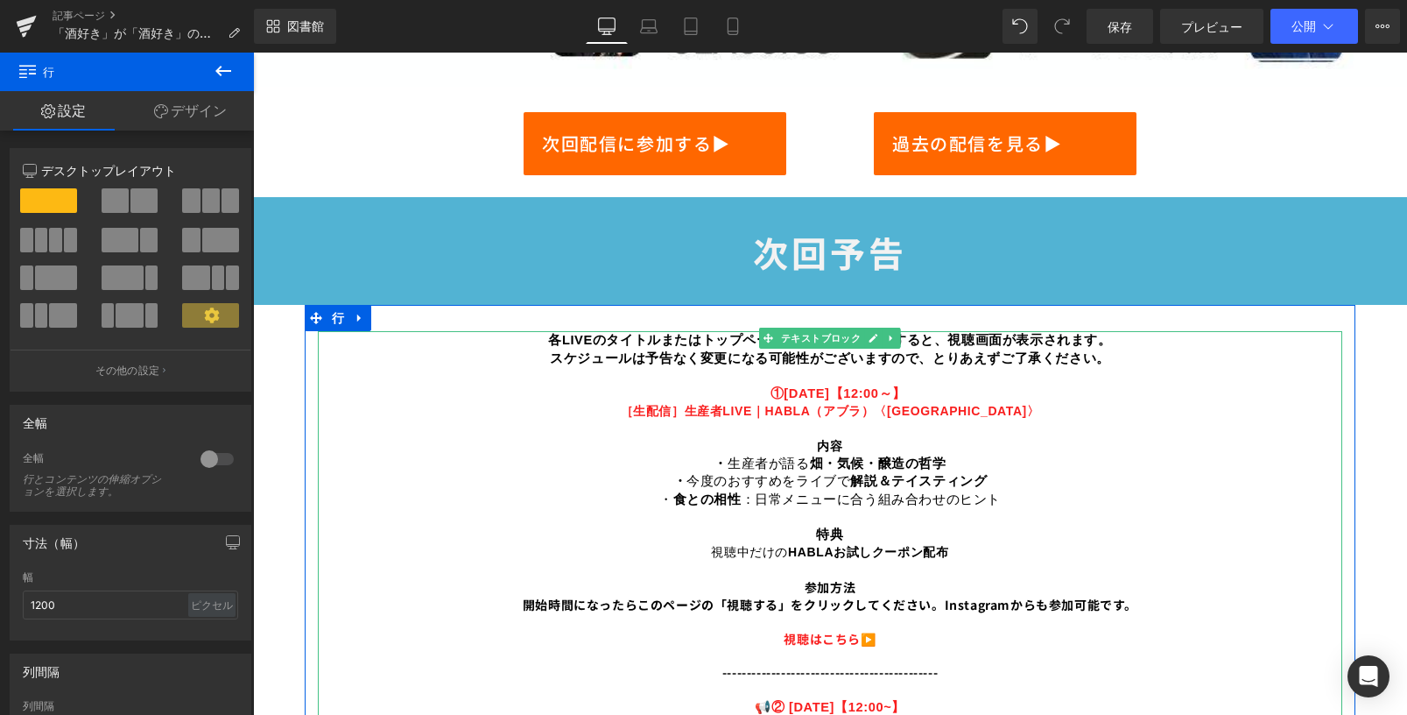
click at [591, 334] on font "各LIVEのタイトルまたはトップページの画像をクリックすると、視聴画面が表示されます。" at bounding box center [829, 340] width 563 height 14
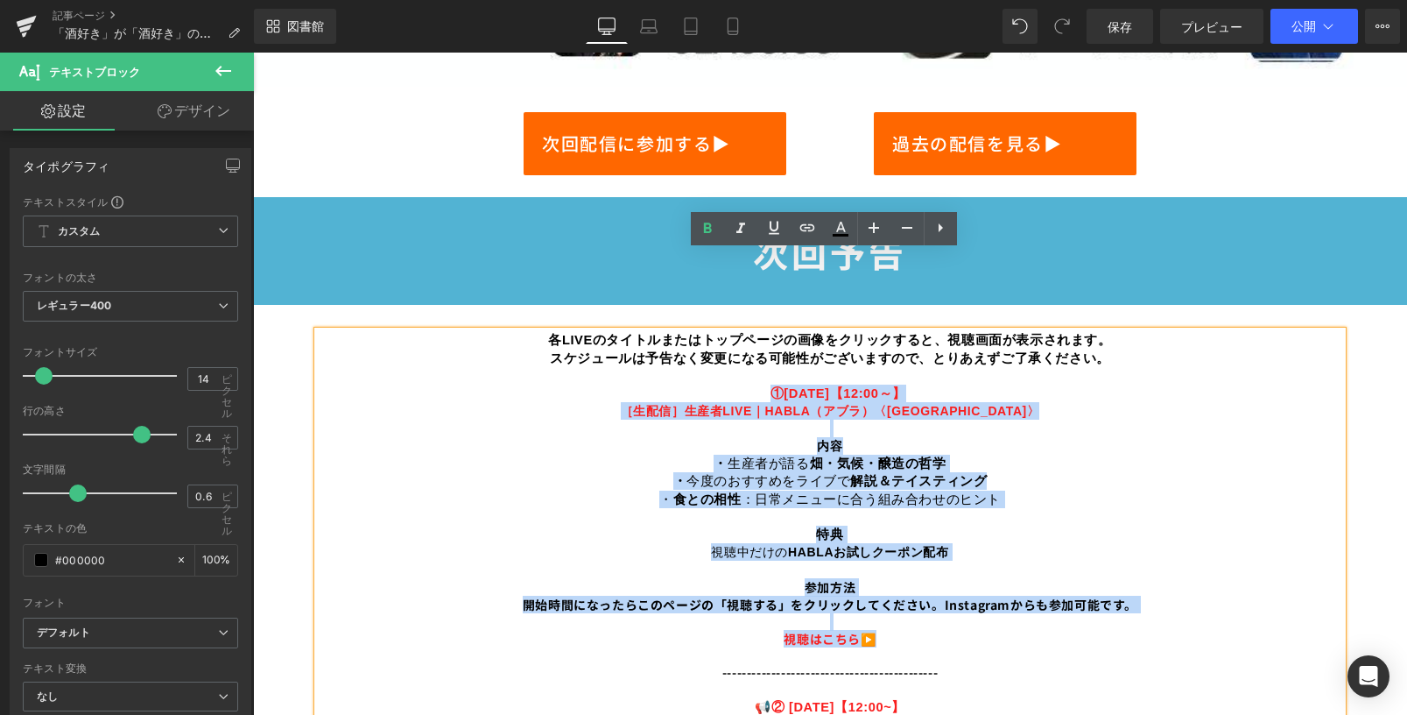
scroll to position [829, 0]
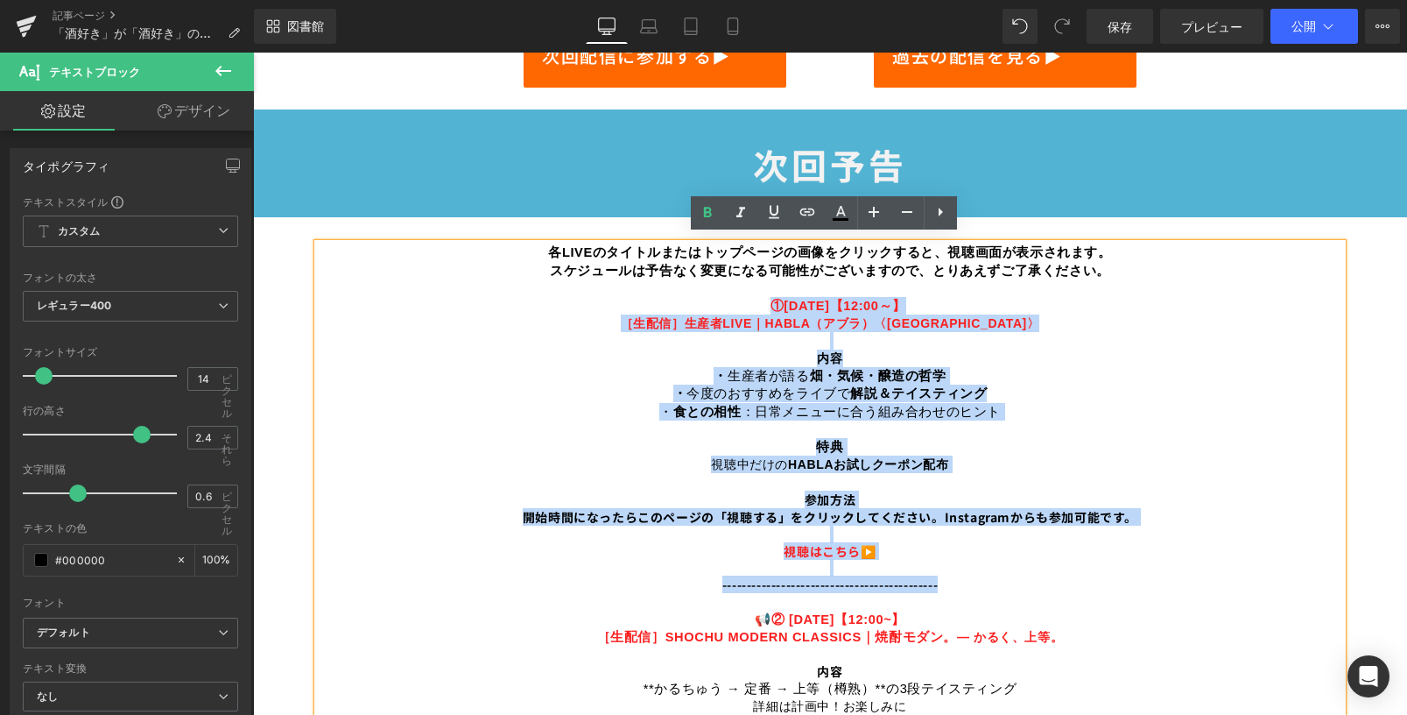
drag, startPoint x: 755, startPoint y: 384, endPoint x: 953, endPoint y: 587, distance: 283.0
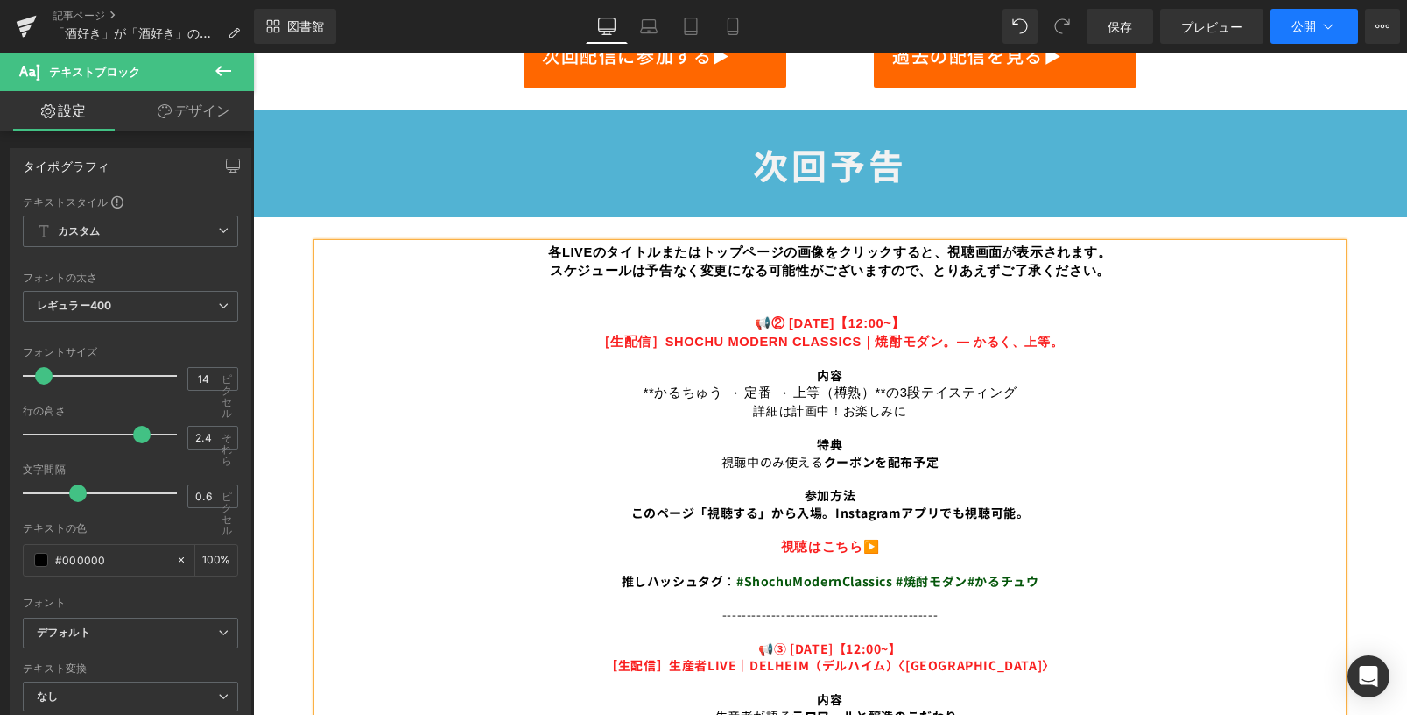
click at [1346, 31] on button "公開" at bounding box center [1315, 26] width 88 height 35
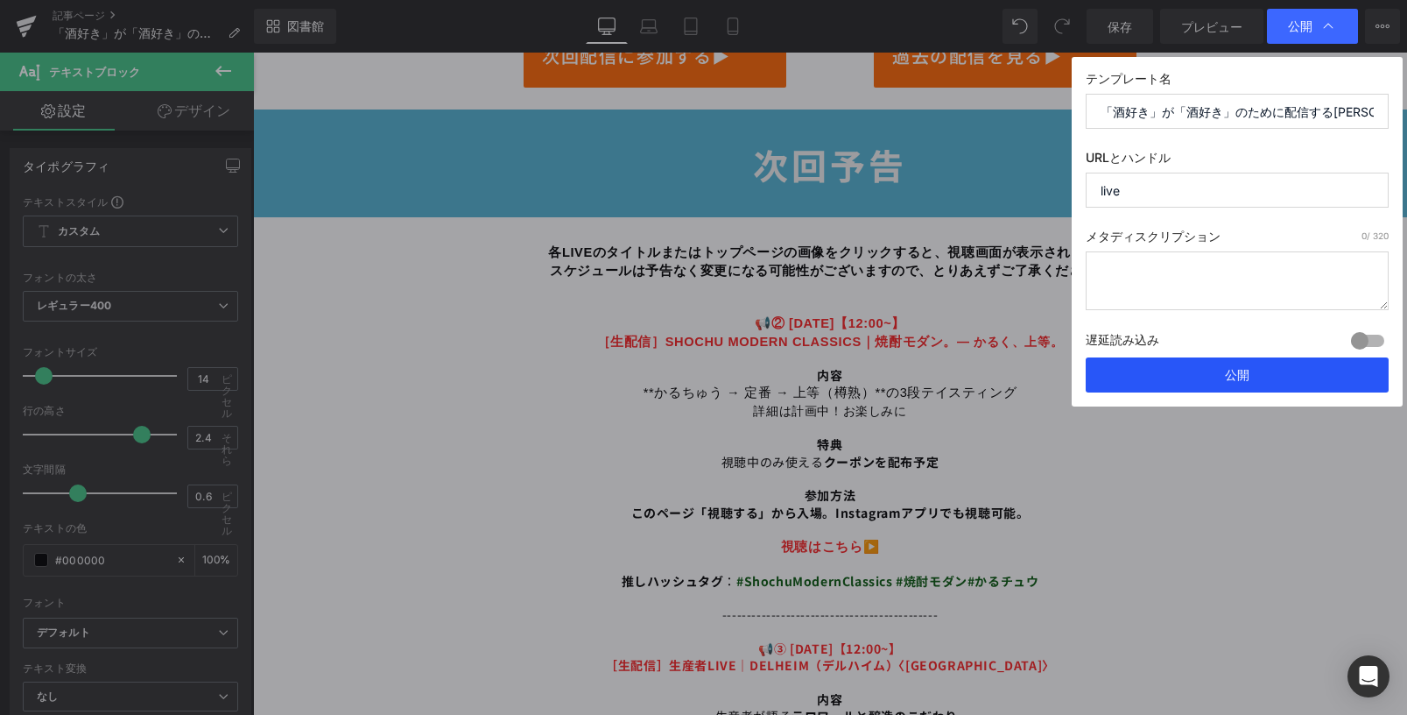
click at [1162, 369] on button "公開" at bounding box center [1237, 374] width 303 height 35
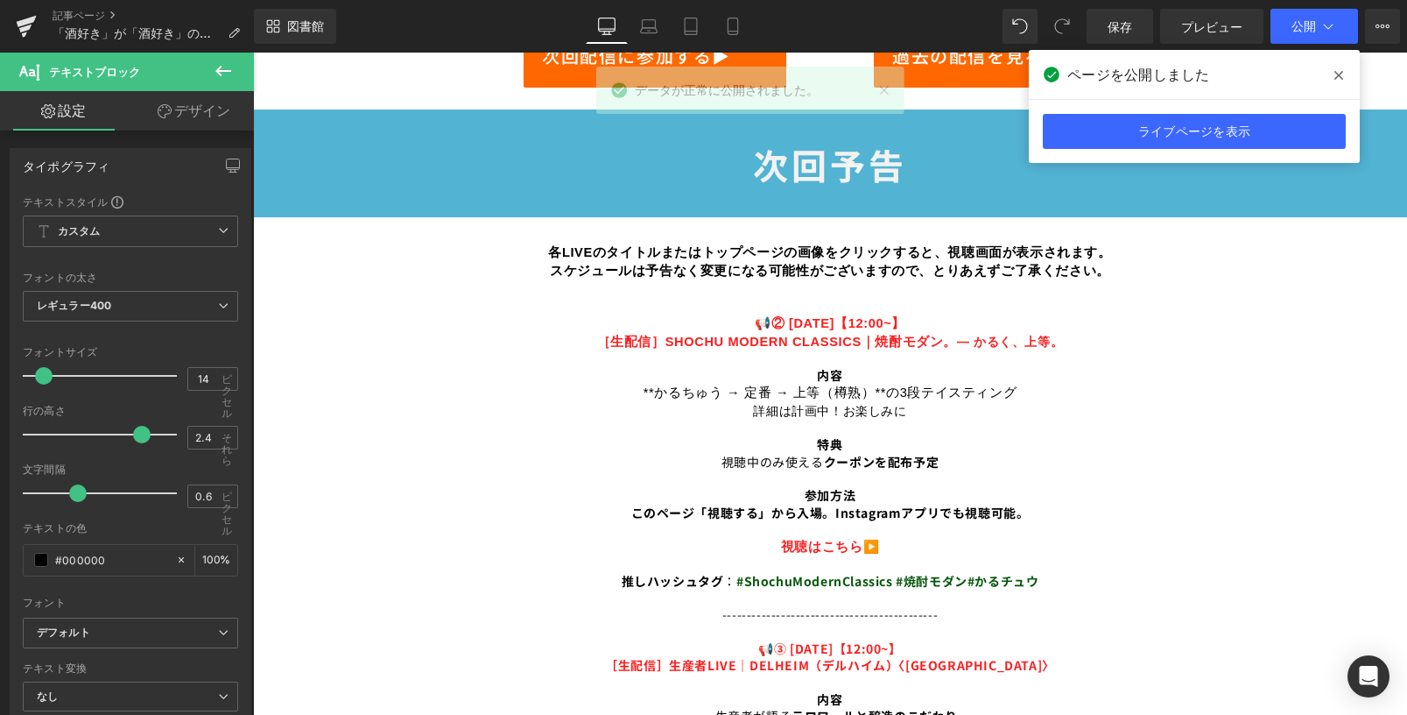
click at [1347, 74] on span at bounding box center [1339, 75] width 28 height 28
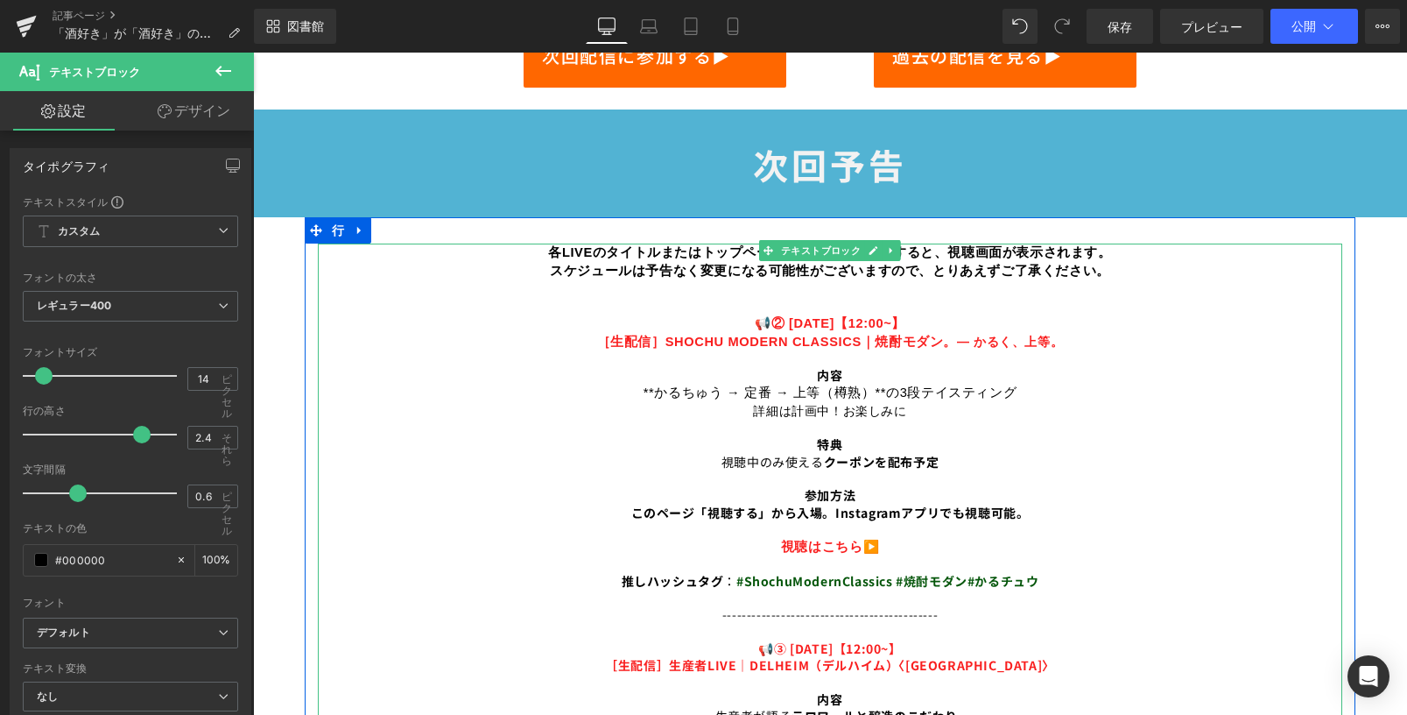
click at [787, 297] on p "📢" at bounding box center [830, 306] width 1025 height 18
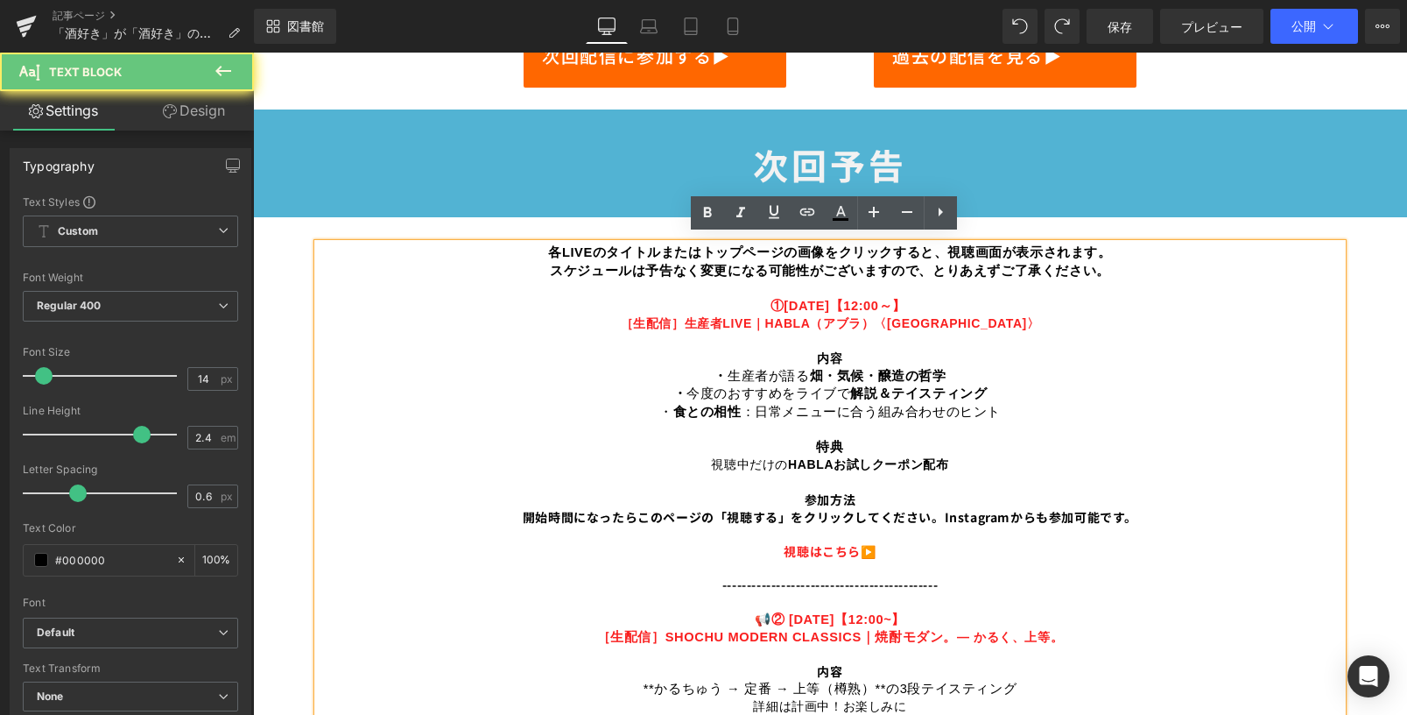
click at [771, 299] on font "①10/8（水）【12:00～】" at bounding box center [839, 306] width 136 height 14
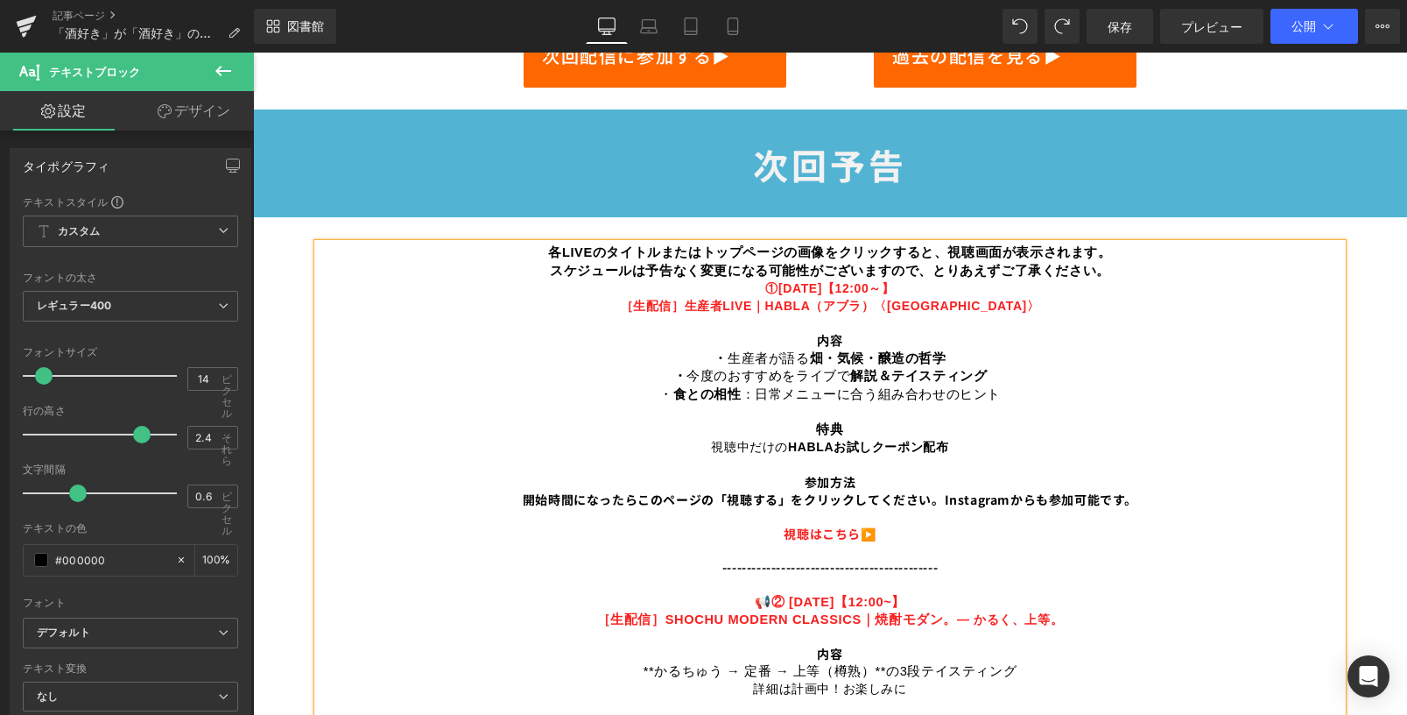
click at [695, 565] on p "--------------------------------------------" at bounding box center [830, 567] width 1025 height 17
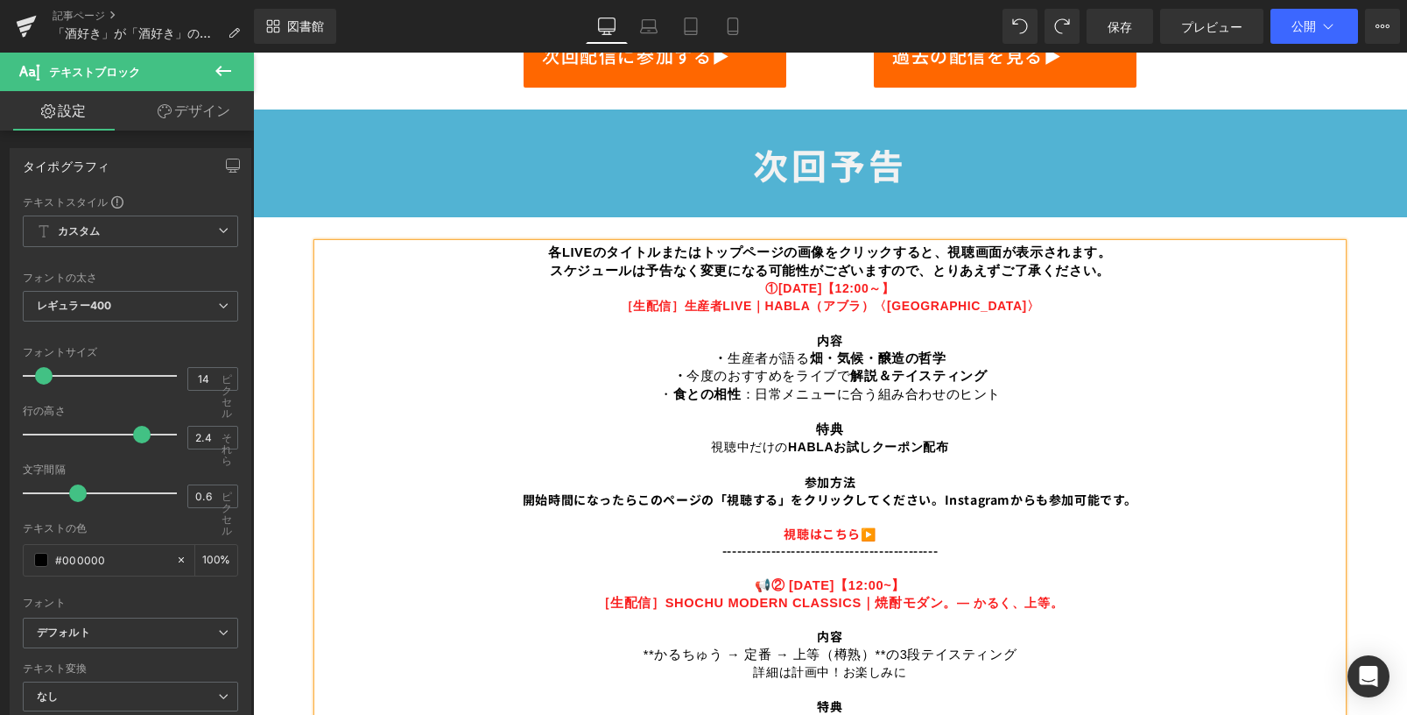
click at [728, 585] on p "📢 ② 10/15（水）【12:00~】" at bounding box center [830, 576] width 1025 height 35
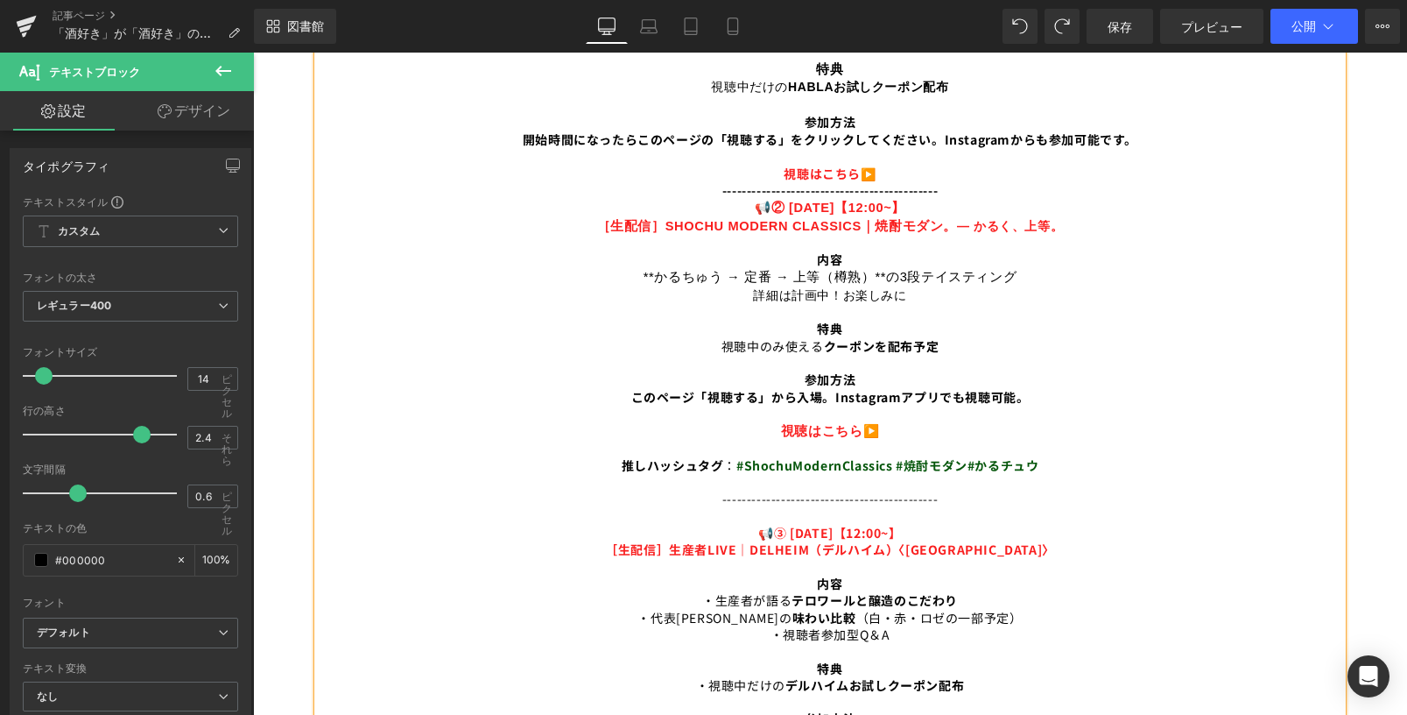
scroll to position [1267, 0]
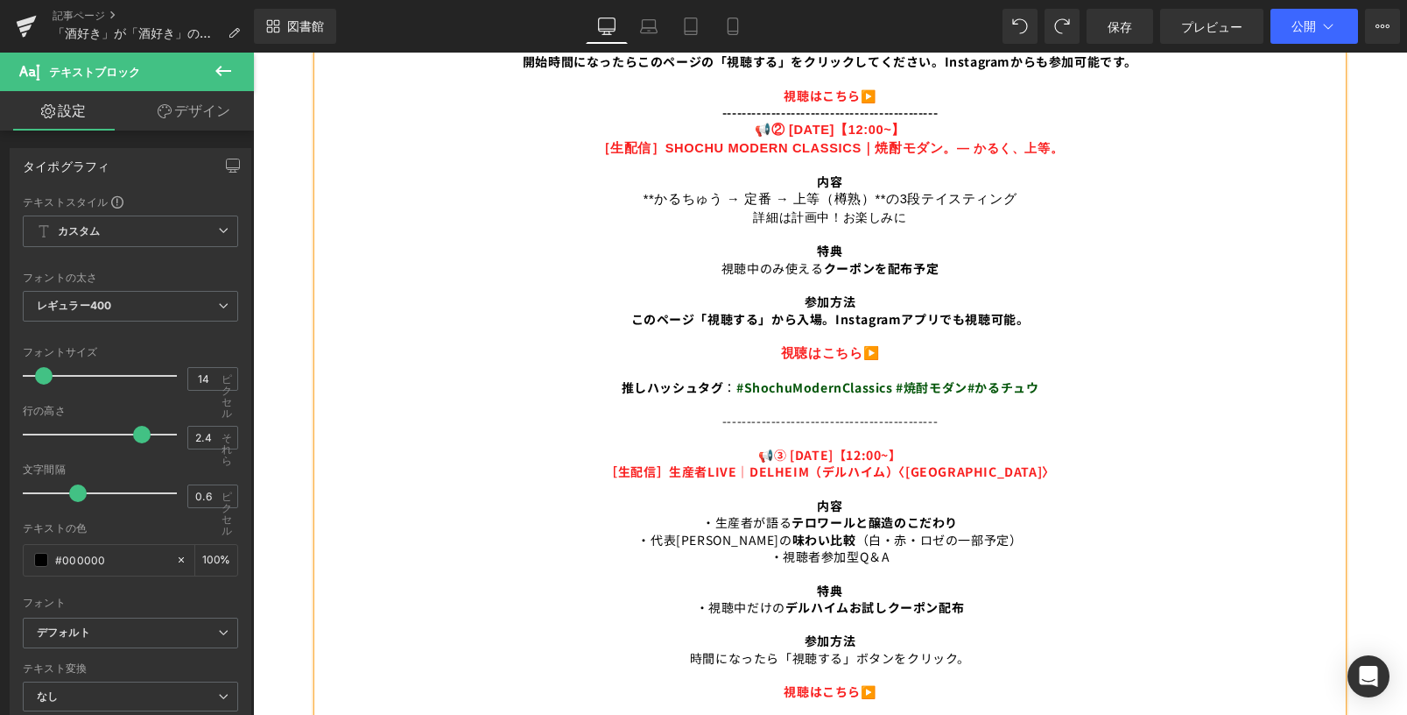
click at [712, 416] on p "--------------------------------------------" at bounding box center [830, 420] width 1025 height 17
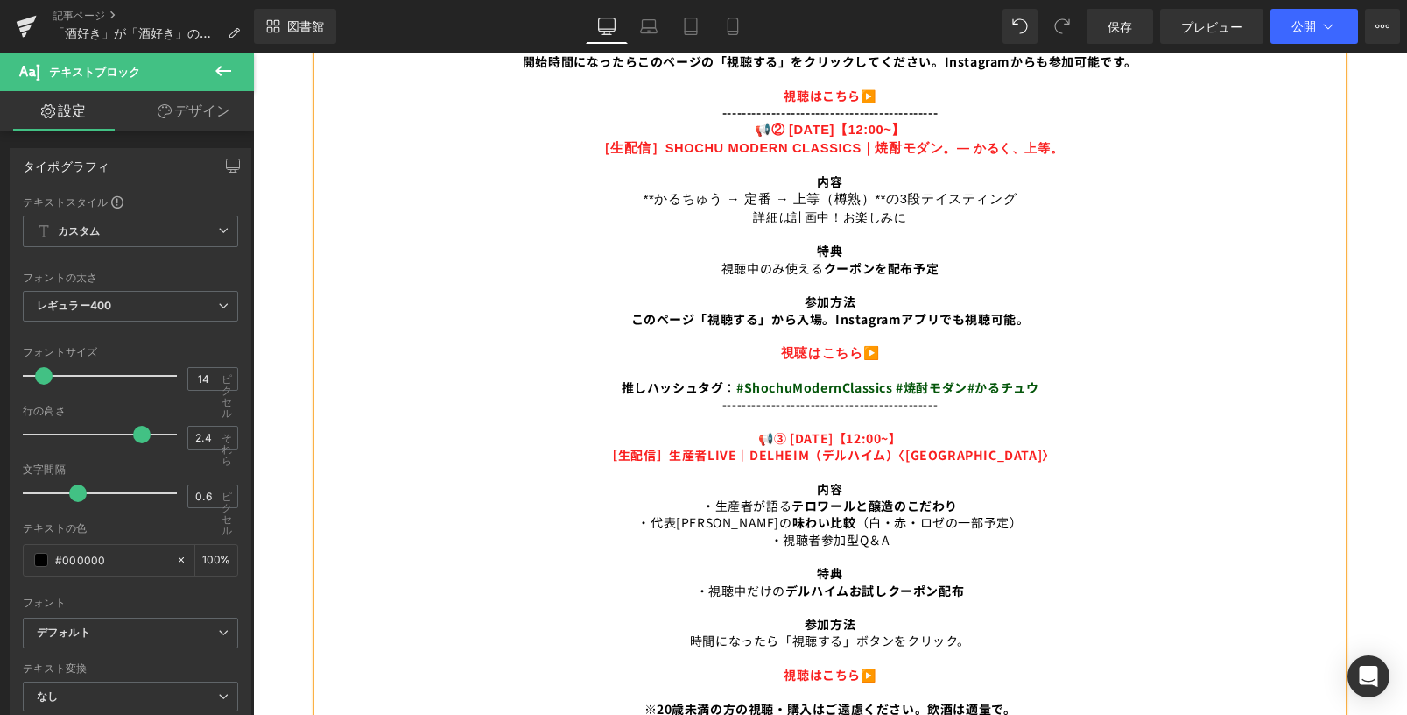
click at [722, 433] on p "📢 ③ 10/22（水）【12:00~】" at bounding box center [830, 438] width 1025 height 17
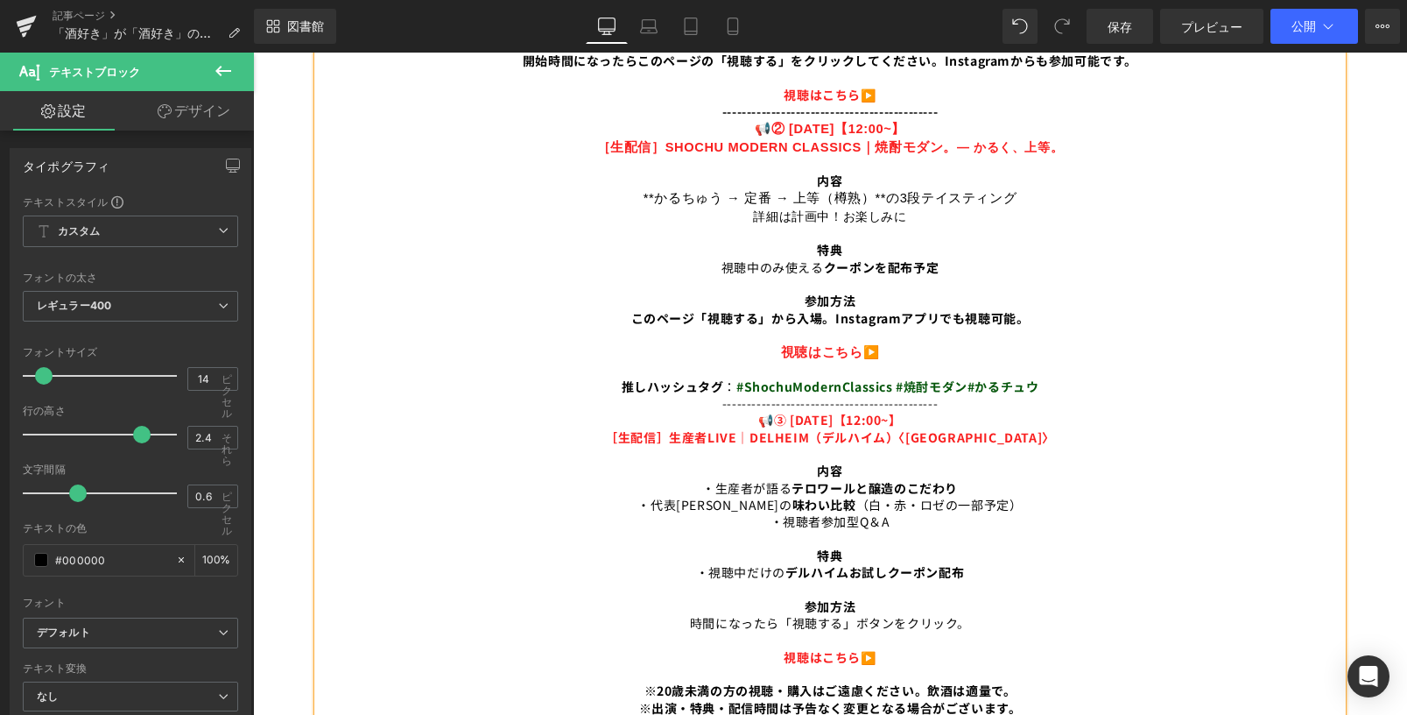
scroll to position [1530, 0]
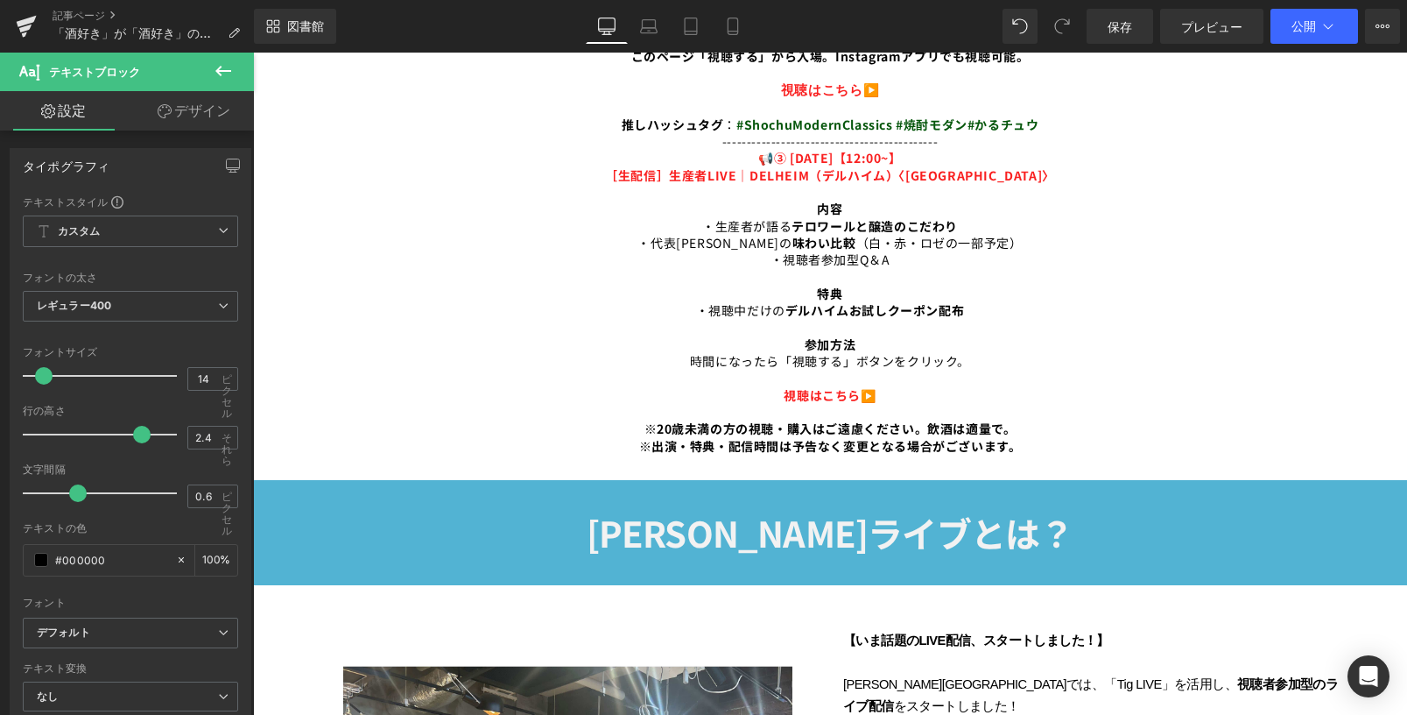
click at [1306, 47] on div "図書館 デスクトップ デスクトップ ラップトップ 錠剤 携帯 保存 プレビュー 公開 予定 ライブページを表示 現在のテンプレートで表示 テンプレートをライブ…" at bounding box center [830, 26] width 1153 height 53
click at [1306, 39] on button "公開" at bounding box center [1315, 26] width 88 height 35
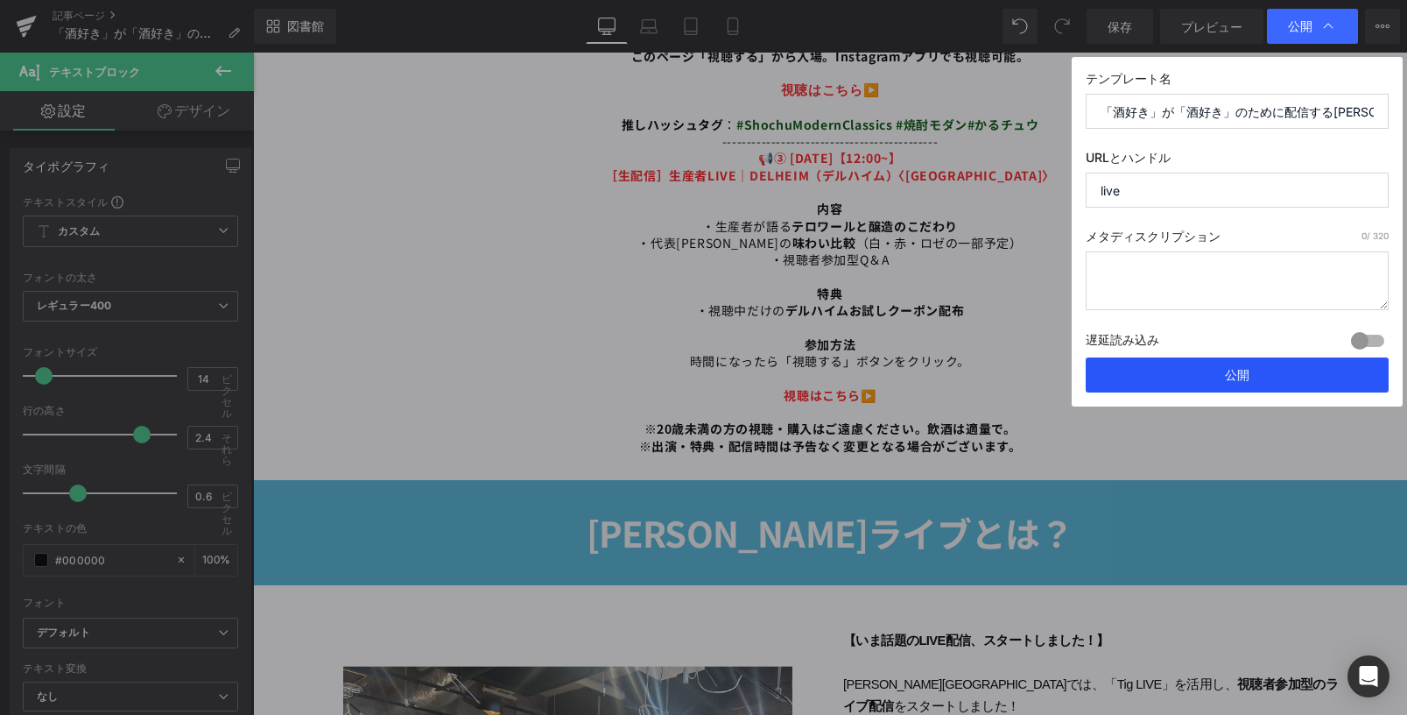
drag, startPoint x: 1247, startPoint y: 369, endPoint x: 1011, endPoint y: 321, distance: 241.1
click at [1247, 369] on font "公開" at bounding box center [1237, 374] width 25 height 15
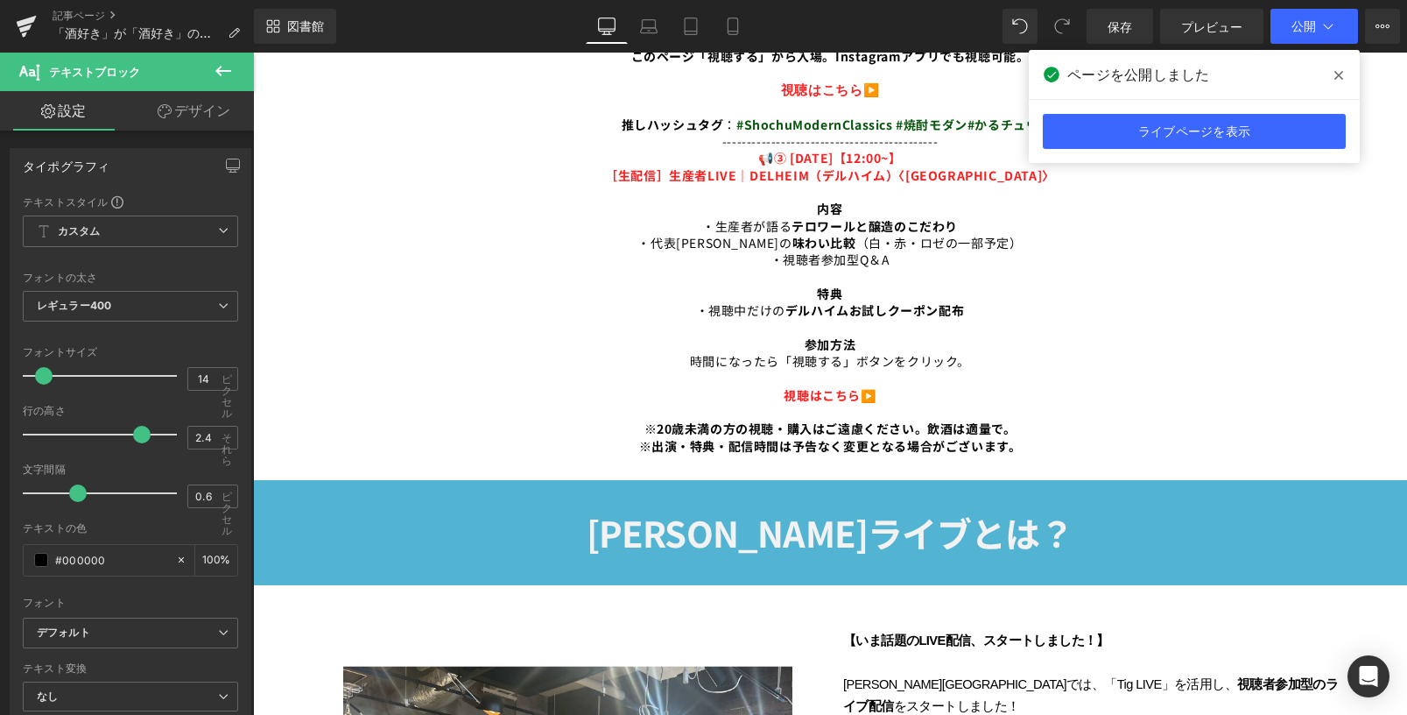
click at [1336, 67] on span at bounding box center [1339, 75] width 28 height 28
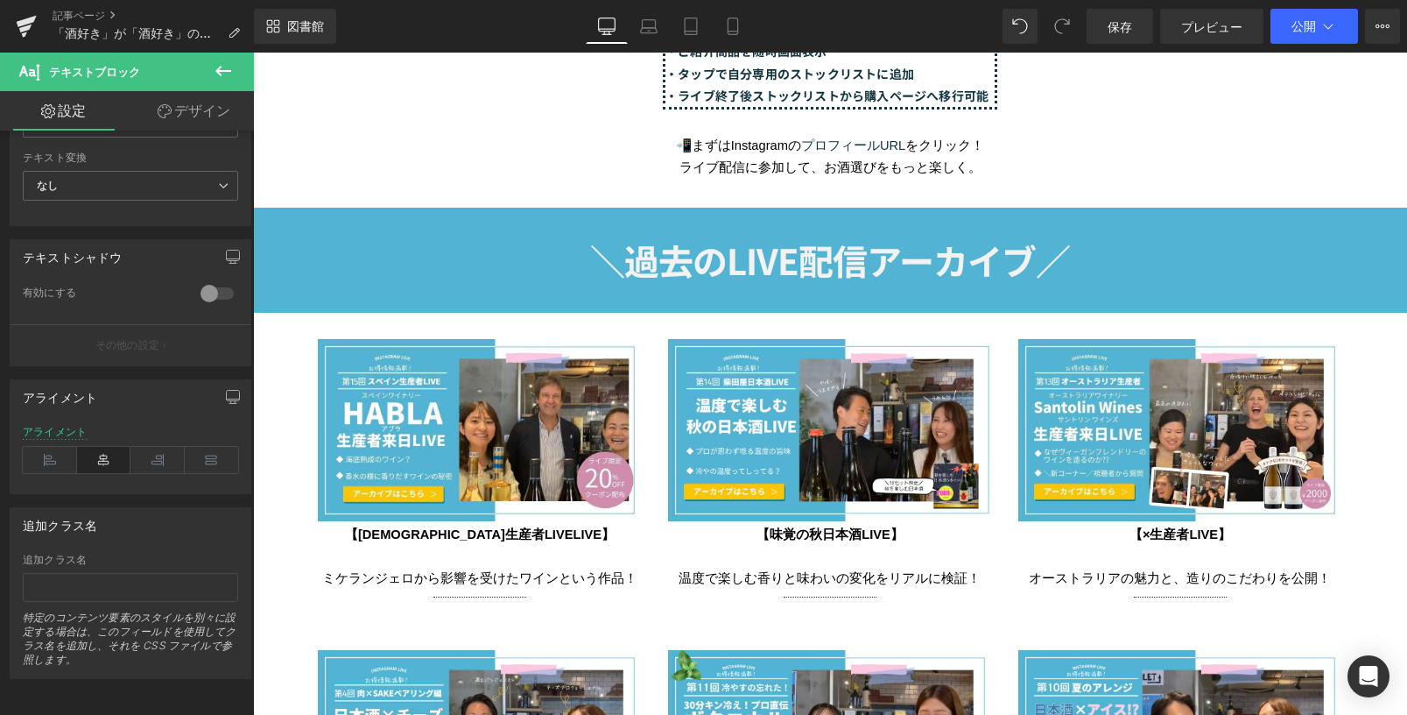
scroll to position [2931, 0]
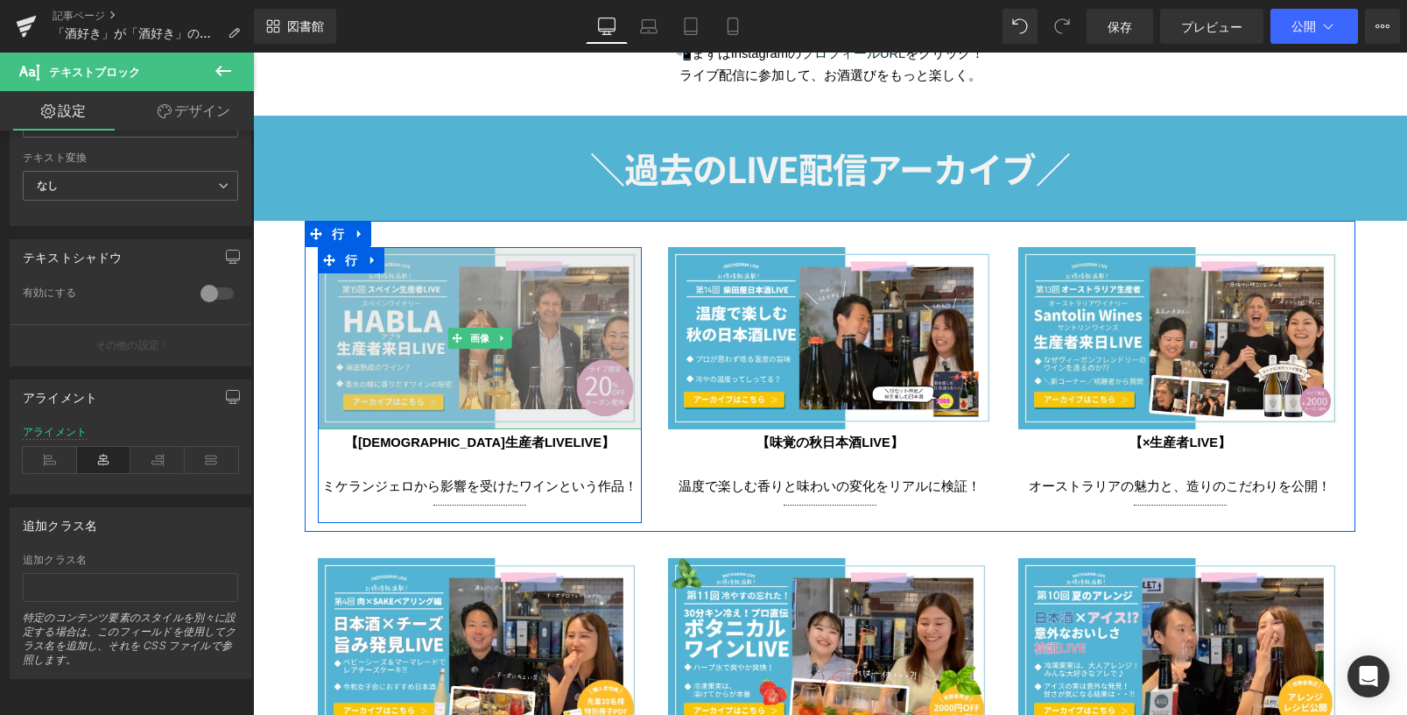
click at [525, 375] on img at bounding box center [480, 338] width 324 height 182
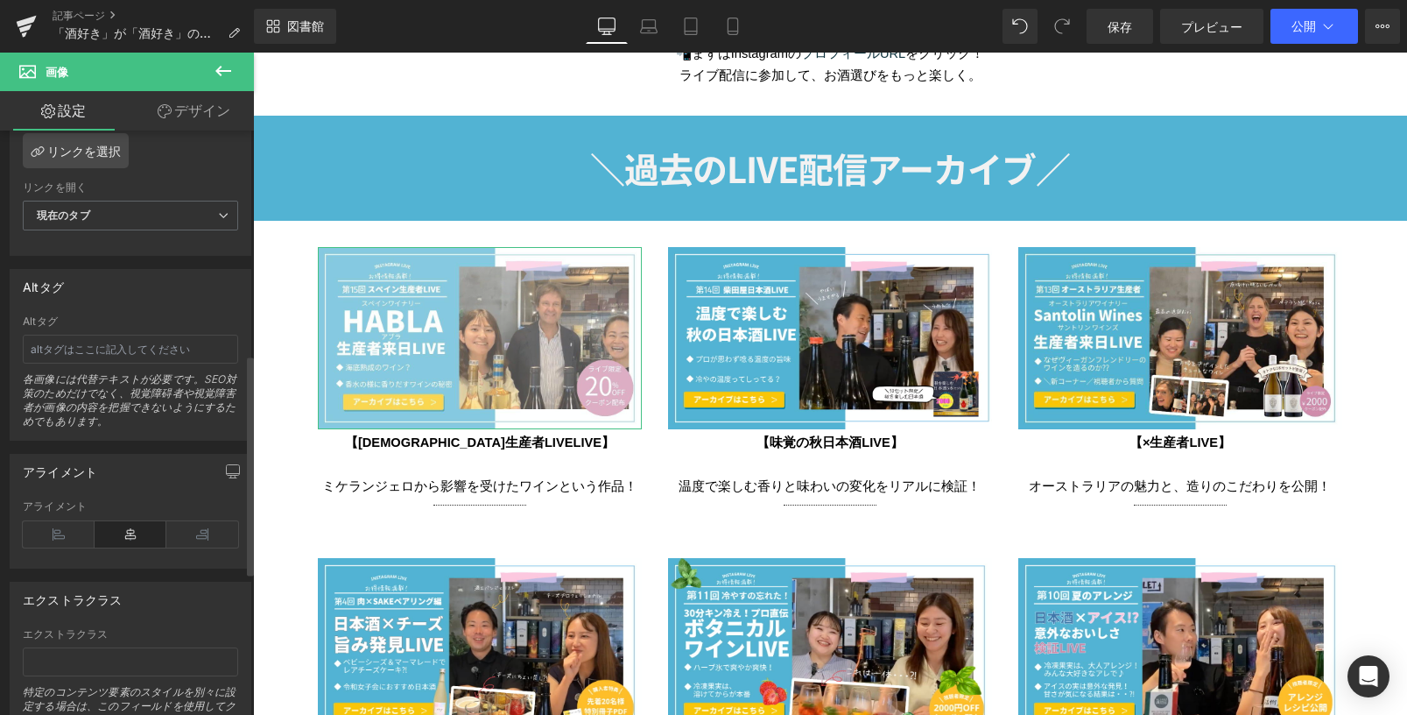
scroll to position [593, 0]
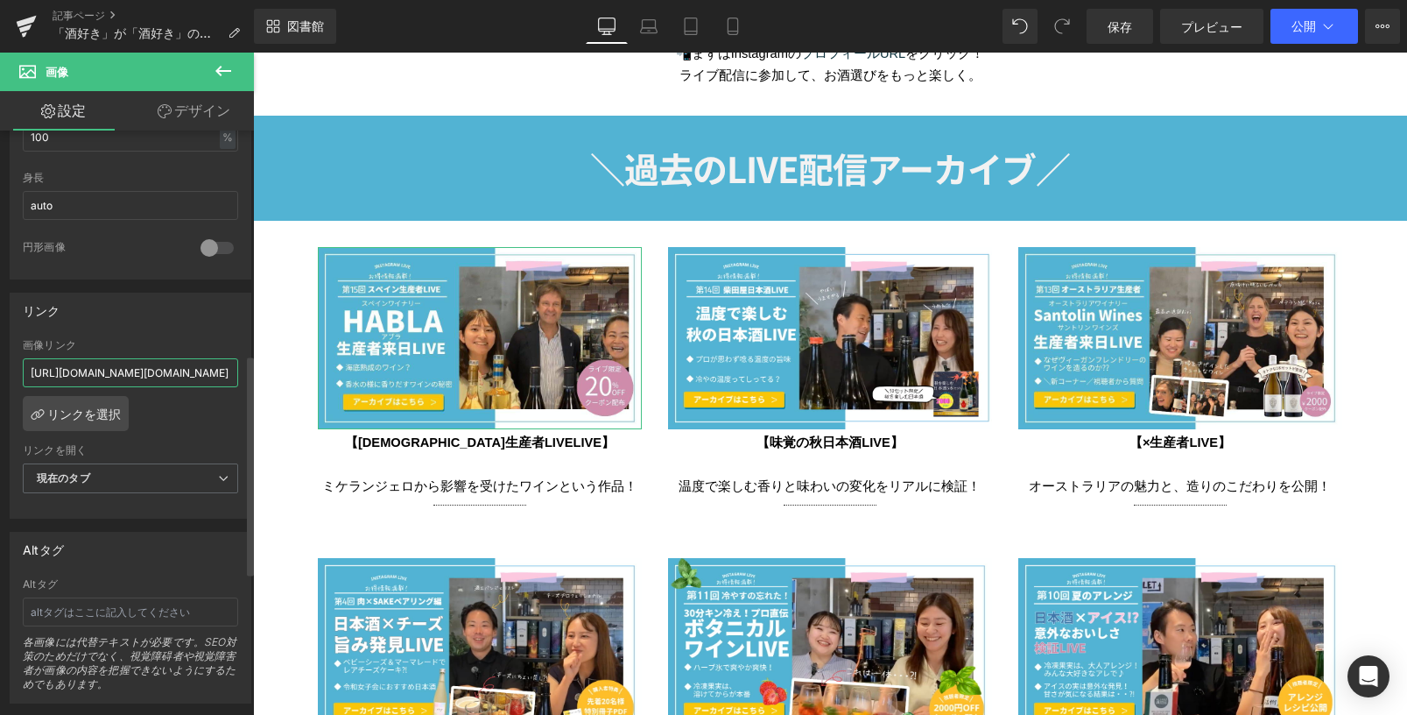
click at [118, 363] on input "https://tigmedia.jp/live/relay?tighttps://www.sake-ya.jp/pages/short?tig_id=c7e…" at bounding box center [130, 372] width 215 height 29
click at [90, 373] on input "https://tigmedia.jp/live/relay?tighttps://www.sake-ya.jp/pages/short?tig_id=c7e…" at bounding box center [130, 372] width 215 height 29
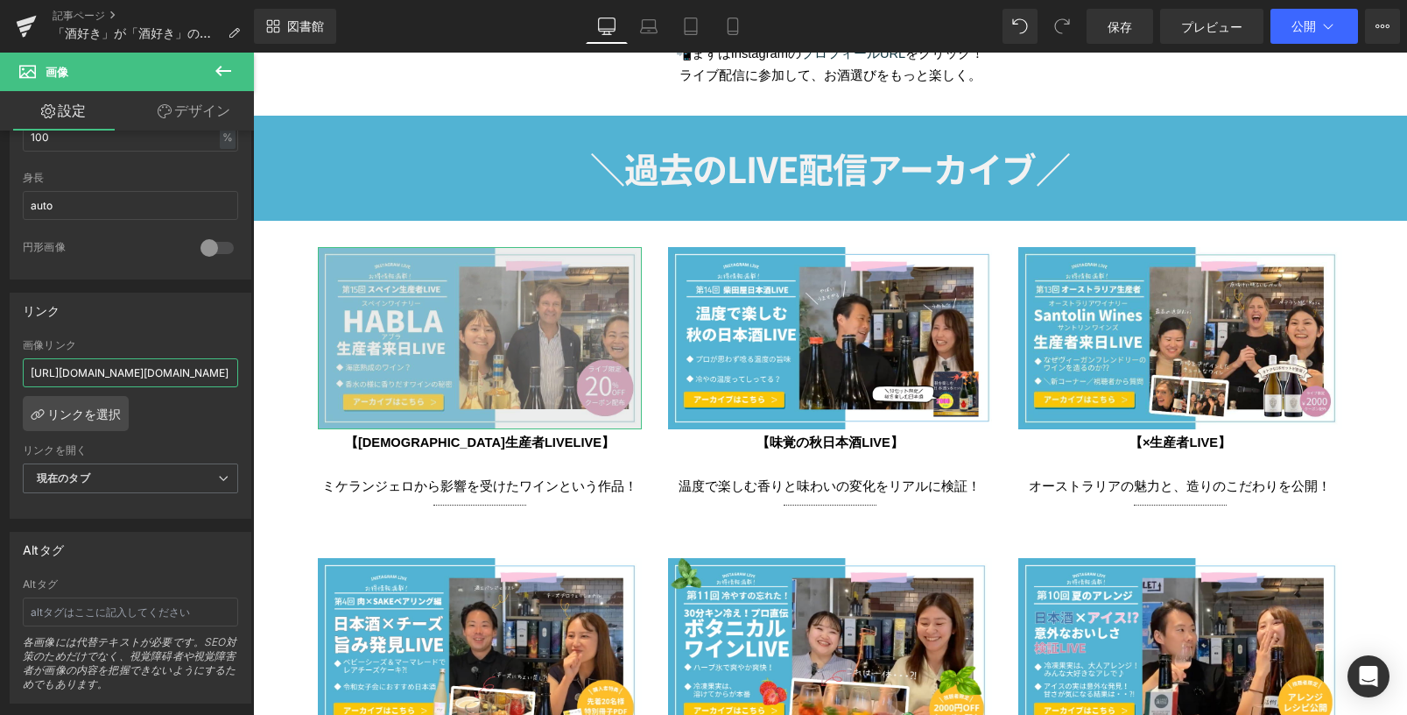
scroll to position [0, 574]
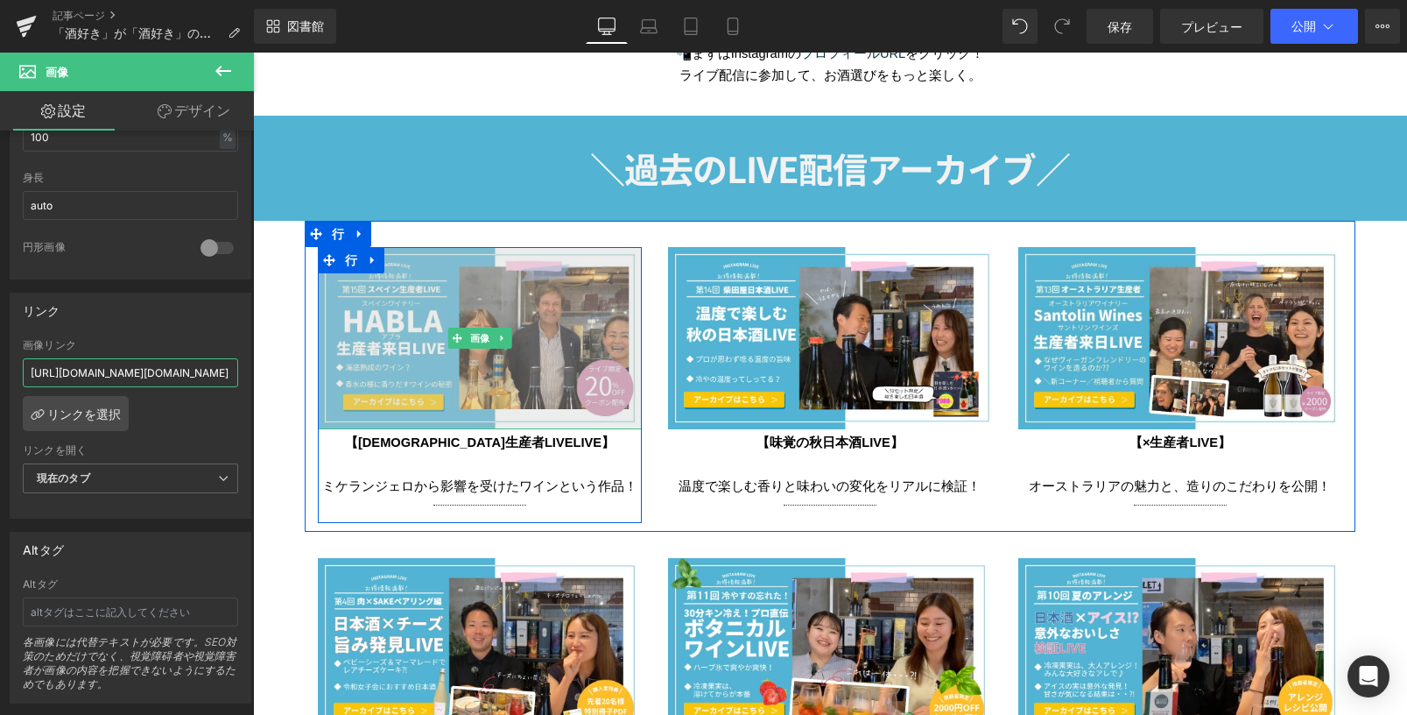
drag, startPoint x: 307, startPoint y: 425, endPoint x: 357, endPoint y: 384, distance: 64.1
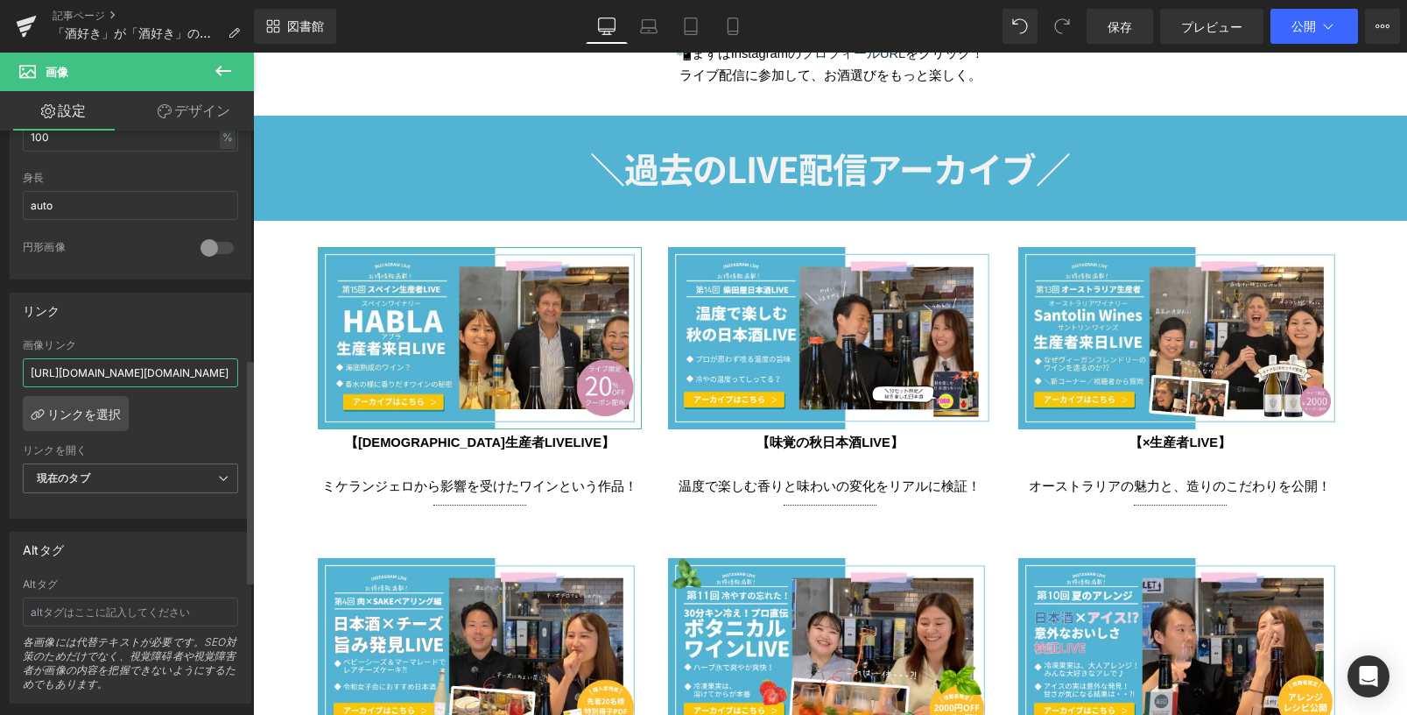
click at [25, 376] on input "https://tigmedia.jp/live/relay?tighttps://www.sake-ya.jp/pages/short?tig_id=c7e…" at bounding box center [130, 372] width 215 height 29
drag, startPoint x: 225, startPoint y: 377, endPoint x: 72, endPoint y: 373, distance: 153.3
click at [72, 373] on input "https://tigmedia.jp/live/relay?tighttps://www.sake-ya.jp/pages/short?tig_id=c7e…" at bounding box center [130, 372] width 215 height 29
drag, startPoint x: 225, startPoint y: 368, endPoint x: 54, endPoint y: 377, distance: 171.0
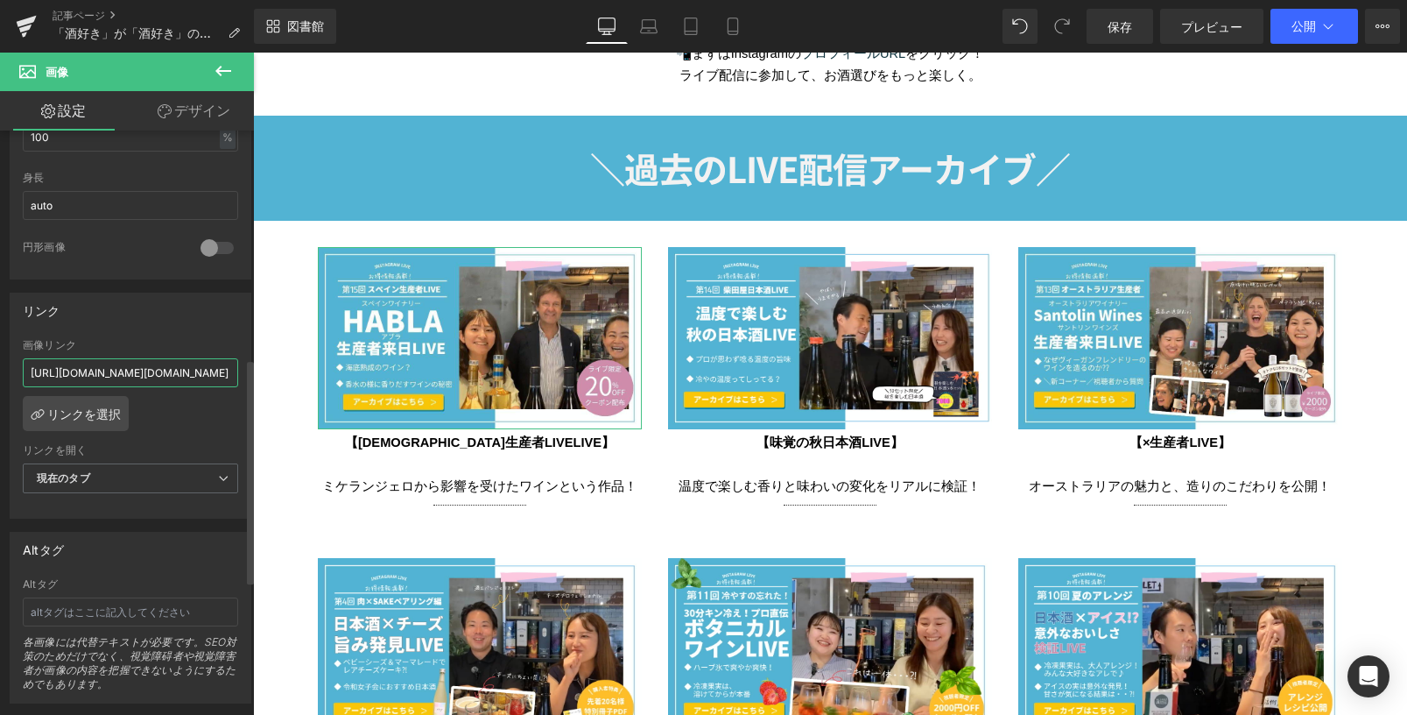
click at [54, 377] on input "https://tigmedia.jp/live/relay?tighttps://www.sake-ya.jp/pages/short?tig_id=c7e…" at bounding box center [130, 372] width 215 height 29
drag, startPoint x: 224, startPoint y: 376, endPoint x: 76, endPoint y: 380, distance: 148.1
click at [76, 380] on input "https://tigmedia.jp/live/relay?tighttps://www.sake-ya.jp/pages/short?tig_id=c7e…" at bounding box center [130, 372] width 215 height 29
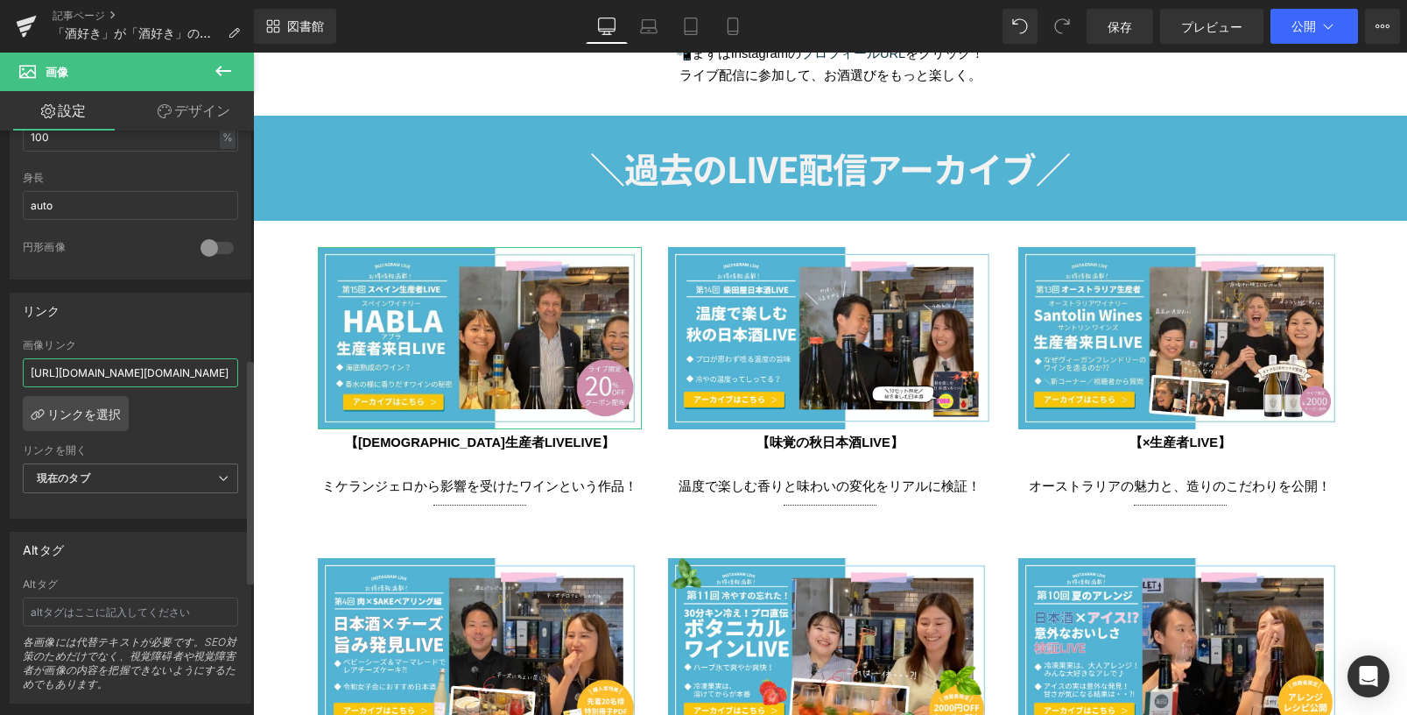
drag, startPoint x: 222, startPoint y: 376, endPoint x: 110, endPoint y: 370, distance: 111.3
click at [110, 370] on input "https://tigmedia.jp/live/relay?tighttps://www.sake-ya.jp/page" at bounding box center [130, 372] width 215 height 29
drag, startPoint x: 220, startPoint y: 373, endPoint x: 63, endPoint y: 377, distance: 156.8
click at [63, 377] on input "https://tigmedia.jp/live/relay?tighttps:/" at bounding box center [130, 372] width 215 height 29
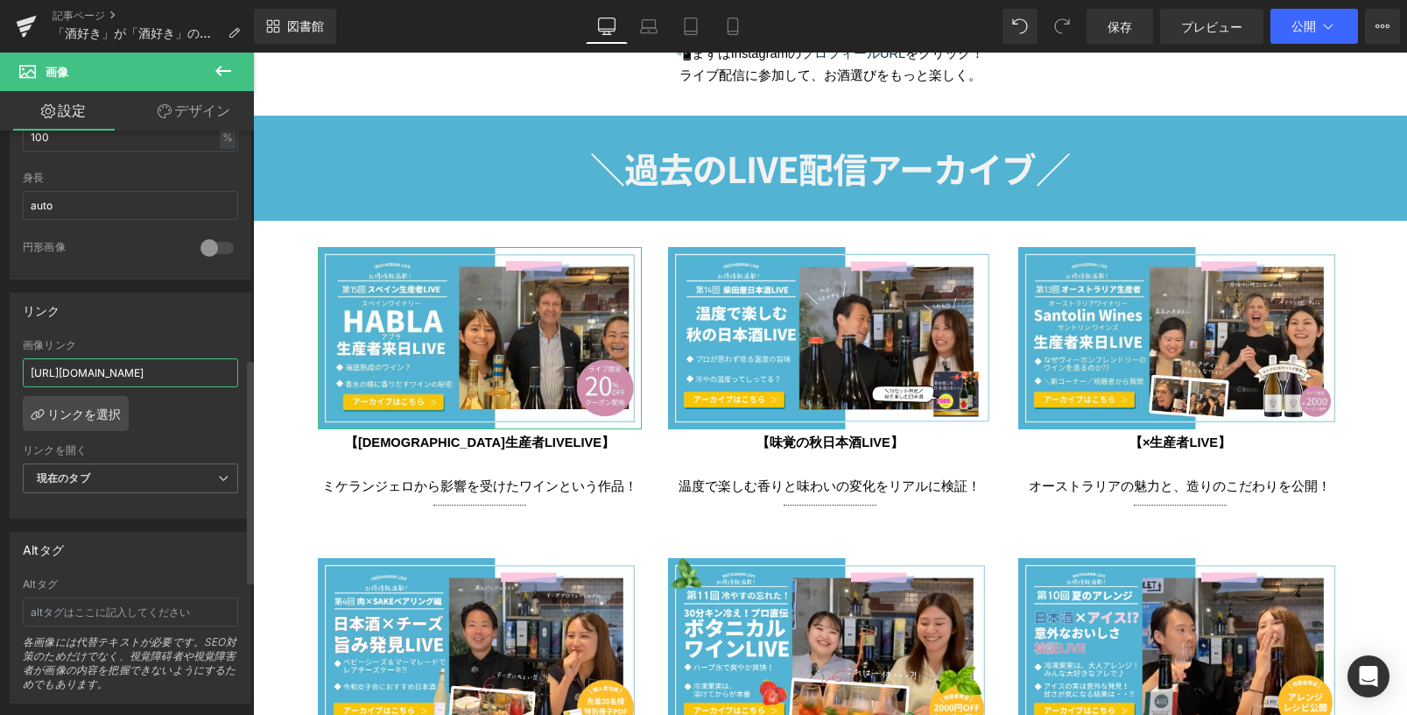
type input "https:/"
drag, startPoint x: 91, startPoint y: 374, endPoint x: -10, endPoint y: 377, distance: 100.7
click at [0, 377] on html "行 プレビューしているところは ページのスタイルが変更されます。プリセットプレビューモードでは要素を編集できません。 記事ページ 「酒好き」が「酒好き」のため…" at bounding box center [703, 357] width 1407 height 715
click at [138, 385] on input "text" at bounding box center [130, 372] width 215 height 29
click at [132, 376] on input "text" at bounding box center [130, 372] width 215 height 29
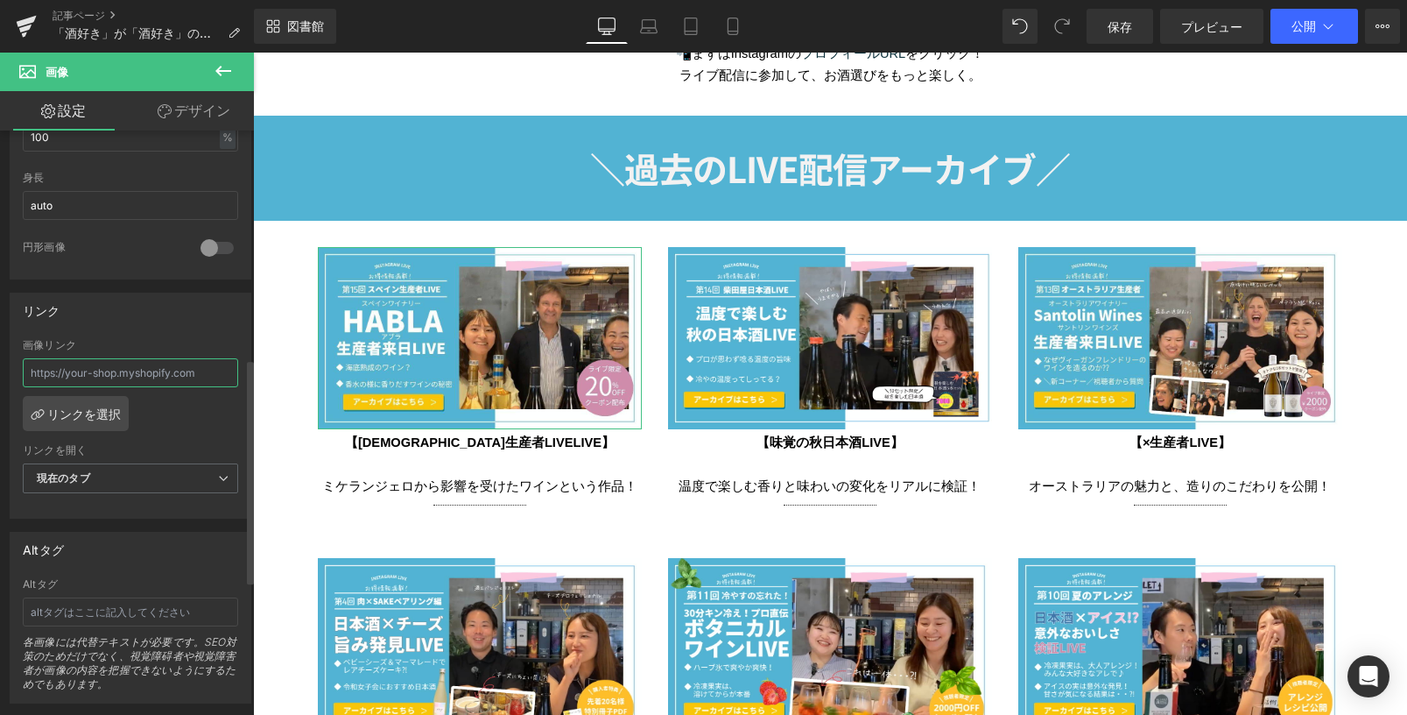
paste input "https://www.sake-ya.jp/pages/short?tig_id=c7ea40c3ef898d01b29c&ta_tag=EC"
type input "https://www.sake-ya.jp/pages/short?tig_id=c7ea40c3ef898d01b29c&ta_tag=EC"
click at [1278, 31] on button "公開" at bounding box center [1315, 26] width 88 height 35
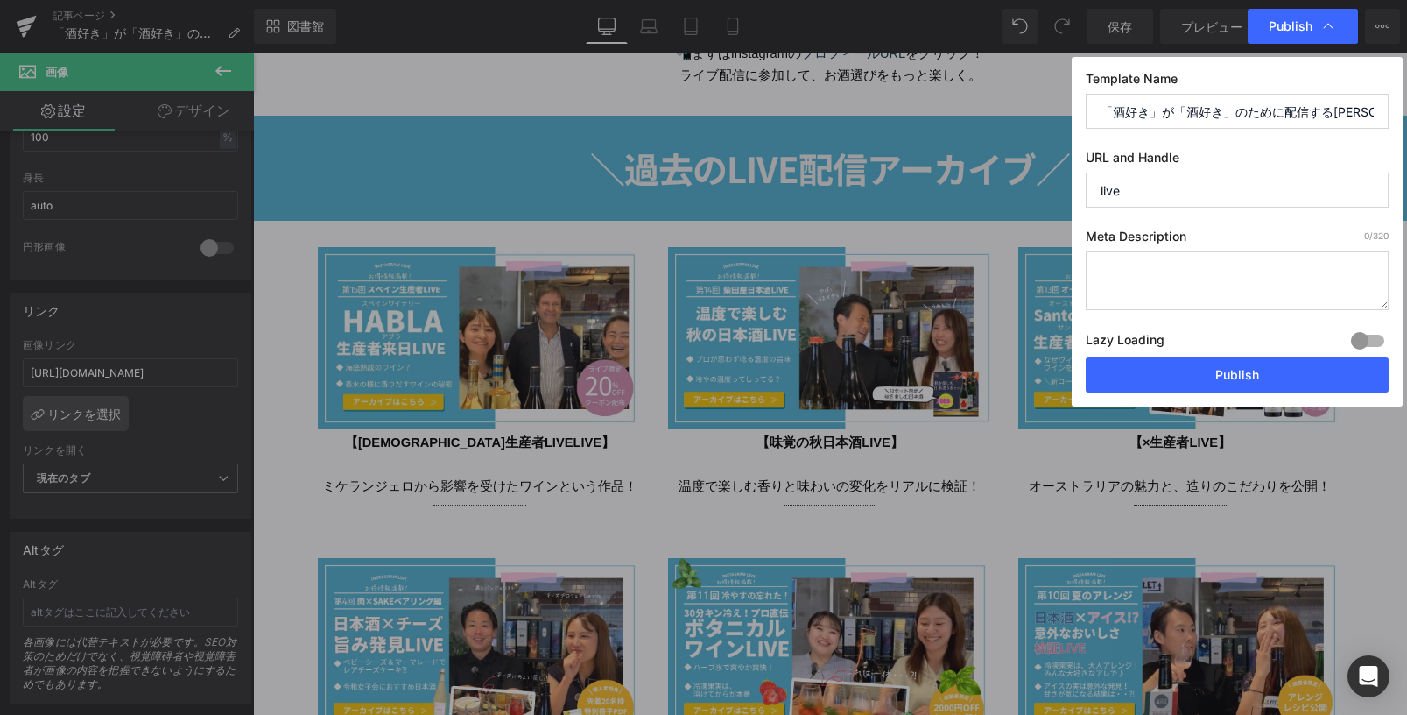
scroll to position [0, 0]
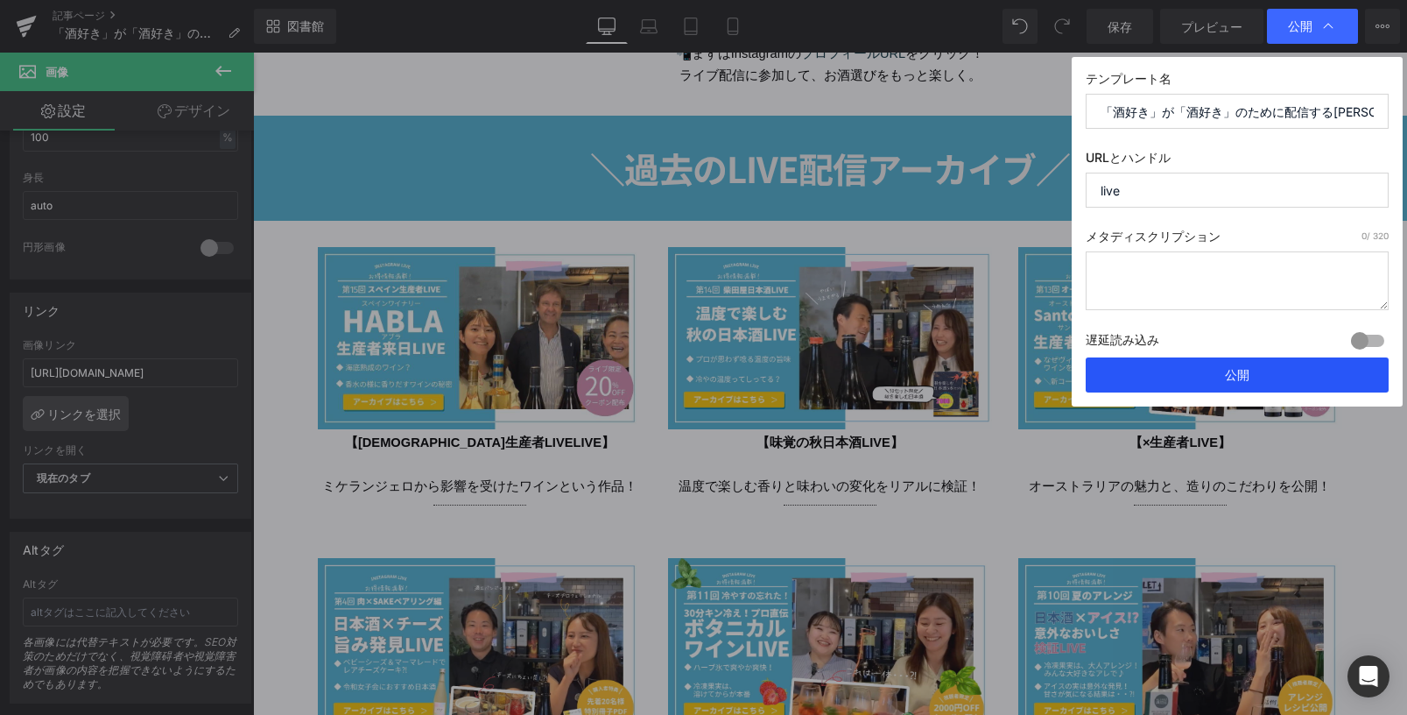
click at [1201, 371] on button "公開" at bounding box center [1237, 374] width 303 height 35
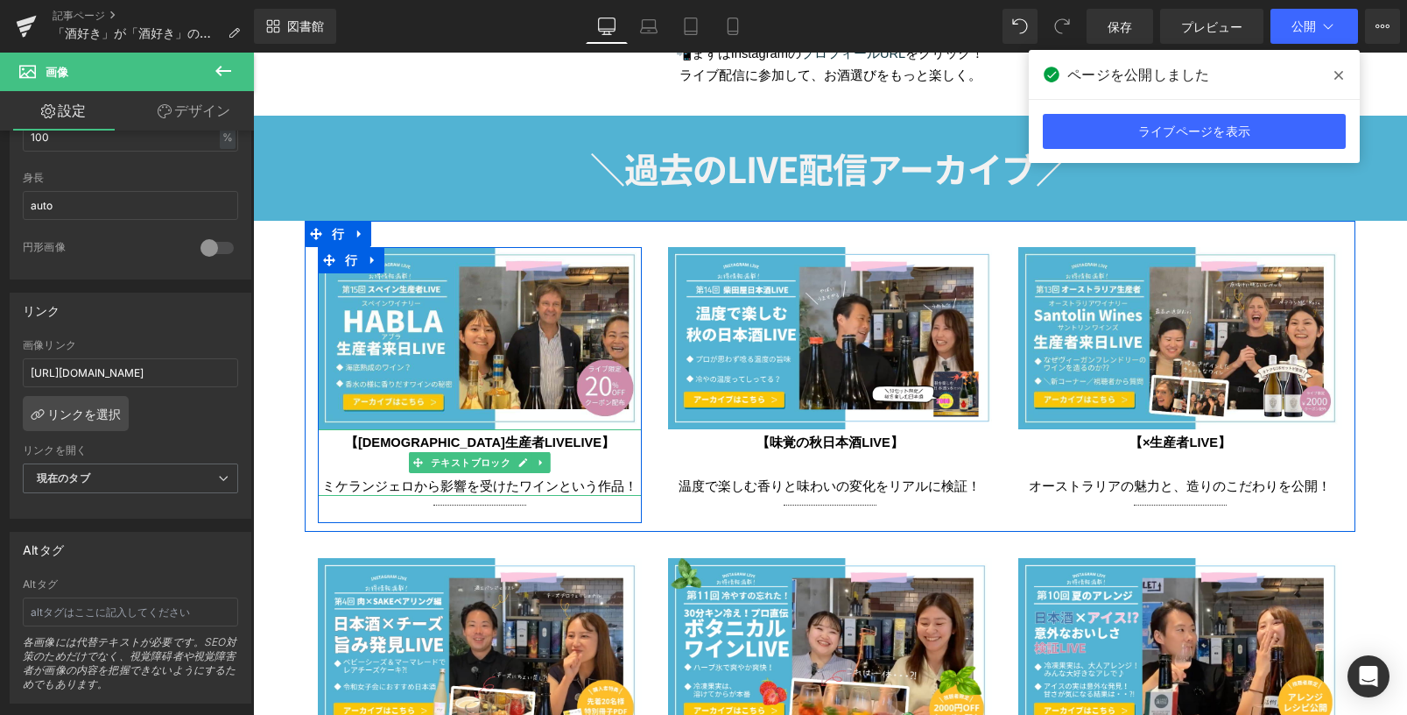
click at [528, 440] on font "【スペイン生産者LIVELIVE】" at bounding box center [480, 442] width 270 height 14
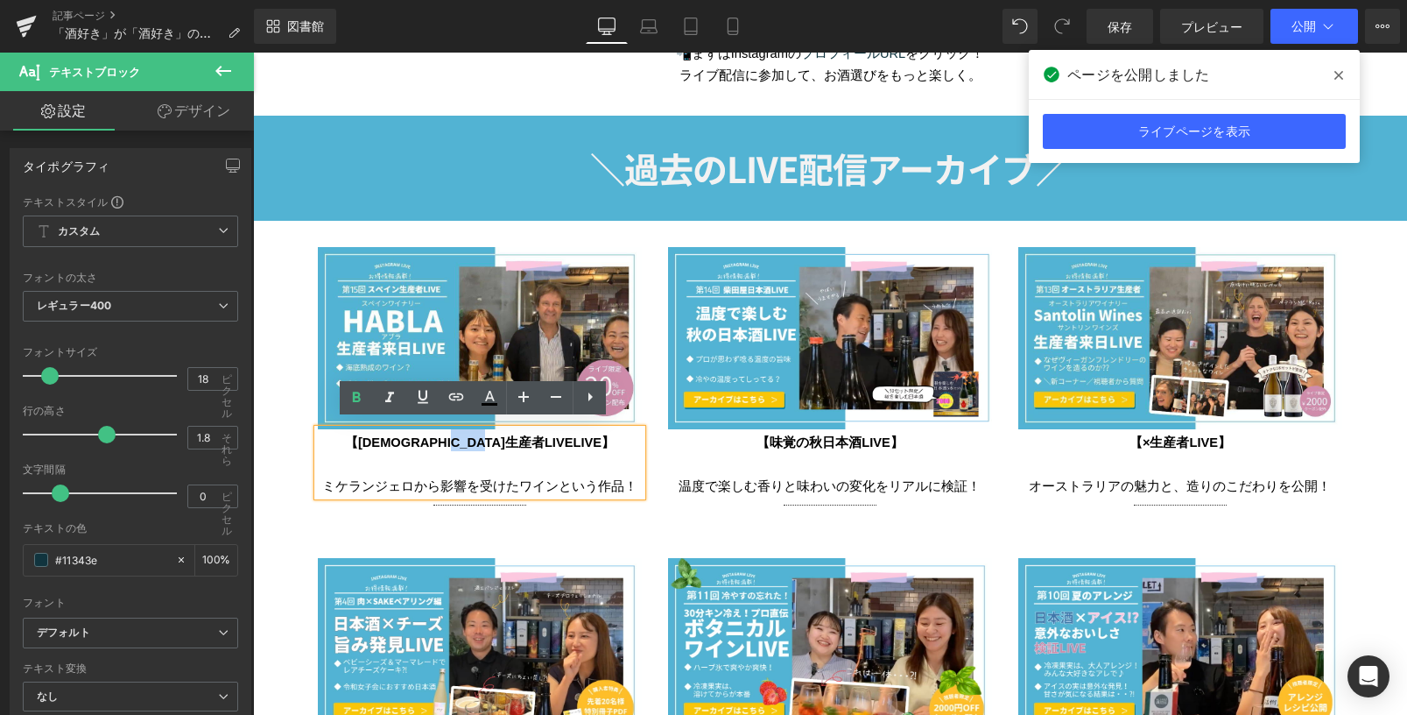
drag, startPoint x: 516, startPoint y: 436, endPoint x: 542, endPoint y: 436, distance: 26.3
click at [542, 436] on font "【スペイン生産者LIVELIVE】" at bounding box center [480, 442] width 270 height 14
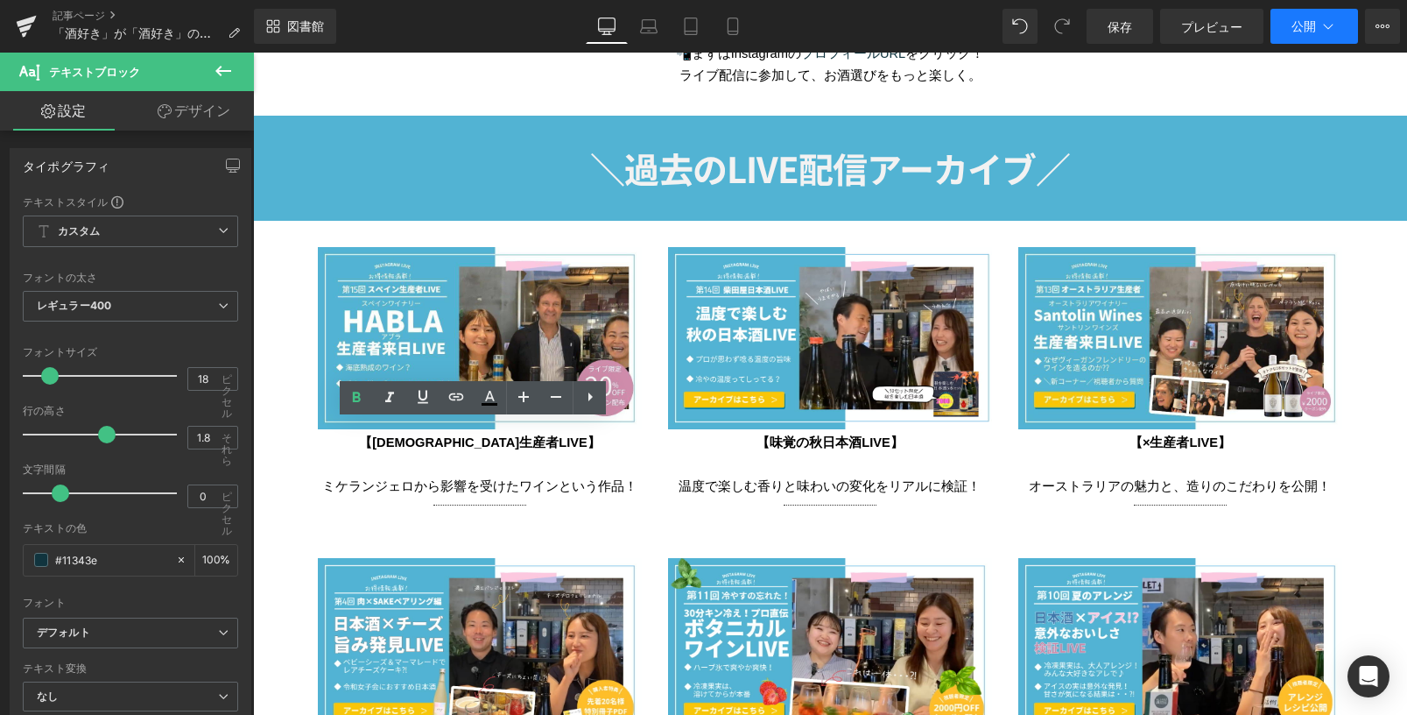
click at [1320, 18] on icon at bounding box center [1329, 27] width 18 height 18
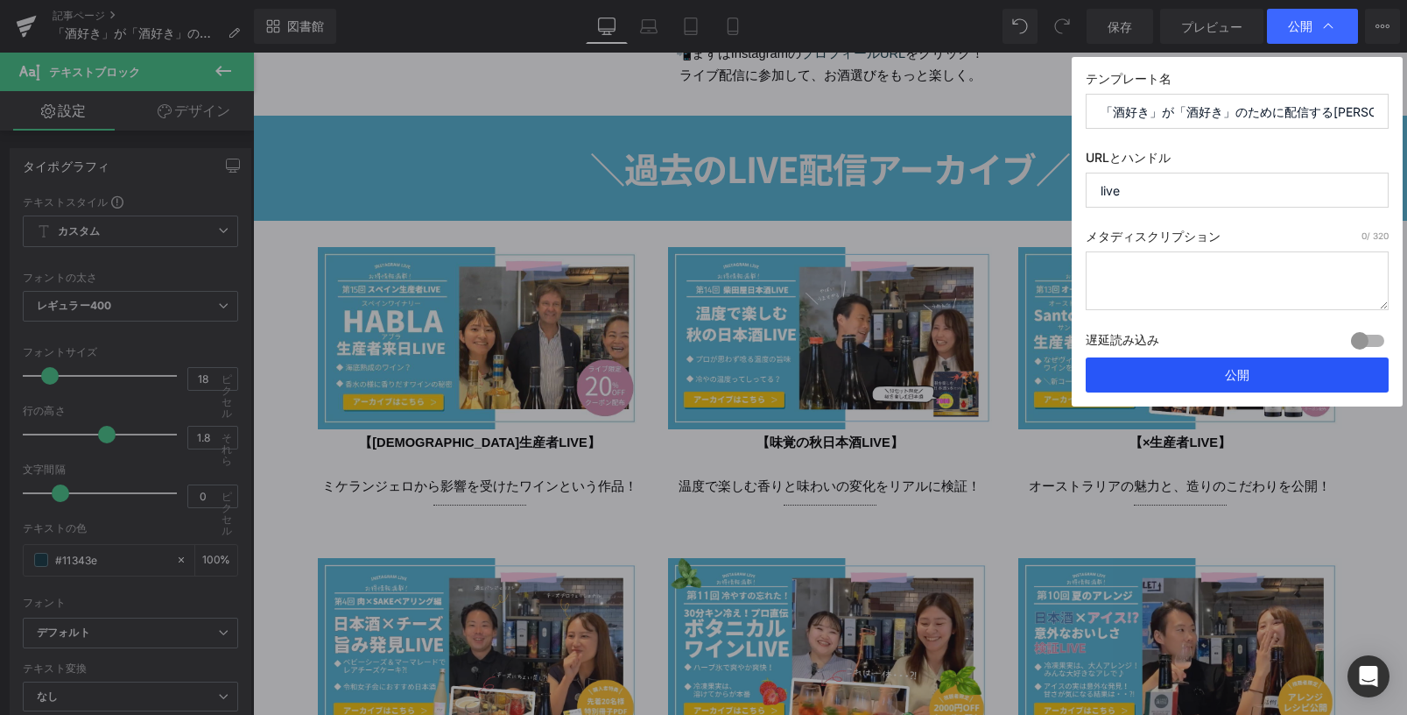
click at [1250, 382] on button "公開" at bounding box center [1237, 374] width 303 height 35
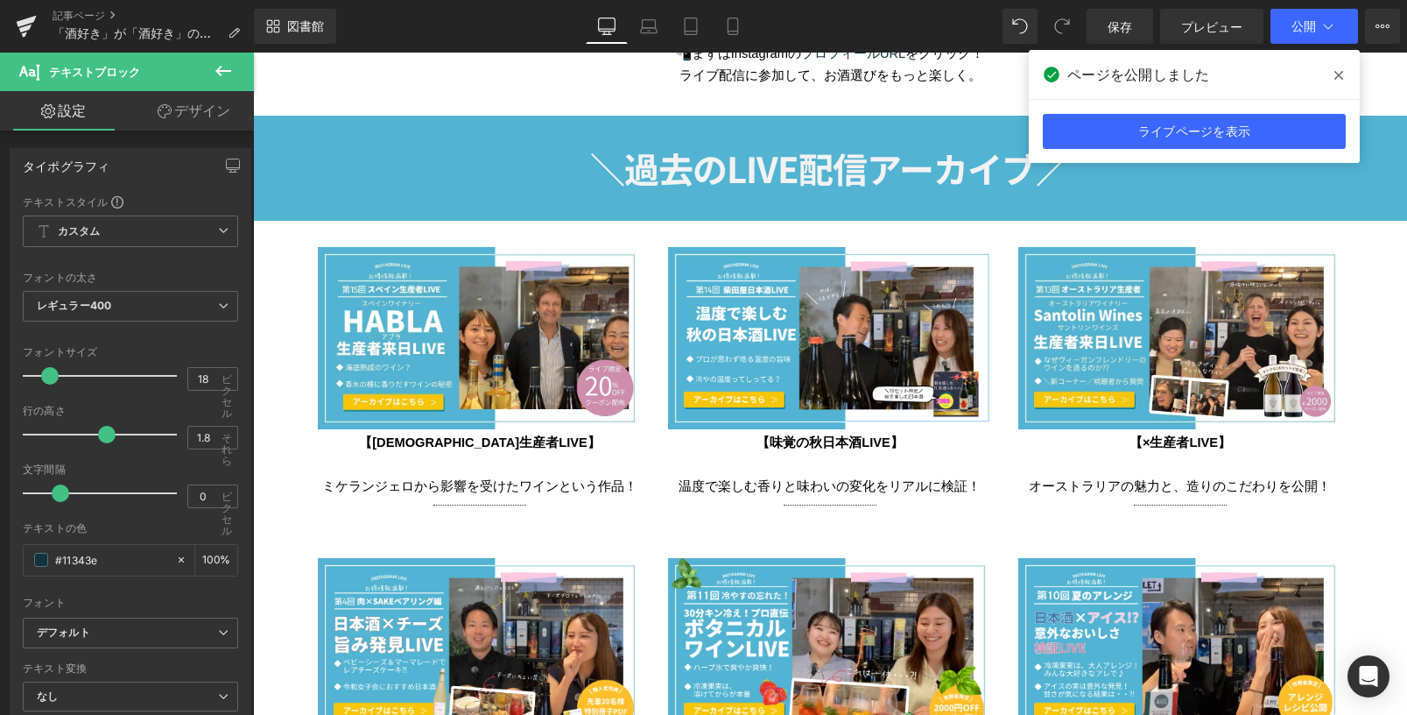
click at [1337, 72] on icon at bounding box center [1338, 75] width 9 height 14
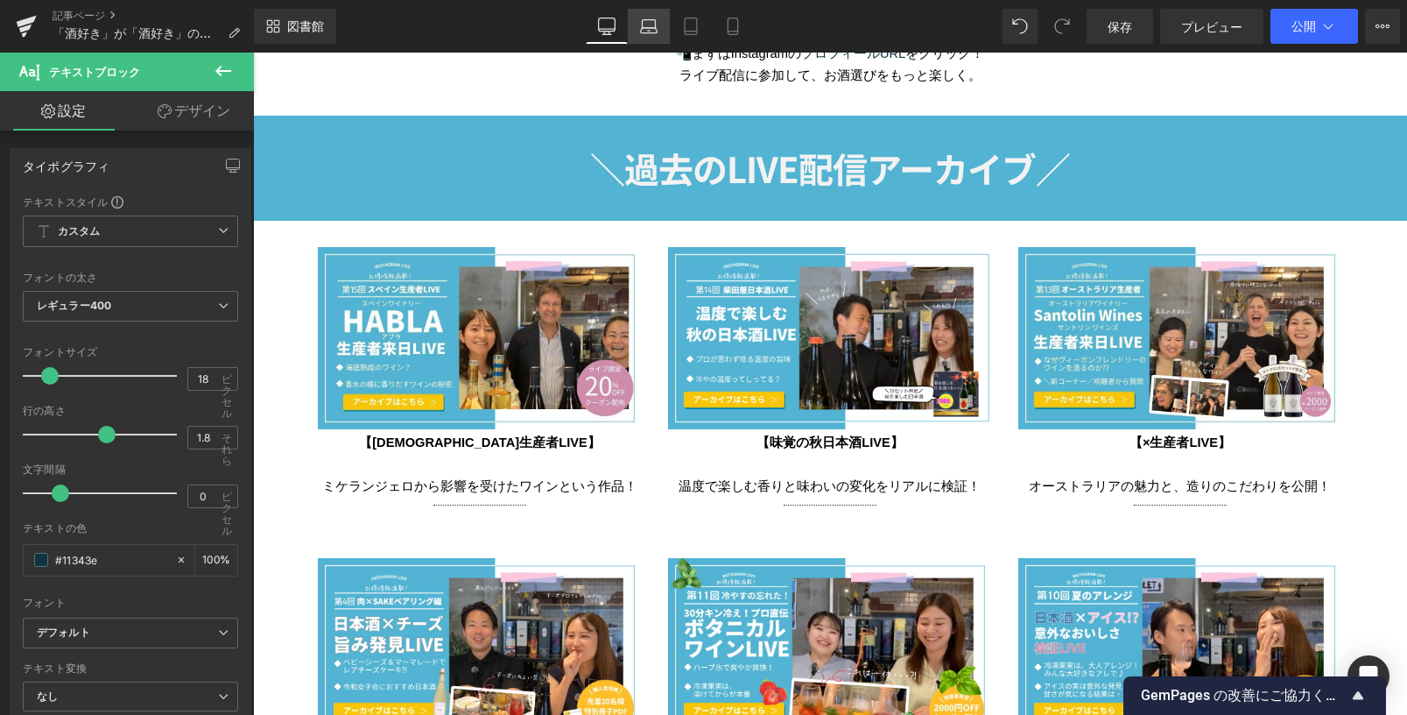
click at [656, 30] on icon at bounding box center [648, 30] width 17 height 5
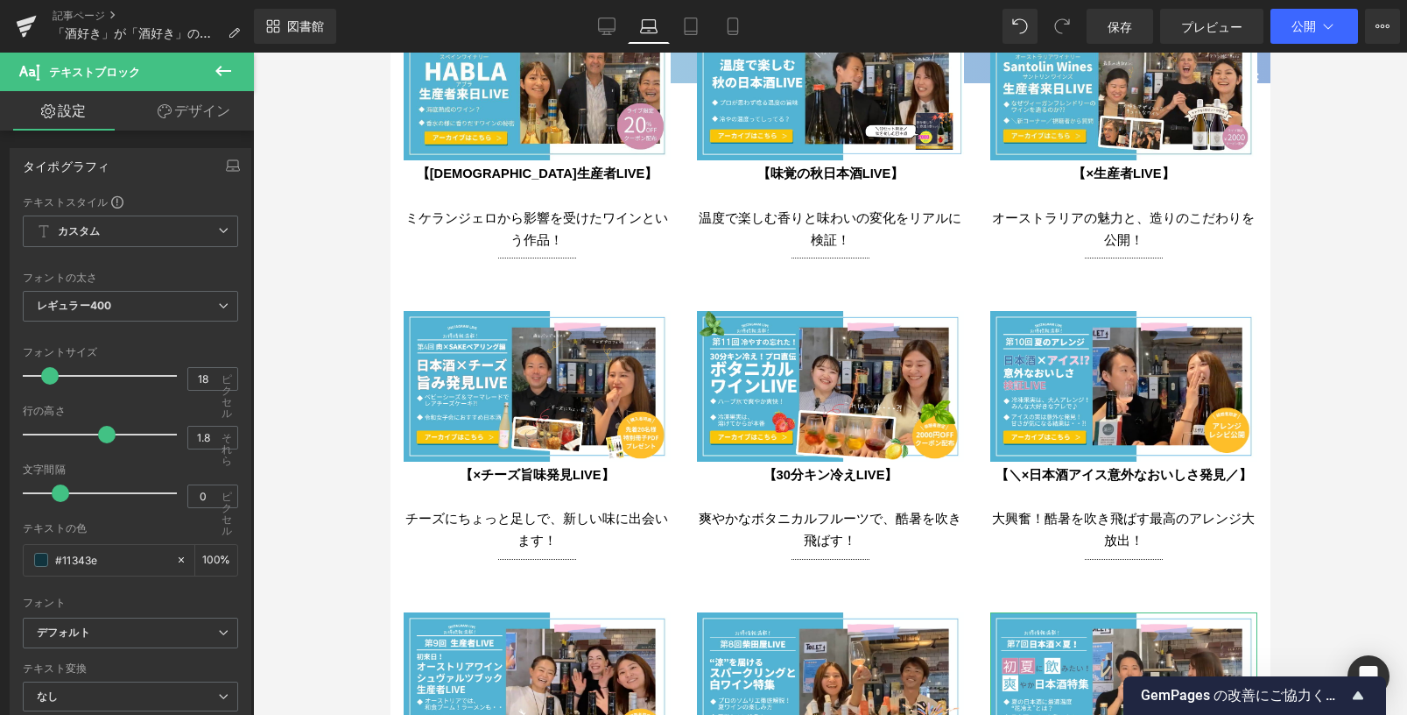
scroll to position [2806, 0]
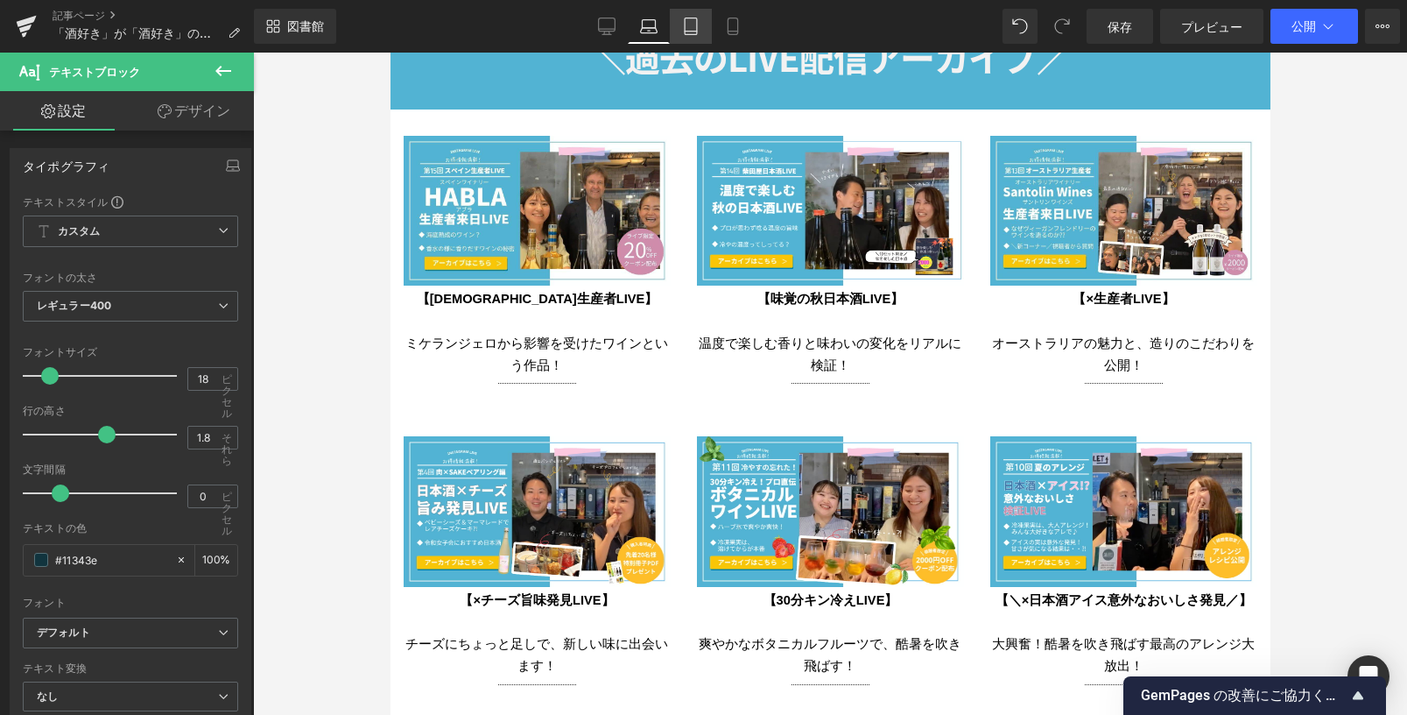
click at [683, 28] on icon at bounding box center [691, 27] width 18 height 18
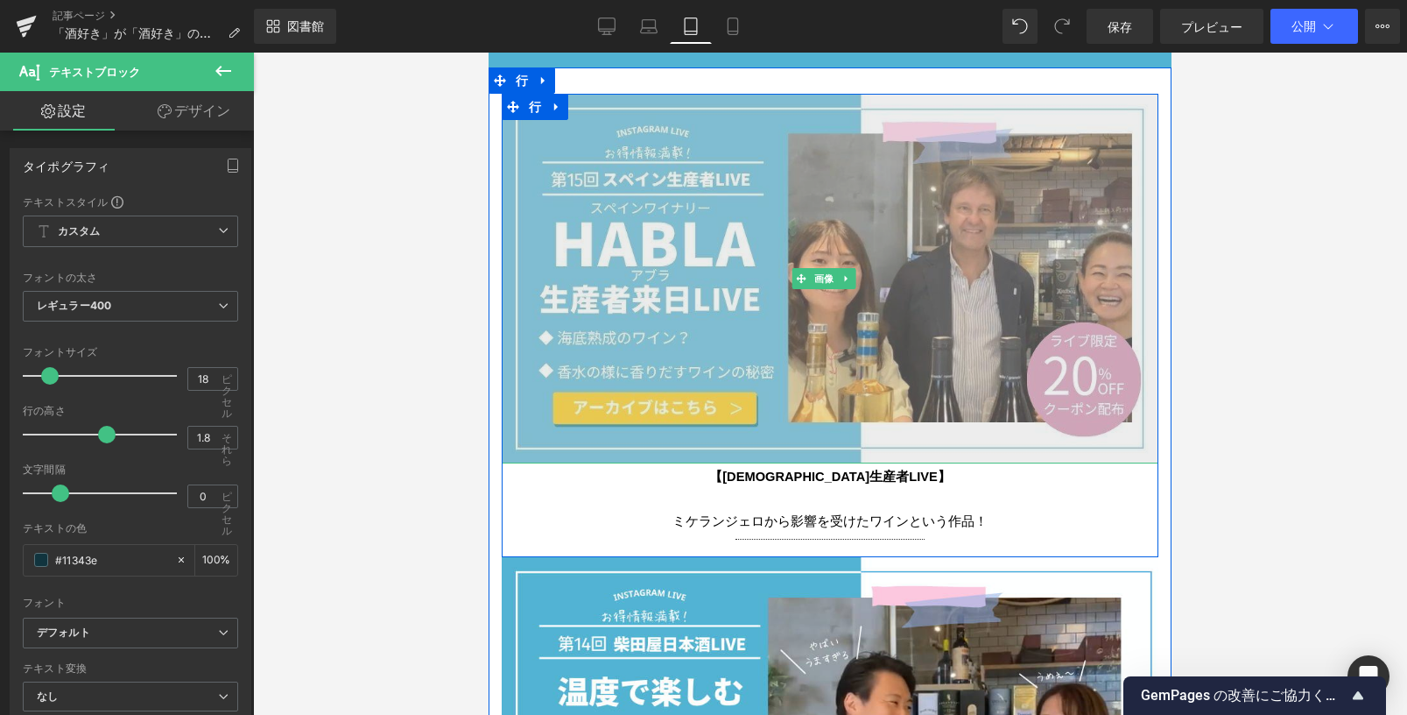
scroll to position [2810, 0]
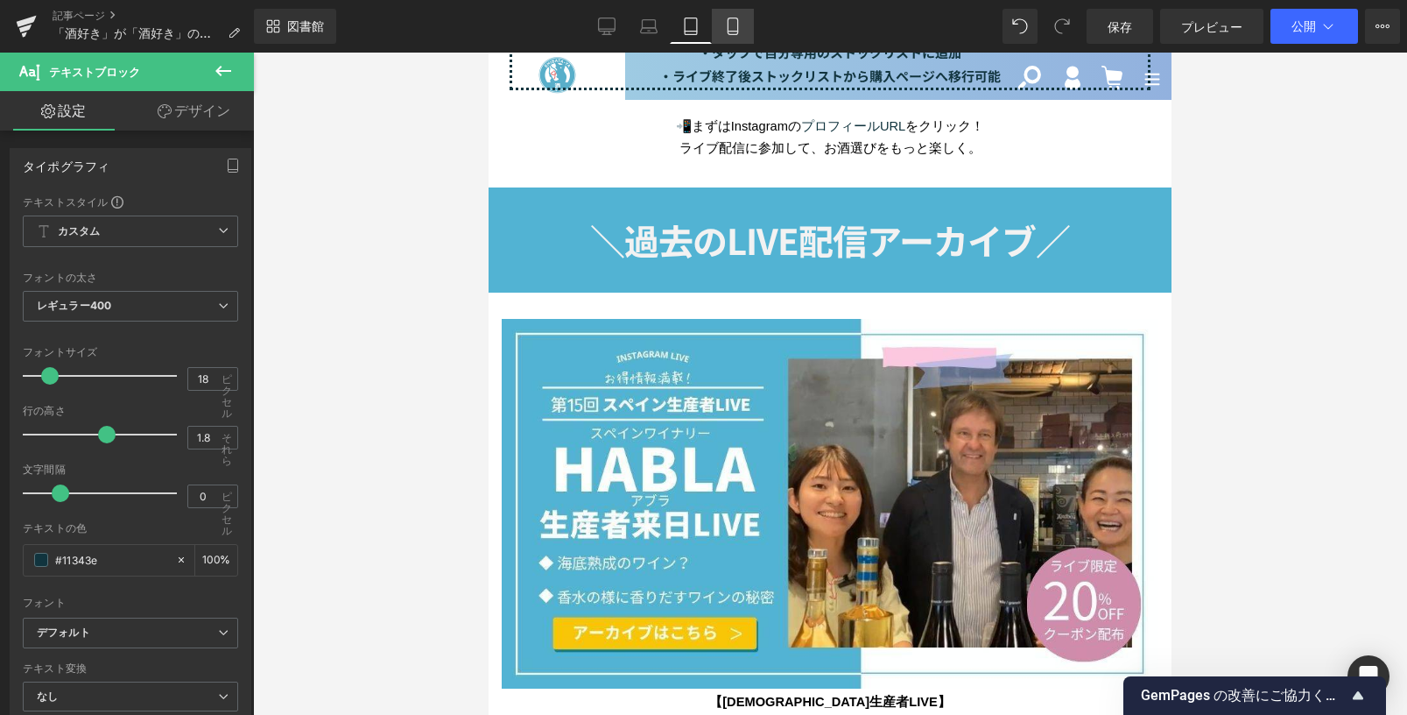
click at [728, 25] on icon at bounding box center [733, 26] width 10 height 17
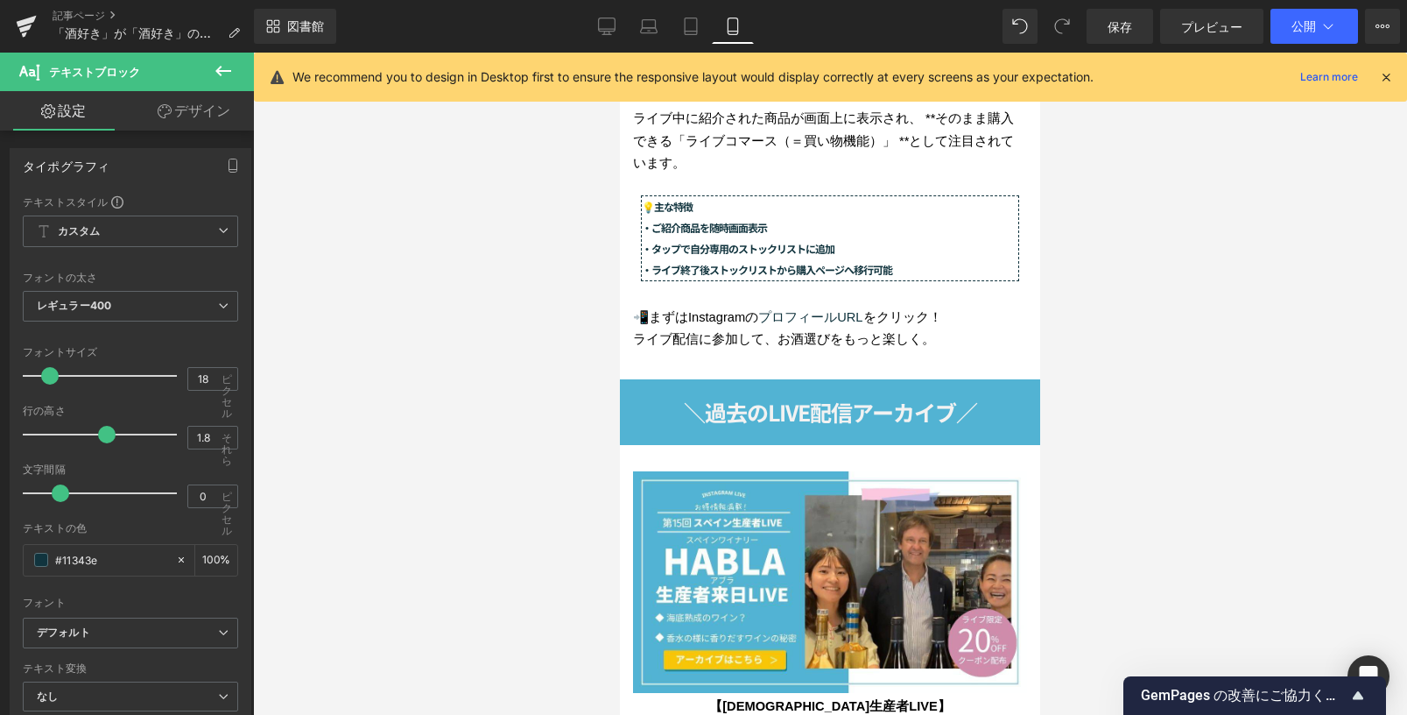
scroll to position [2828, 0]
